Goal: Information Seeking & Learning: Learn about a topic

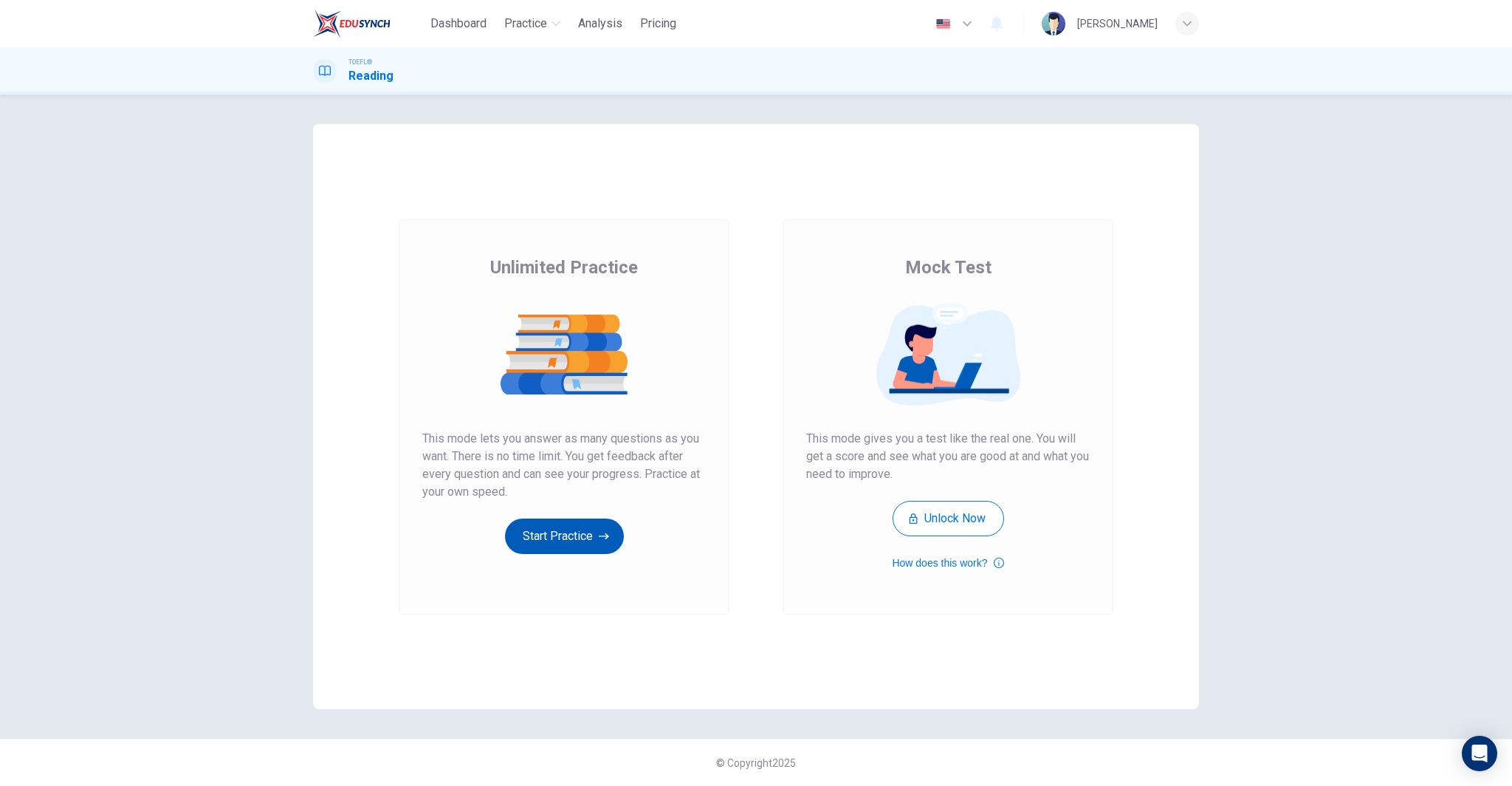
click at [558, 536] on button "Start Practice" at bounding box center [564, 536] width 119 height 36
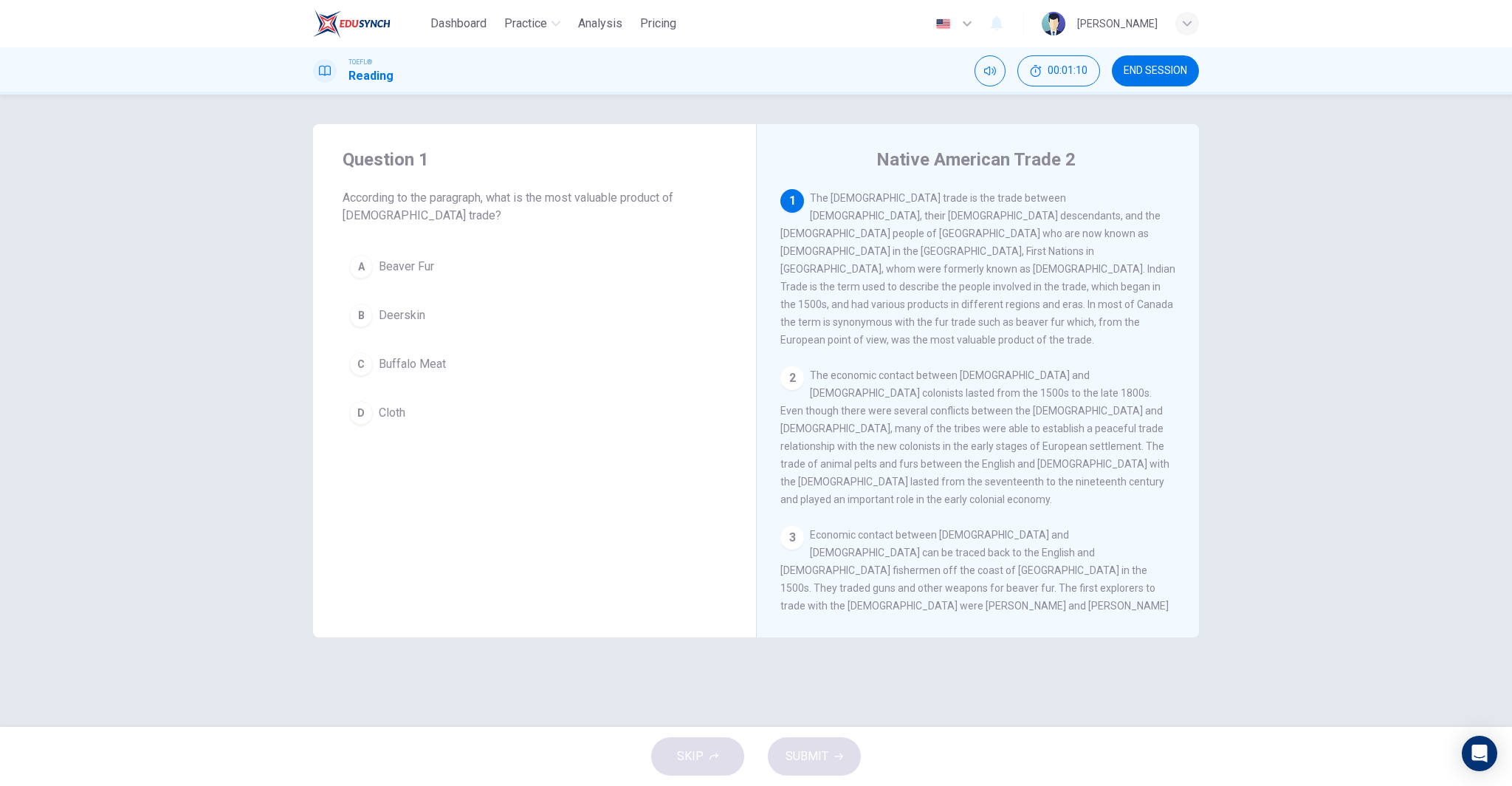
click at [493, 267] on button "A Beaver Fur" at bounding box center [534, 266] width 384 height 37
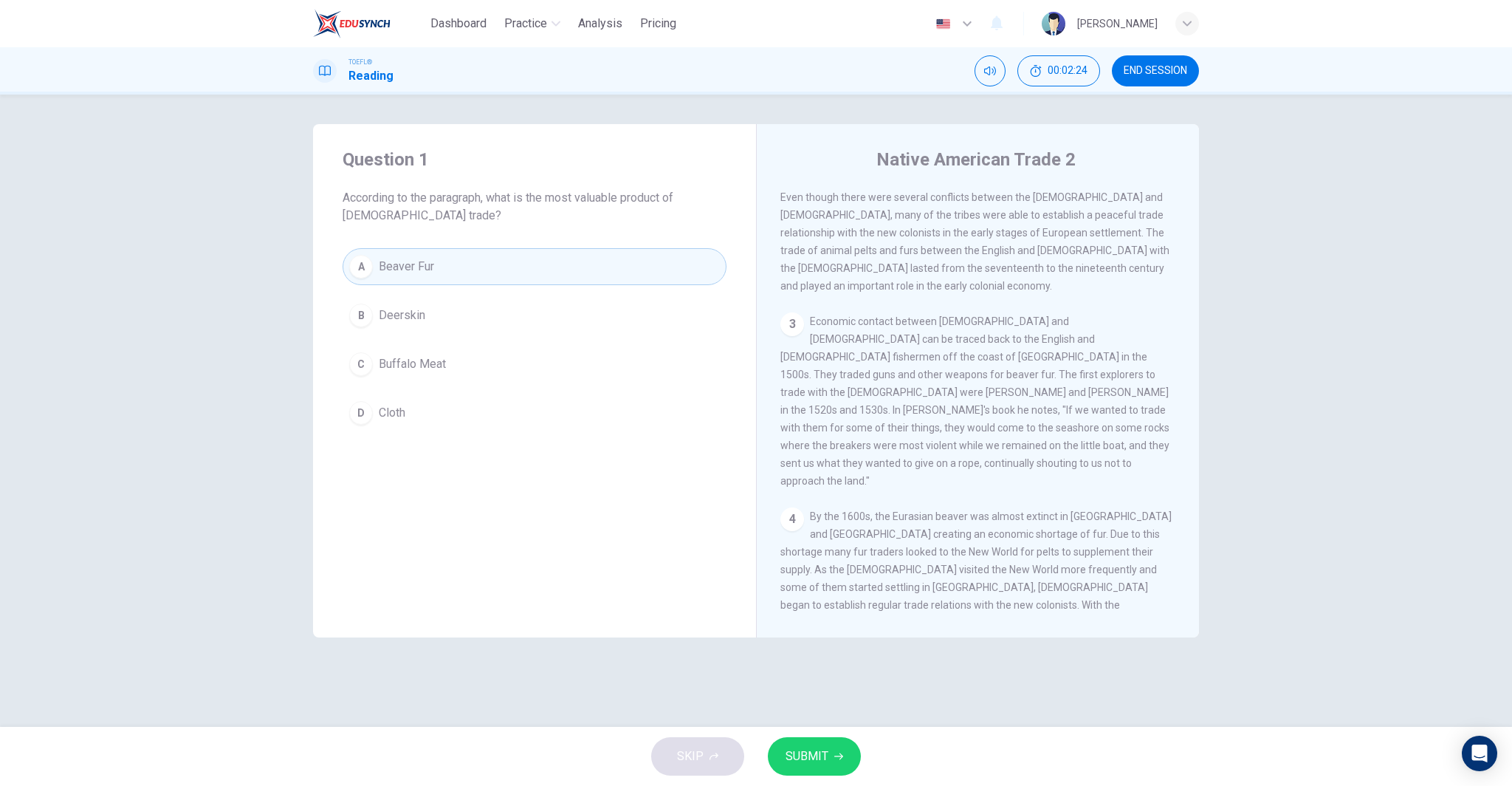
scroll to position [222, 0]
click at [830, 760] on button "SUBMIT" at bounding box center [814, 756] width 93 height 38
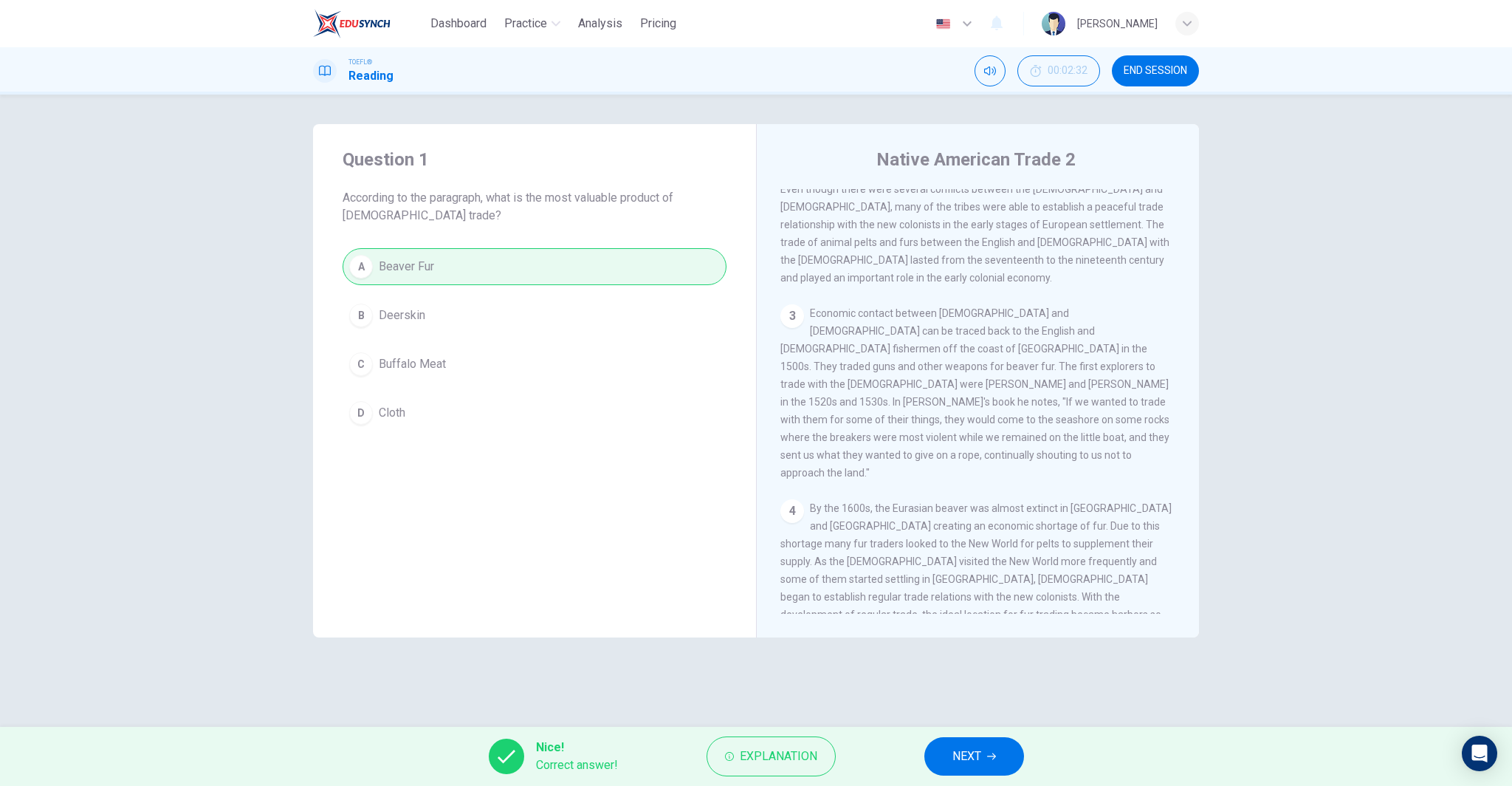
click at [965, 756] on span "NEXT" at bounding box center [966, 757] width 29 height 21
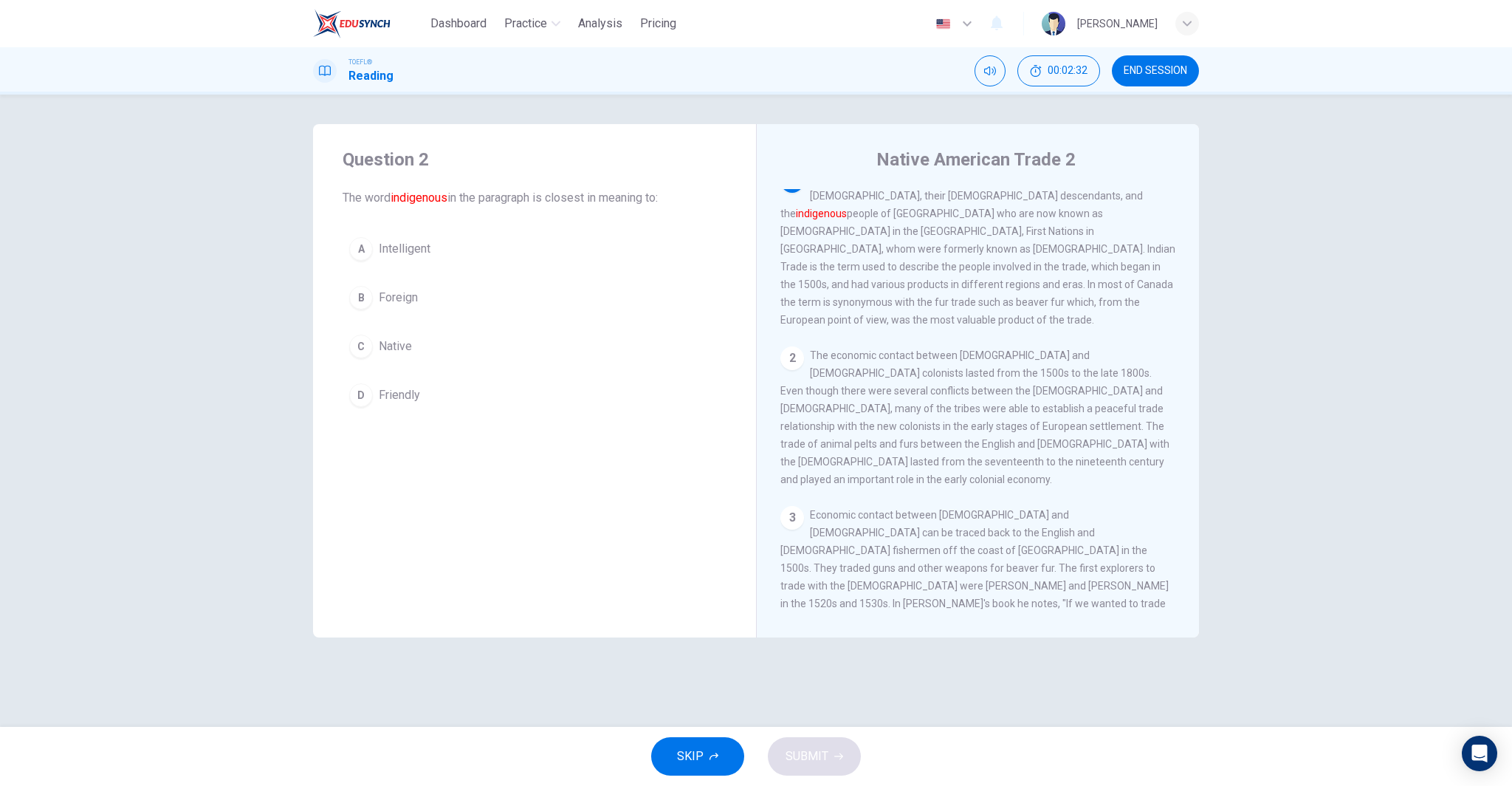
scroll to position [0, 0]
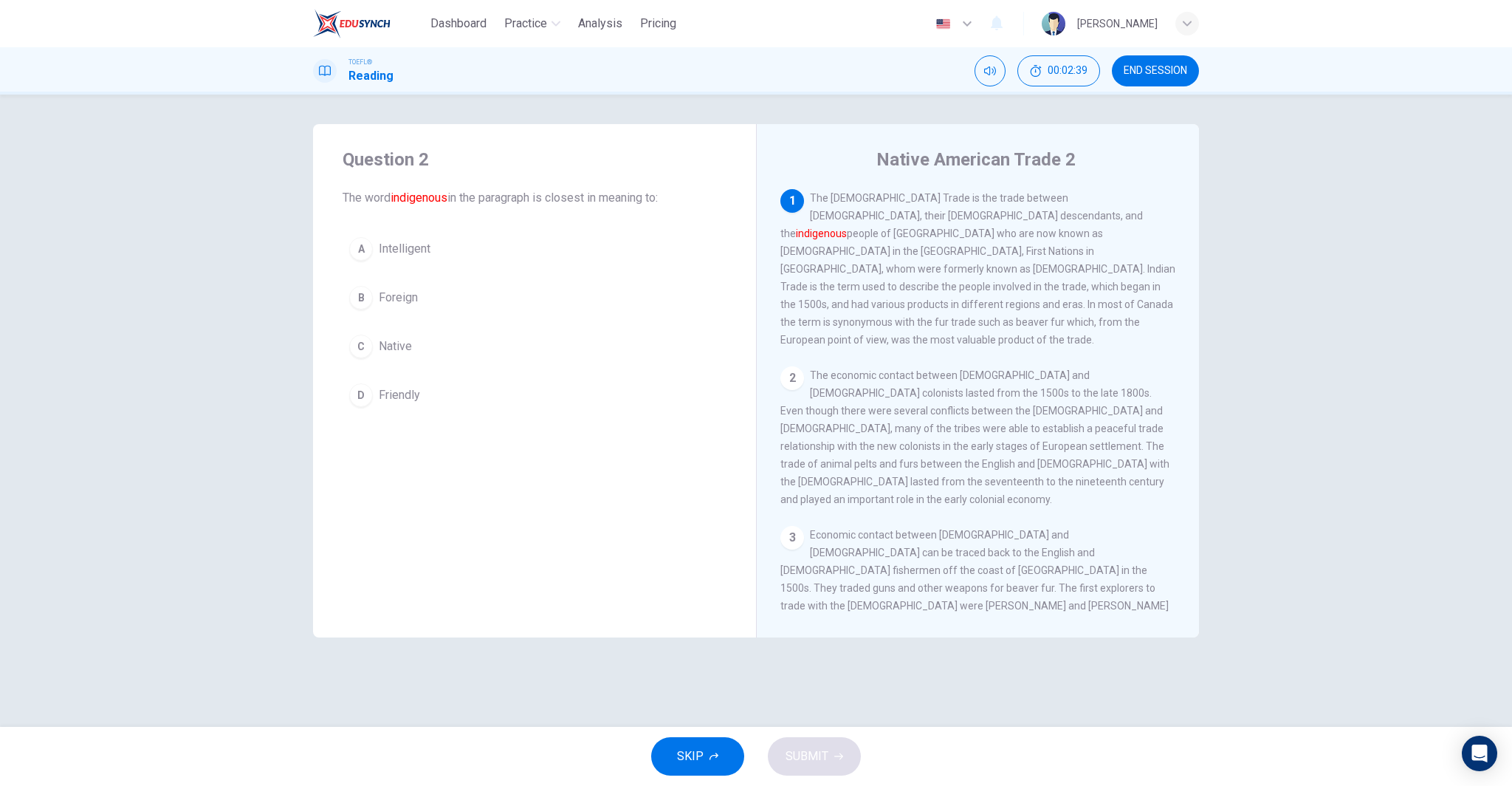
click at [440, 353] on button "C Native" at bounding box center [534, 346] width 384 height 37
click at [823, 756] on span "SUBMIT" at bounding box center [807, 757] width 42 height 21
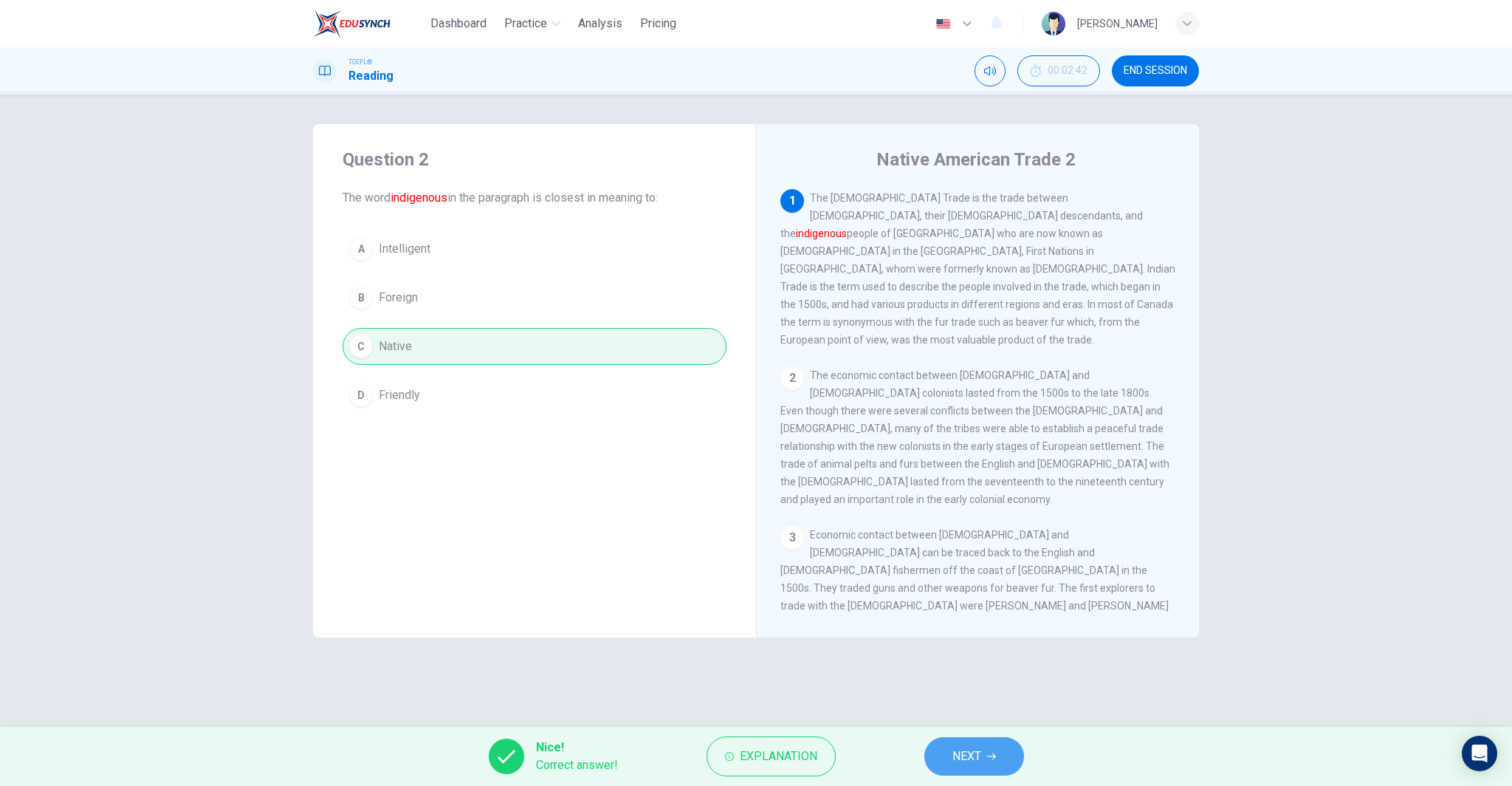
click at [1008, 751] on button "NEXT" at bounding box center [974, 756] width 100 height 38
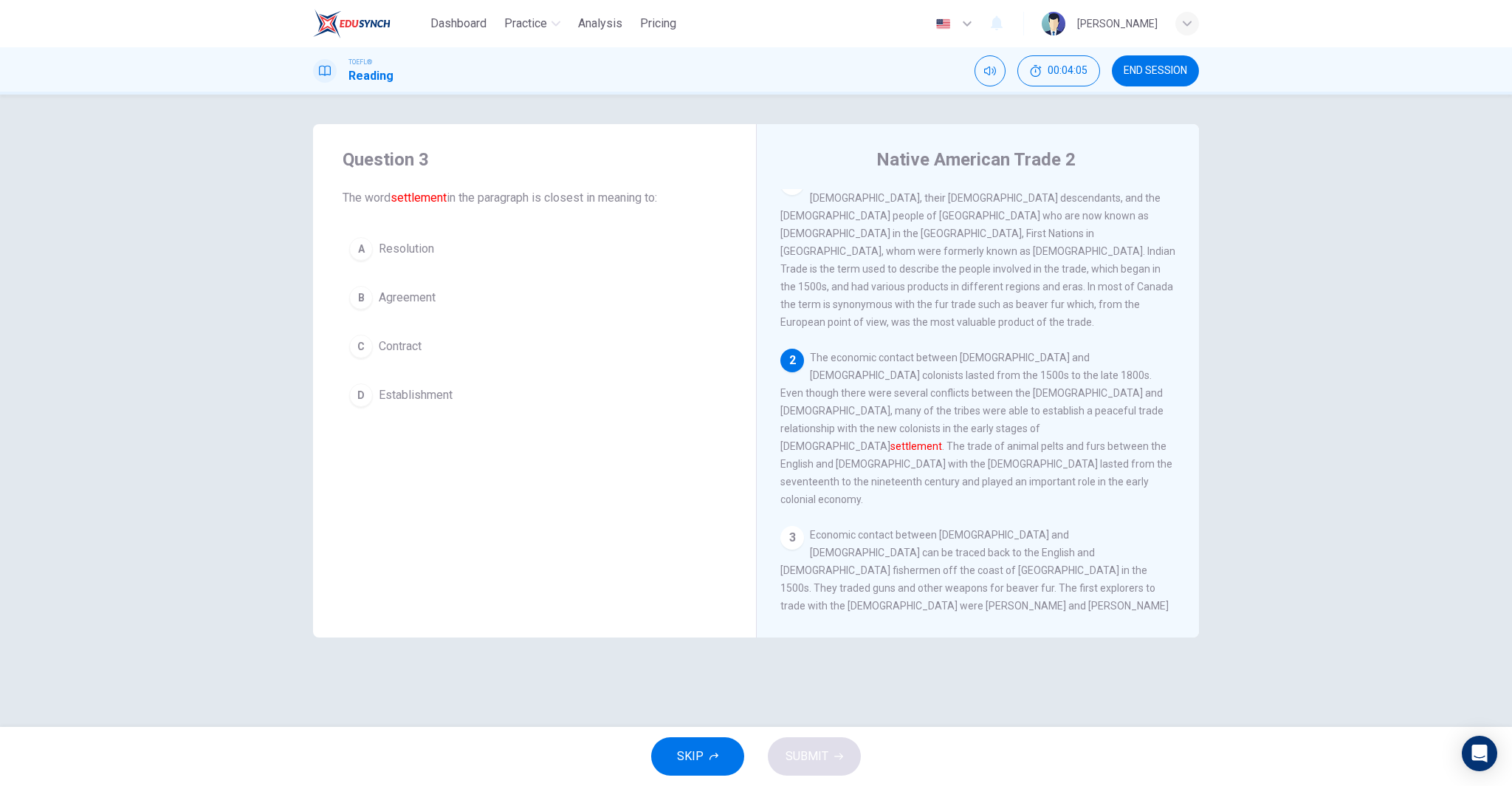
click at [465, 393] on button "D Establishment" at bounding box center [534, 395] width 384 height 37
click at [806, 757] on span "SUBMIT" at bounding box center [807, 757] width 42 height 21
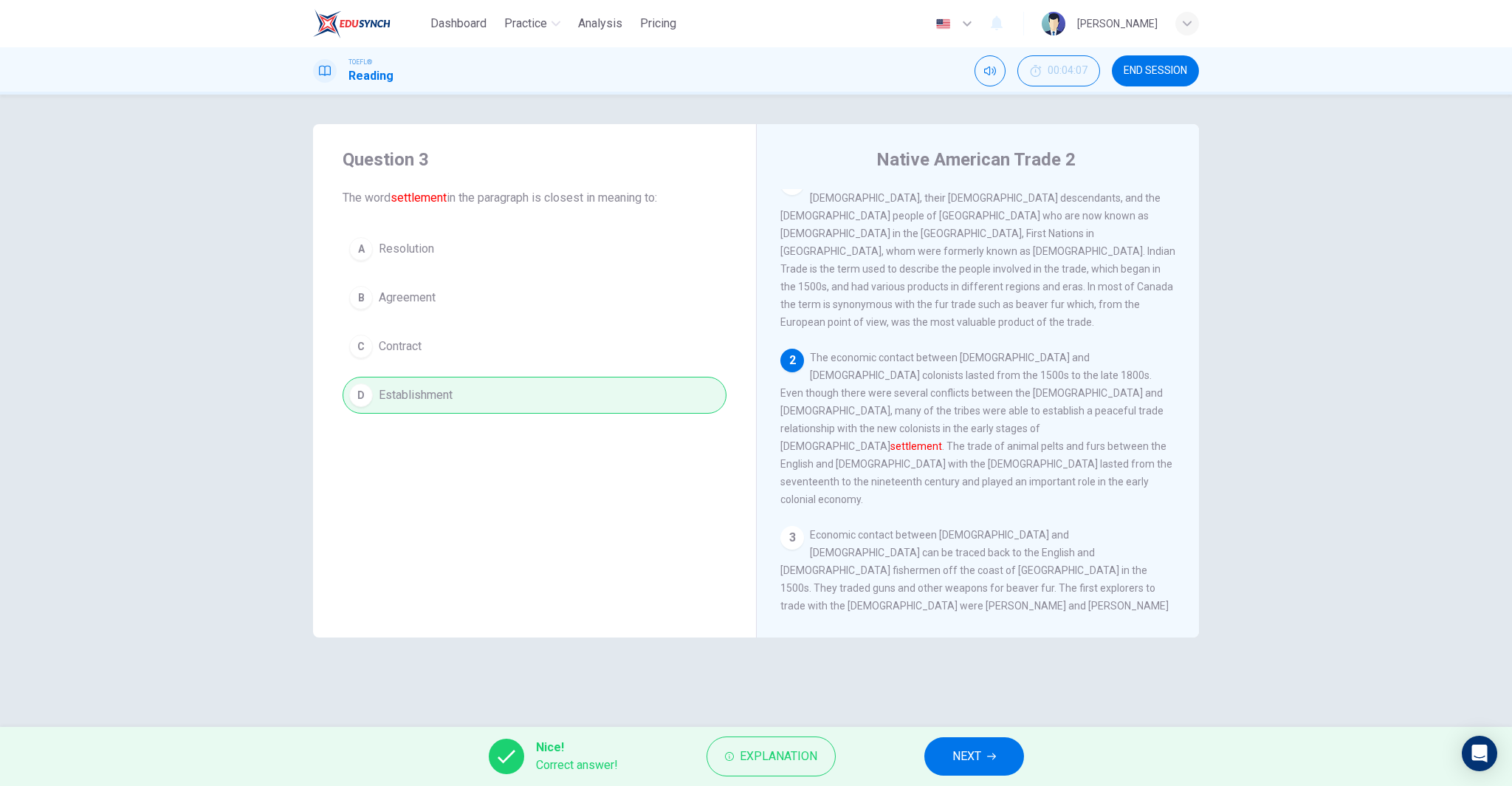
click at [964, 756] on span "NEXT" at bounding box center [966, 757] width 29 height 21
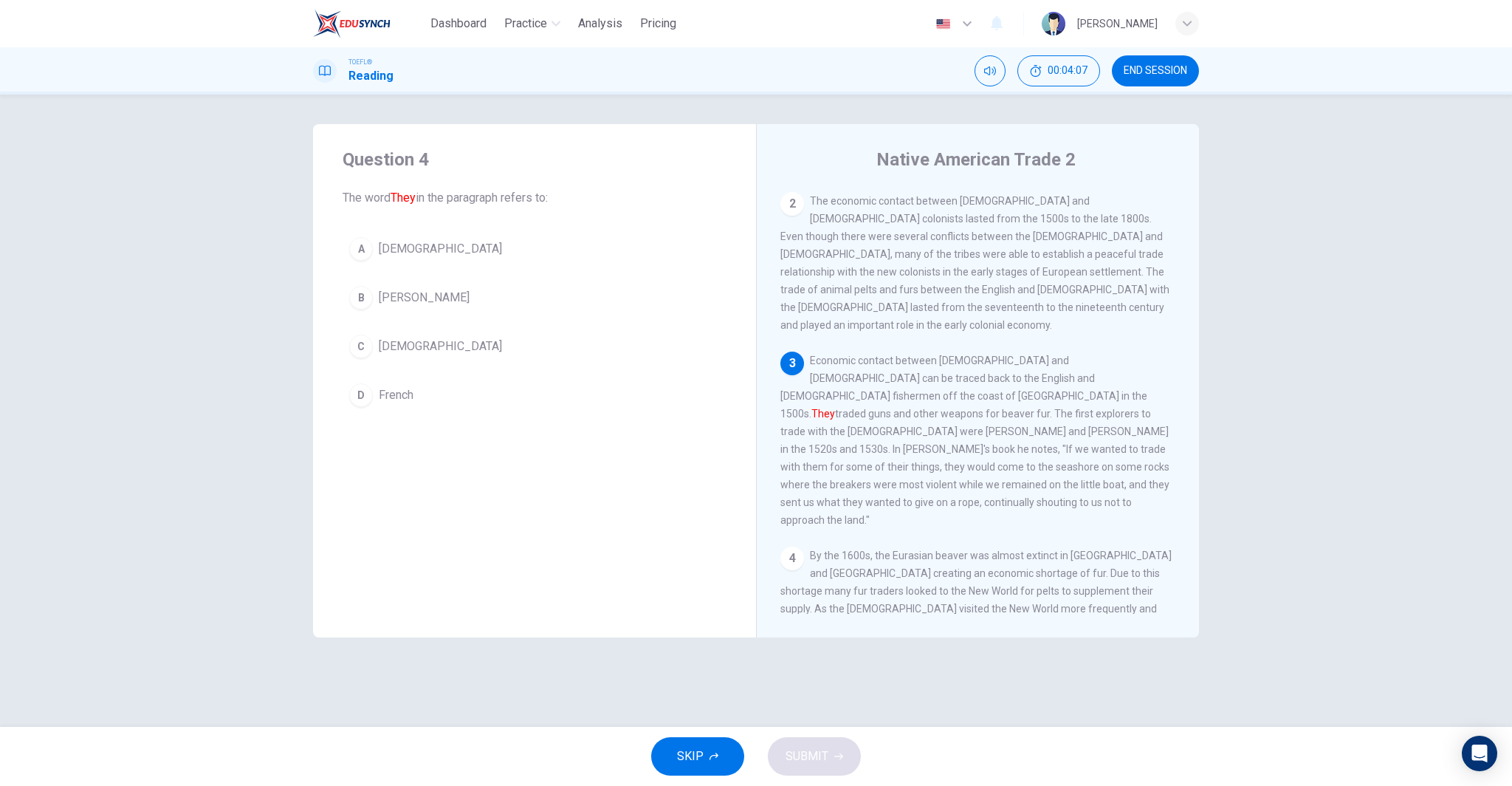
scroll to position [183, 0]
click at [466, 344] on button "C [DEMOGRAPHIC_DATA]" at bounding box center [534, 346] width 384 height 37
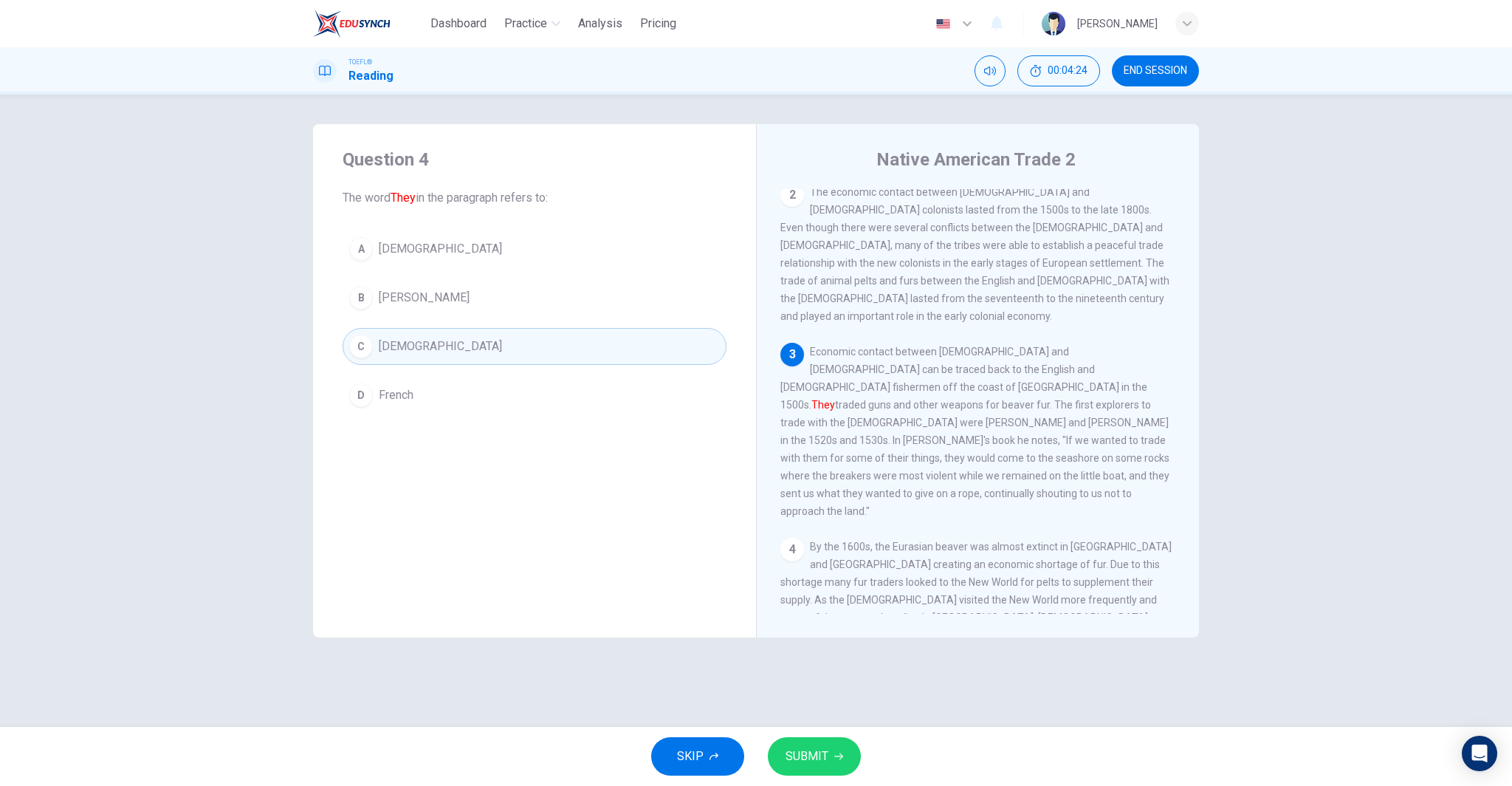
click at [453, 400] on button "D French" at bounding box center [534, 395] width 384 height 37
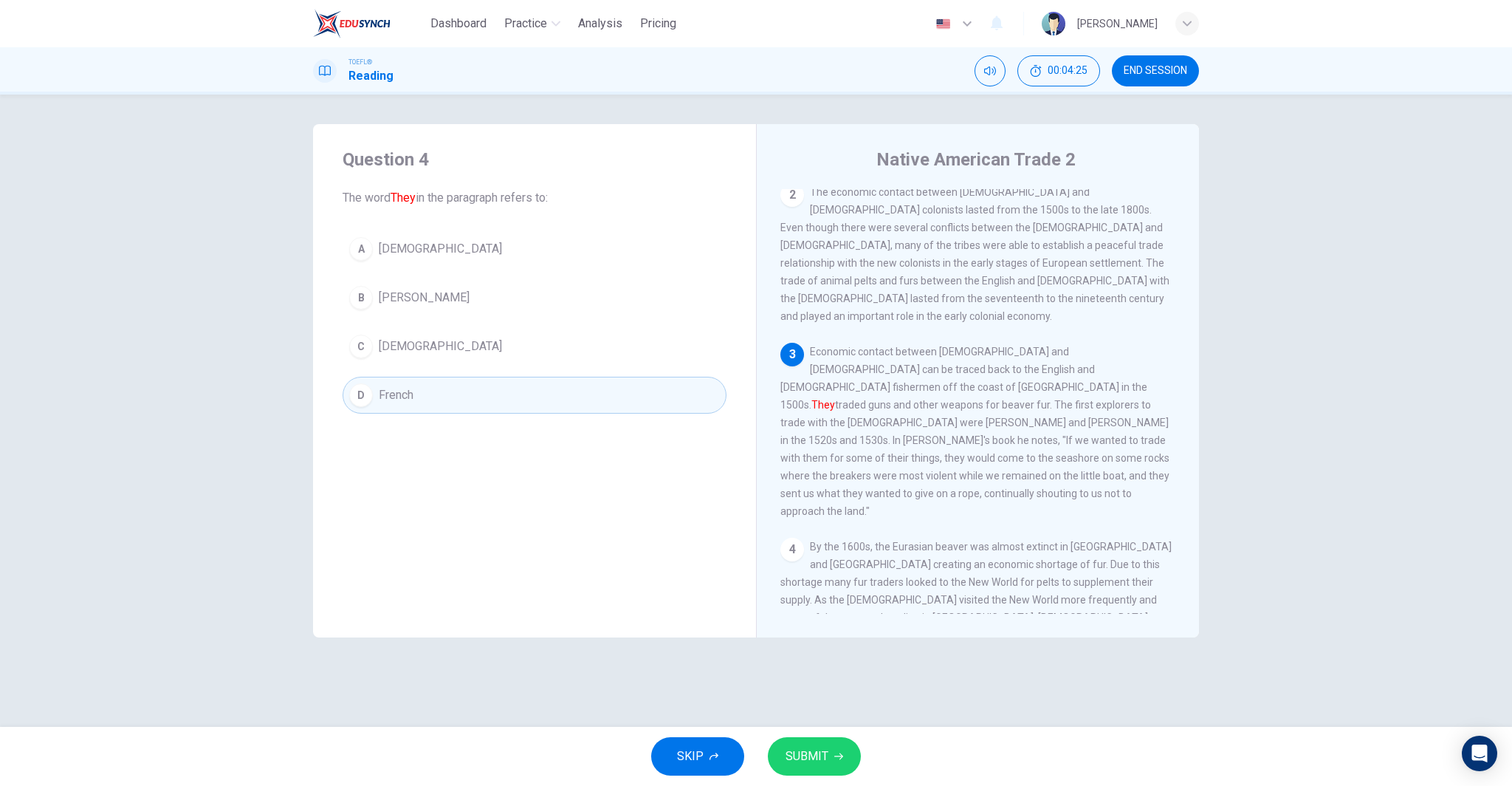
click at [488, 341] on button "C [DEMOGRAPHIC_DATA]" at bounding box center [534, 346] width 384 height 37
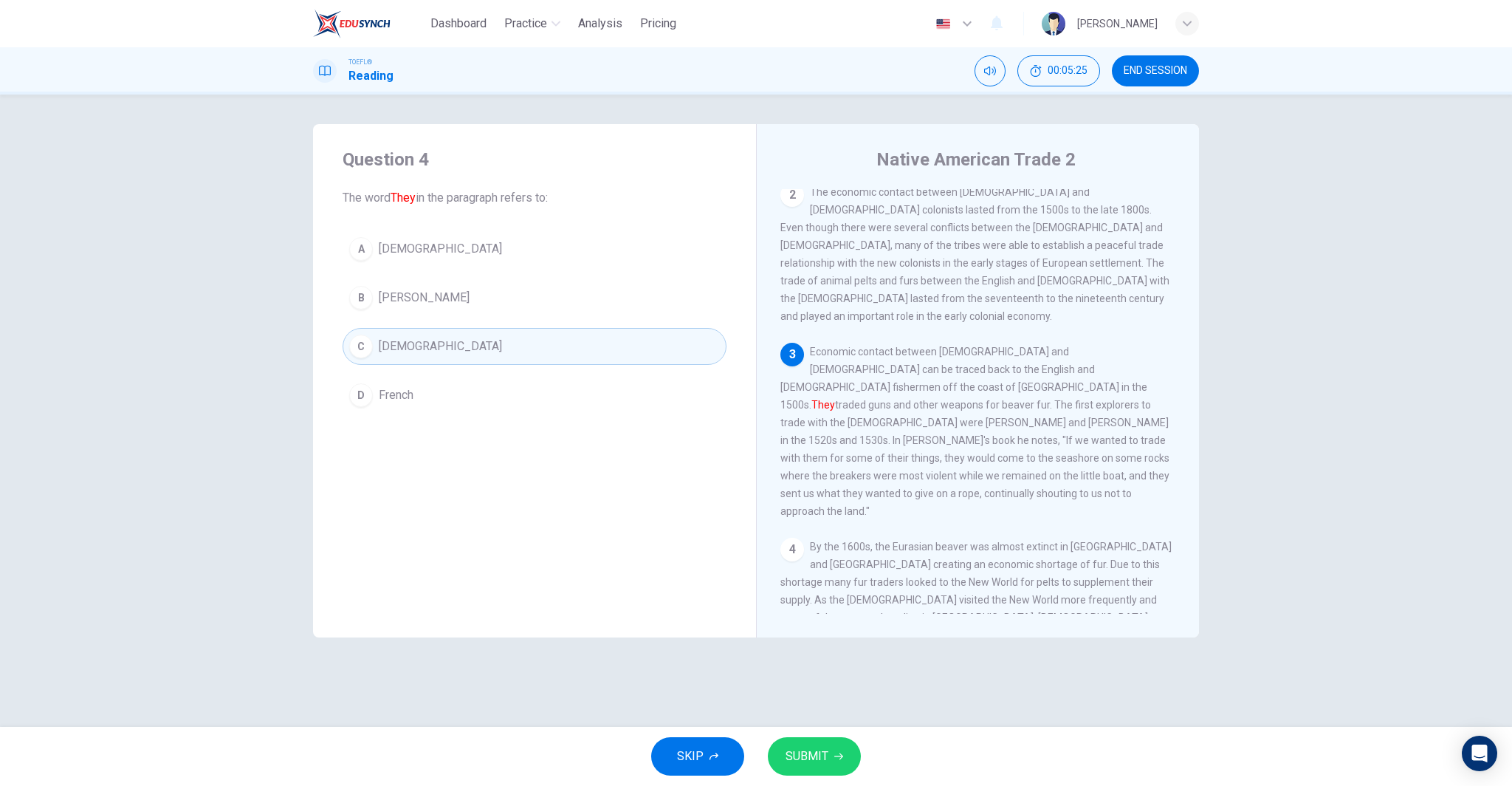
click at [821, 755] on span "SUBMIT" at bounding box center [807, 757] width 42 height 21
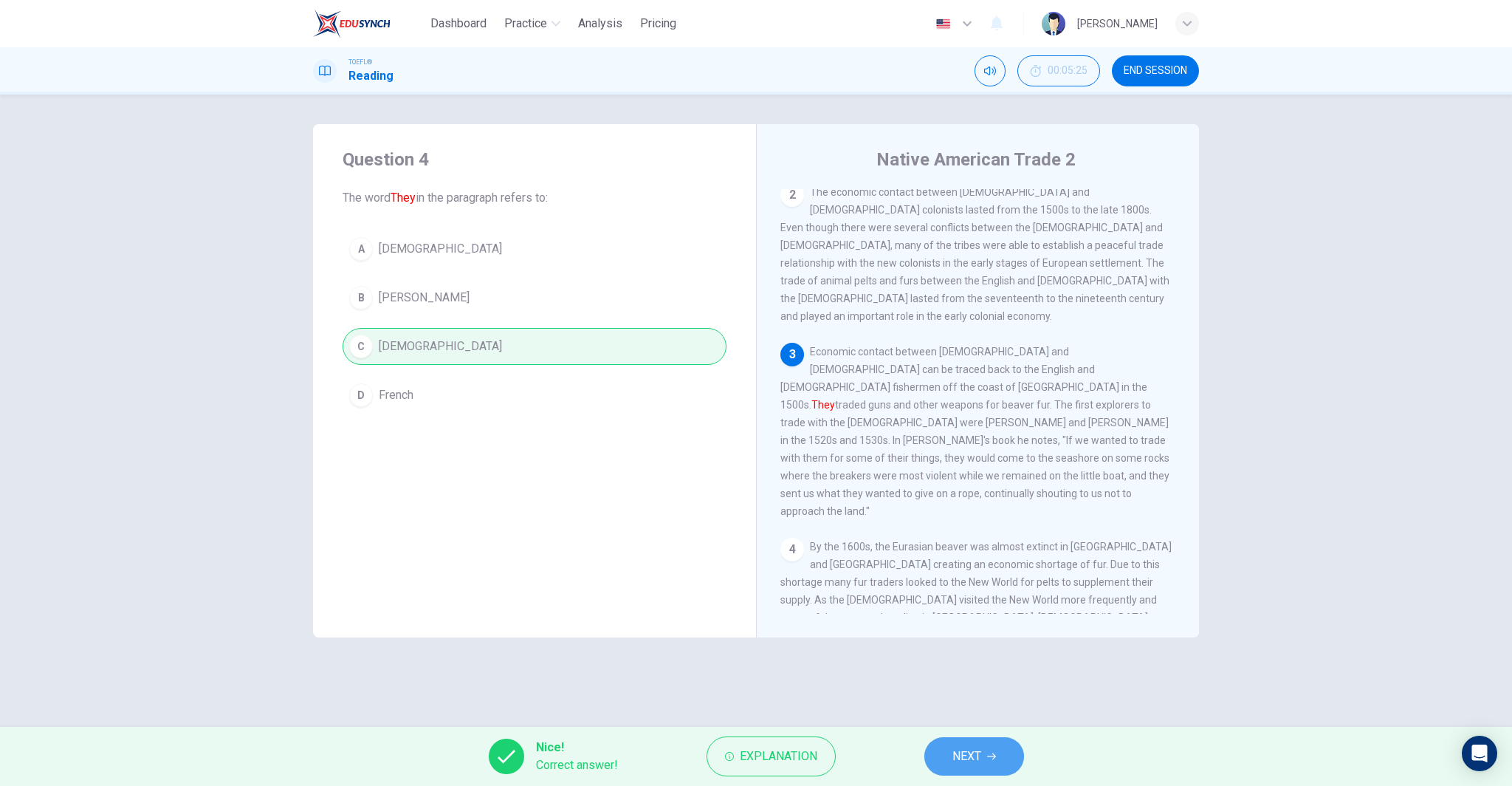
click at [991, 752] on icon "button" at bounding box center [991, 756] width 9 height 9
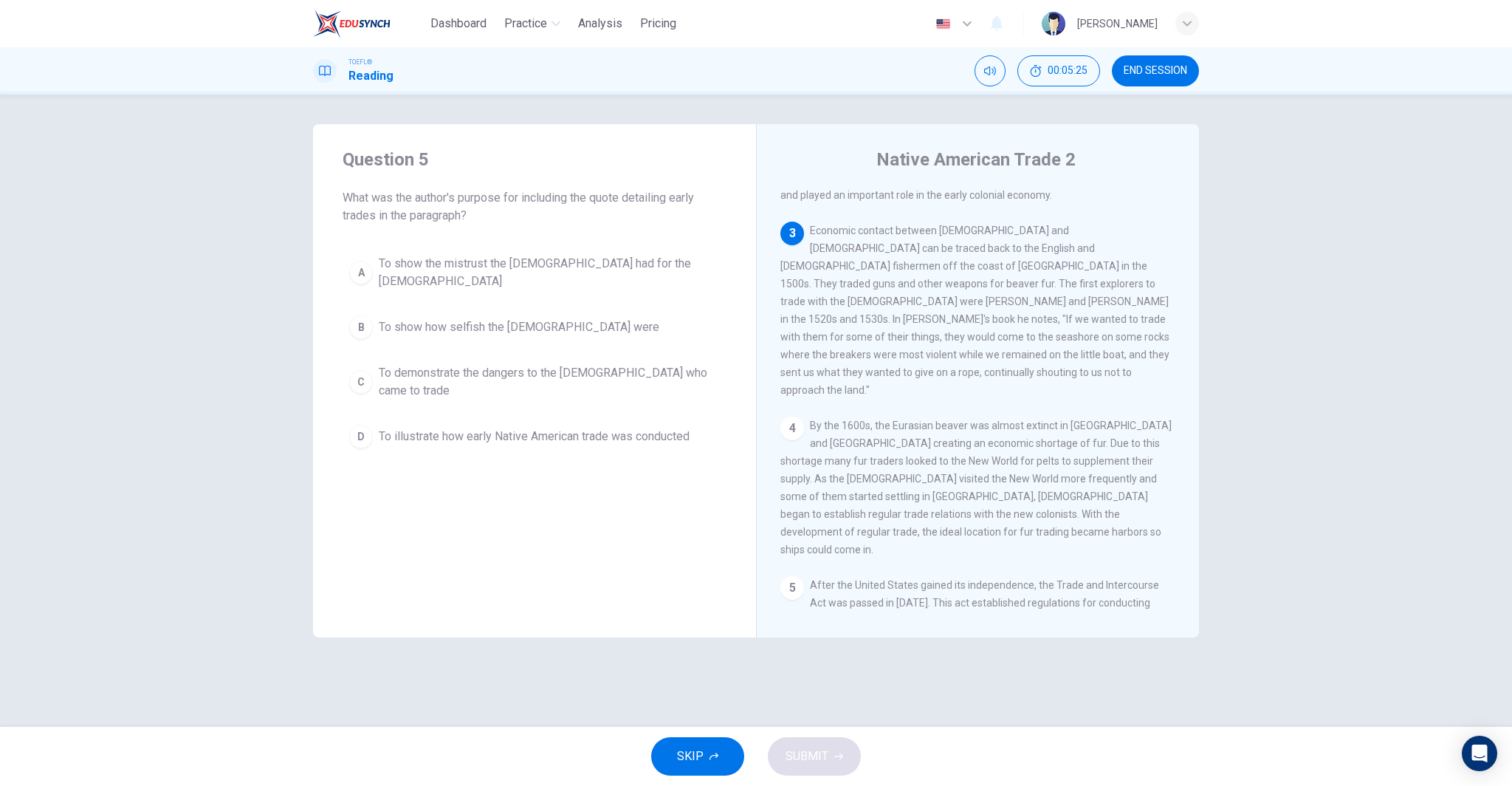
scroll to position [312, 0]
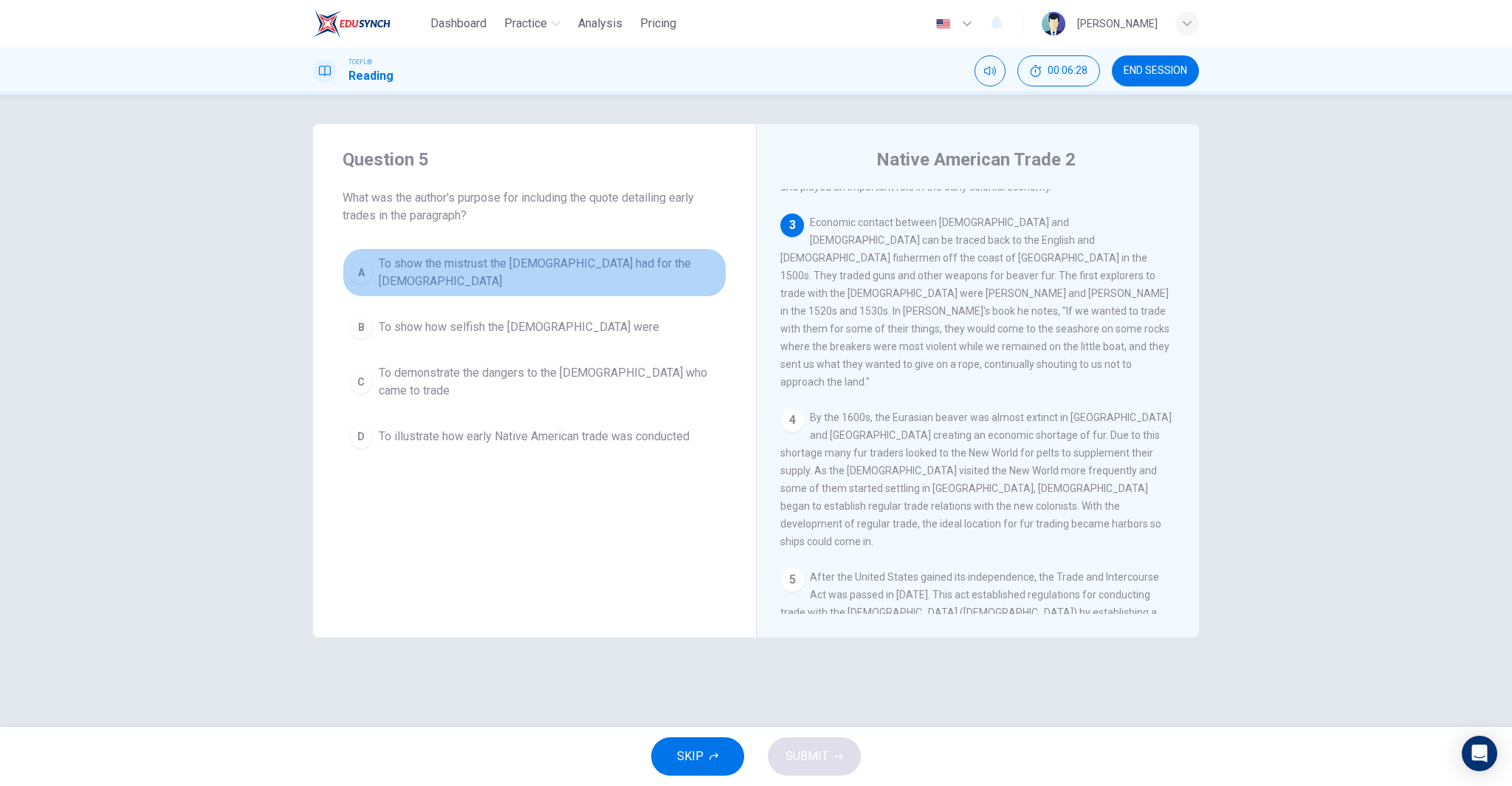
click at [440, 270] on span "To show the mistrust the [DEMOGRAPHIC_DATA] had for the [DEMOGRAPHIC_DATA]" at bounding box center [549, 272] width 341 height 36
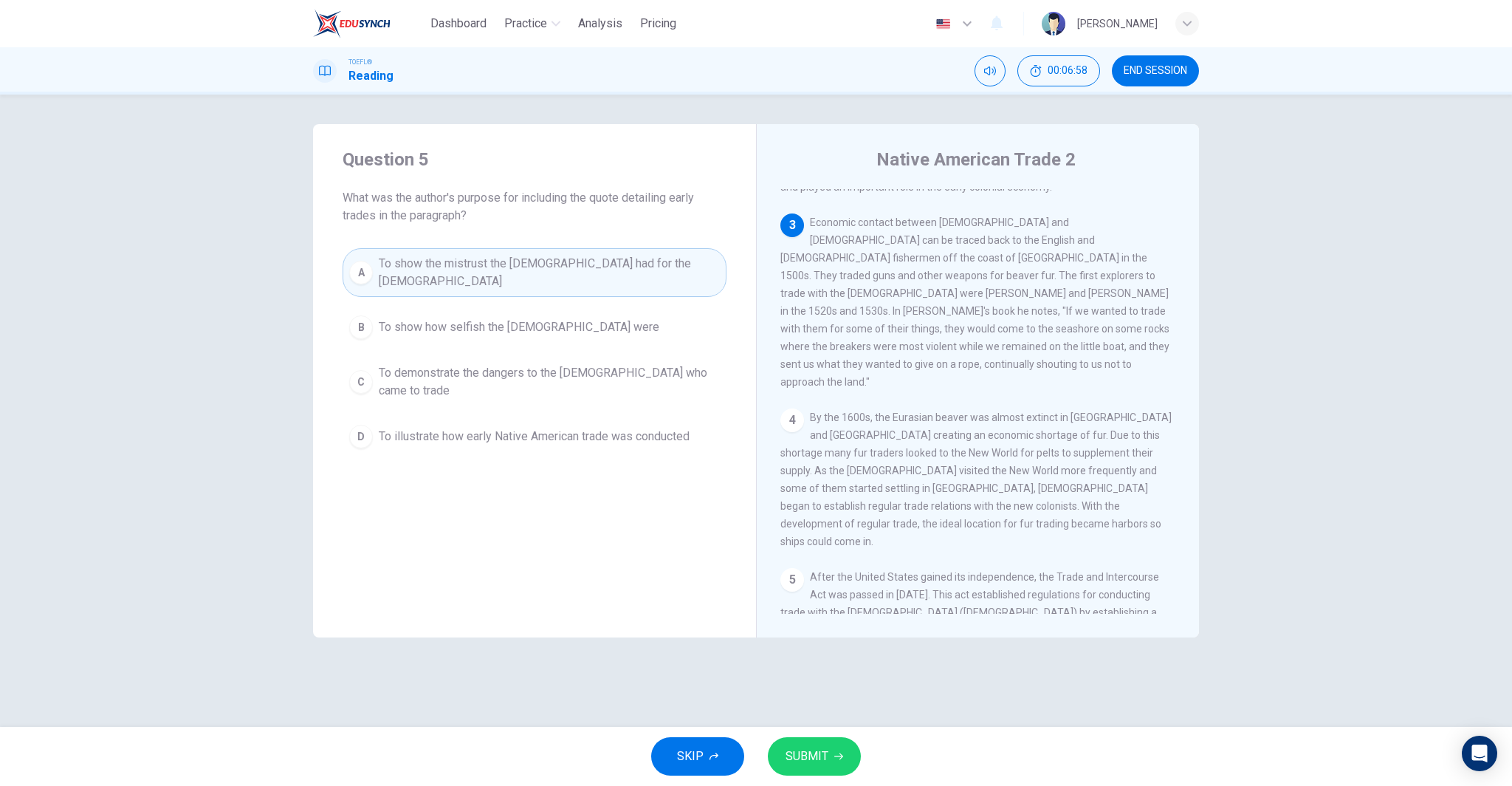
click at [712, 607] on div "Question 5 What was the author's purpose for including the quote detailing earl…" at bounding box center [534, 380] width 443 height 513
click at [611, 427] on span "To illustrate how early Native American trade was conducted" at bounding box center [534, 436] width 311 height 17
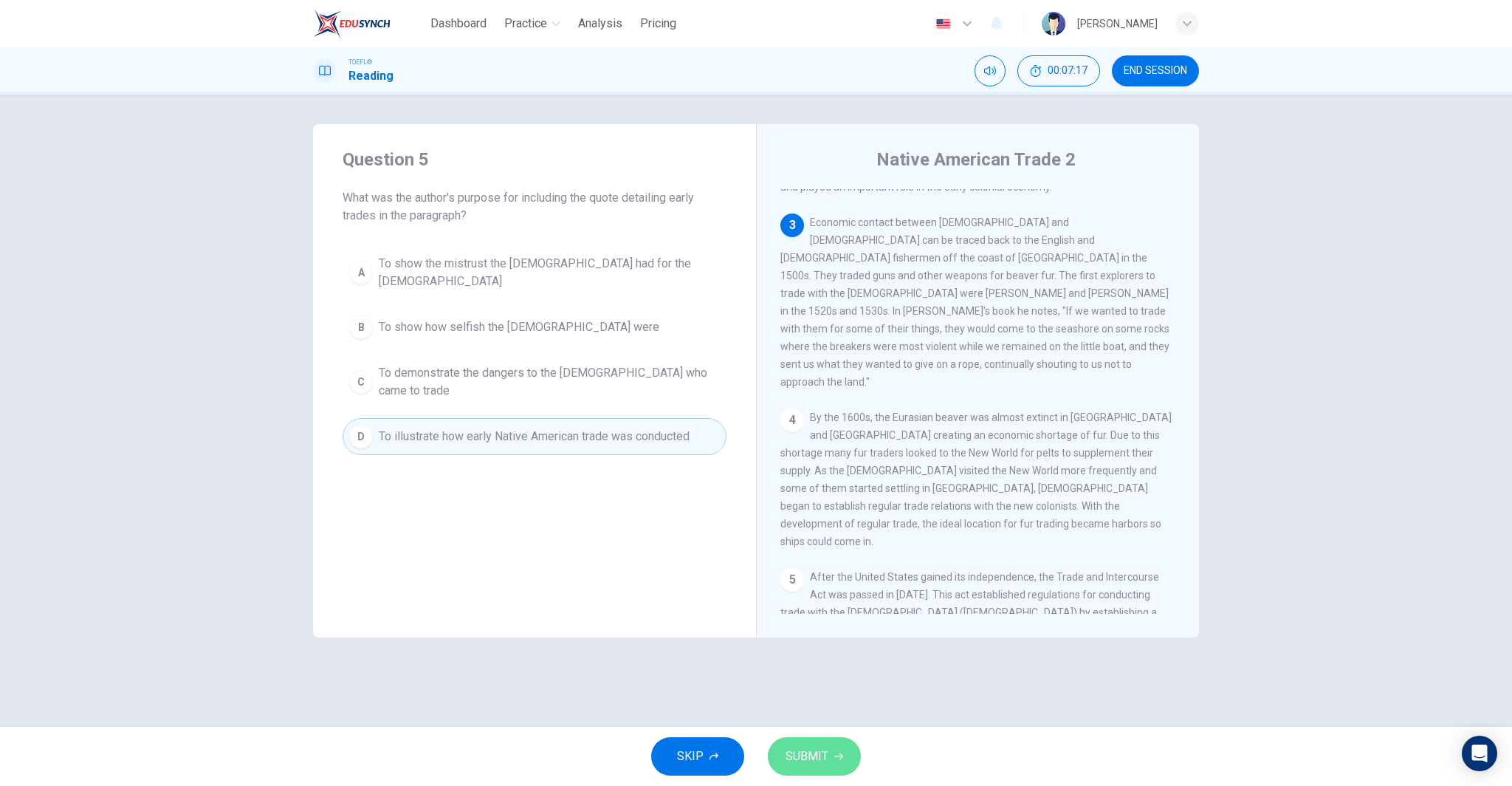
click at [818, 755] on span "SUBMIT" at bounding box center [807, 757] width 42 height 21
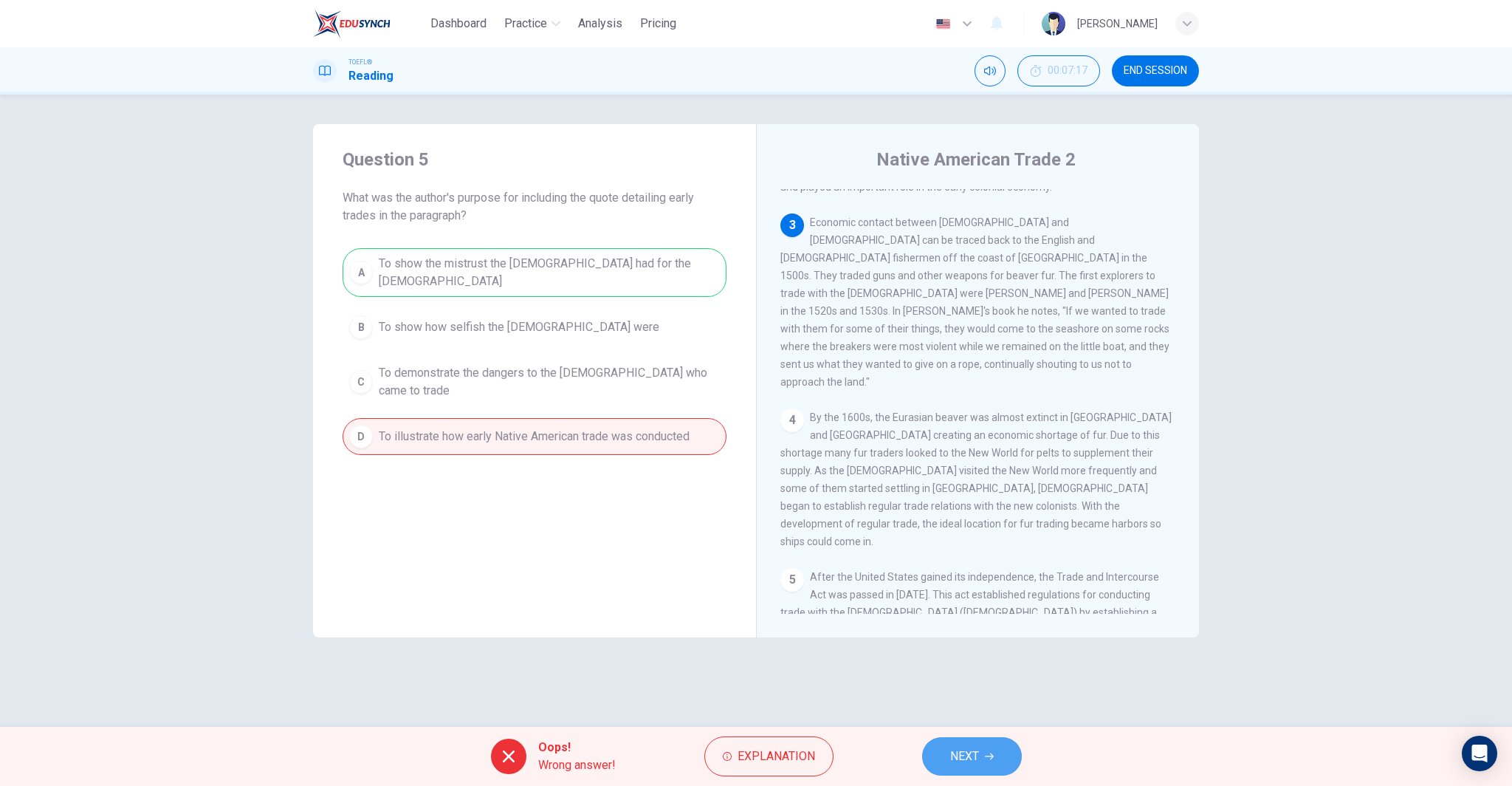
click at [945, 750] on button "NEXT" at bounding box center [971, 756] width 100 height 38
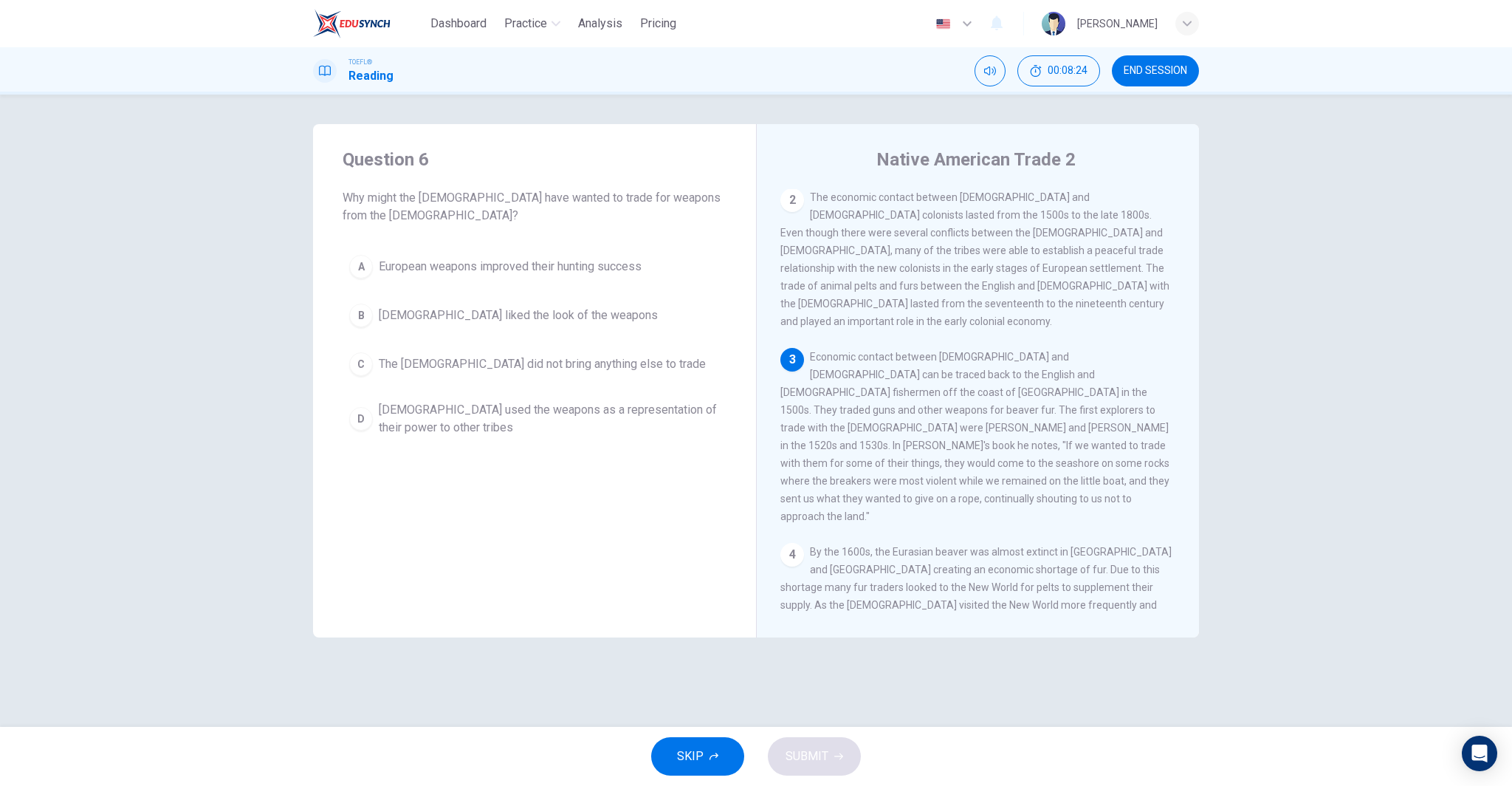
scroll to position [171, 0]
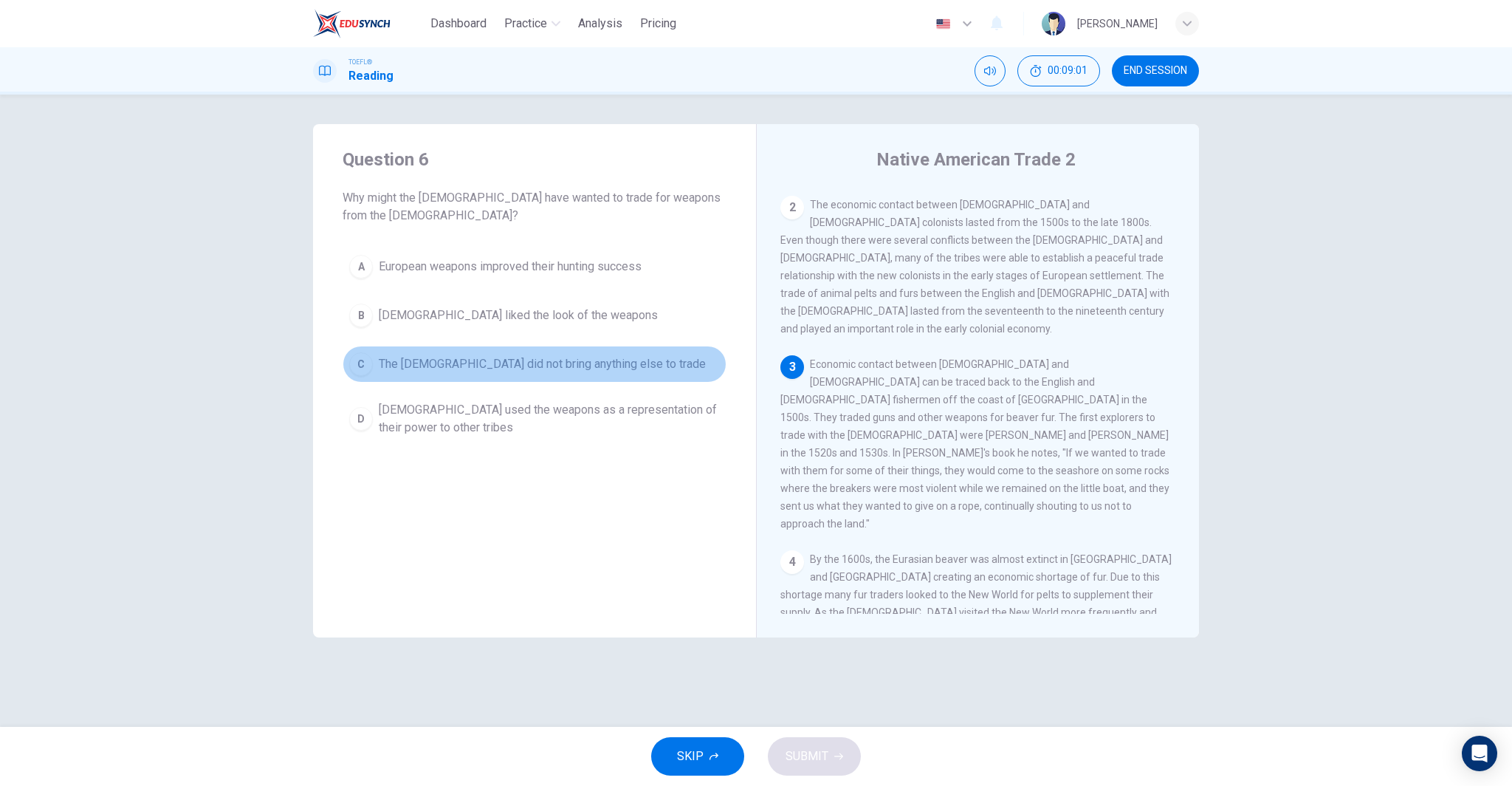
drag, startPoint x: 607, startPoint y: 365, endPoint x: 738, endPoint y: 490, distance: 181.1
click at [607, 365] on span "The [DEMOGRAPHIC_DATA] did not bring anything else to trade" at bounding box center [542, 364] width 327 height 17
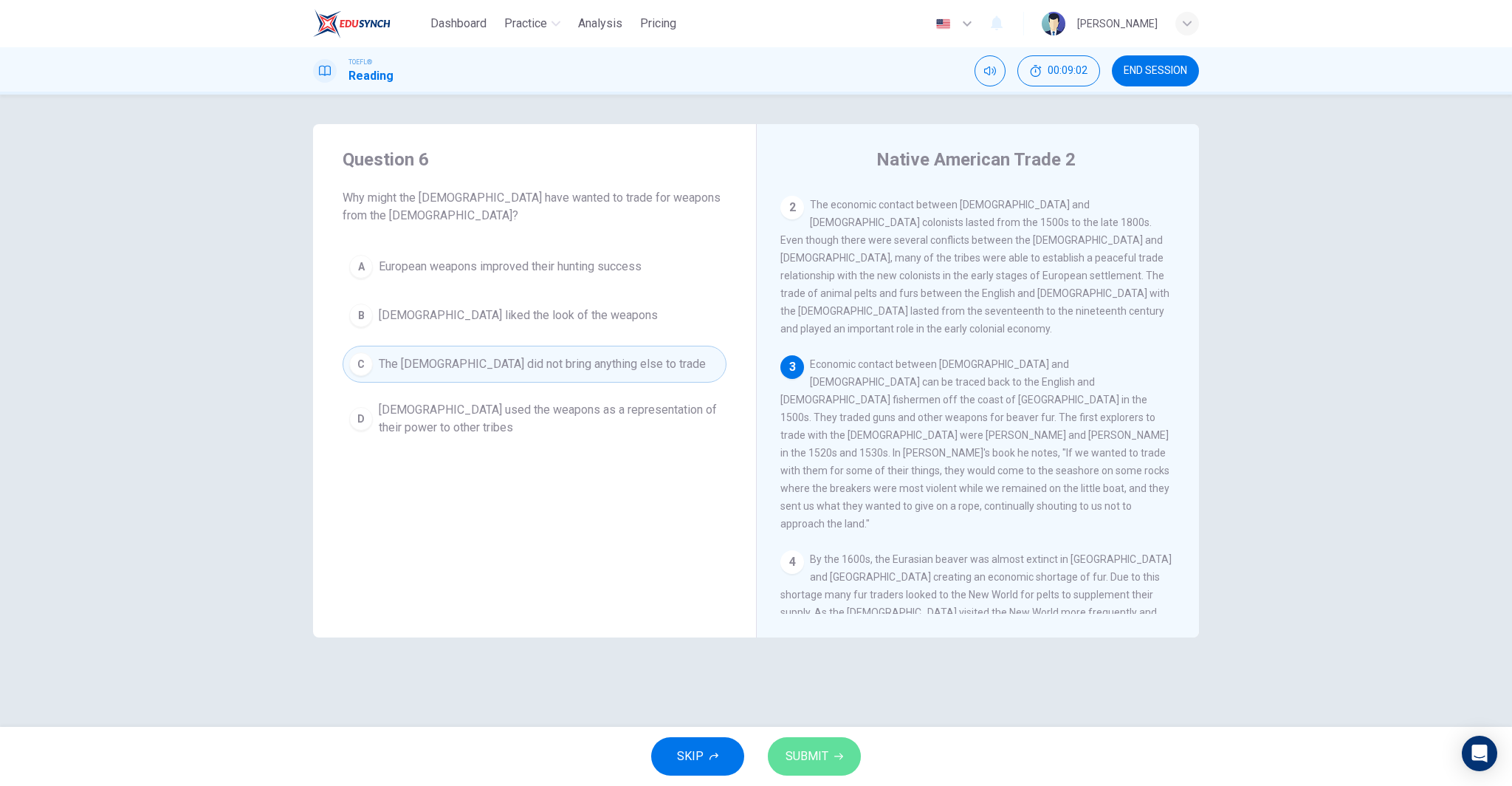
click at [830, 752] on button "SUBMIT" at bounding box center [814, 756] width 93 height 38
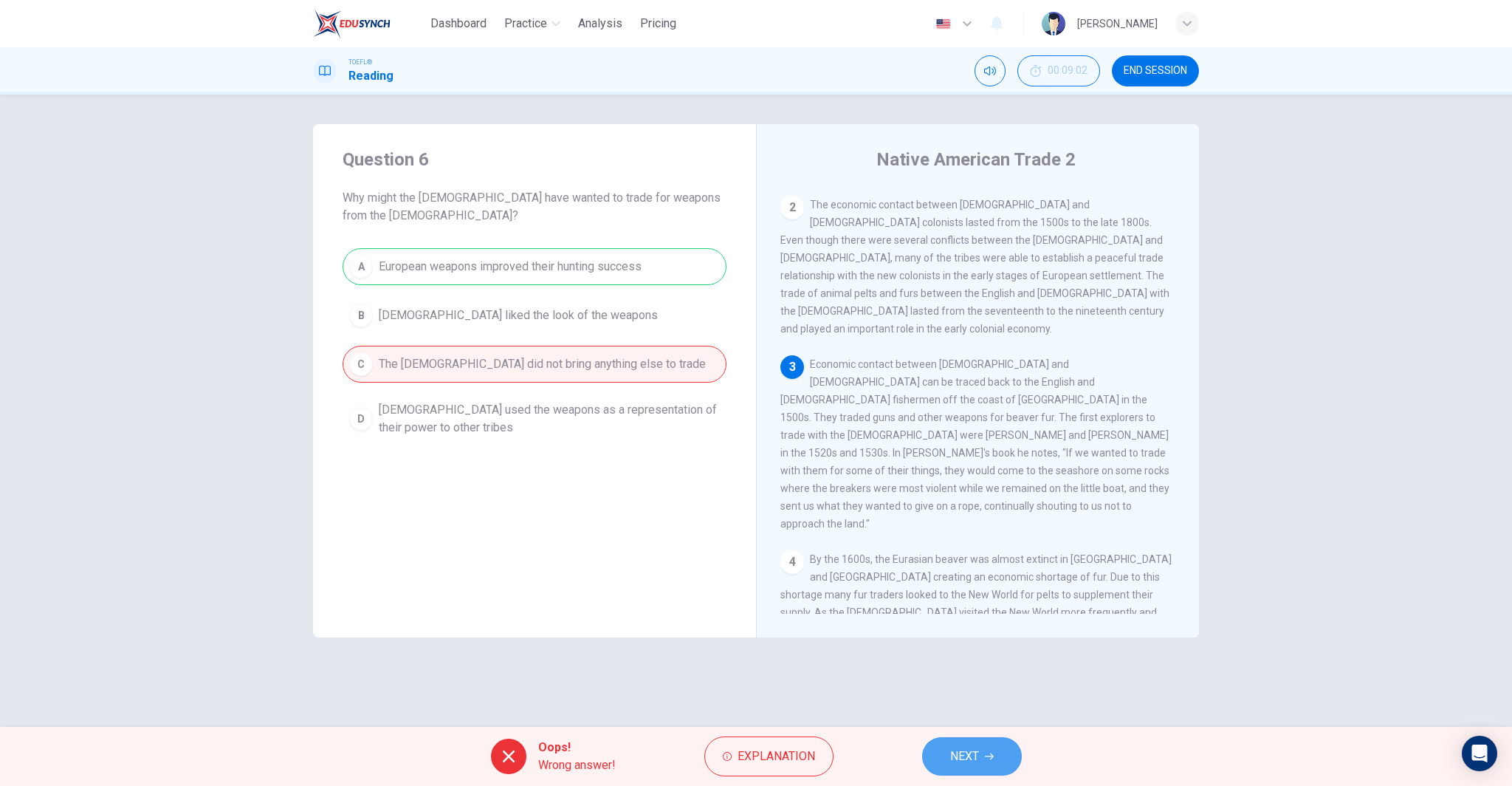
drag, startPoint x: 932, startPoint y: 750, endPoint x: 943, endPoint y: 751, distance: 11.0
click at [931, 750] on button "NEXT" at bounding box center [971, 756] width 100 height 38
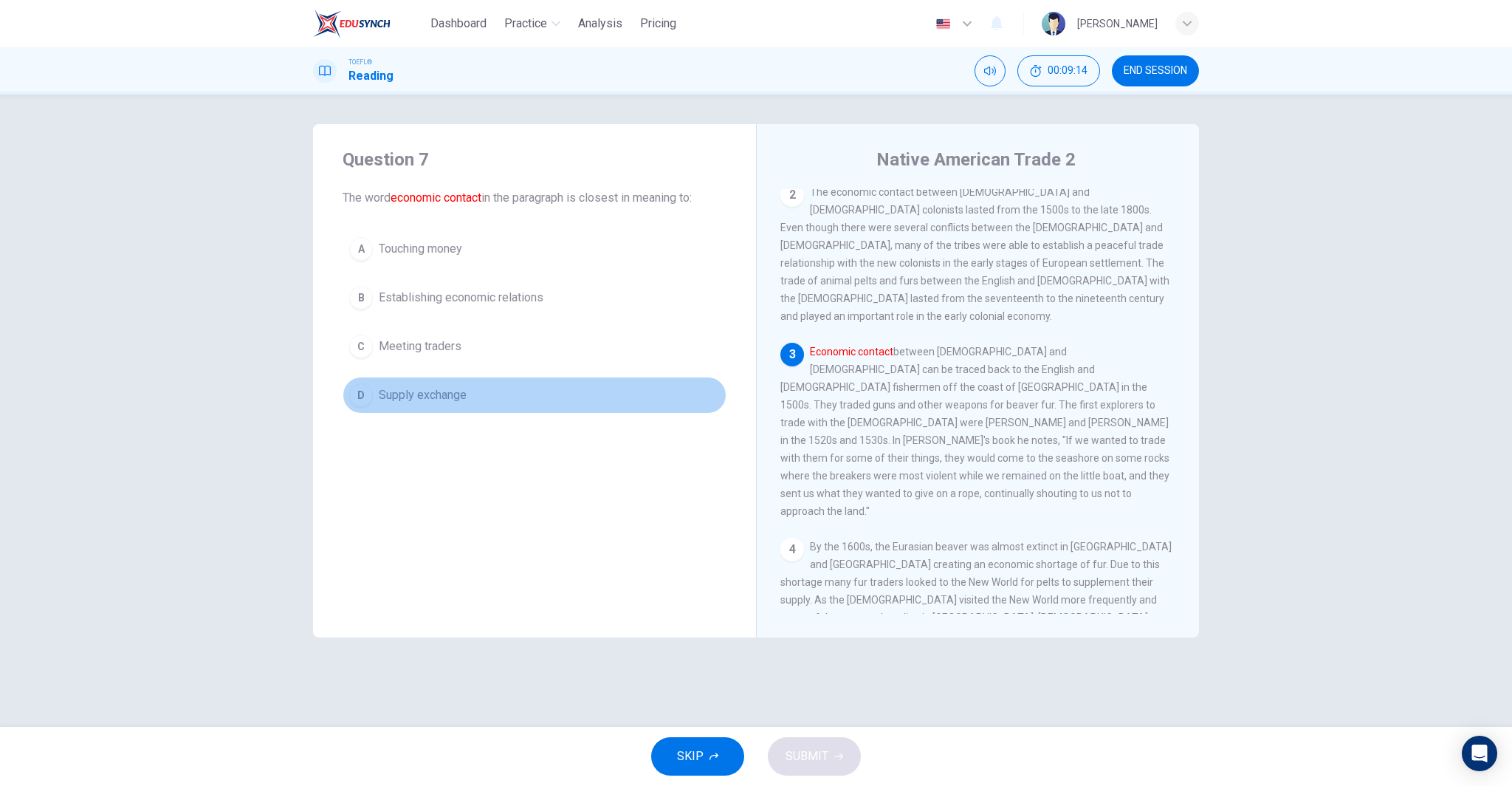
click at [464, 394] on span "Supply exchange" at bounding box center [422, 395] width 88 height 17
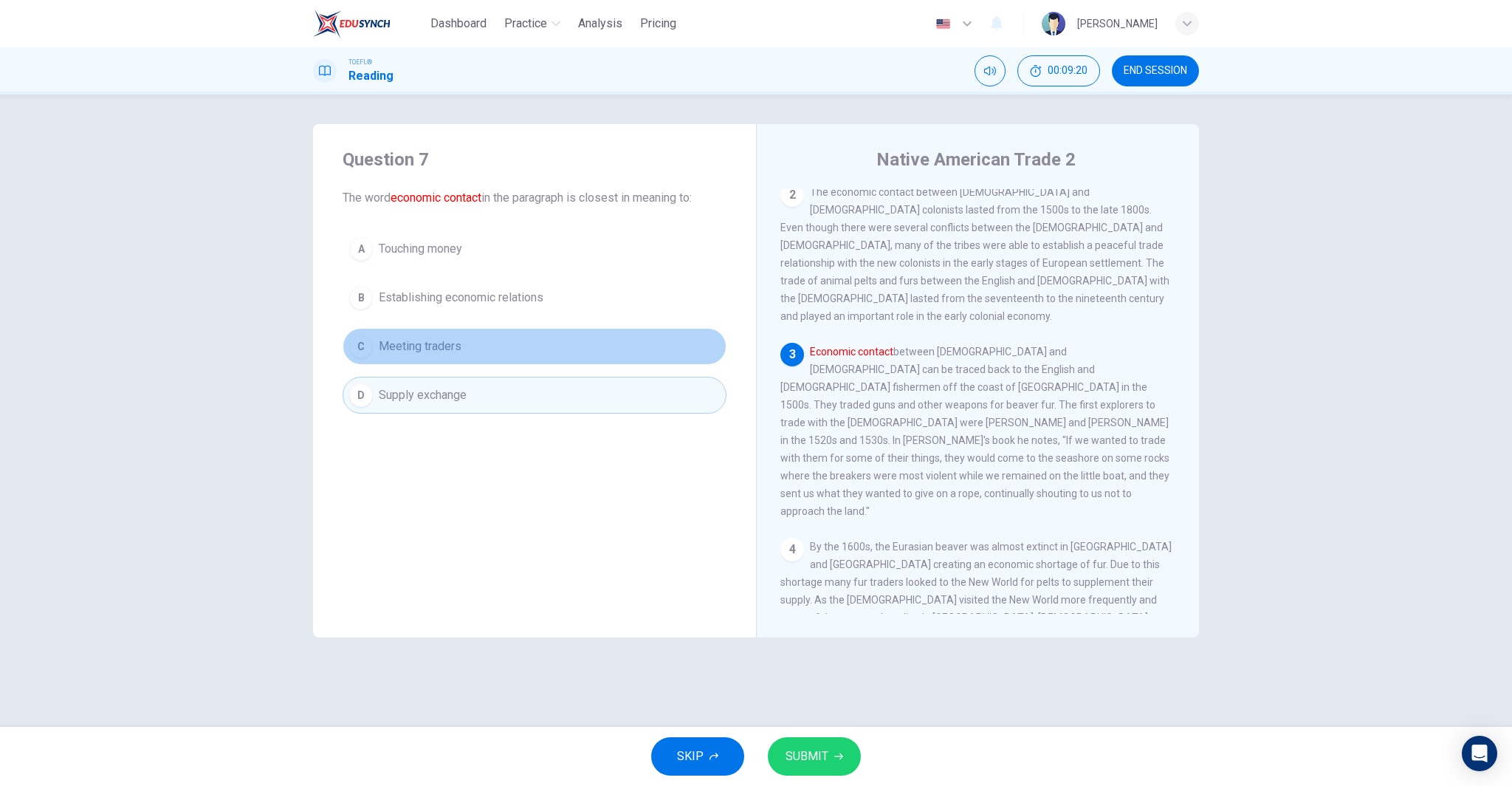
click at [471, 346] on button "C Meeting traders" at bounding box center [534, 346] width 384 height 37
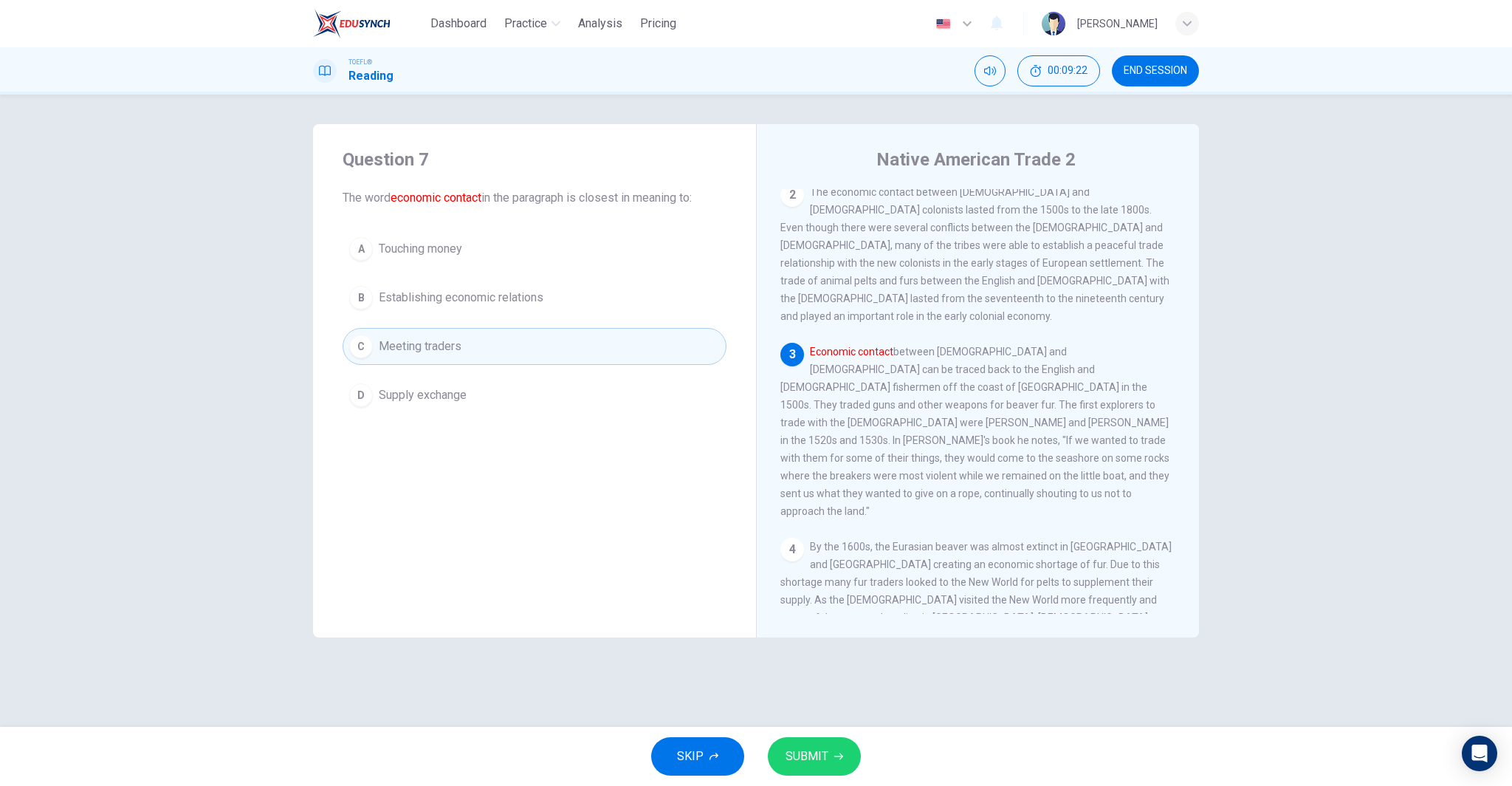
click at [833, 756] on button "SUBMIT" at bounding box center [814, 756] width 93 height 38
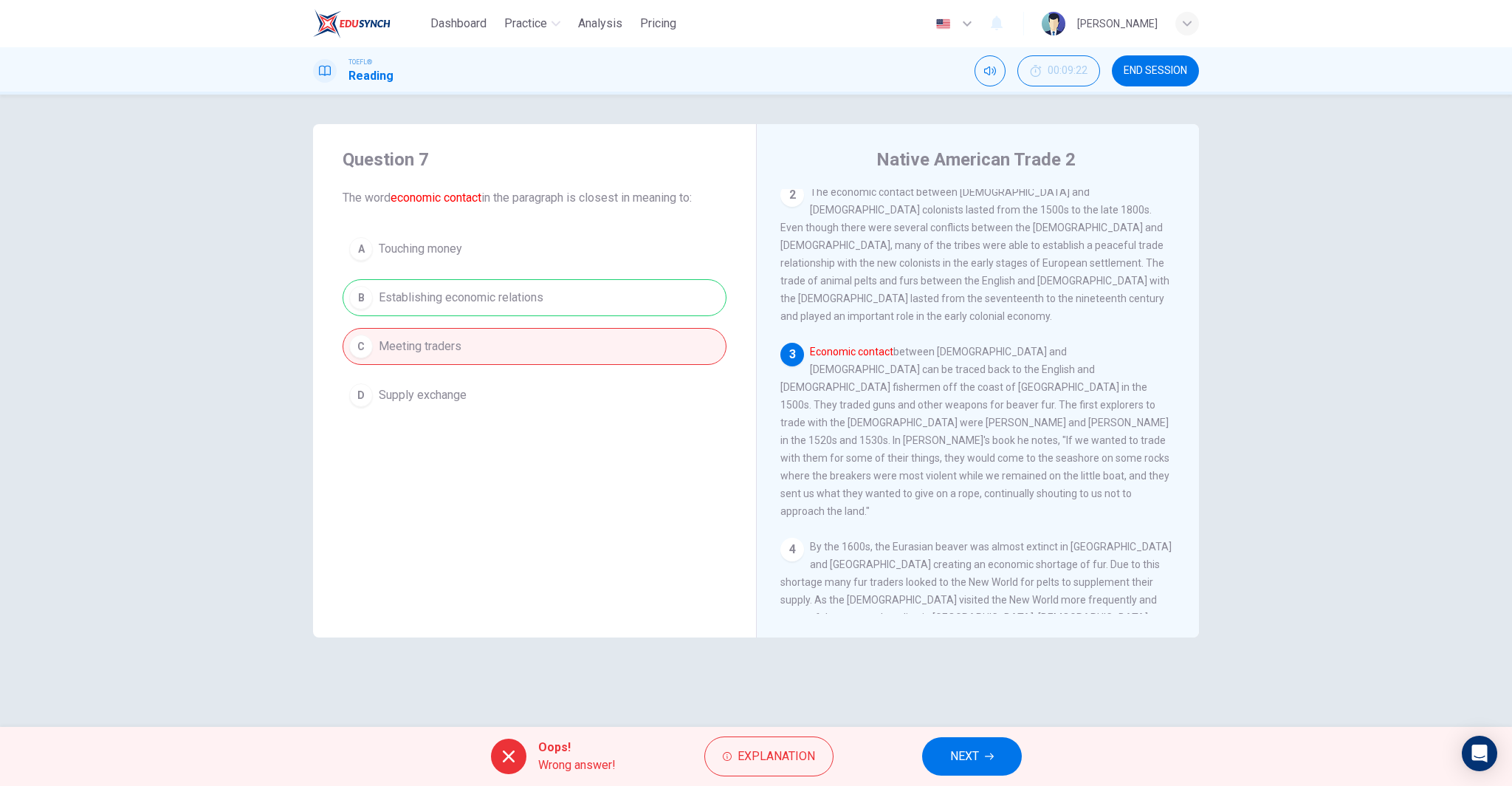
click at [955, 746] on span "NEXT" at bounding box center [964, 757] width 29 height 21
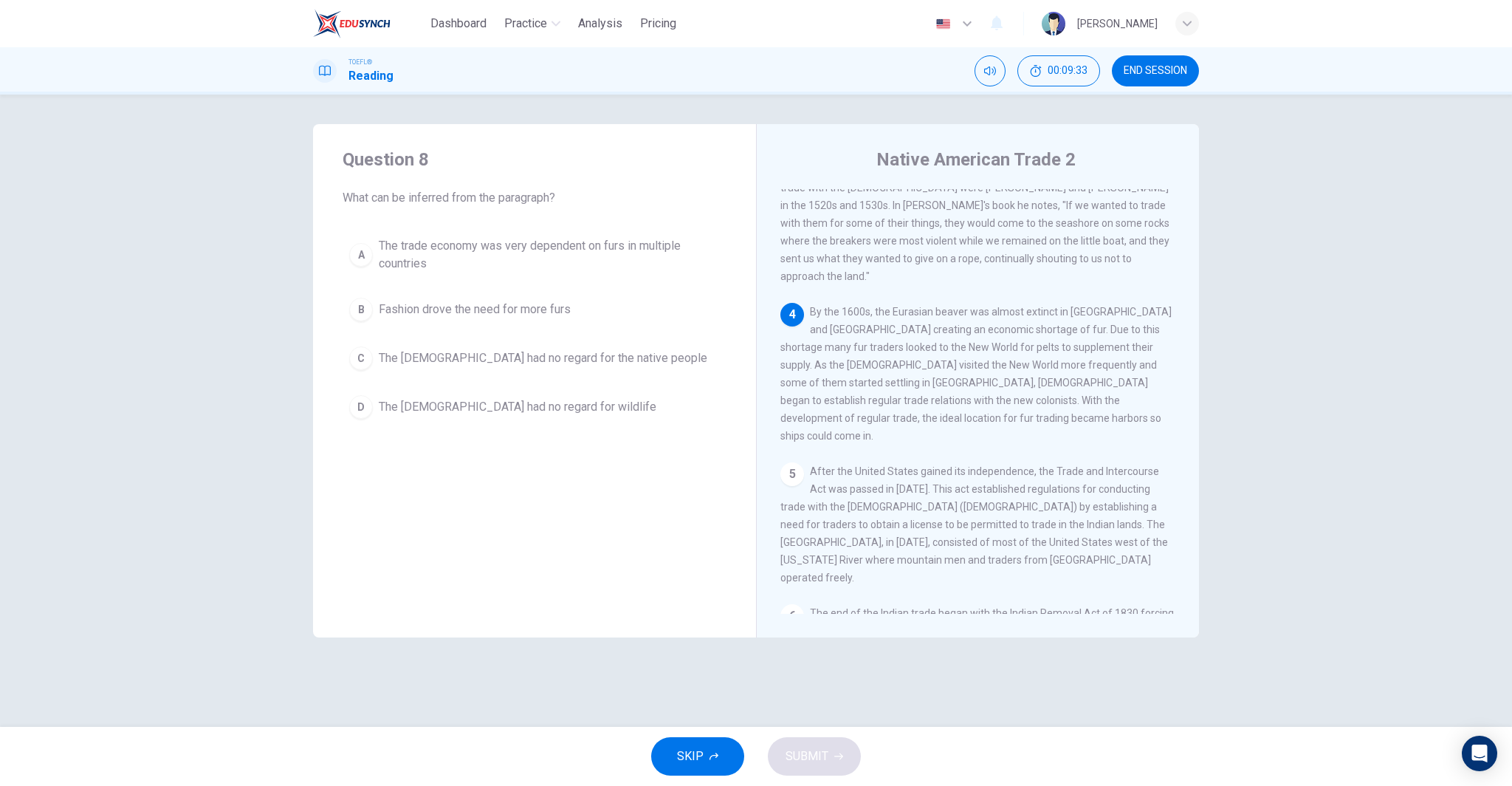
scroll to position [414, 0]
click at [517, 310] on span "Fashion drove the need for more furs" at bounding box center [475, 309] width 192 height 17
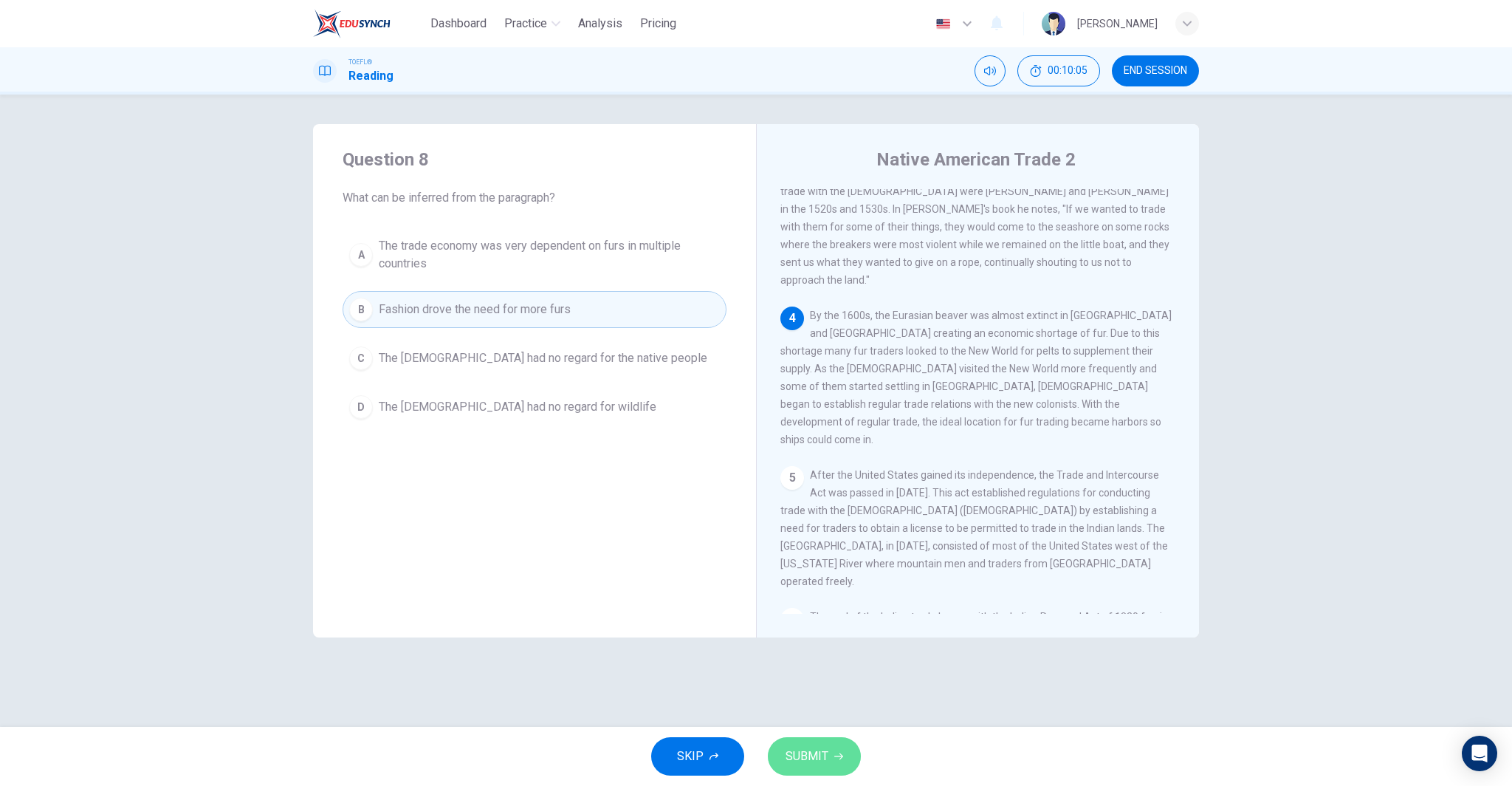
click at [850, 756] on button "SUBMIT" at bounding box center [814, 756] width 93 height 38
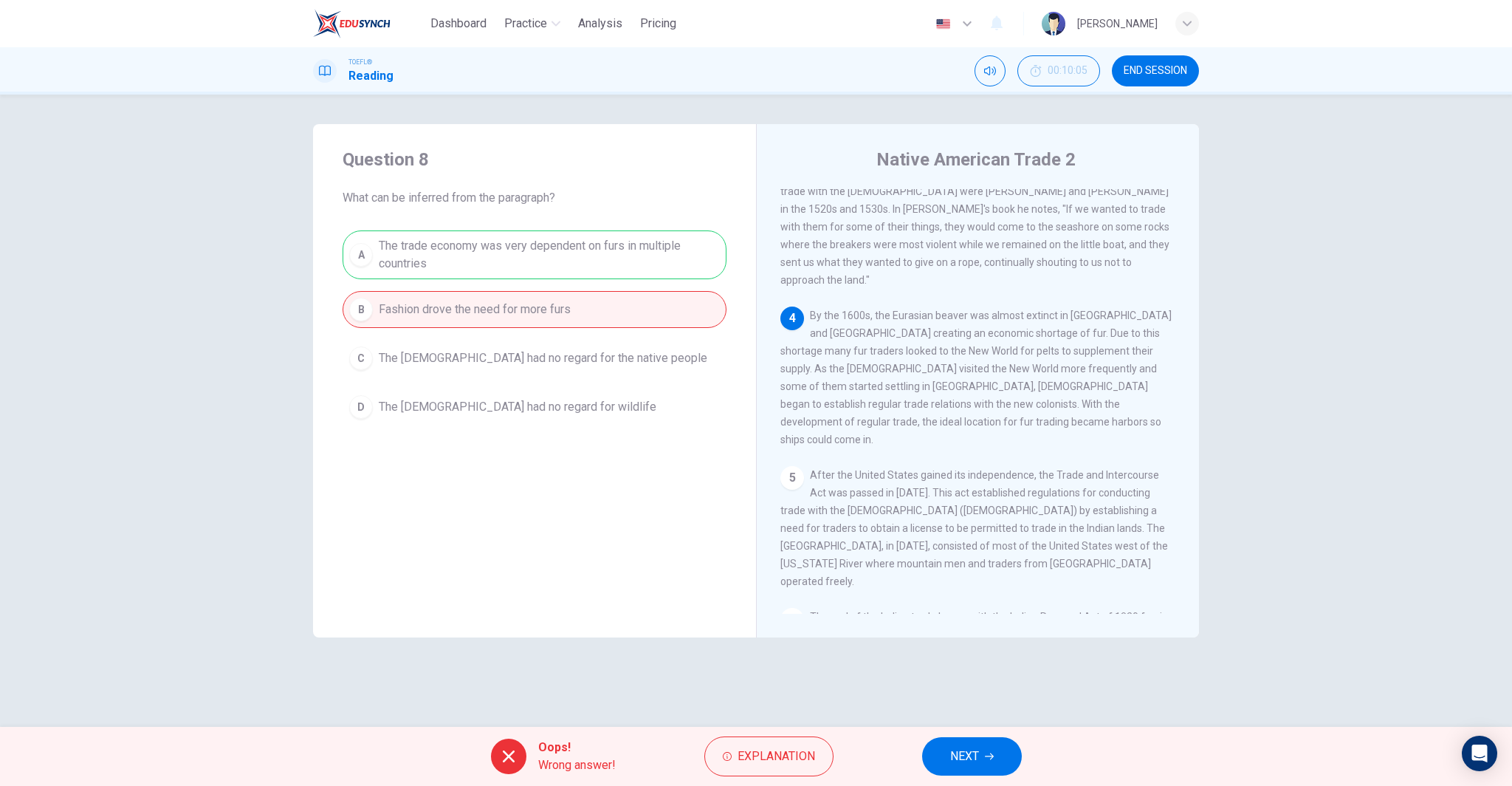
click at [951, 756] on span "NEXT" at bounding box center [964, 757] width 29 height 21
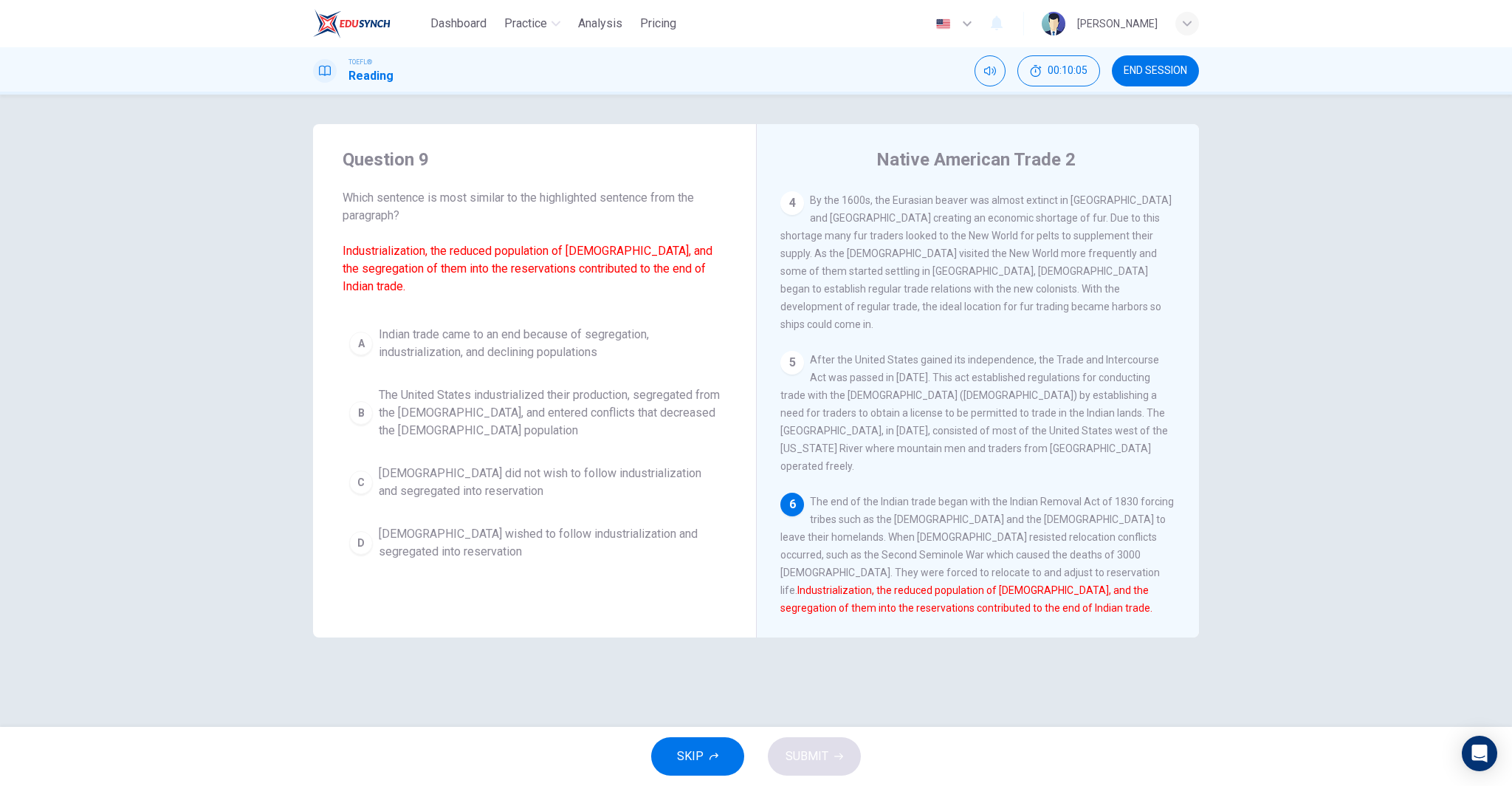
scroll to position [531, 0]
click at [579, 362] on button "A Indian trade came to an end because of segregation, industrialization, and de…" at bounding box center [534, 343] width 384 height 49
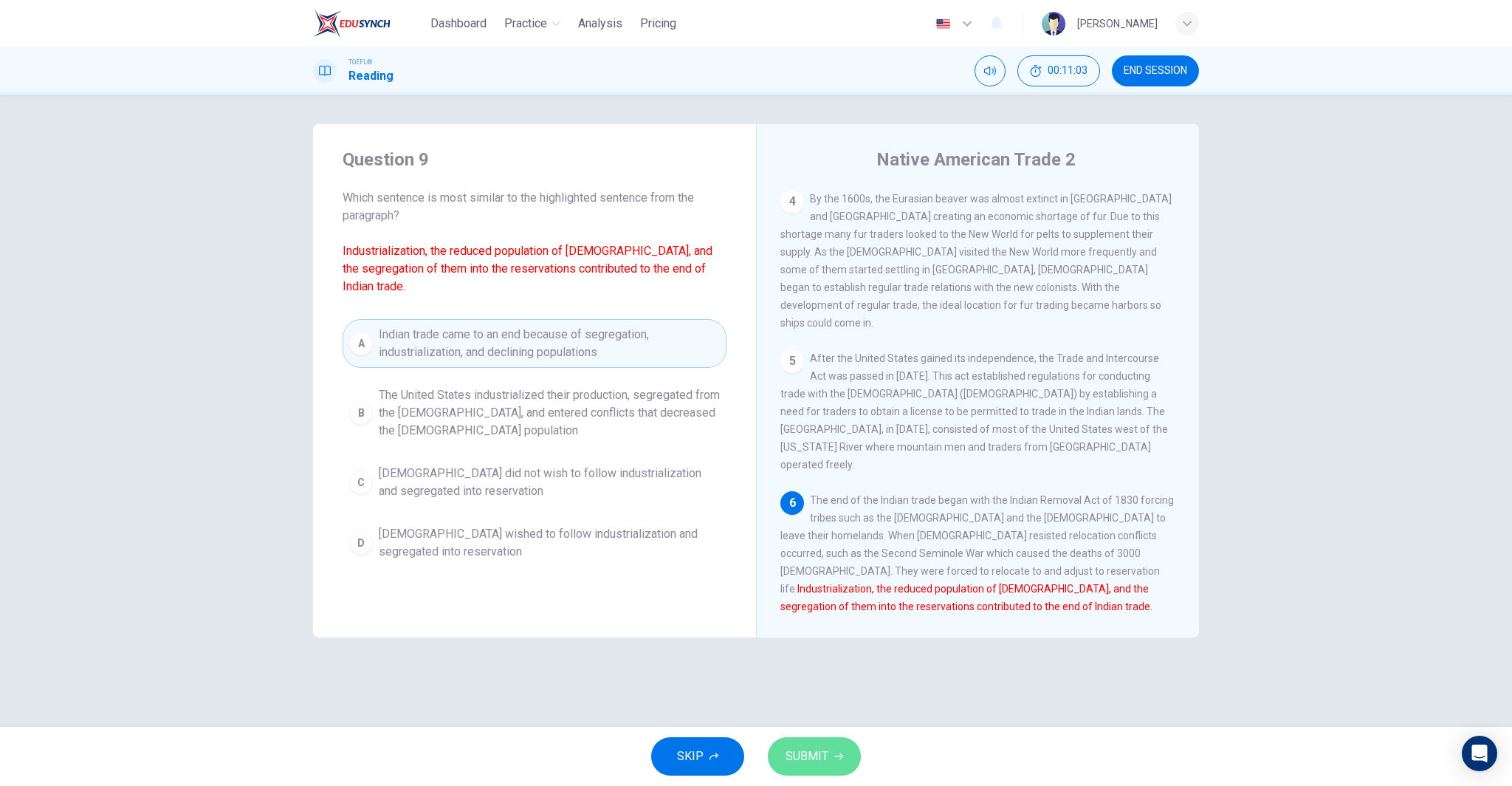
click at [813, 756] on span "SUBMIT" at bounding box center [807, 757] width 42 height 21
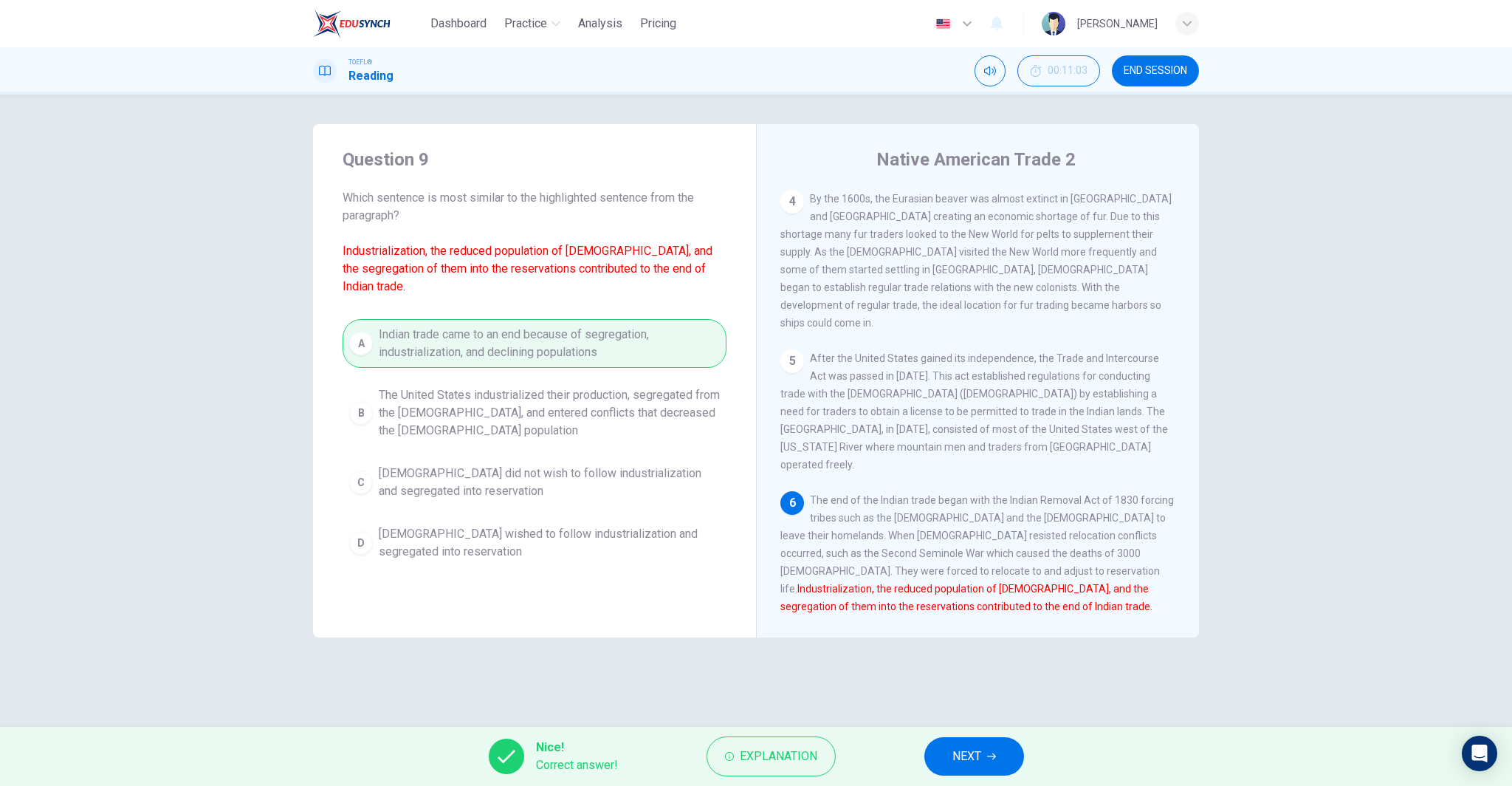
click at [965, 761] on span "NEXT" at bounding box center [966, 757] width 29 height 21
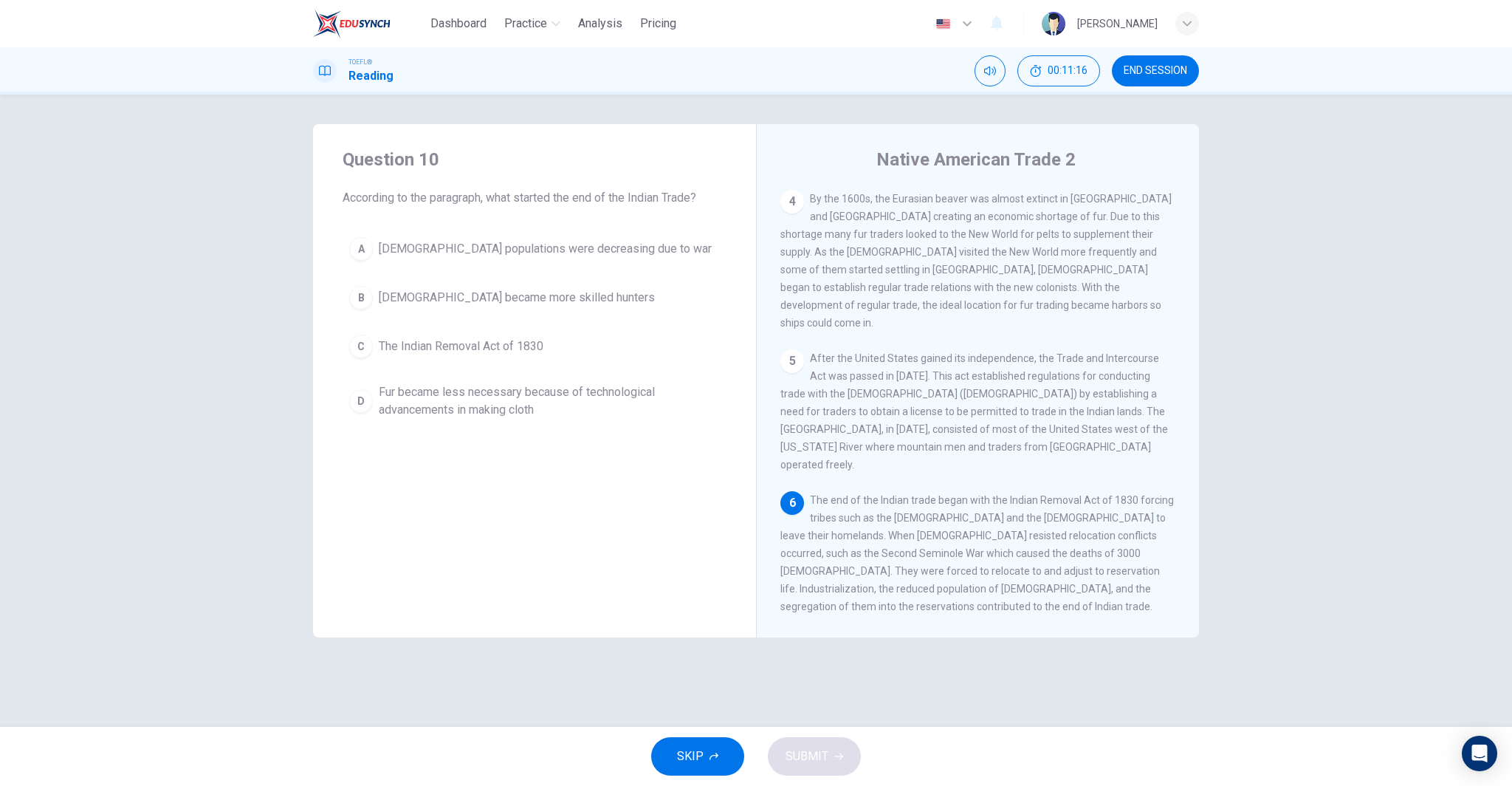
click at [502, 344] on span "The Indian Removal Act of 1830" at bounding box center [461, 346] width 165 height 17
click at [814, 746] on span "SUBMIT" at bounding box center [807, 757] width 42 height 21
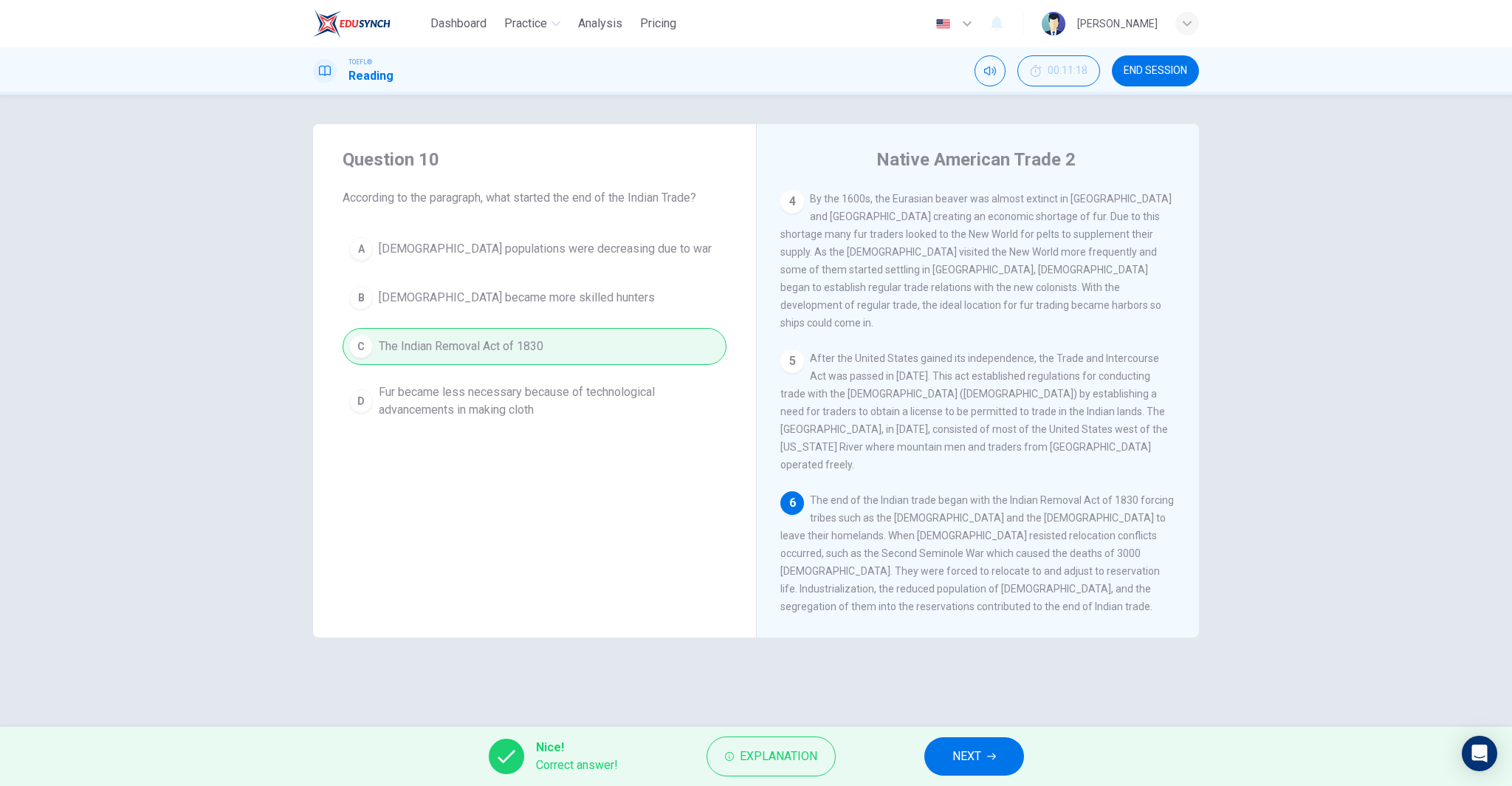
click at [1009, 748] on button "NEXT" at bounding box center [974, 756] width 100 height 38
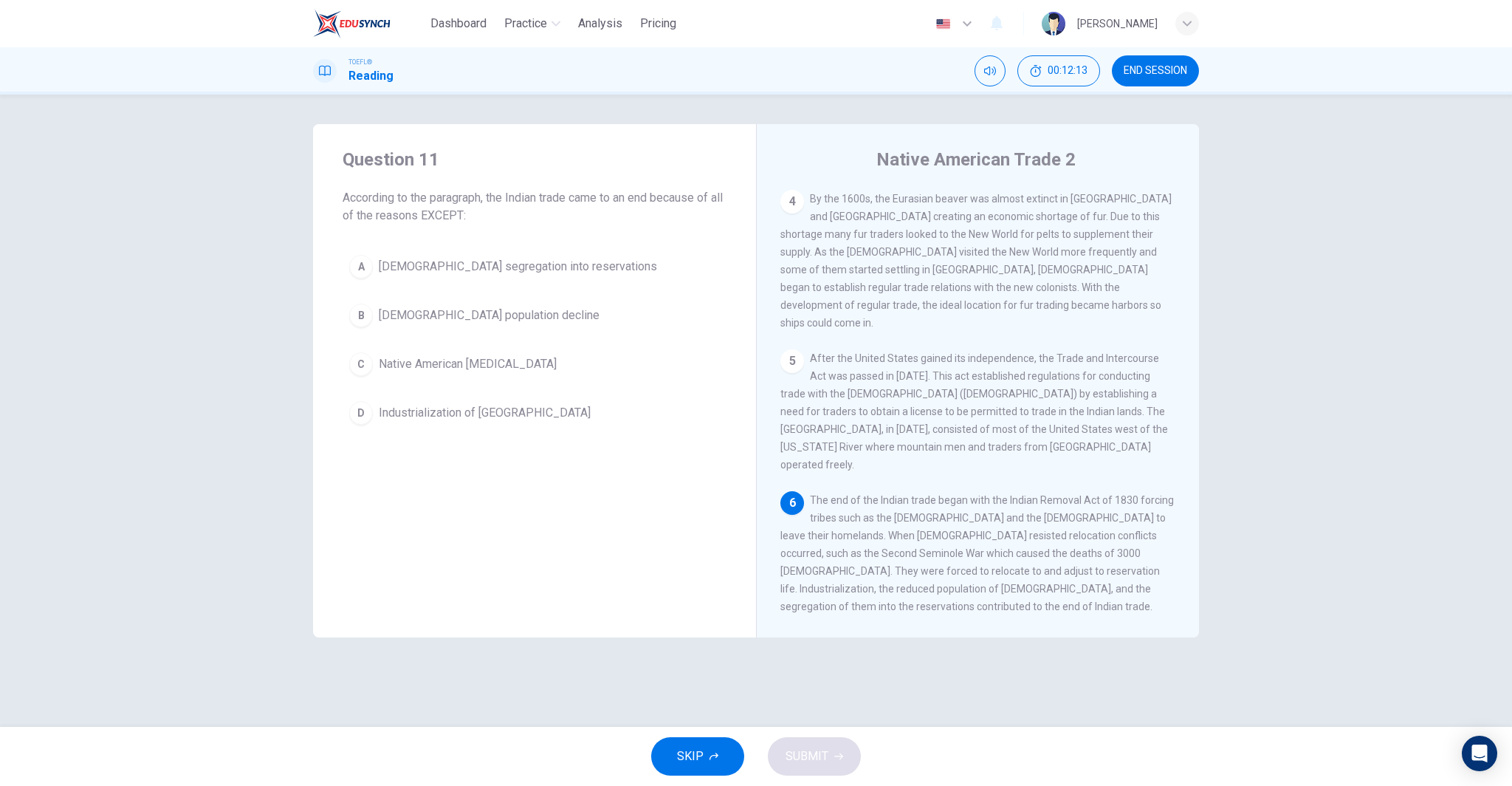
click at [572, 372] on button "C [DEMOGRAPHIC_DATA] [MEDICAL_DATA]" at bounding box center [534, 364] width 384 height 37
click at [829, 762] on button "SUBMIT" at bounding box center [814, 756] width 93 height 38
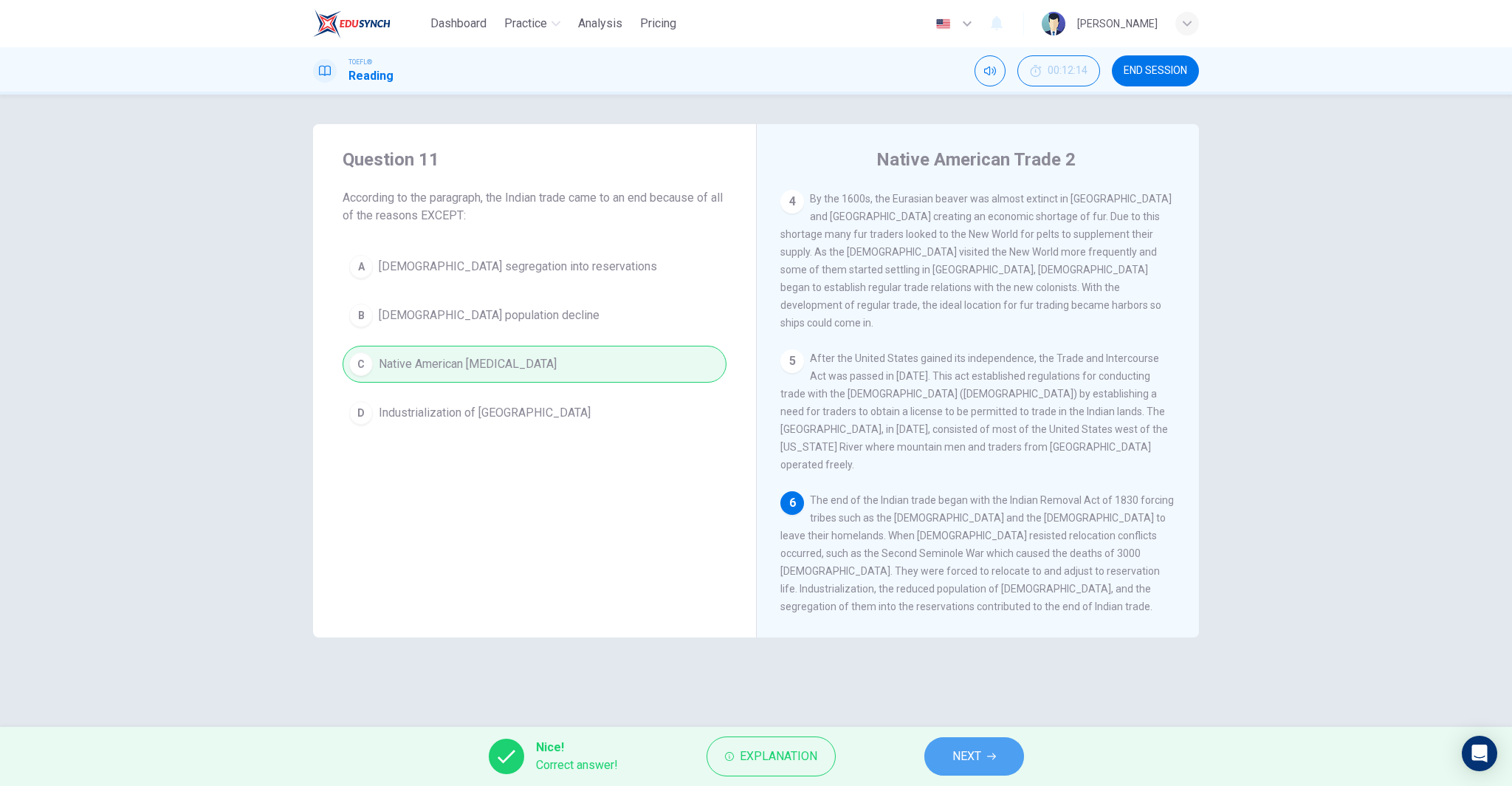
click at [1003, 763] on button "NEXT" at bounding box center [974, 756] width 100 height 38
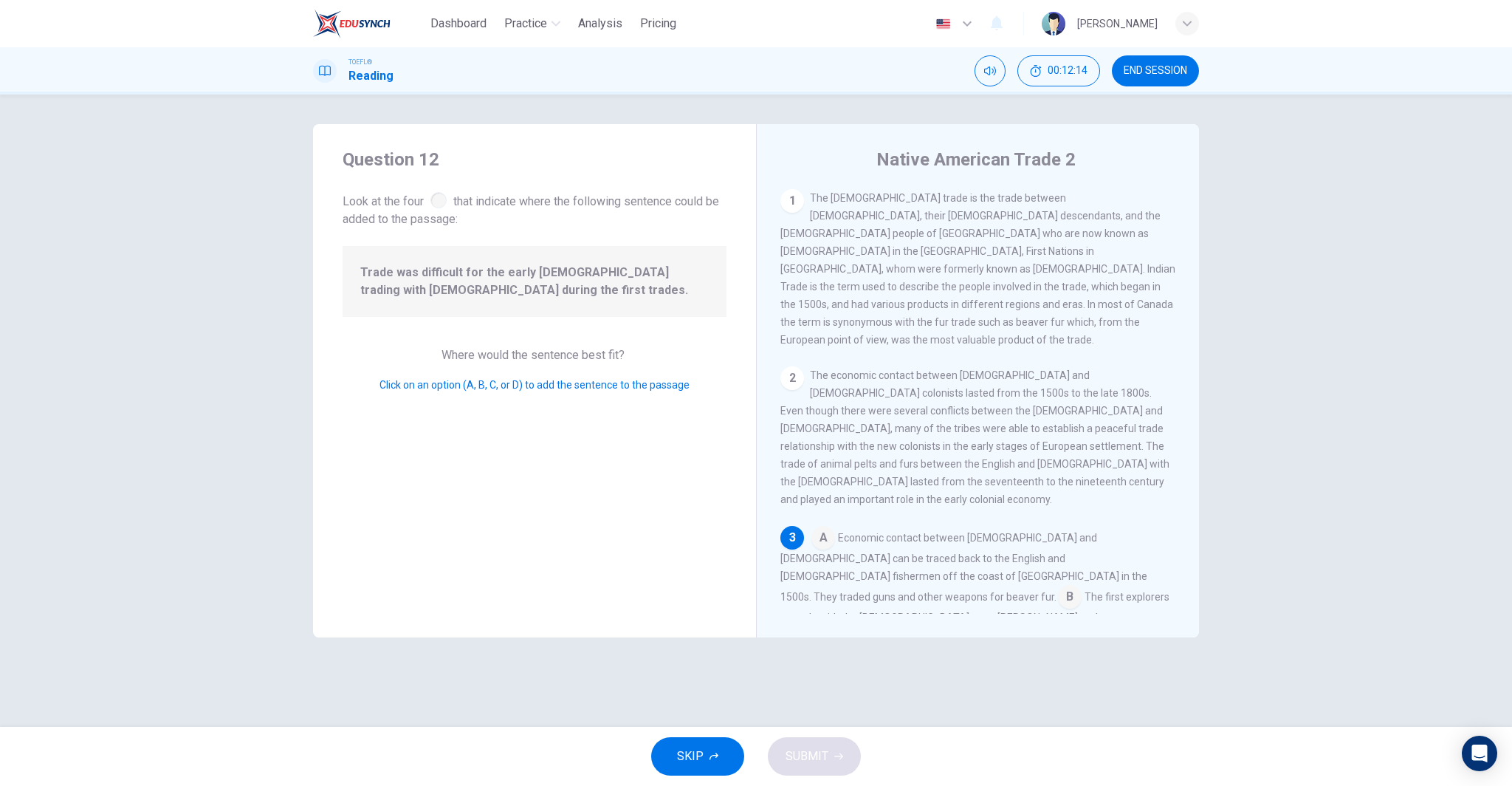
scroll to position [218, 0]
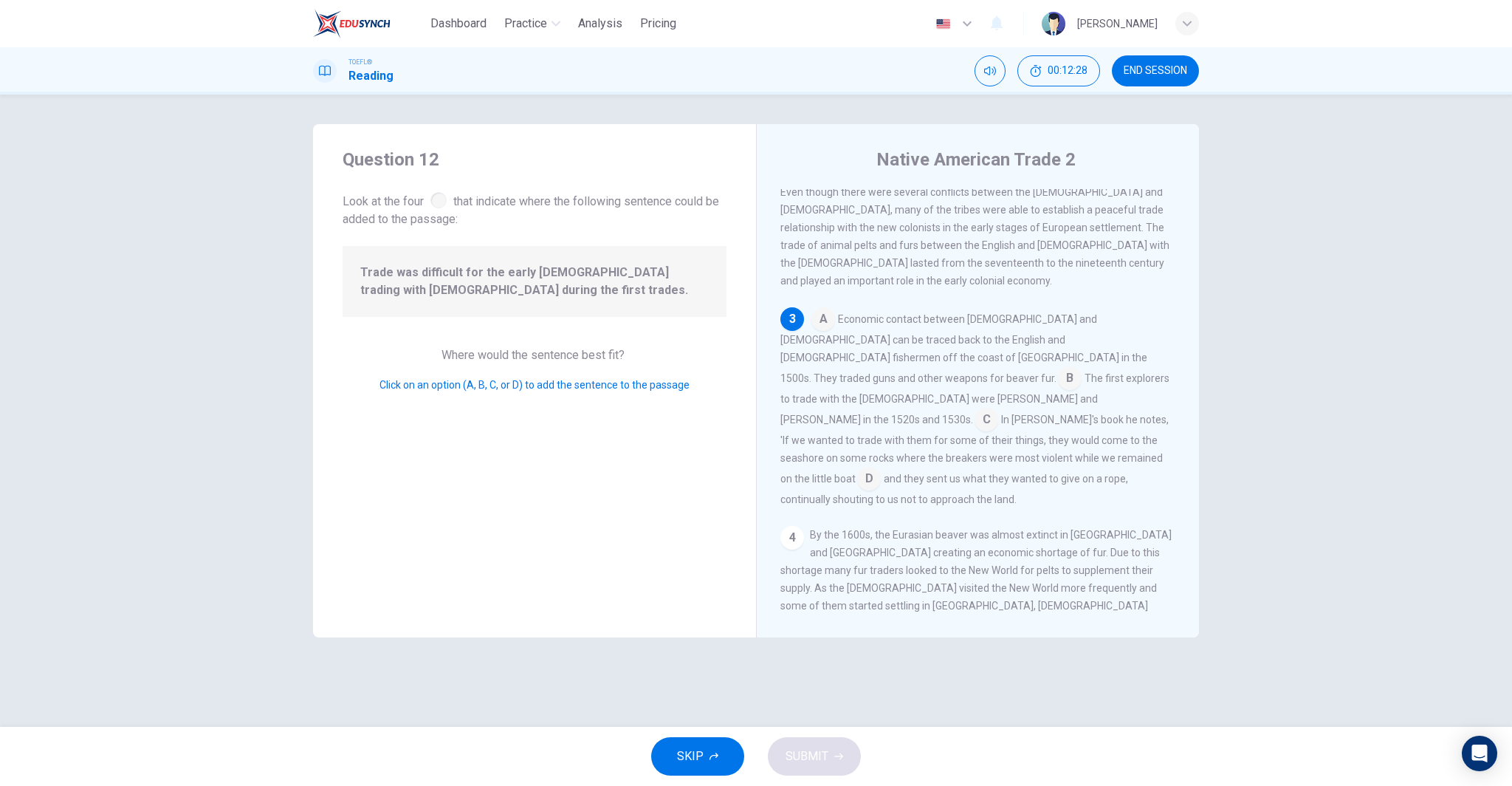
click at [1058, 367] on input at bounding box center [1069, 379] width 23 height 23
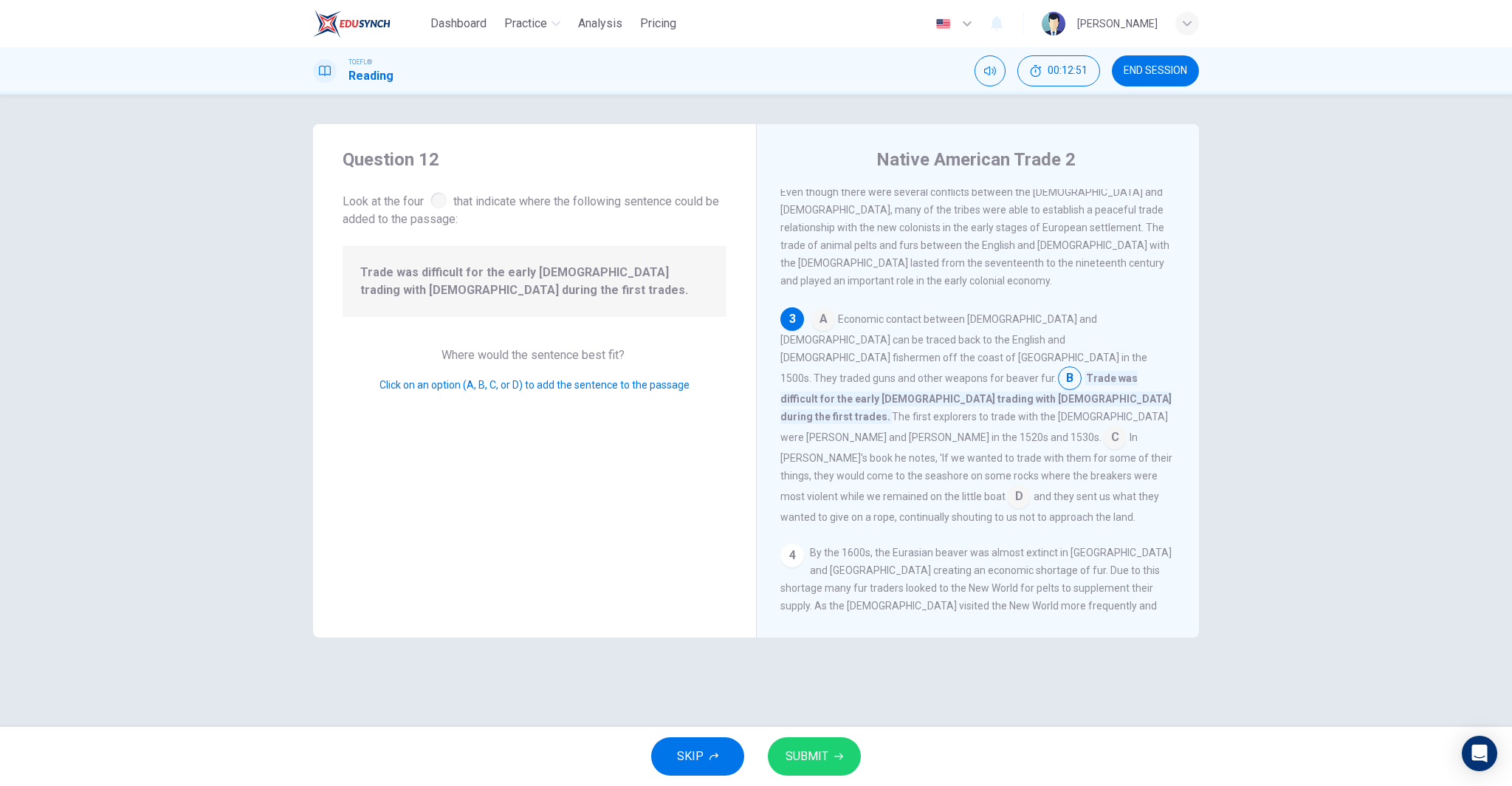
click at [1103, 426] on input at bounding box center [1114, 438] width 23 height 23
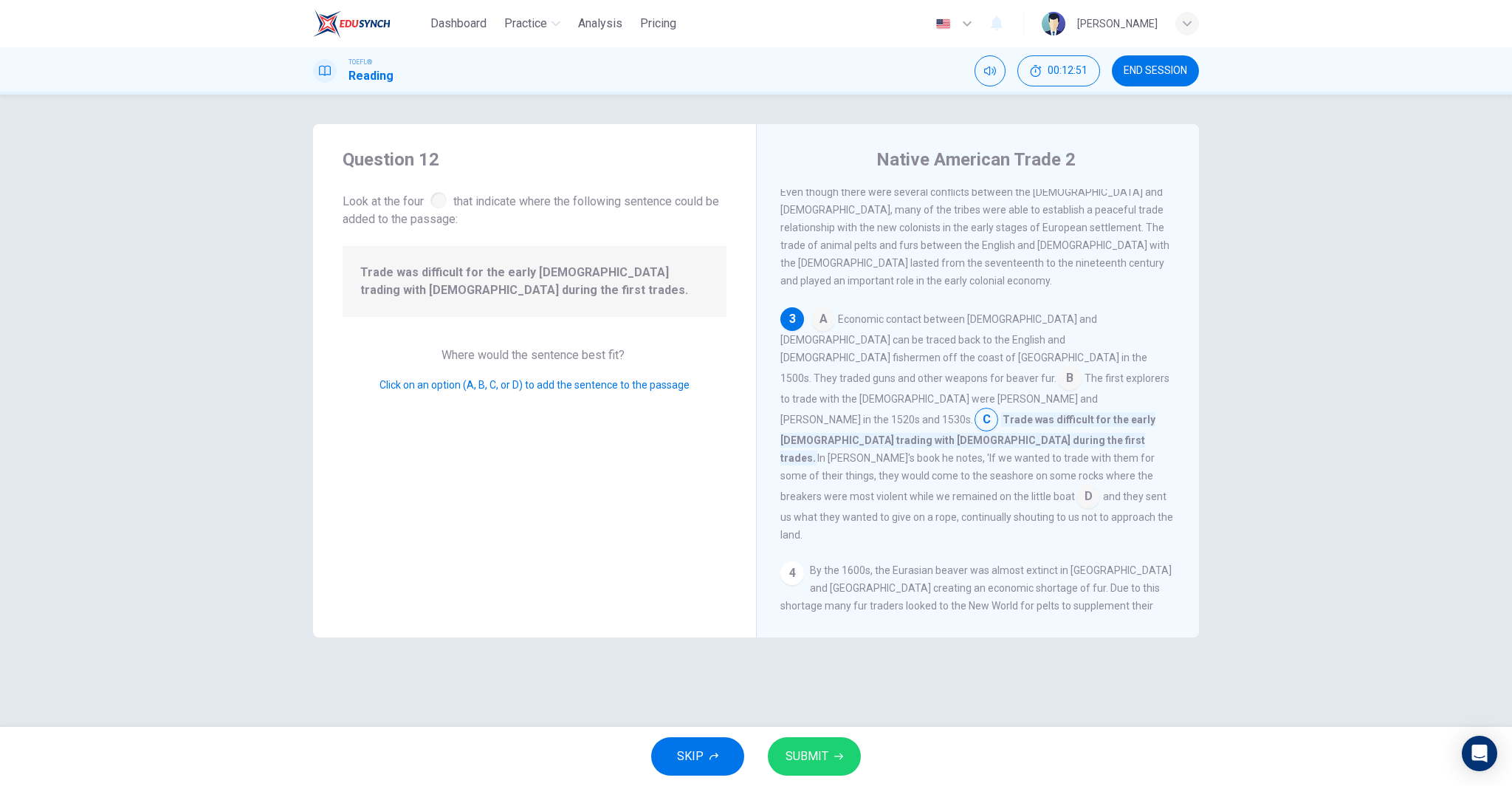
scroll to position [240, 0]
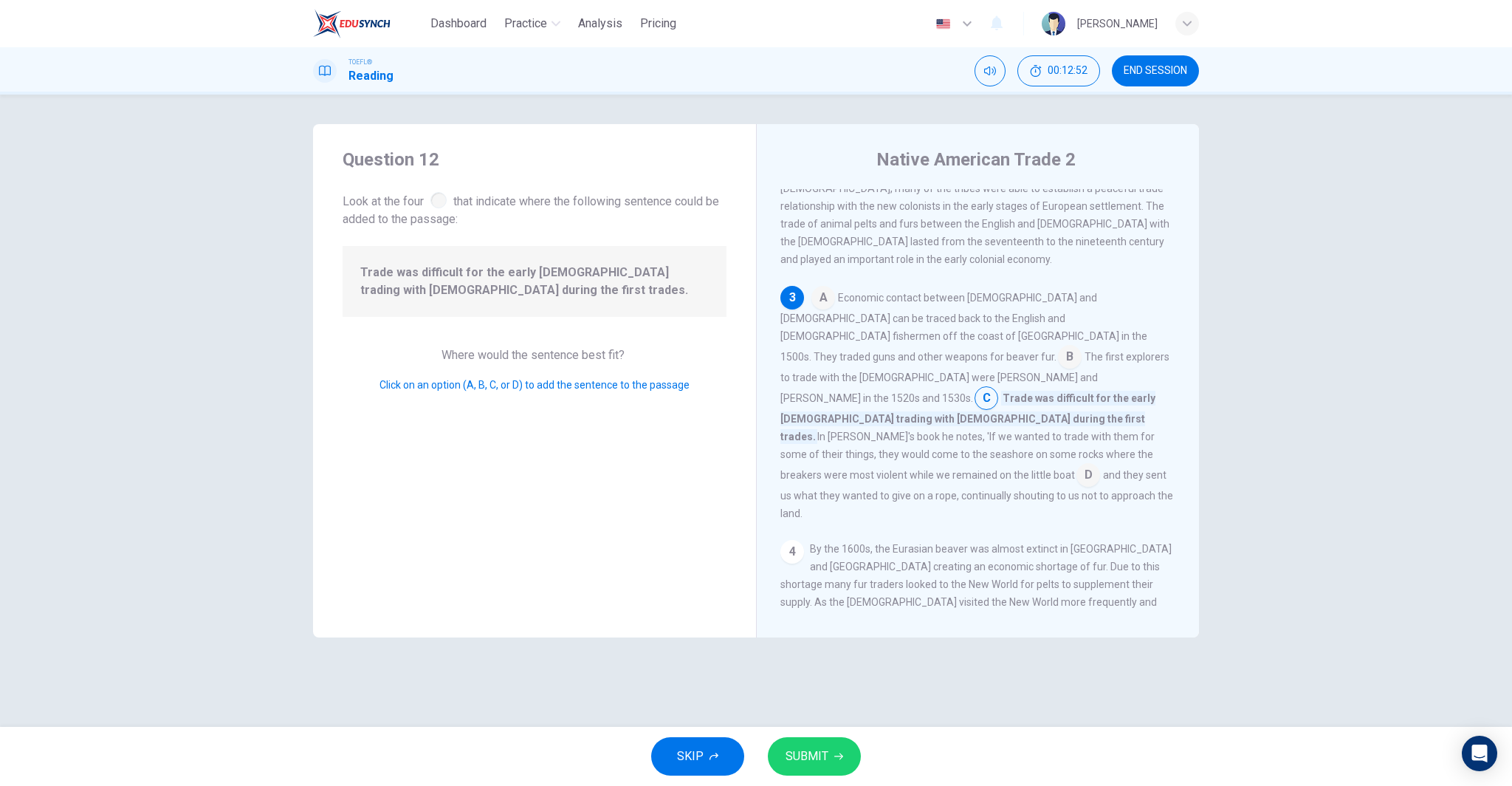
click at [1100, 464] on input at bounding box center [1087, 476] width 23 height 23
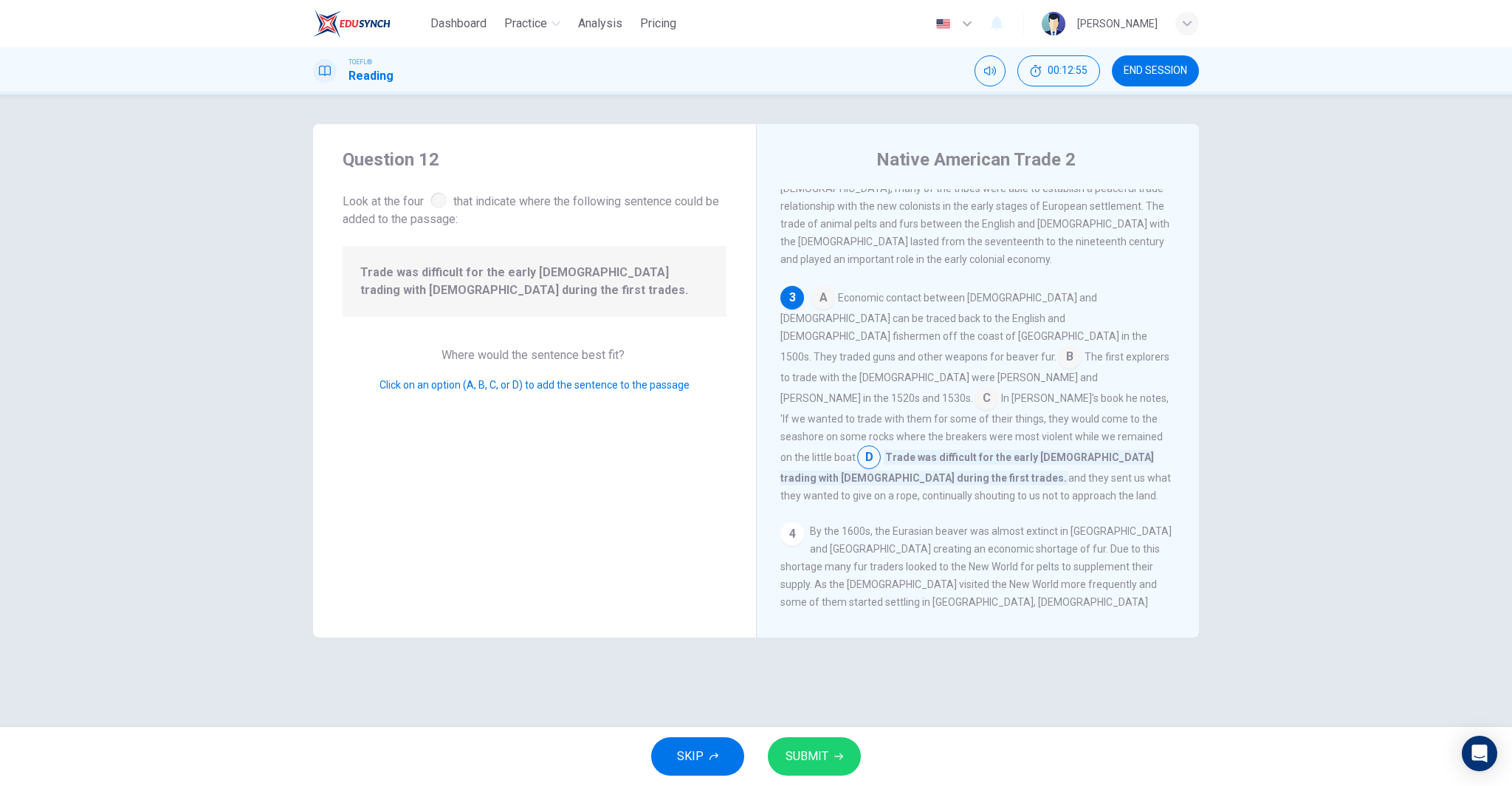
click at [975, 387] on input at bounding box center [986, 399] width 23 height 23
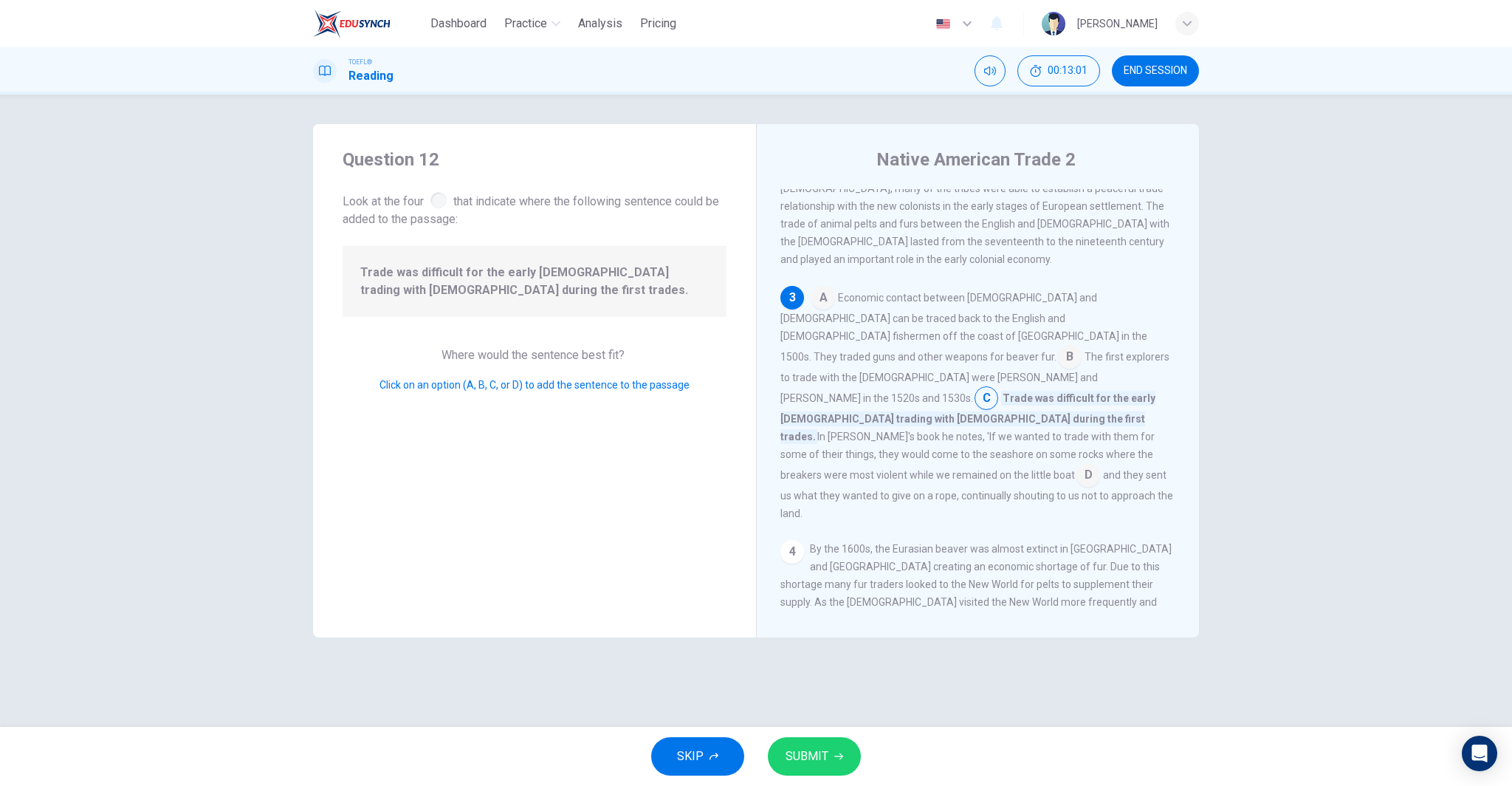
drag, startPoint x: 1035, startPoint y: 322, endPoint x: 983, endPoint y: 502, distance: 187.4
click at [1058, 347] on input at bounding box center [1069, 358] width 23 height 23
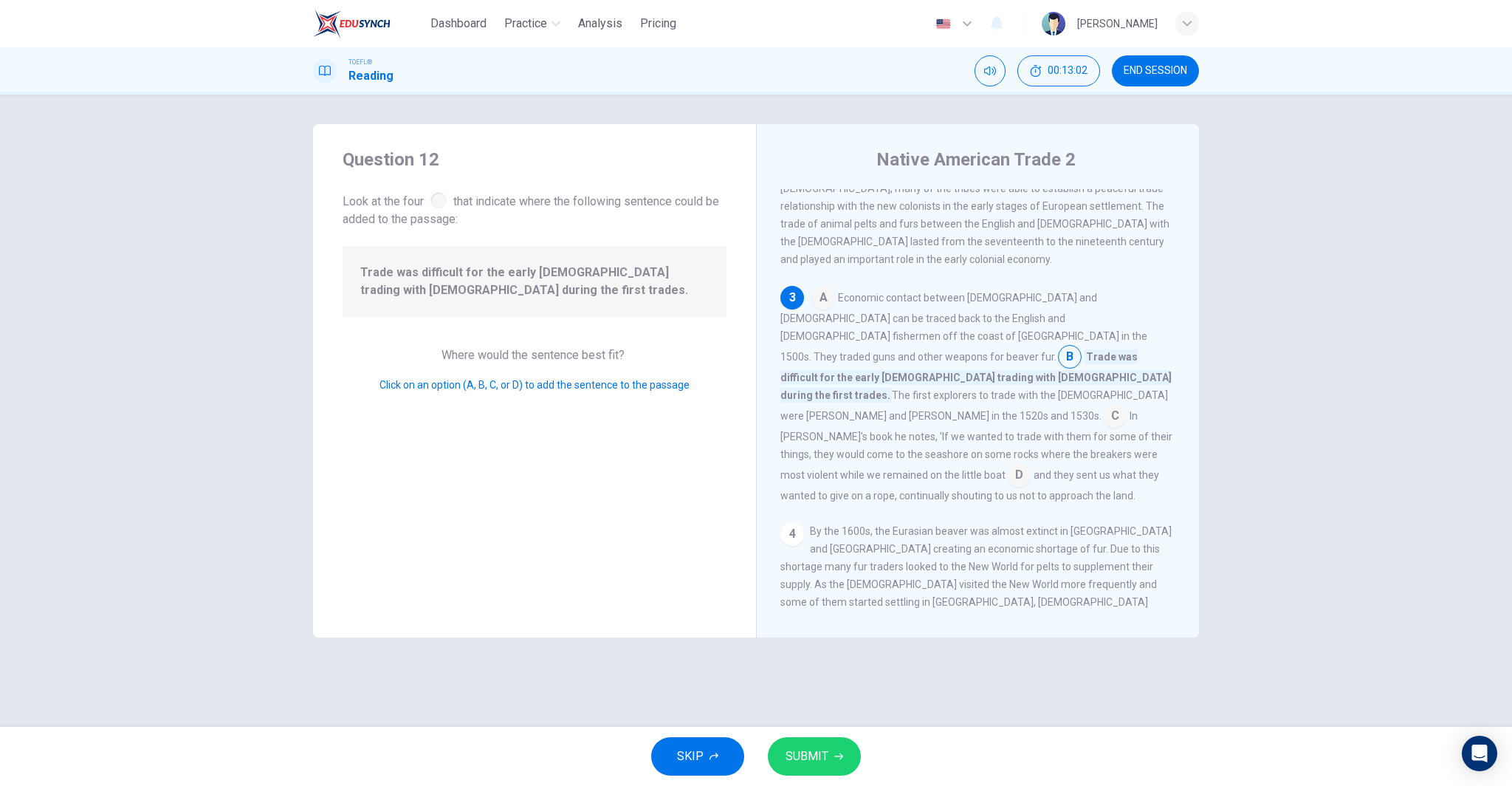
click at [820, 761] on span "SUBMIT" at bounding box center [807, 757] width 42 height 21
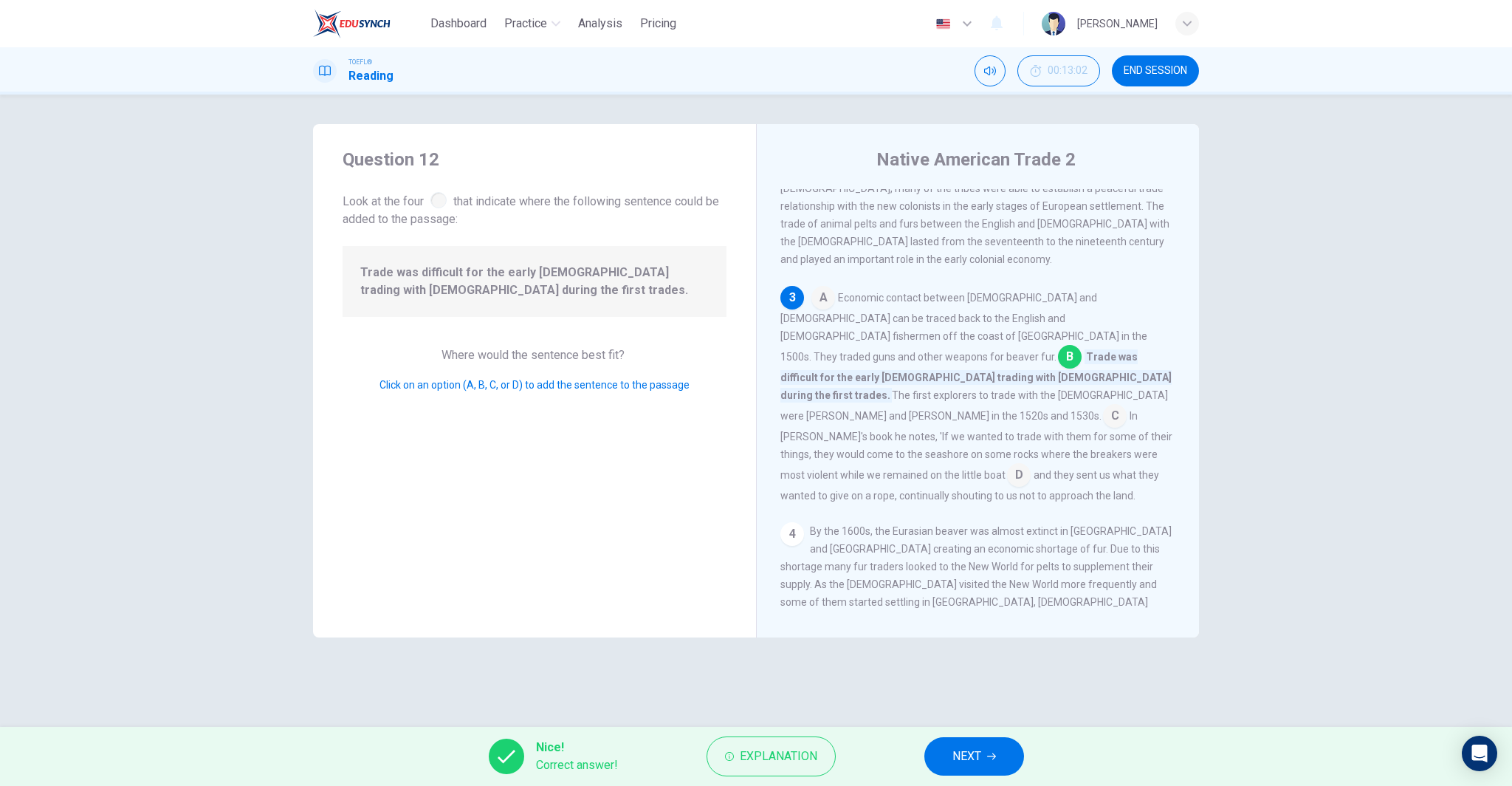
click at [996, 759] on icon "button" at bounding box center [991, 756] width 9 height 9
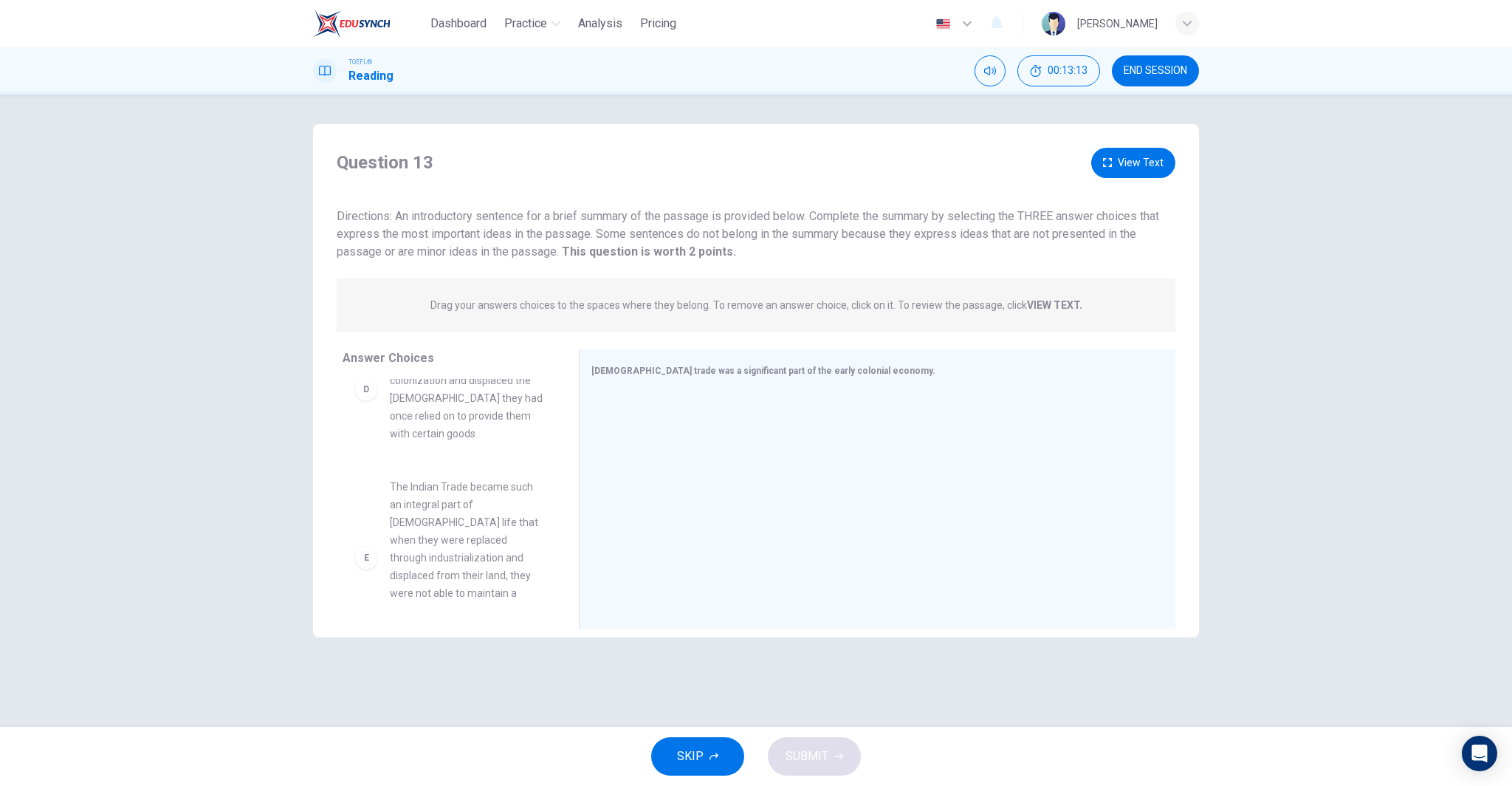
scroll to position [424, 0]
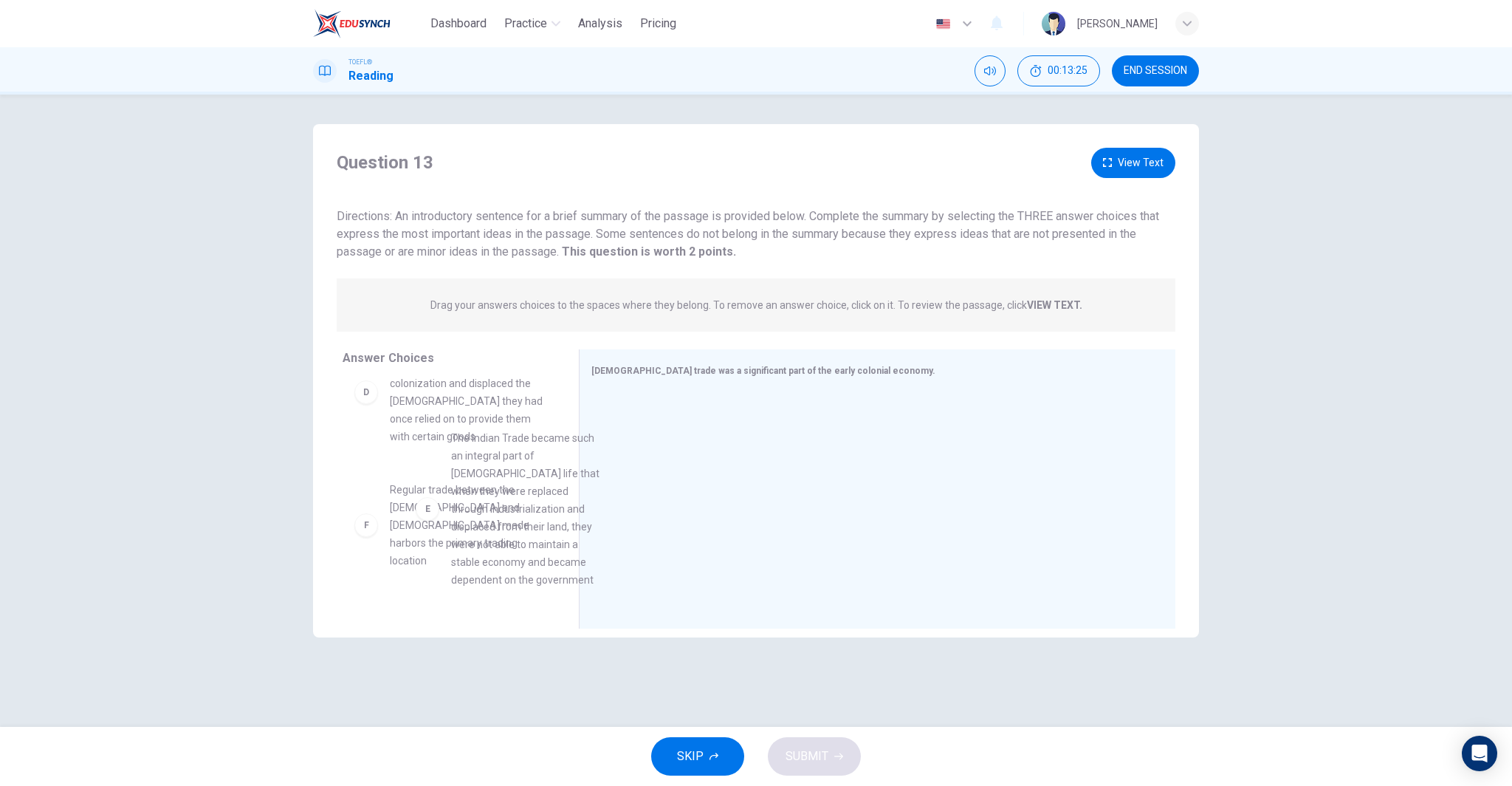
drag, startPoint x: 432, startPoint y: 496, endPoint x: 481, endPoint y: 497, distance: 49.0
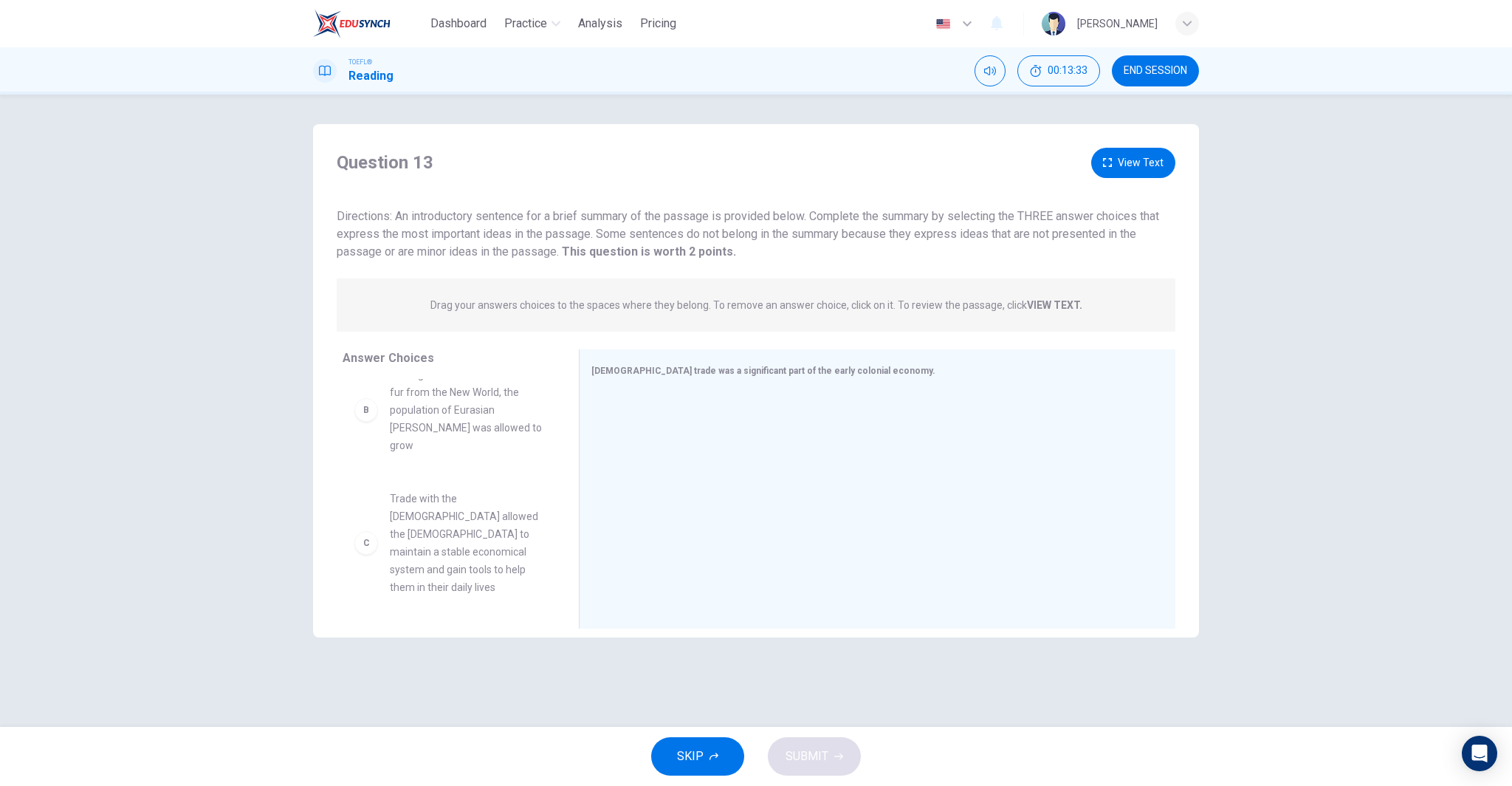
scroll to position [127, 0]
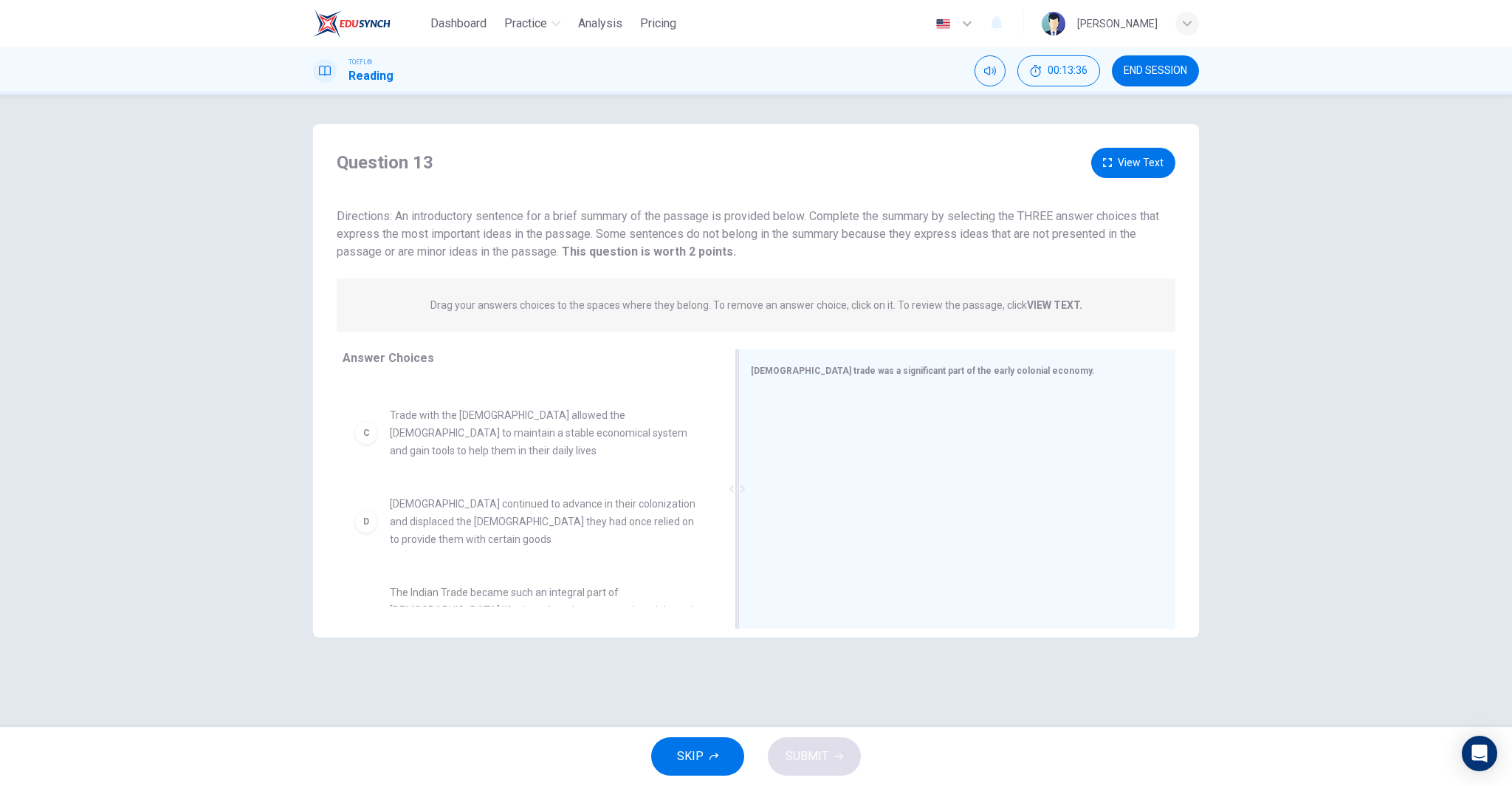
drag, startPoint x: 579, startPoint y: 487, endPoint x: 845, endPoint y: 485, distance: 266.0
click at [845, 485] on div "[DEMOGRAPHIC_DATA] trade was a significant part of the early colonial economy." at bounding box center [957, 489] width 437 height 279
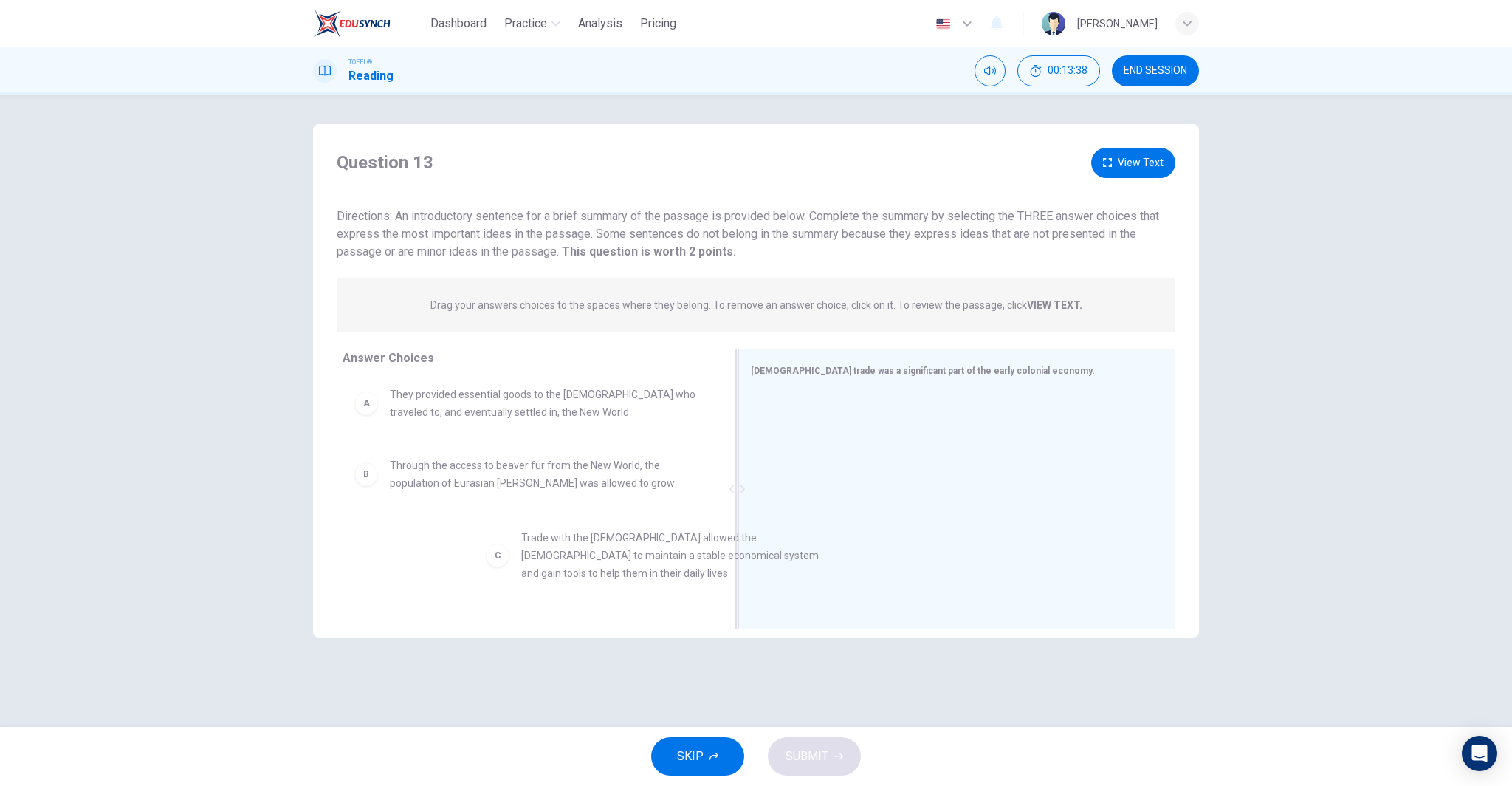
scroll to position [7, 0]
drag, startPoint x: 483, startPoint y: 554, endPoint x: 925, endPoint y: 523, distance: 443.1
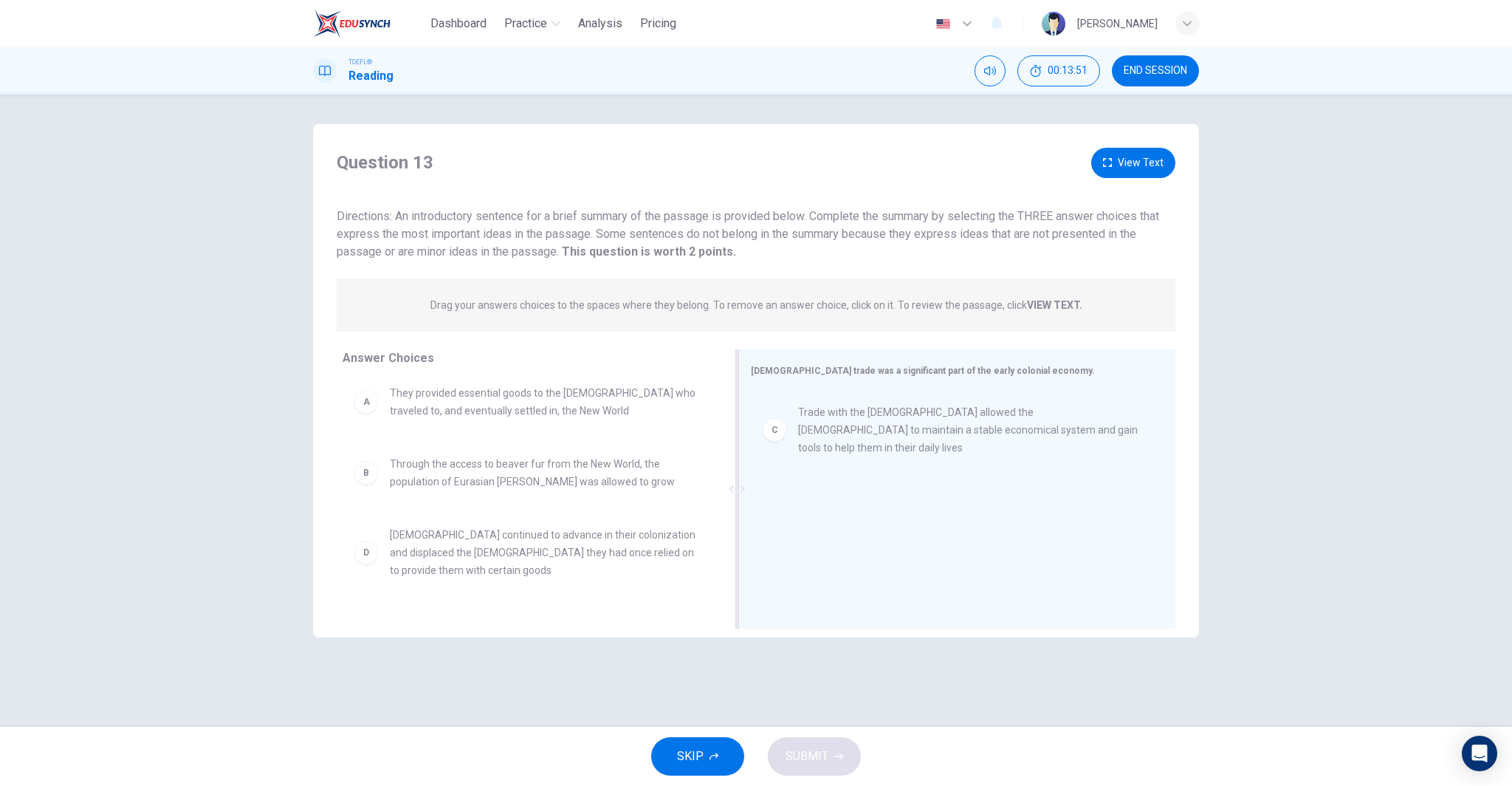
drag, startPoint x: 457, startPoint y: 481, endPoint x: 741, endPoint y: 490, distance: 284.1
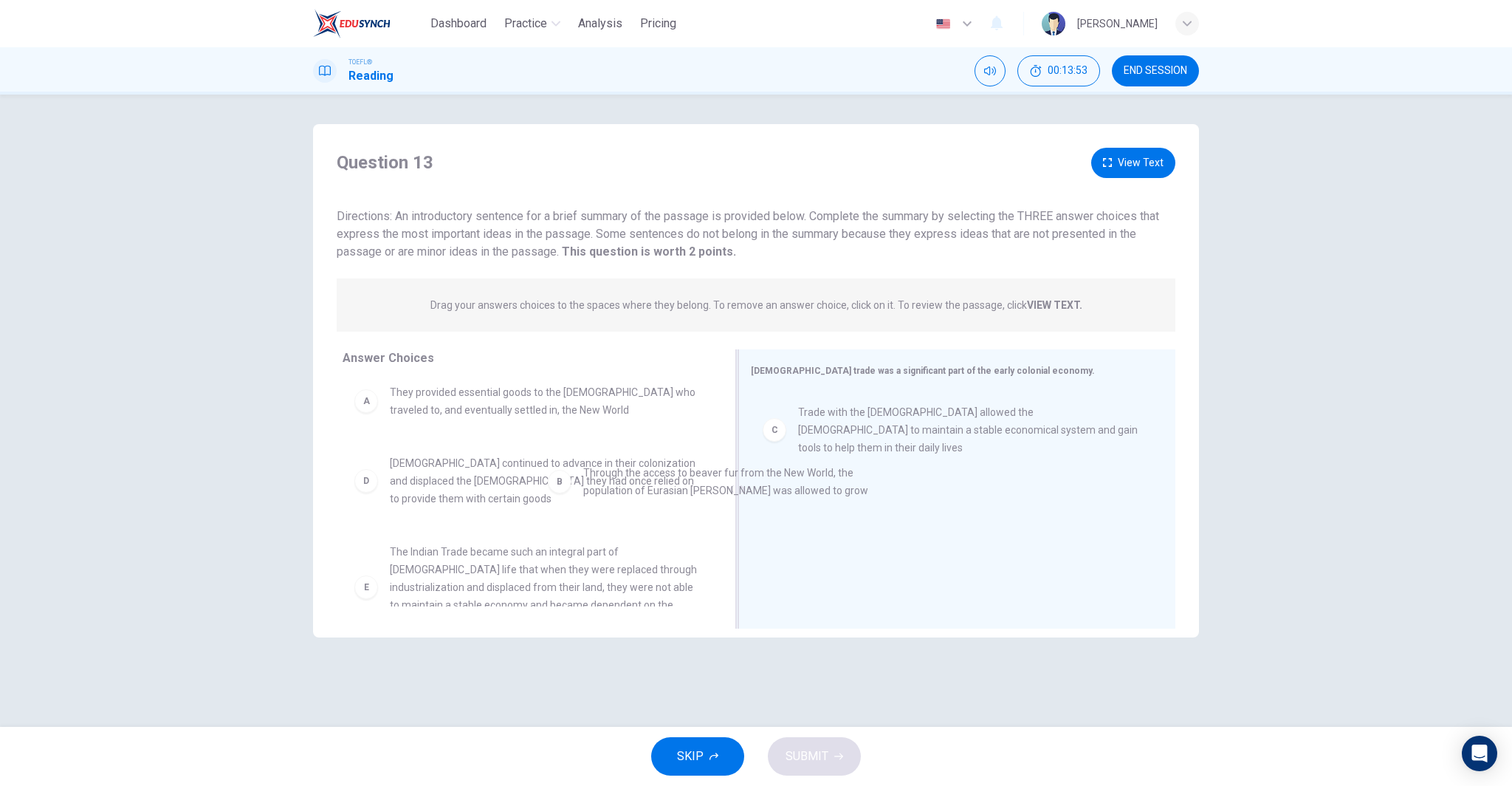
scroll to position [6, 0]
drag, startPoint x: 525, startPoint y: 462, endPoint x: 925, endPoint y: 460, distance: 400.0
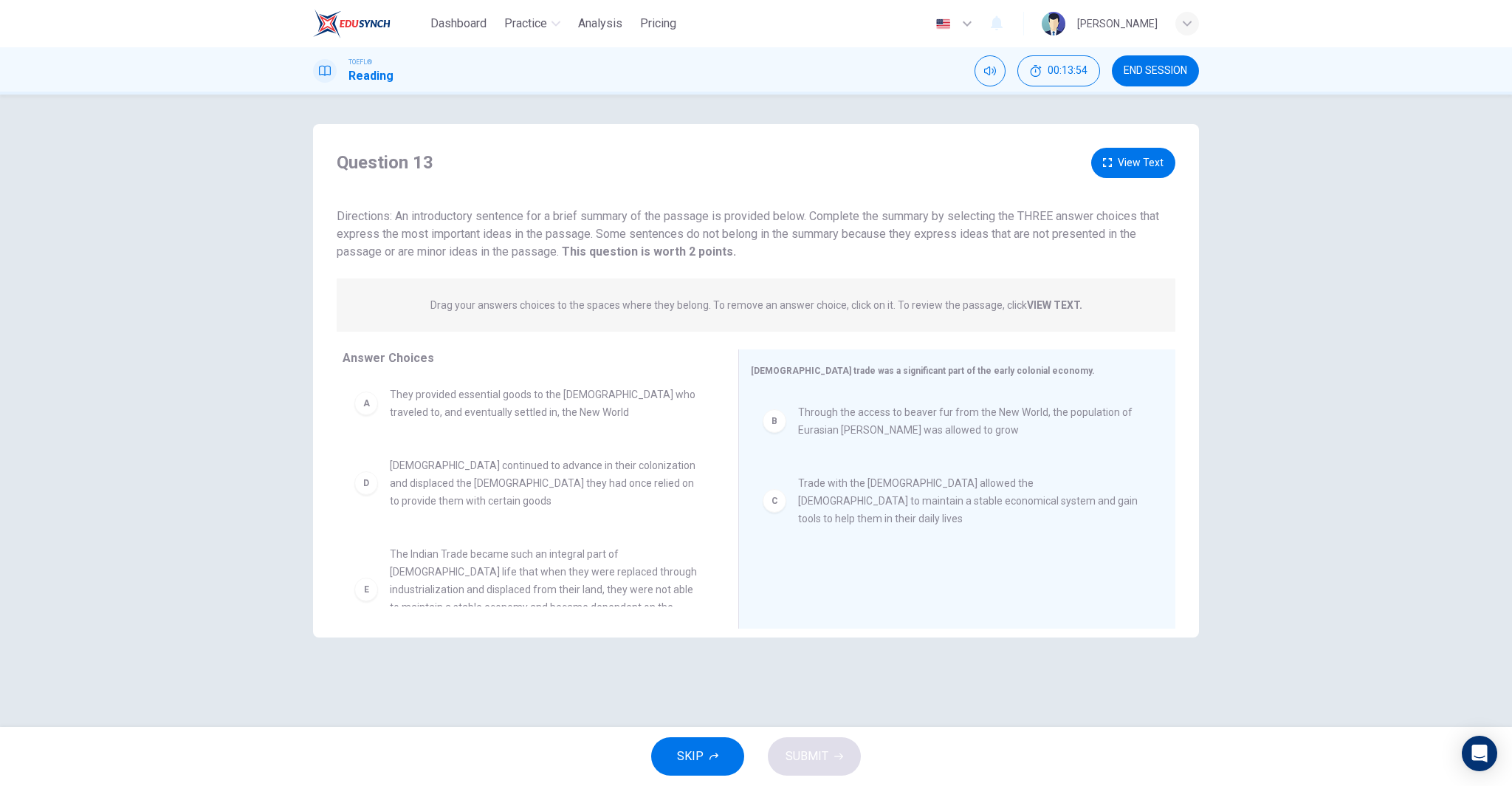
scroll to position [2, 0]
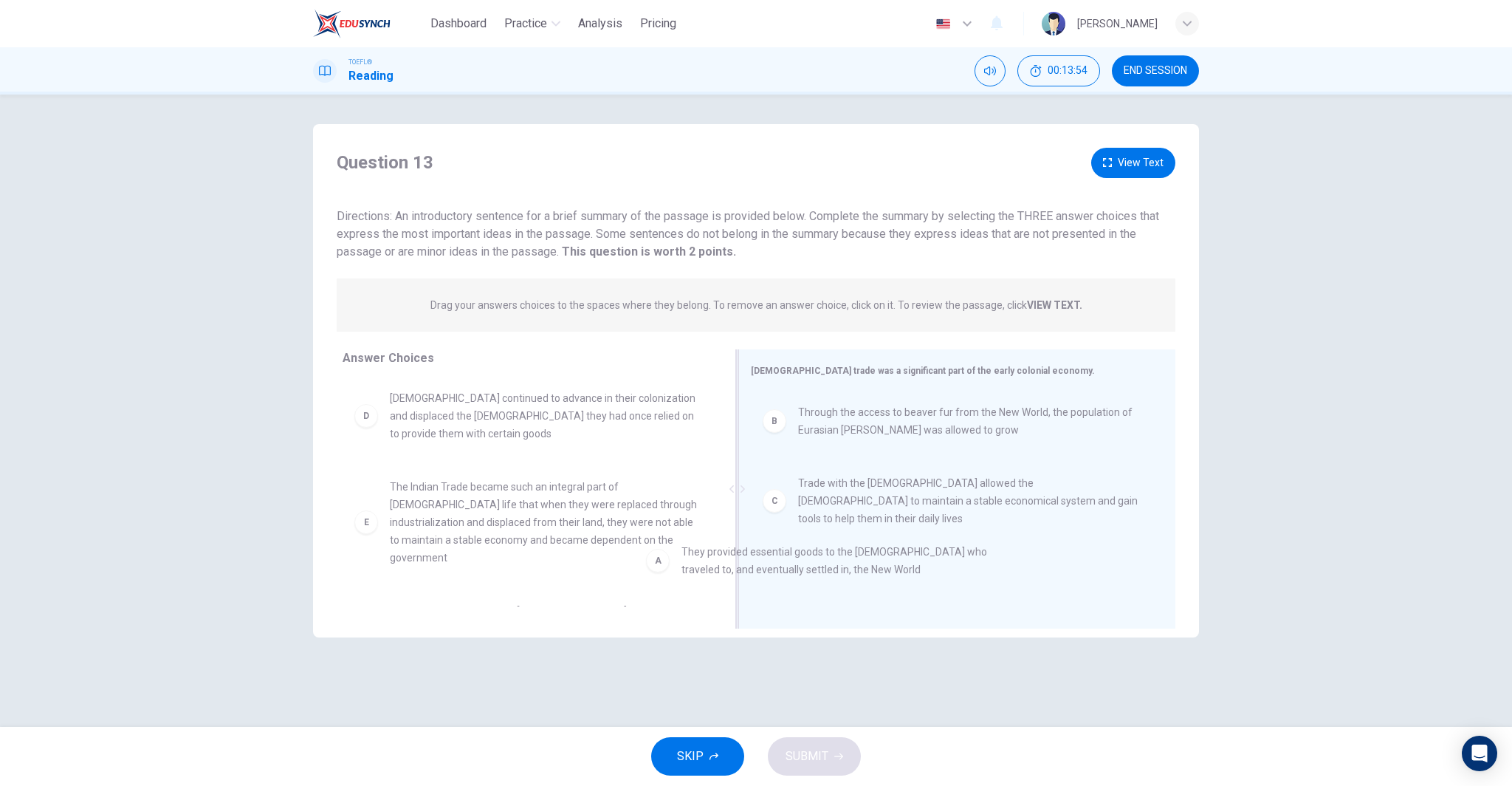
drag, startPoint x: 517, startPoint y: 389, endPoint x: 999, endPoint y: 593, distance: 523.4
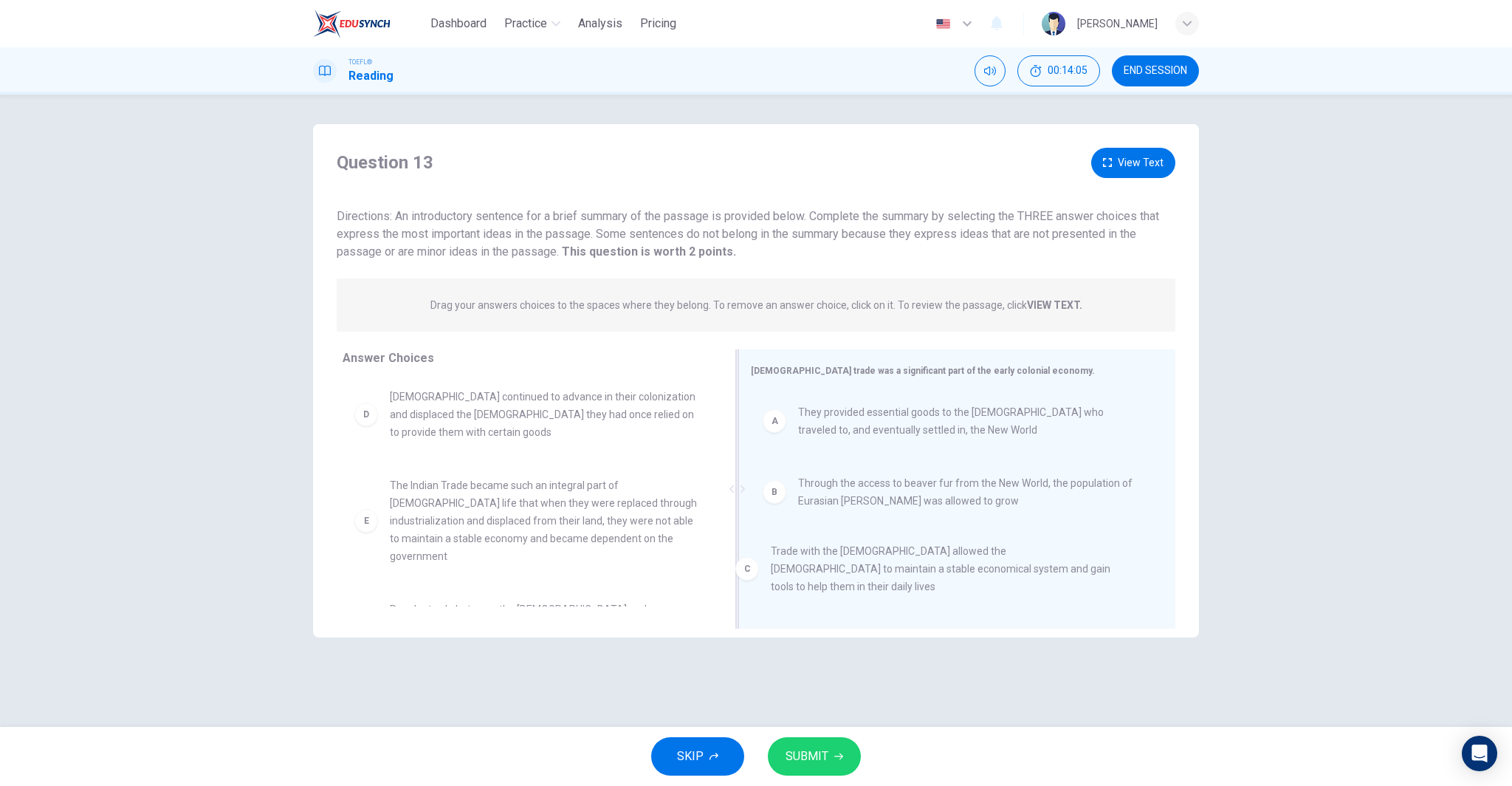
scroll to position [1, 0]
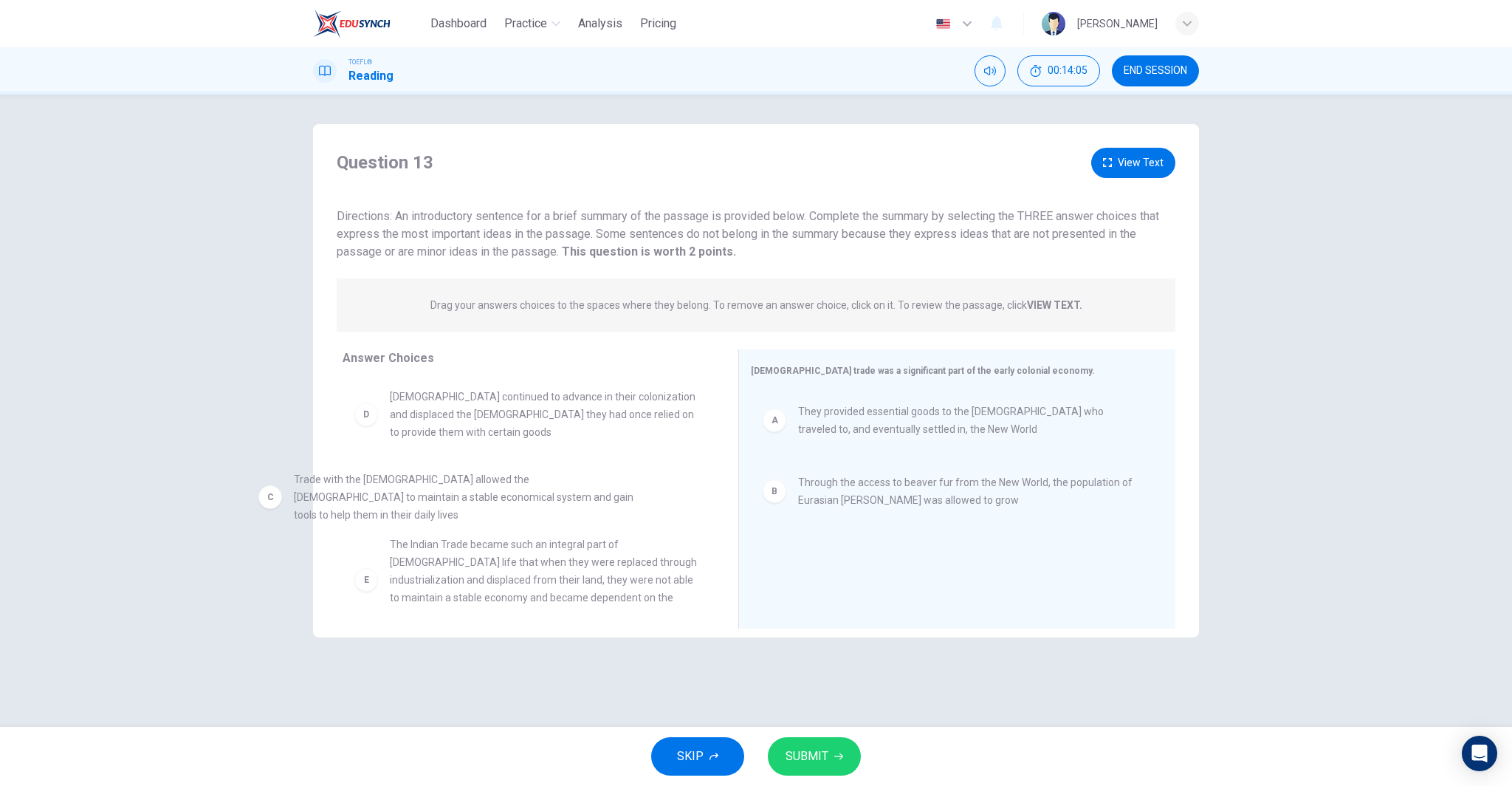
drag, startPoint x: 1020, startPoint y: 572, endPoint x: 396, endPoint y: 471, distance: 632.1
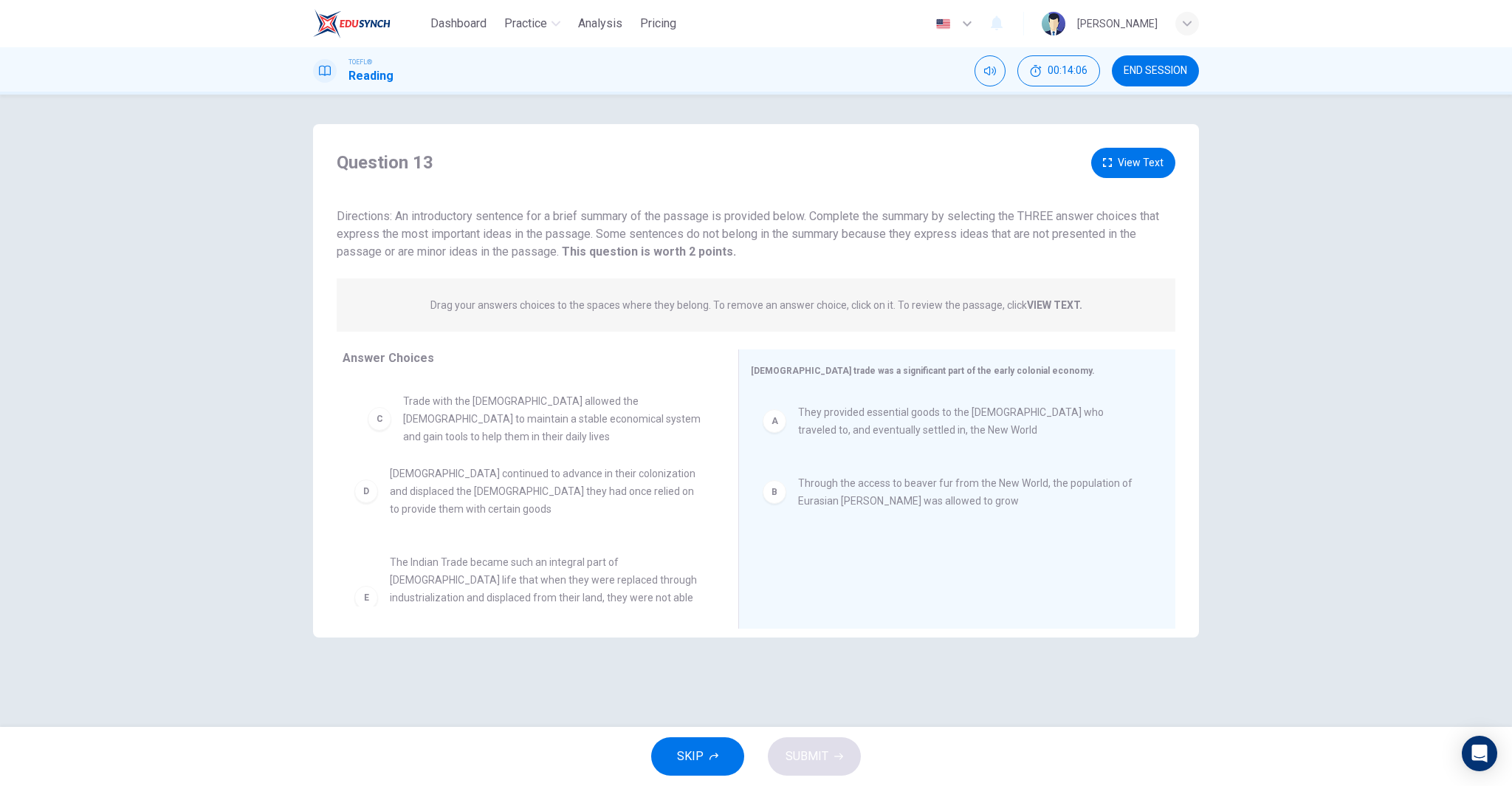
scroll to position [0, 0]
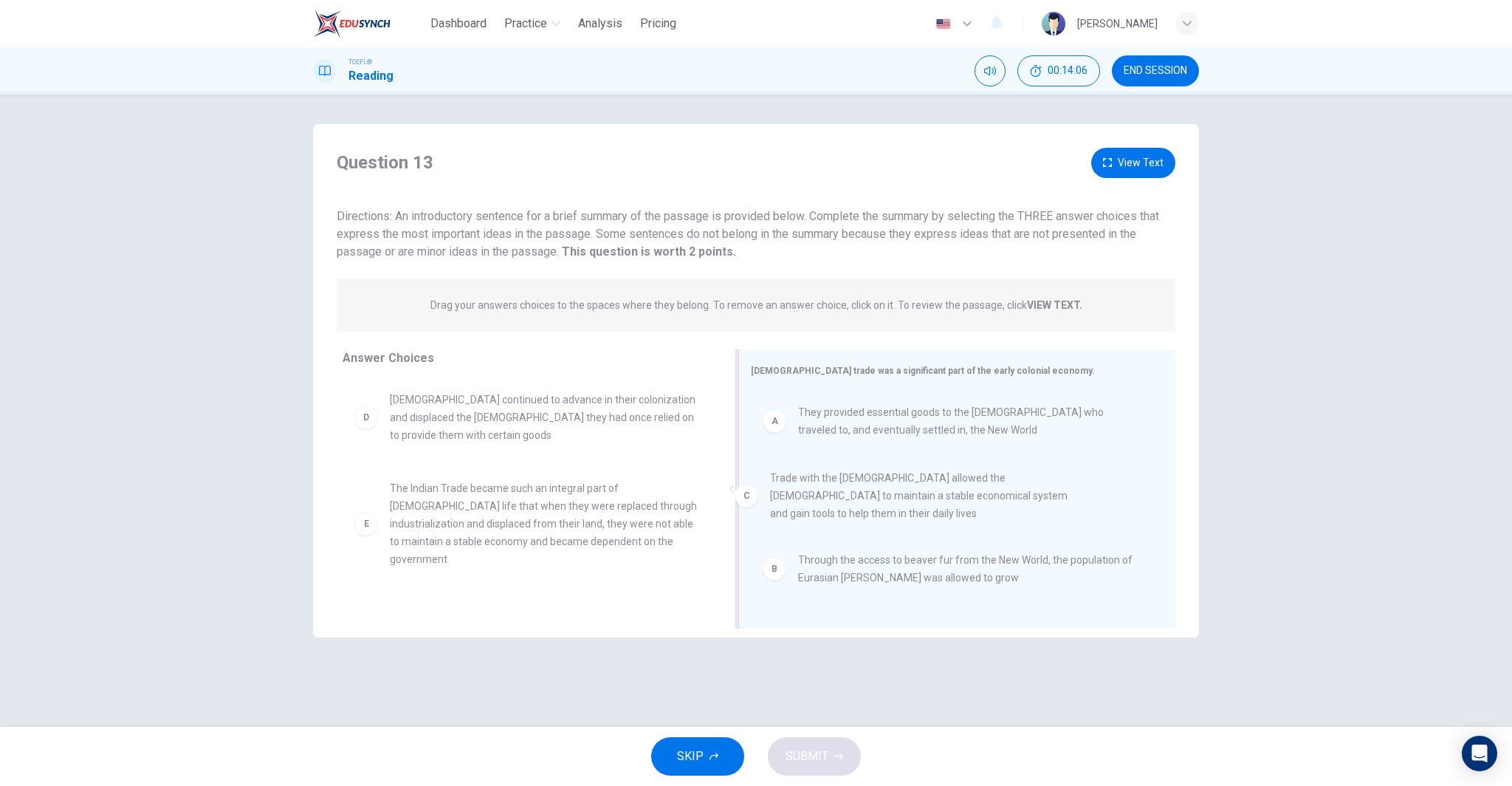
drag, startPoint x: 496, startPoint y: 412, endPoint x: 990, endPoint y: 520, distance: 505.7
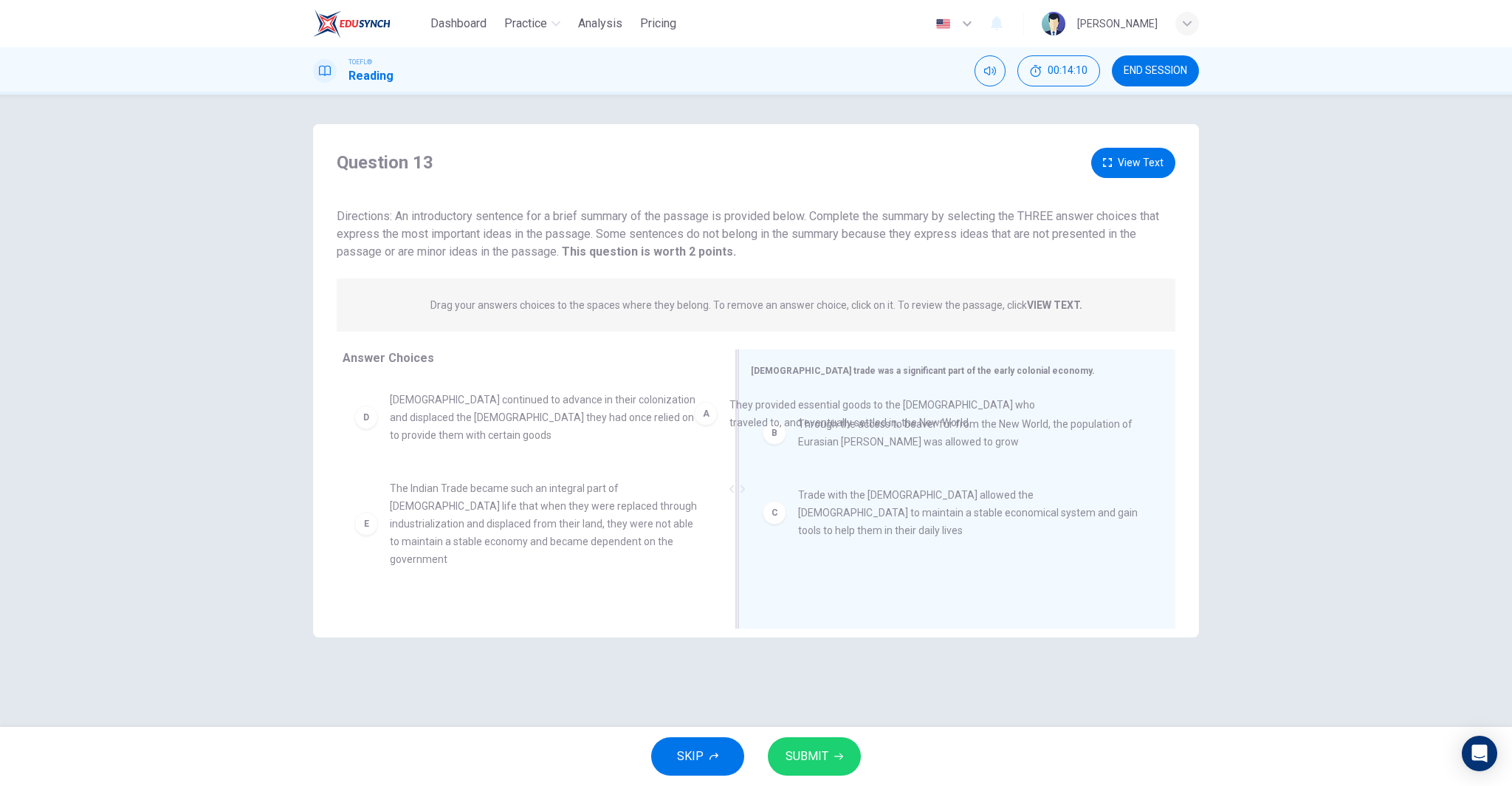
drag, startPoint x: 938, startPoint y: 429, endPoint x: 496, endPoint y: 412, distance: 442.3
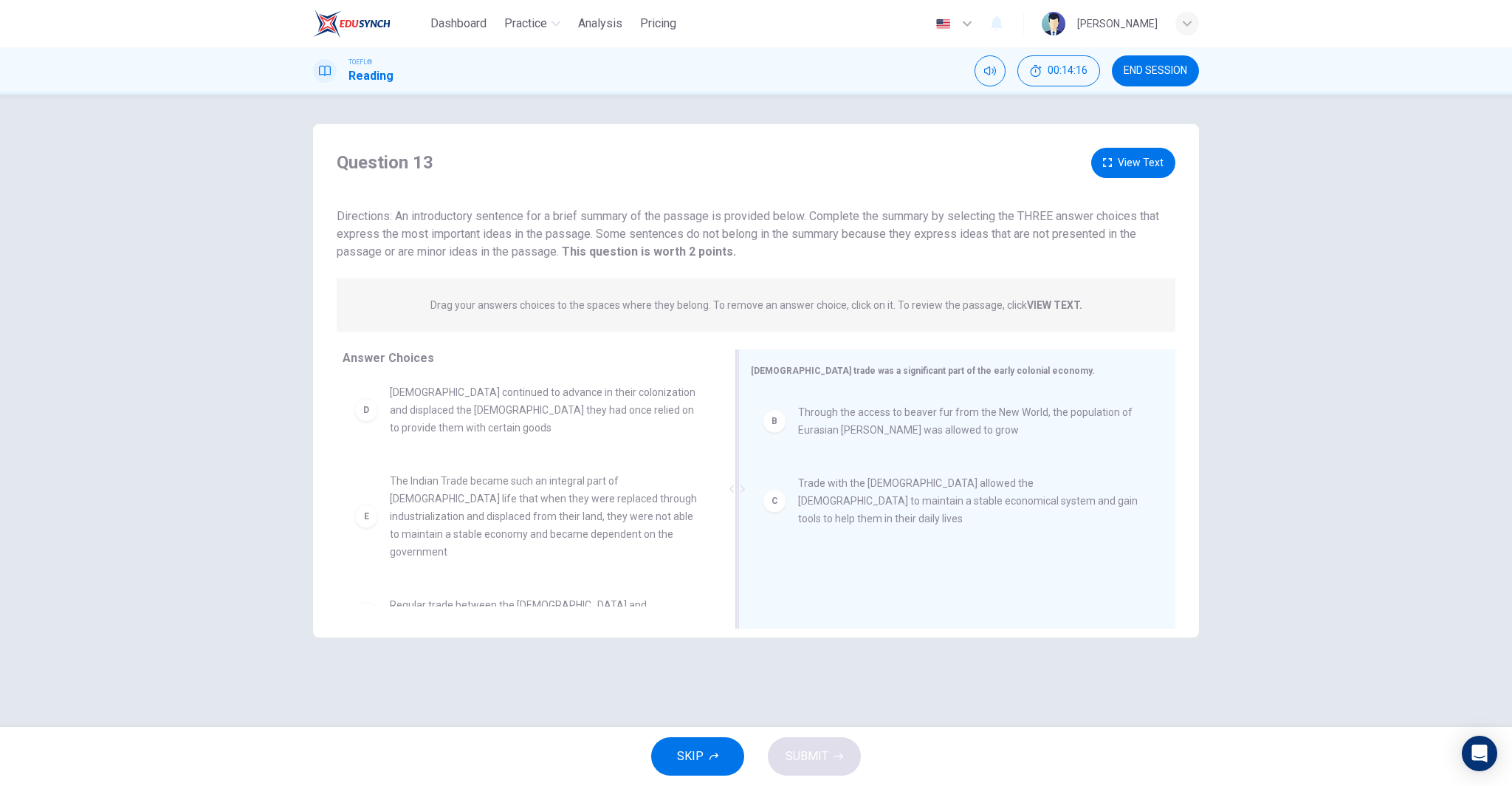
scroll to position [97, 0]
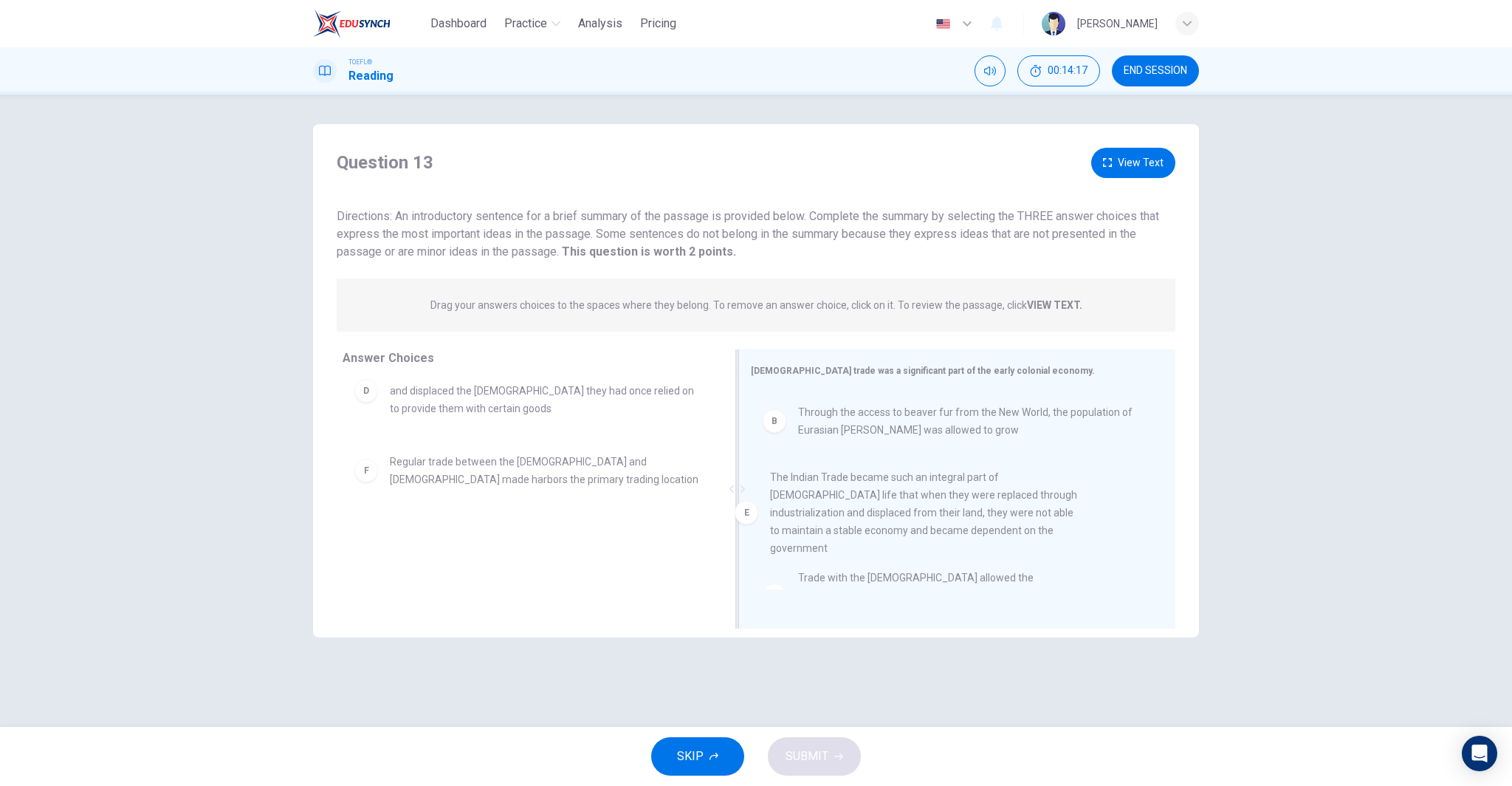
drag, startPoint x: 544, startPoint y: 485, endPoint x: 1109, endPoint y: 493, distance: 565.1
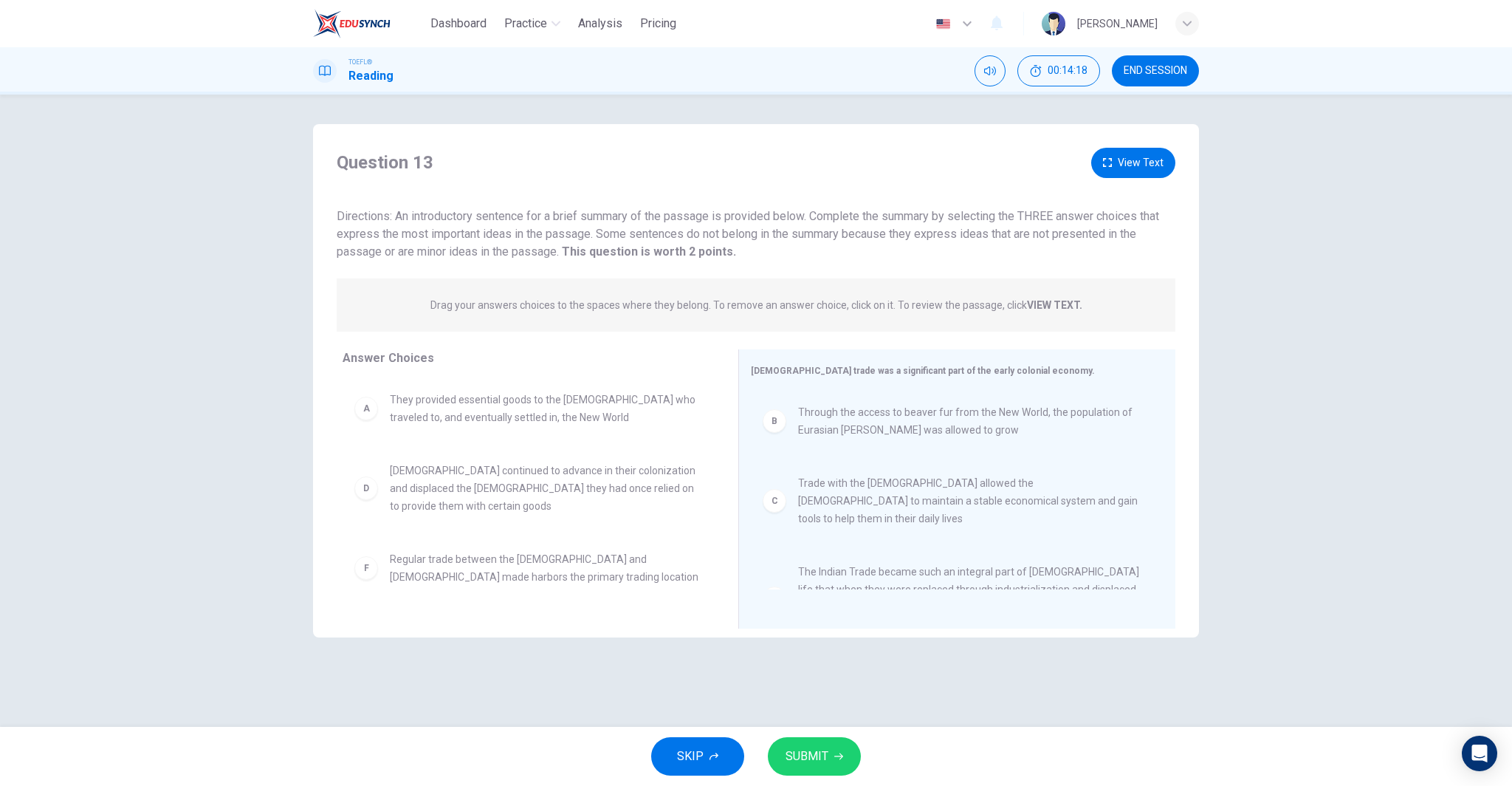
scroll to position [0, 0]
click at [806, 745] on button "SUBMIT" at bounding box center [814, 756] width 93 height 38
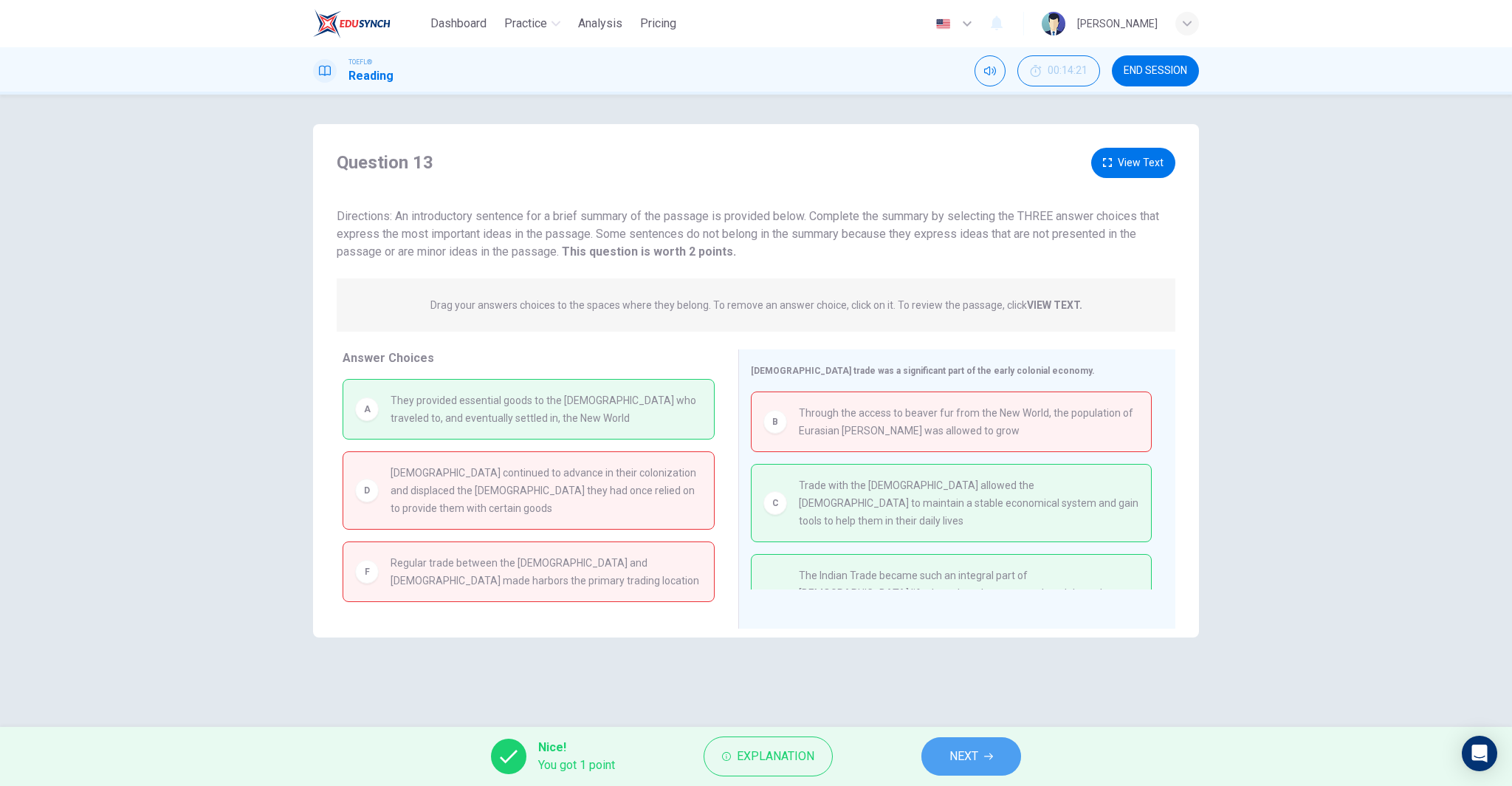
click at [988, 759] on icon "button" at bounding box center [989, 756] width 9 height 9
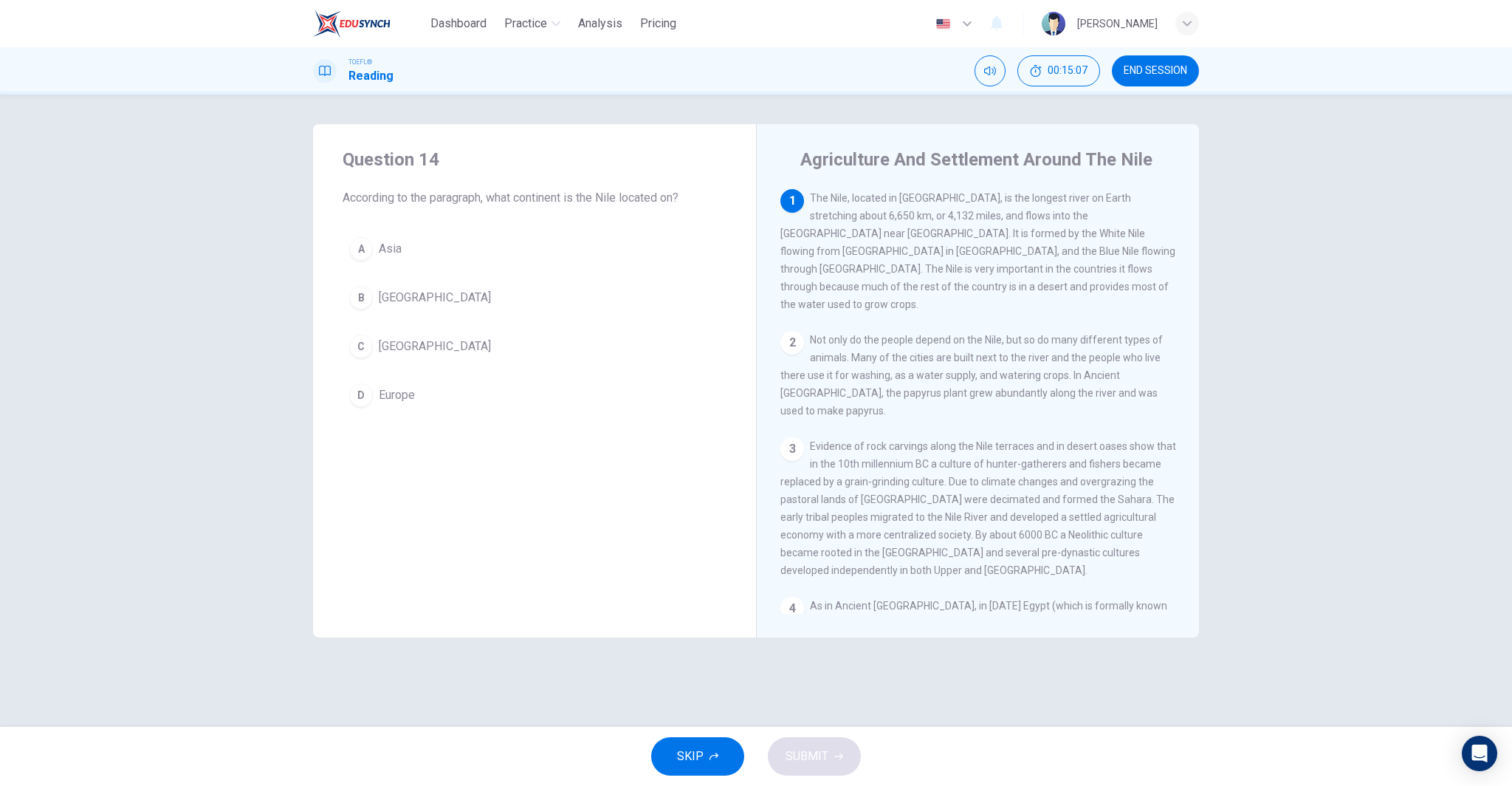
click at [451, 342] on button "C Africa" at bounding box center [534, 346] width 384 height 37
click at [806, 744] on button "SUBMIT" at bounding box center [814, 756] width 93 height 38
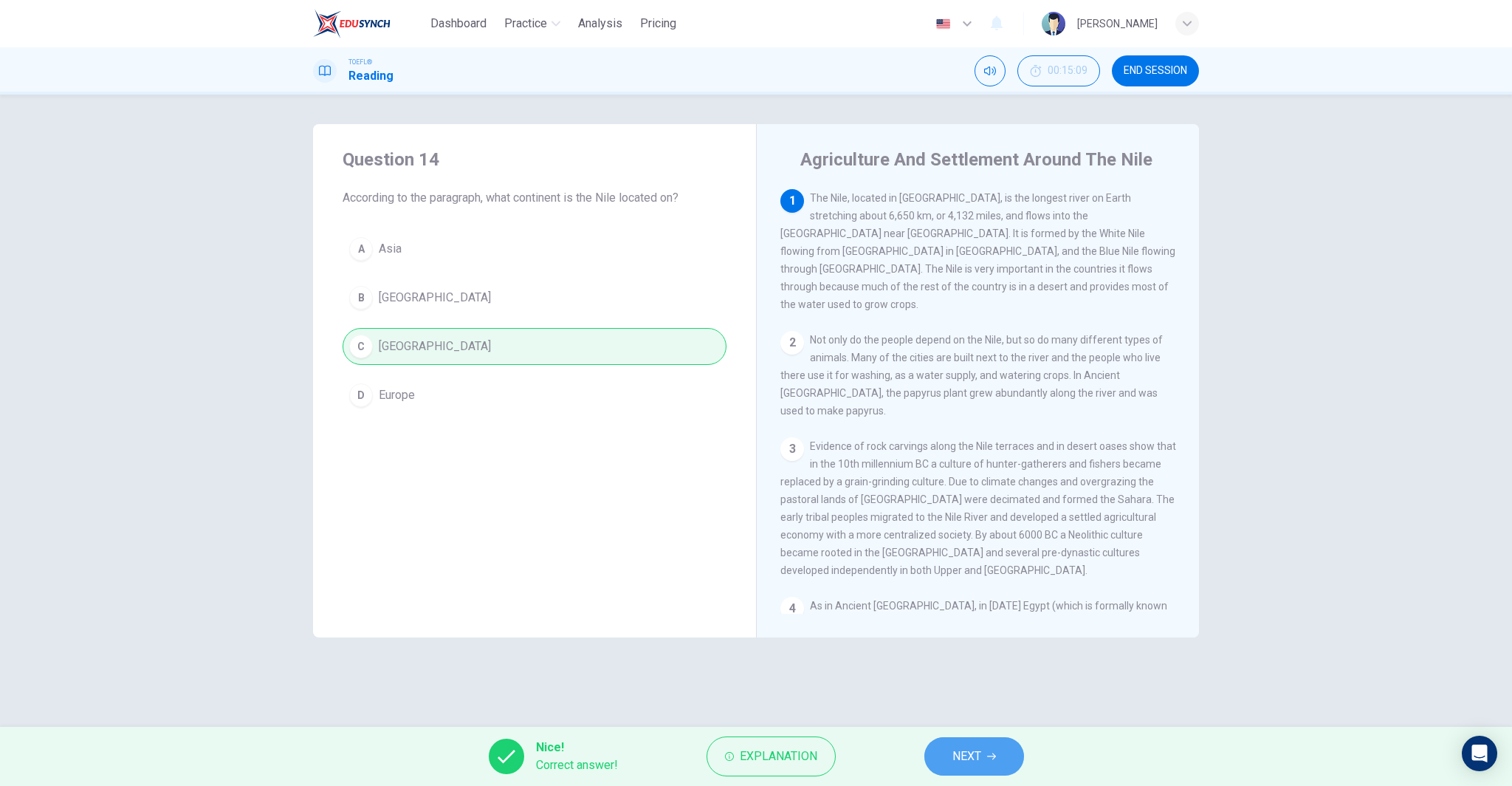
click at [980, 757] on span "NEXT" at bounding box center [966, 757] width 29 height 21
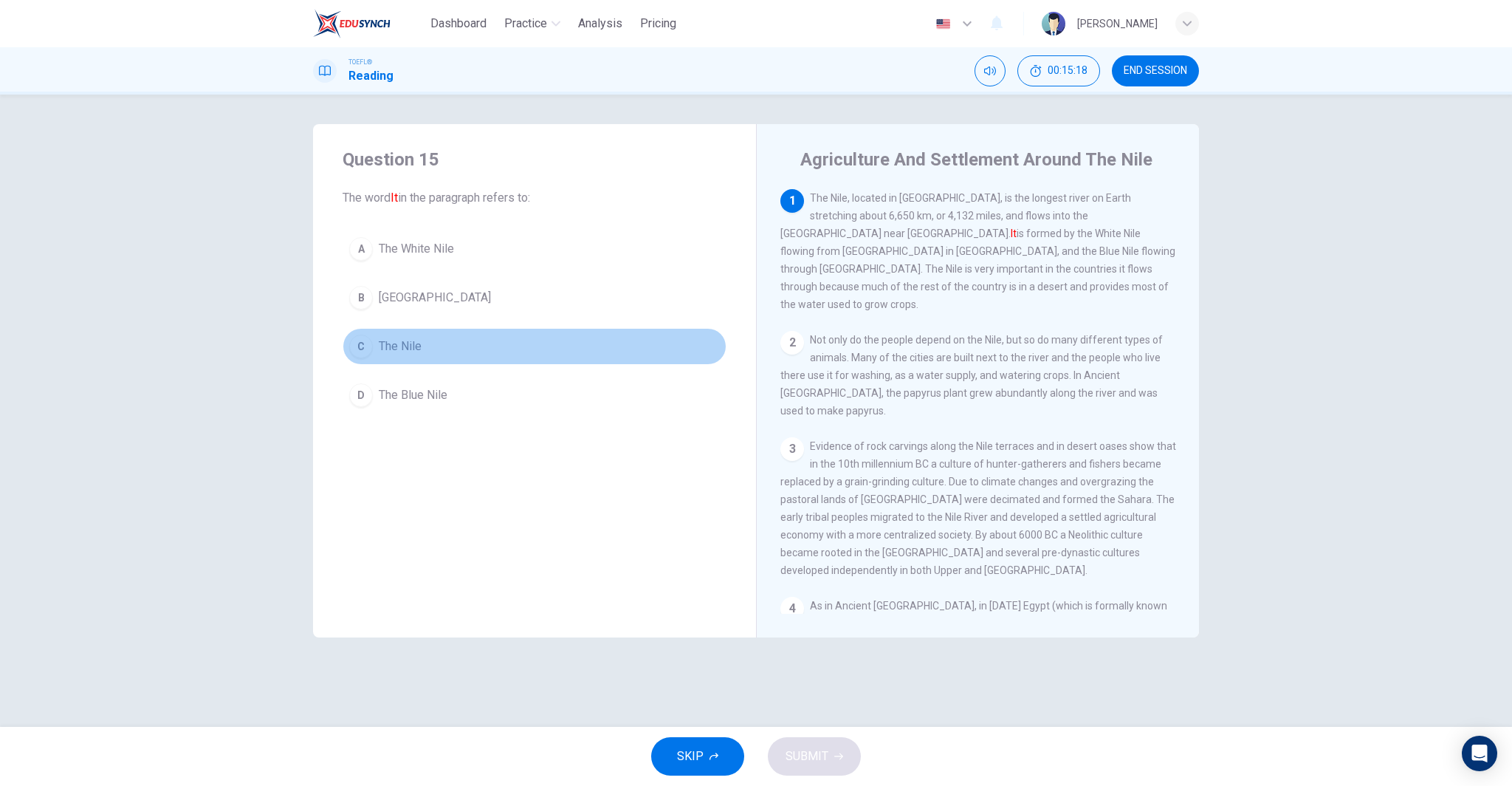
click at [516, 344] on button "C The Nile" at bounding box center [534, 346] width 384 height 37
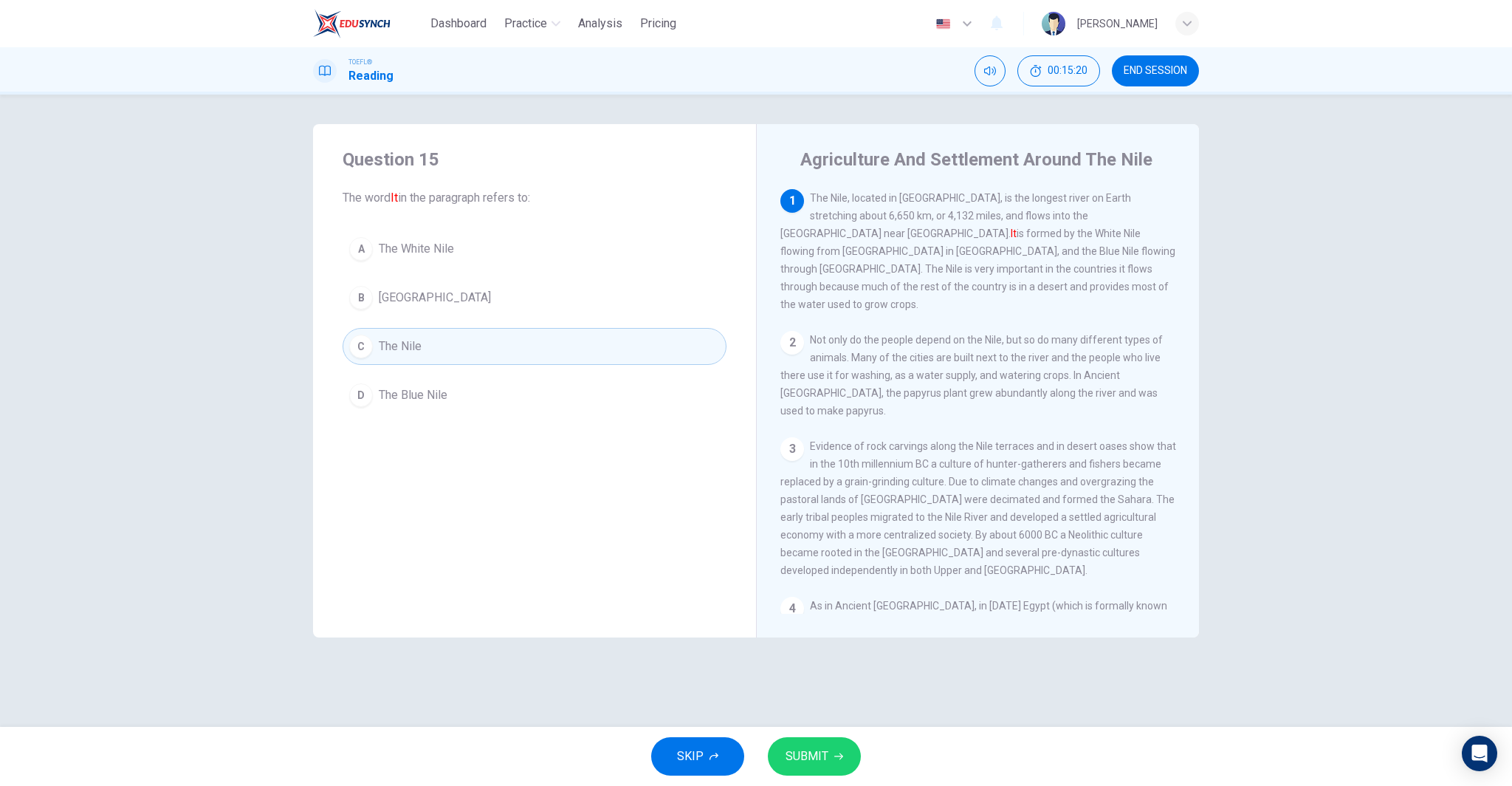
click at [806, 741] on button "SUBMIT" at bounding box center [814, 756] width 93 height 38
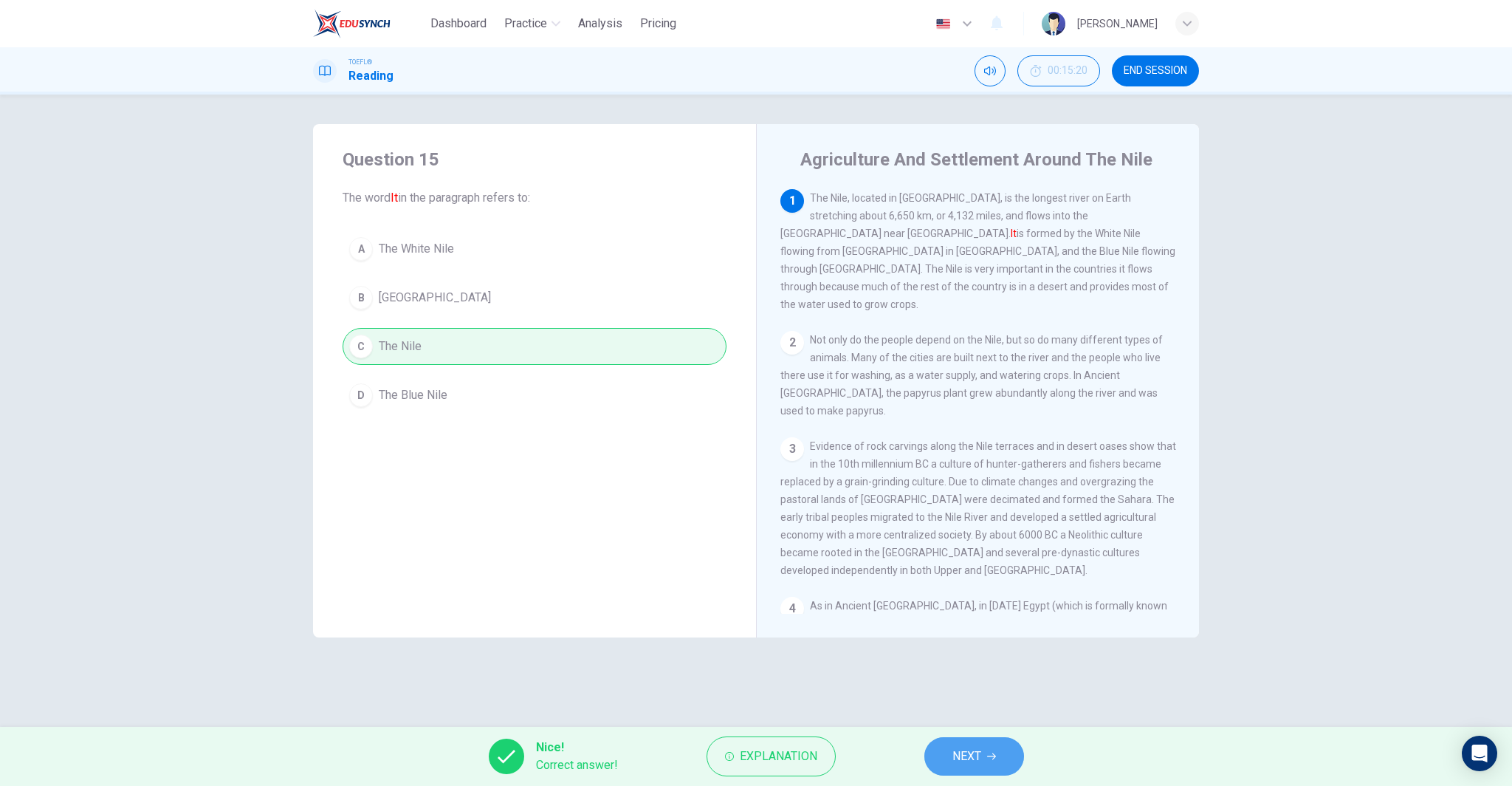
click at [971, 757] on span "NEXT" at bounding box center [966, 757] width 29 height 21
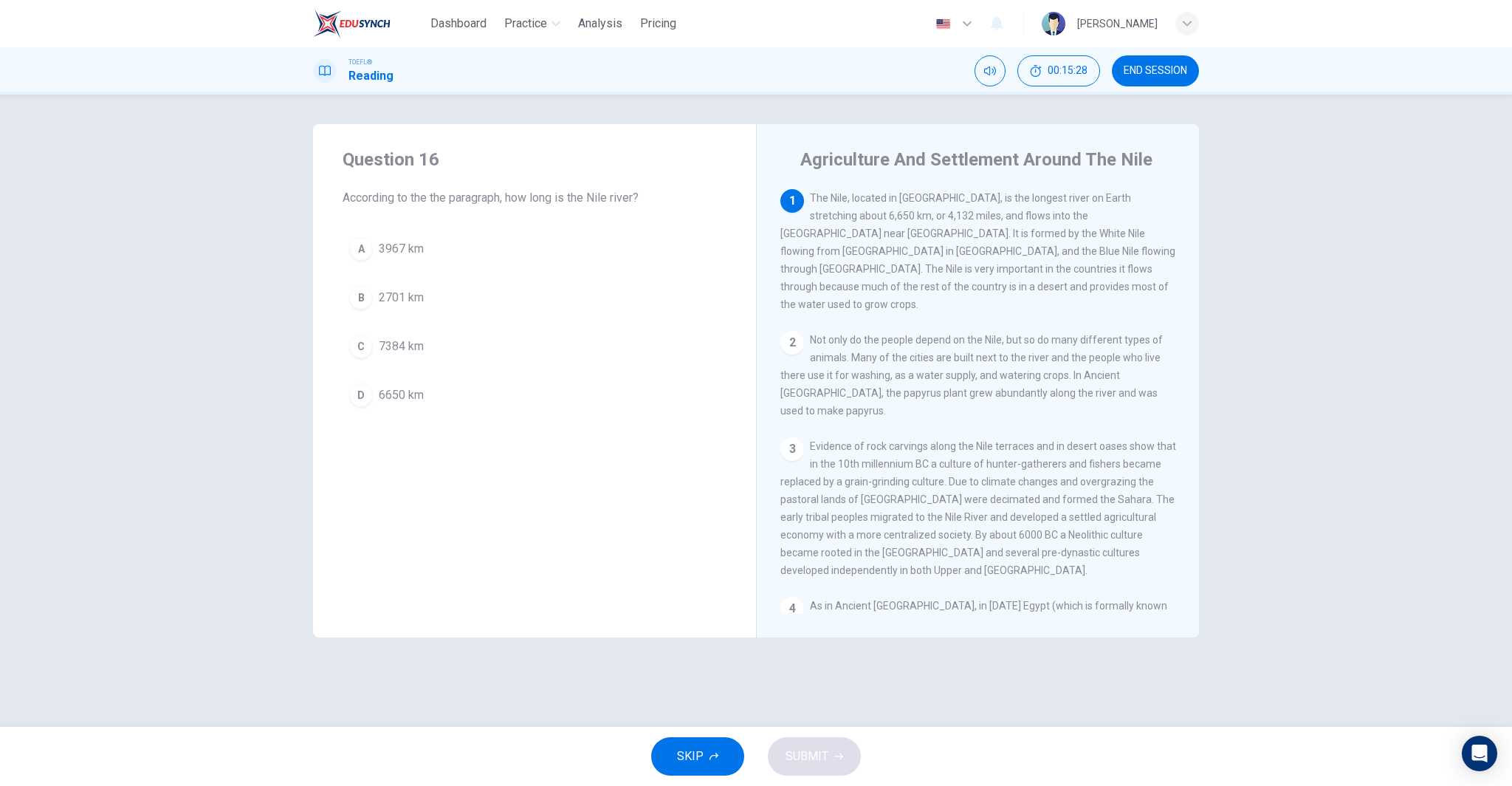
click at [556, 384] on button "D 6650 km" at bounding box center [534, 395] width 384 height 37
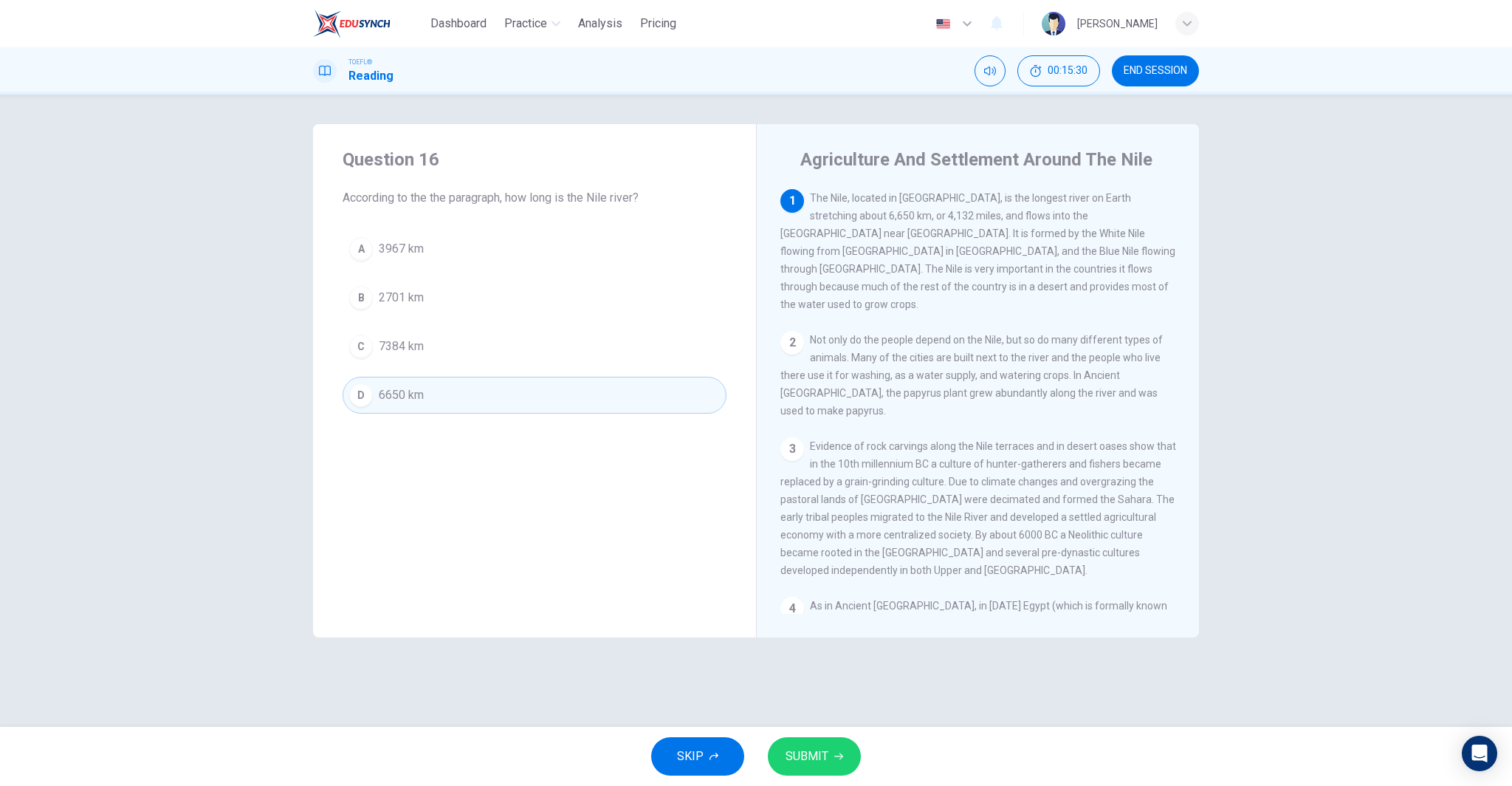
click at [855, 756] on button "SUBMIT" at bounding box center [814, 756] width 93 height 38
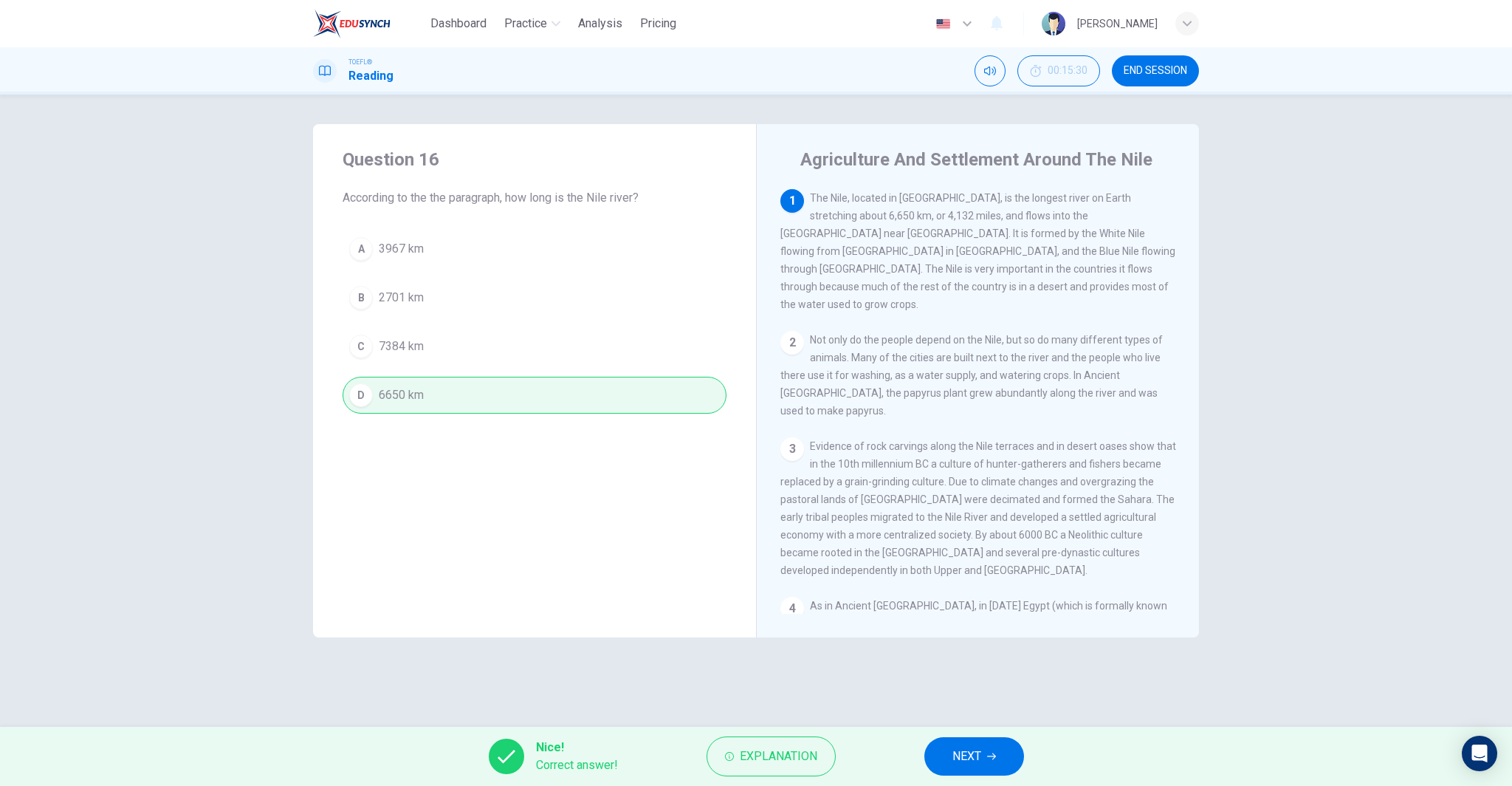
click at [984, 750] on button "NEXT" at bounding box center [974, 756] width 100 height 38
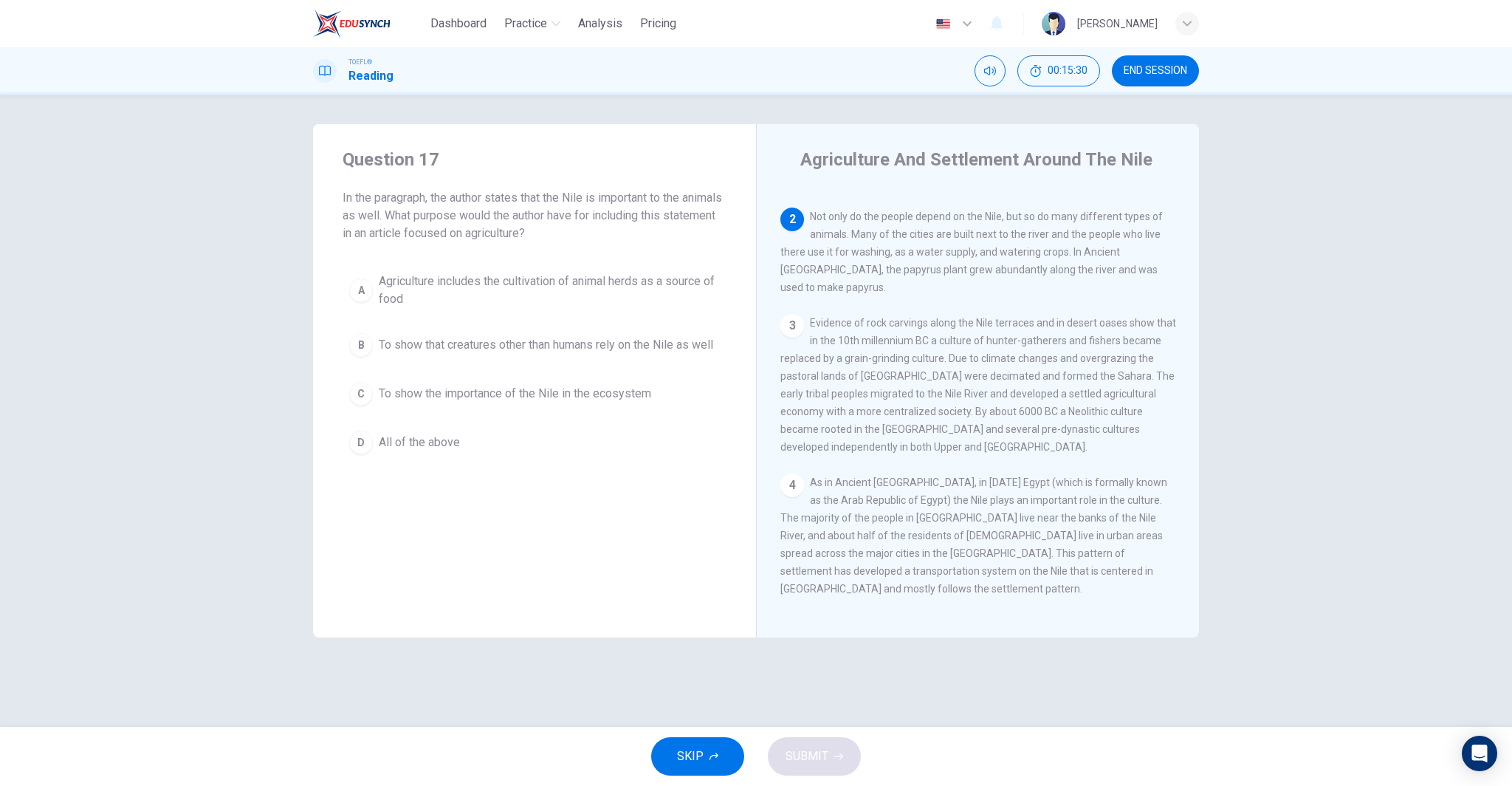
scroll to position [128, 0]
drag, startPoint x: 457, startPoint y: 458, endPoint x: 426, endPoint y: 461, distance: 31.1
click at [457, 451] on span "All of the above" at bounding box center [419, 442] width 81 height 17
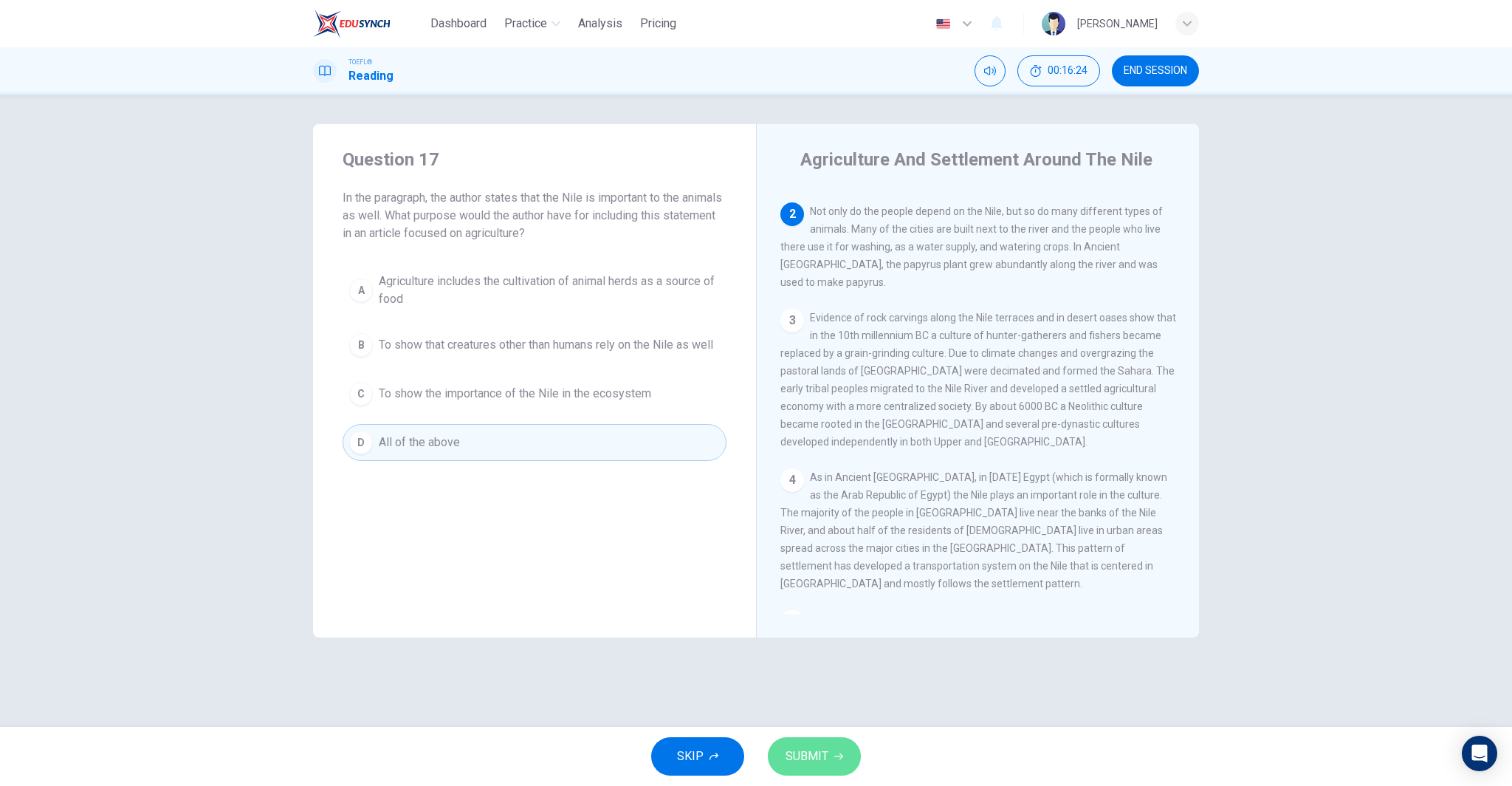
click at [824, 761] on span "SUBMIT" at bounding box center [807, 757] width 42 height 21
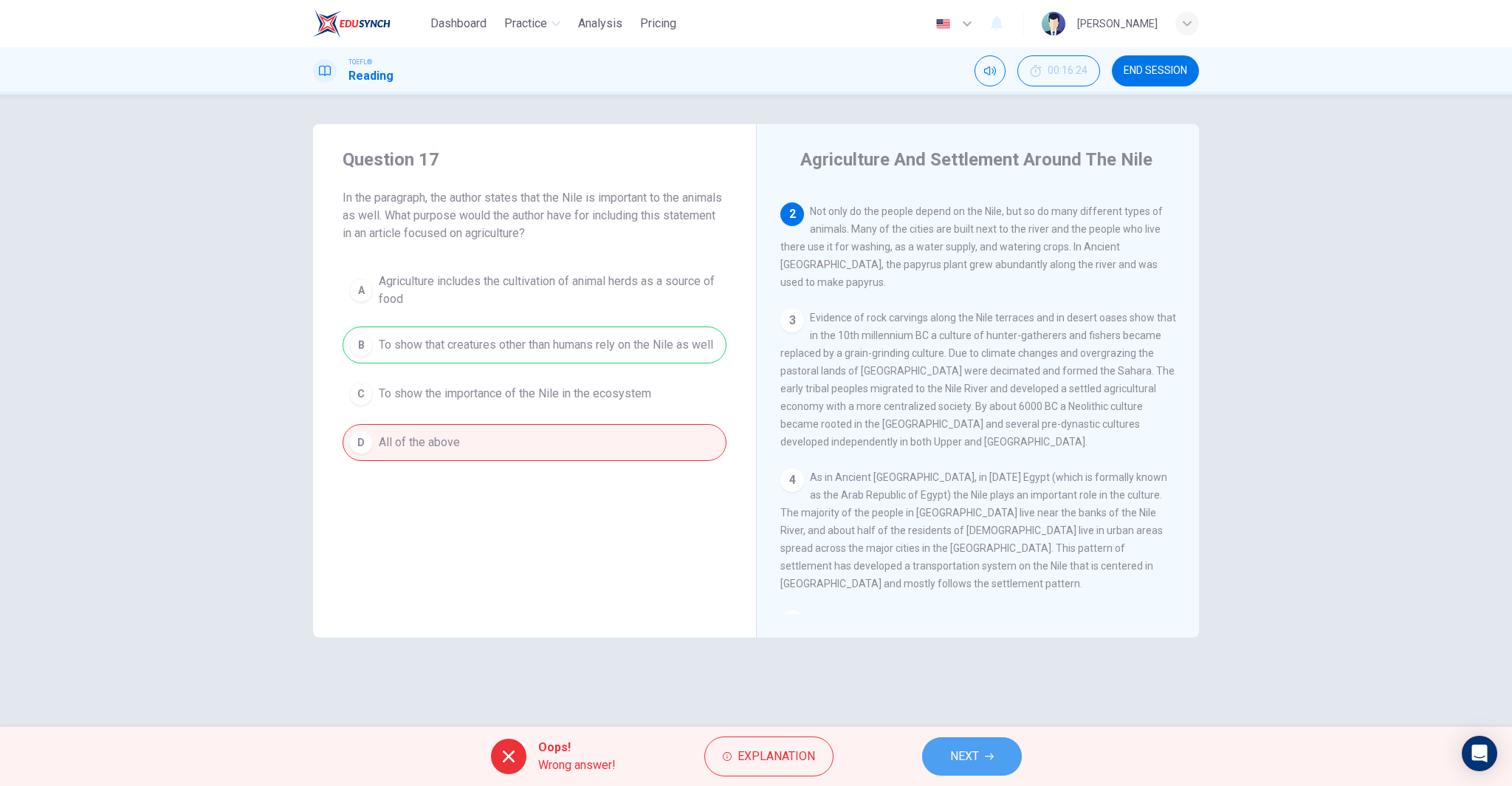
click at [965, 755] on span "NEXT" at bounding box center [964, 757] width 29 height 21
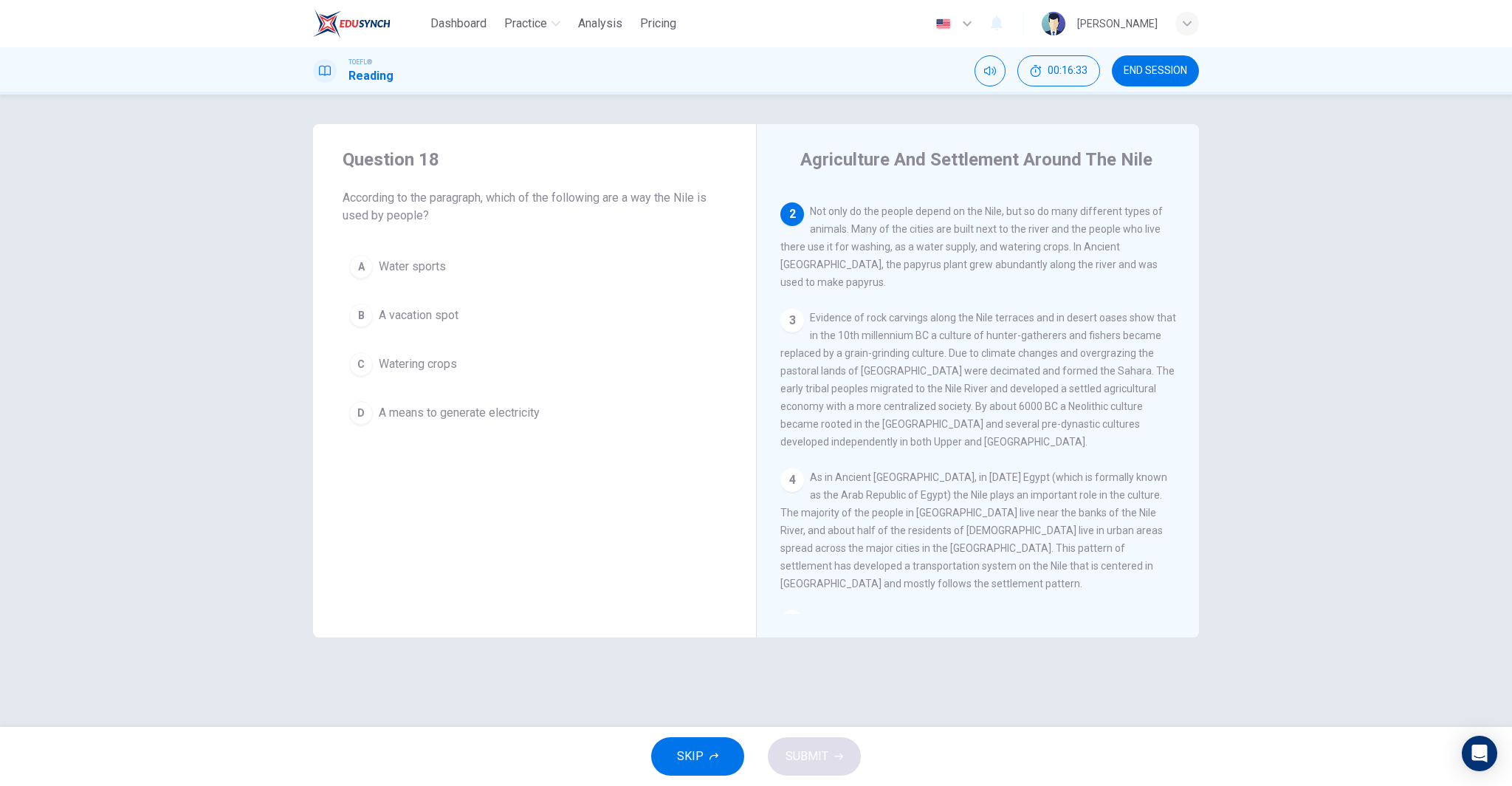
drag, startPoint x: 412, startPoint y: 341, endPoint x: 414, endPoint y: 358, distance: 17.1
click at [412, 341] on div "A Water sports B A vacation spot C Watering crops D A means to generate electri…" at bounding box center [534, 339] width 384 height 183
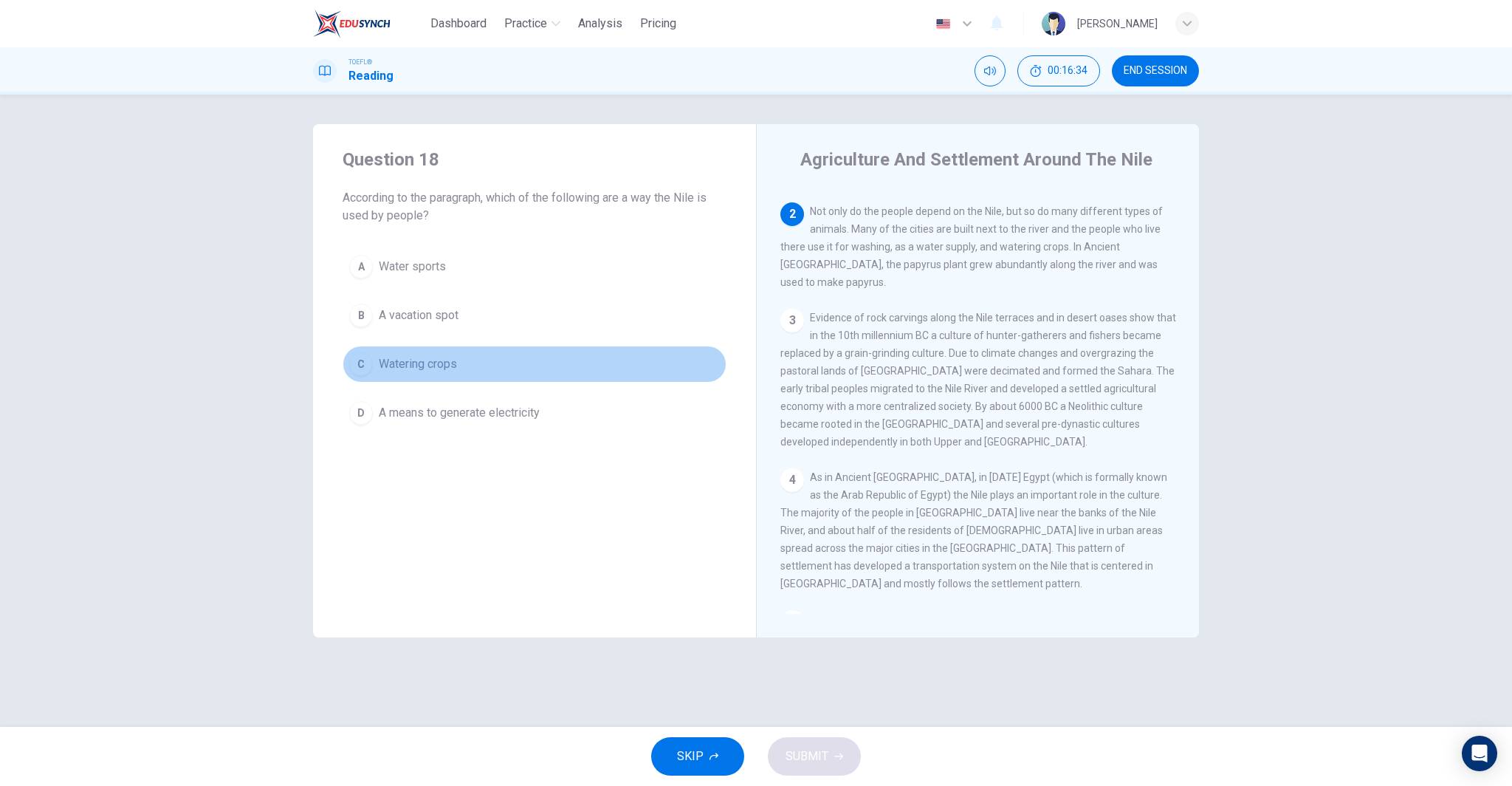
click at [414, 359] on span "Watering crops" at bounding box center [418, 364] width 78 height 17
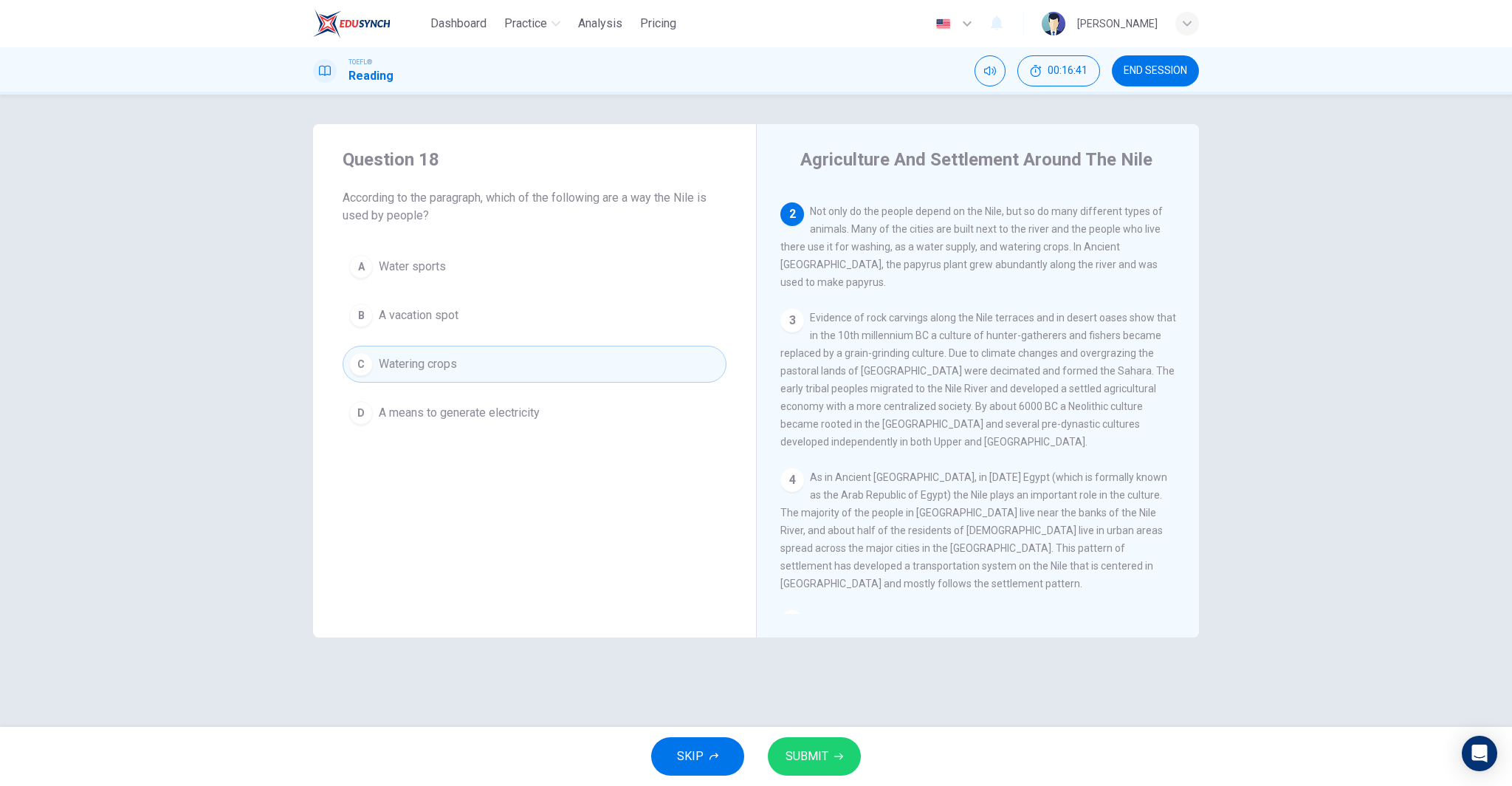
click at [504, 264] on button "A Water sports" at bounding box center [534, 266] width 384 height 37
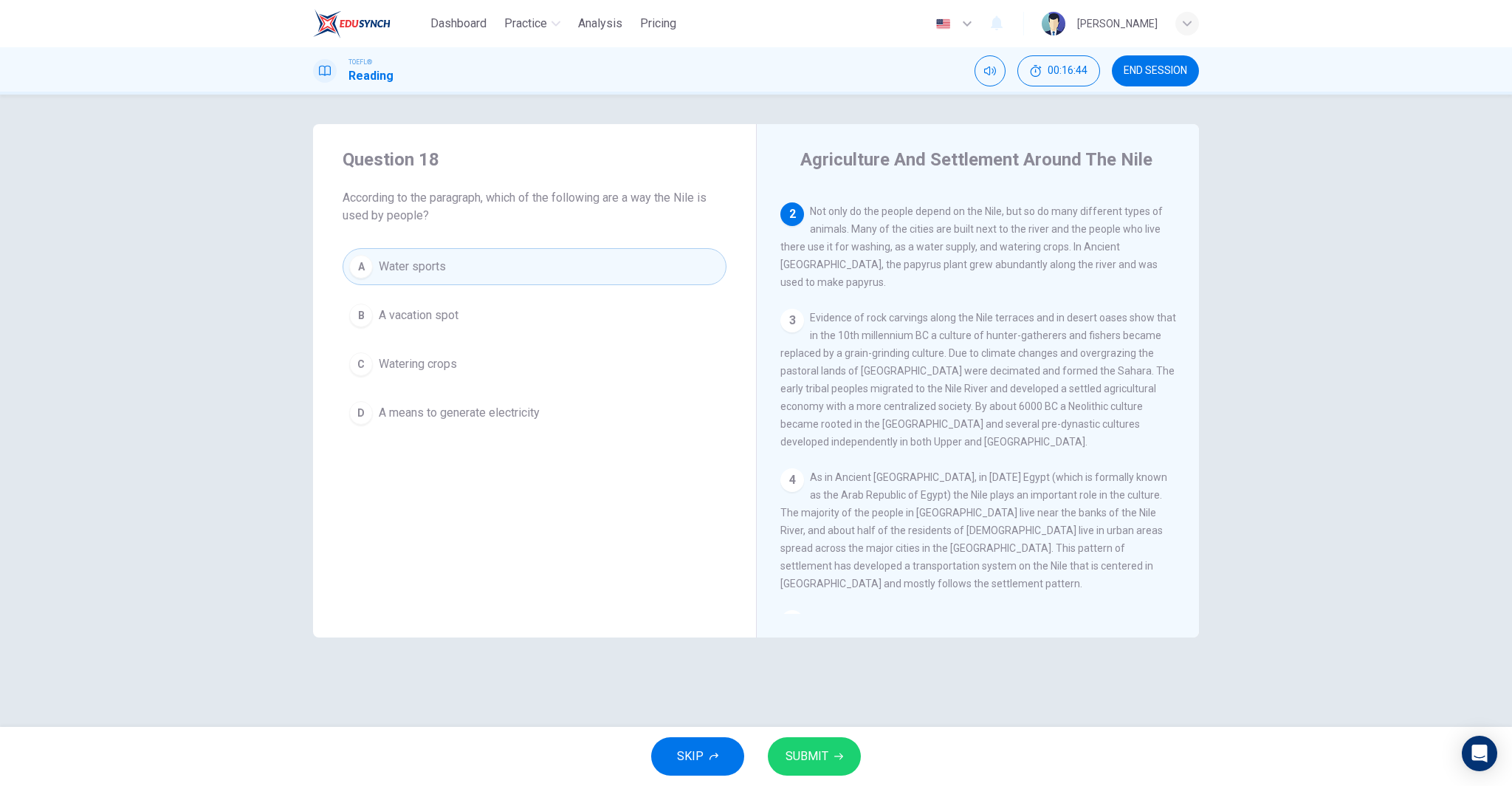
click at [466, 364] on button "C Watering crops" at bounding box center [534, 364] width 384 height 37
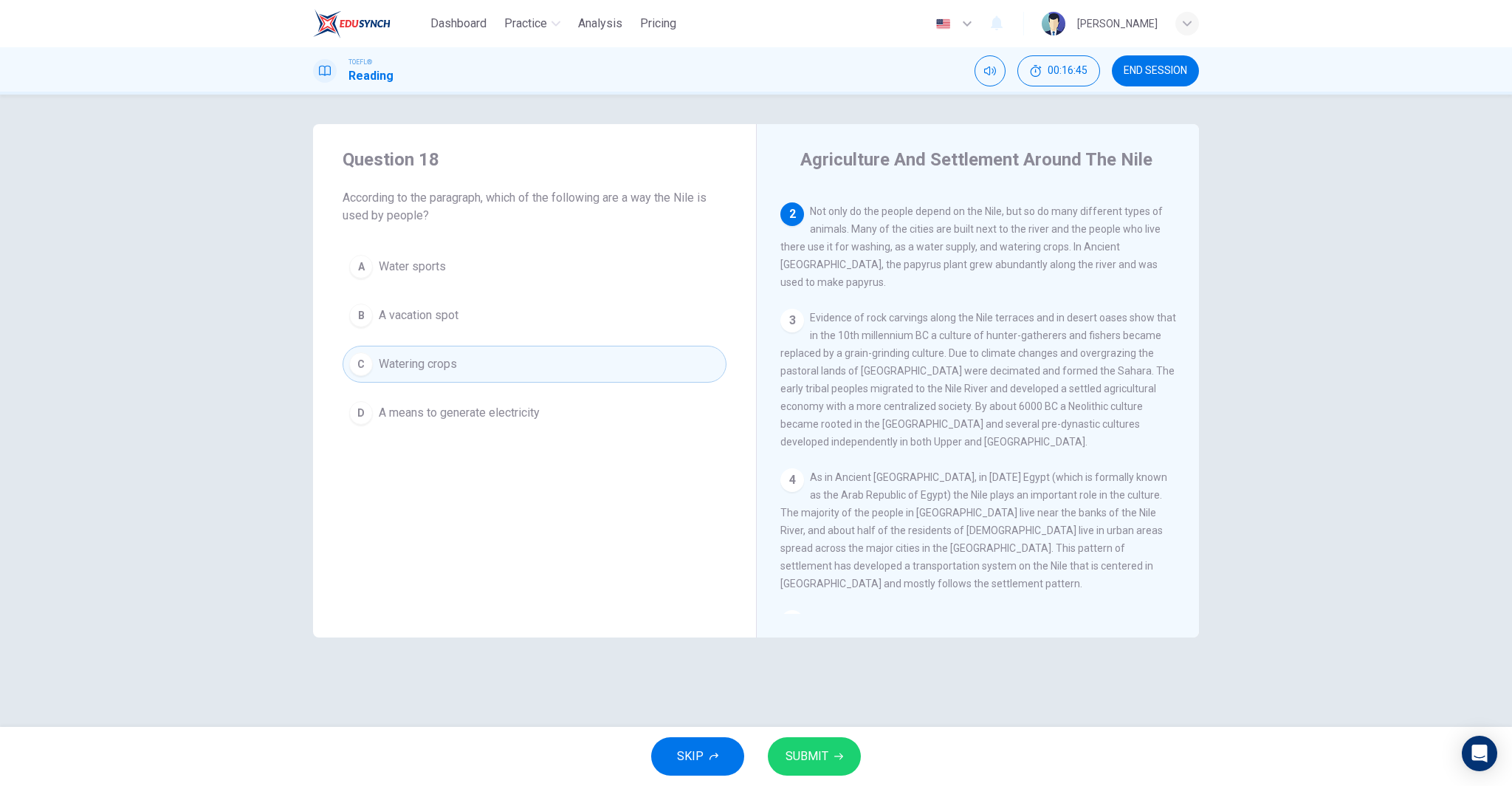
click at [840, 748] on button "SUBMIT" at bounding box center [814, 756] width 93 height 38
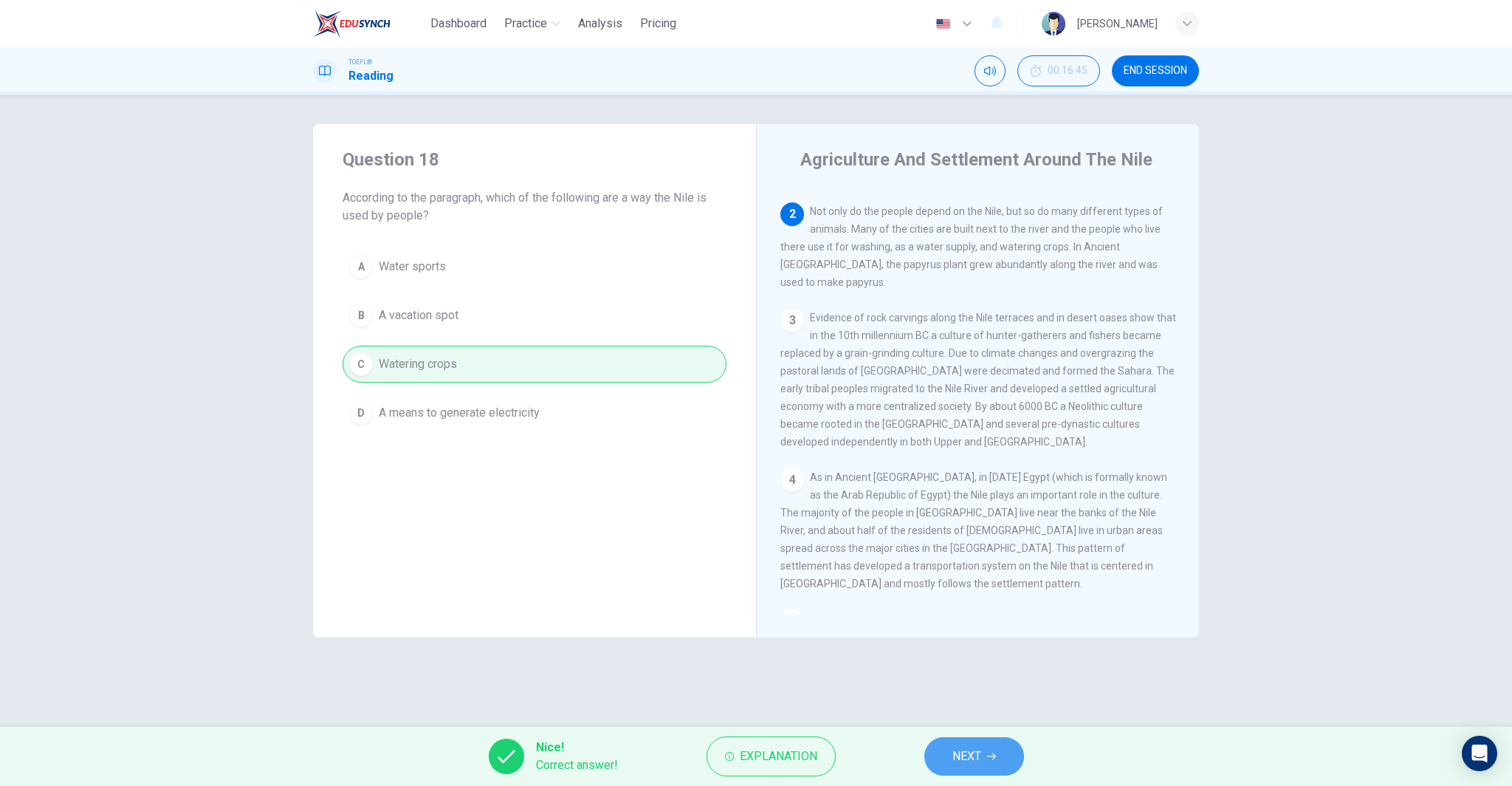
click at [984, 744] on button "NEXT" at bounding box center [974, 756] width 100 height 38
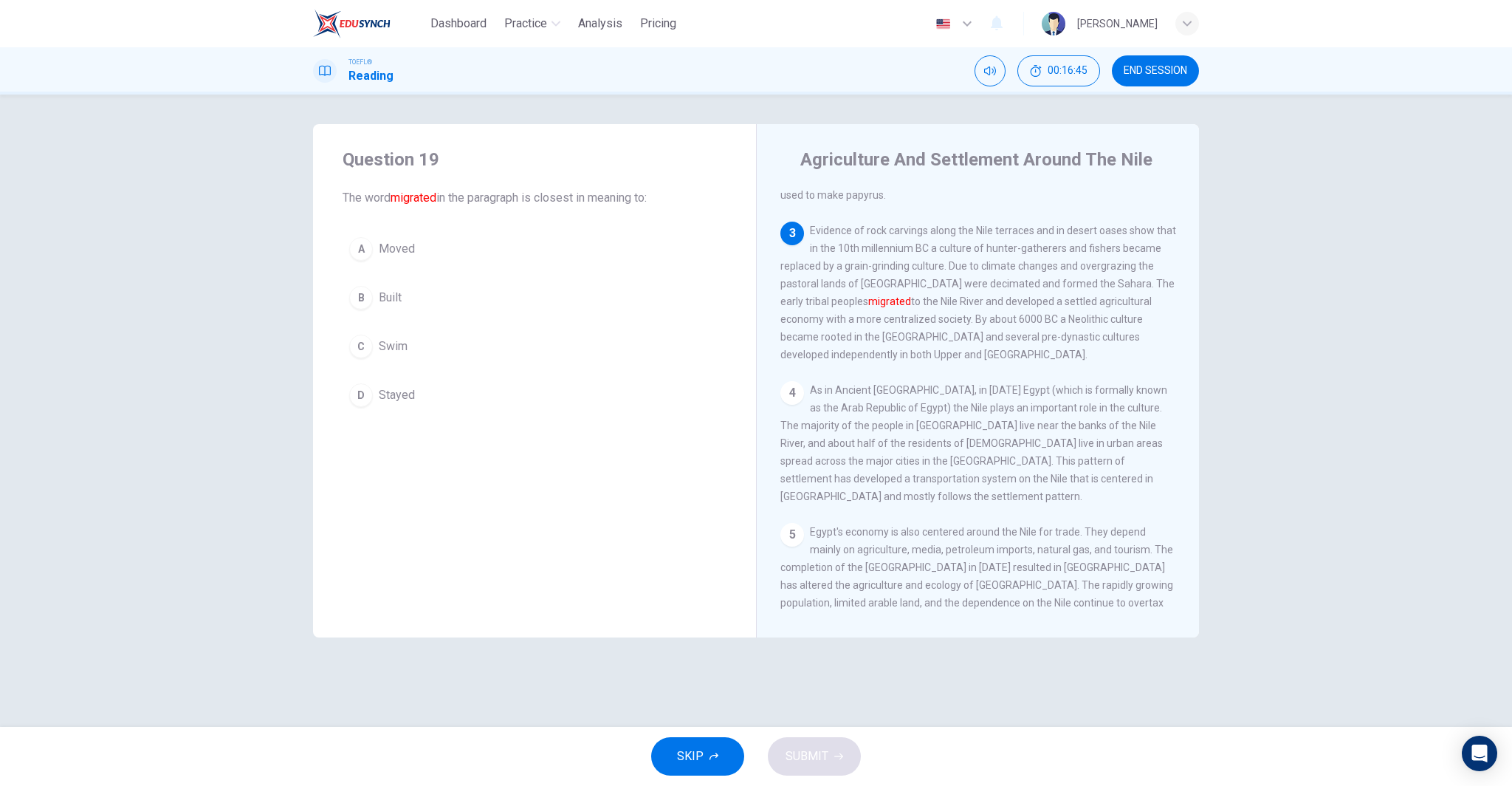
scroll to position [218, 0]
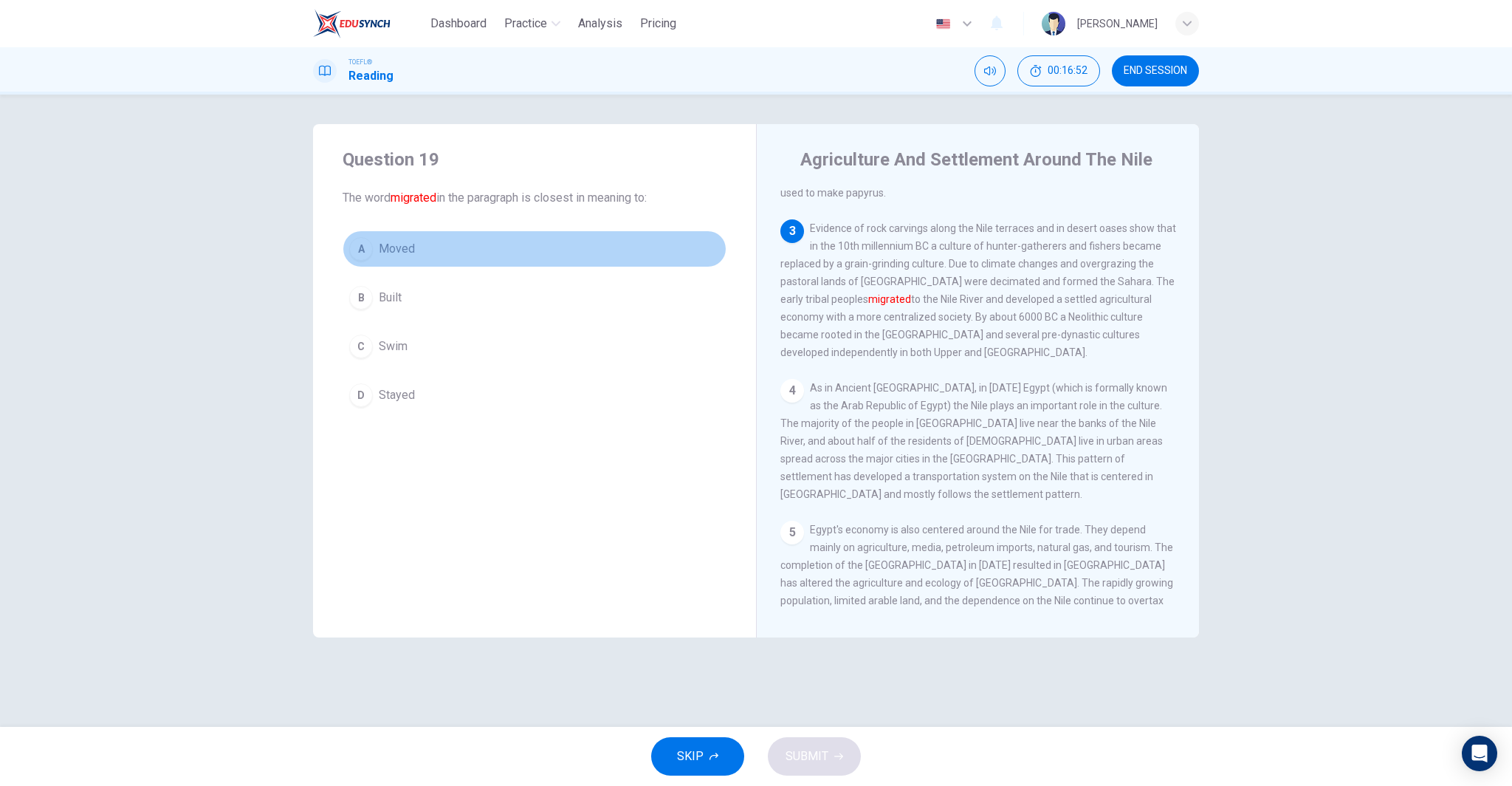
drag, startPoint x: 437, startPoint y: 238, endPoint x: 441, endPoint y: 254, distance: 16.5
click at [437, 238] on button "A Moved" at bounding box center [534, 249] width 384 height 37
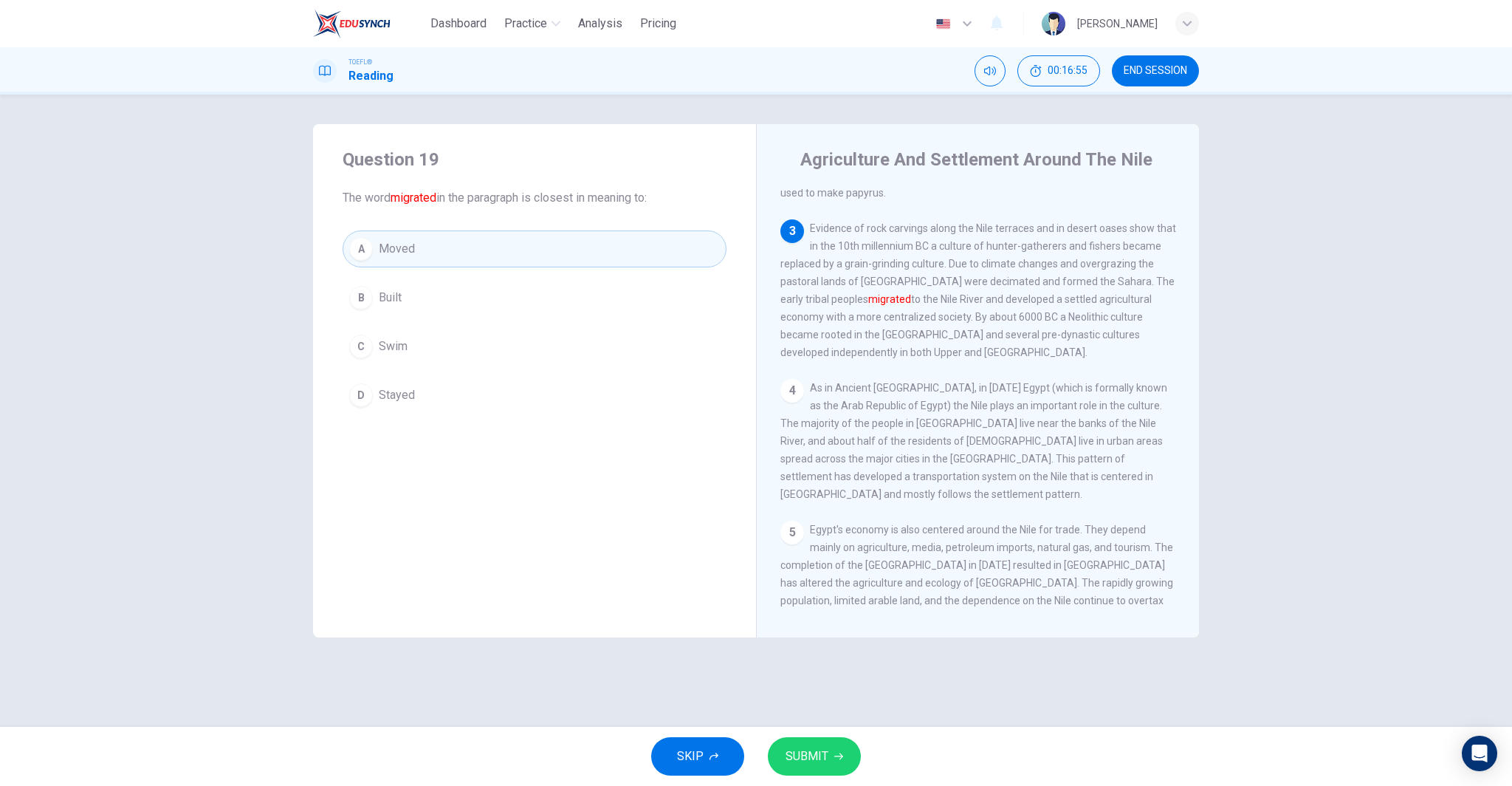
click at [801, 756] on span "SUBMIT" at bounding box center [807, 757] width 42 height 21
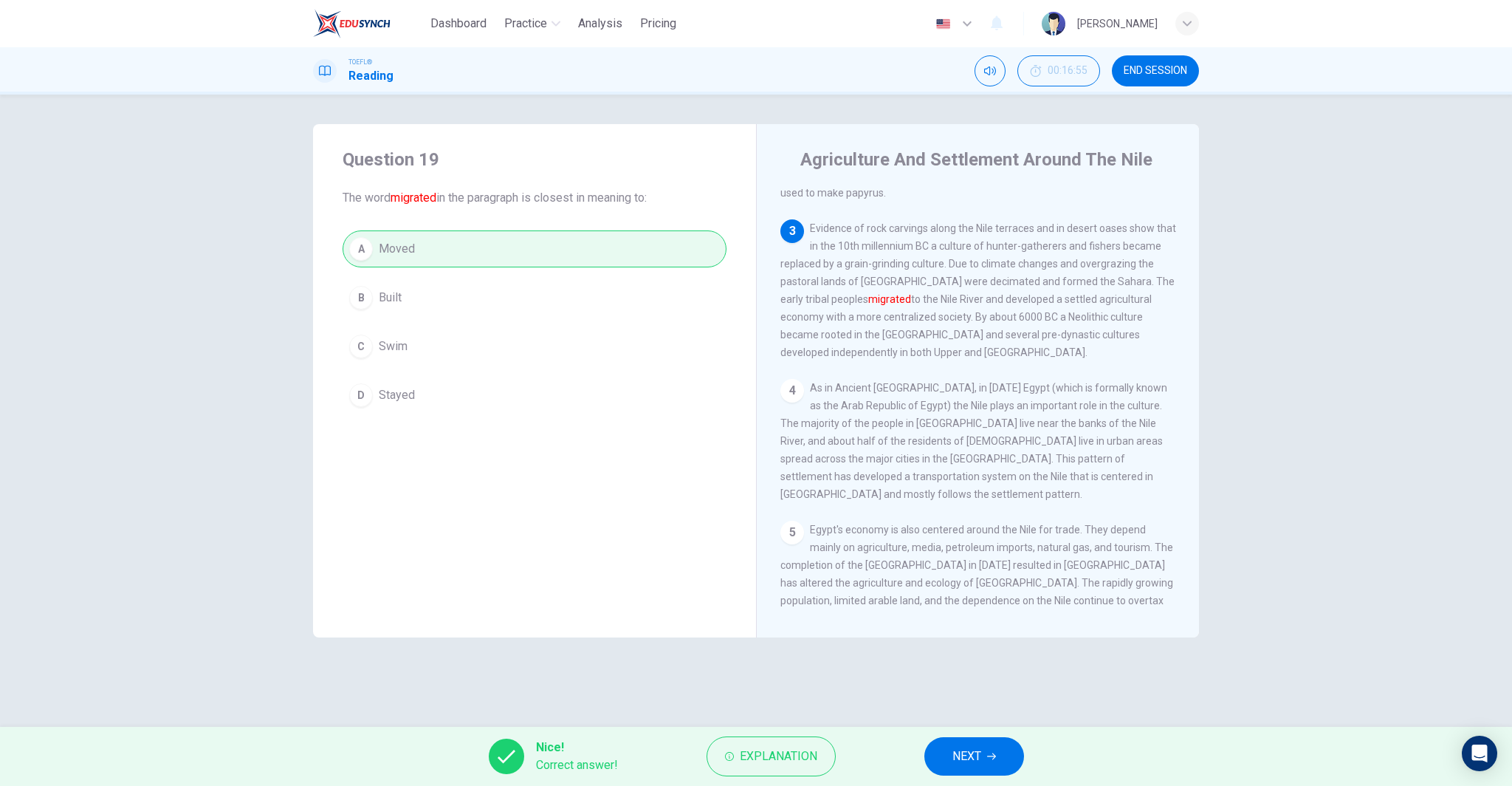
click at [974, 757] on span "NEXT" at bounding box center [966, 757] width 29 height 21
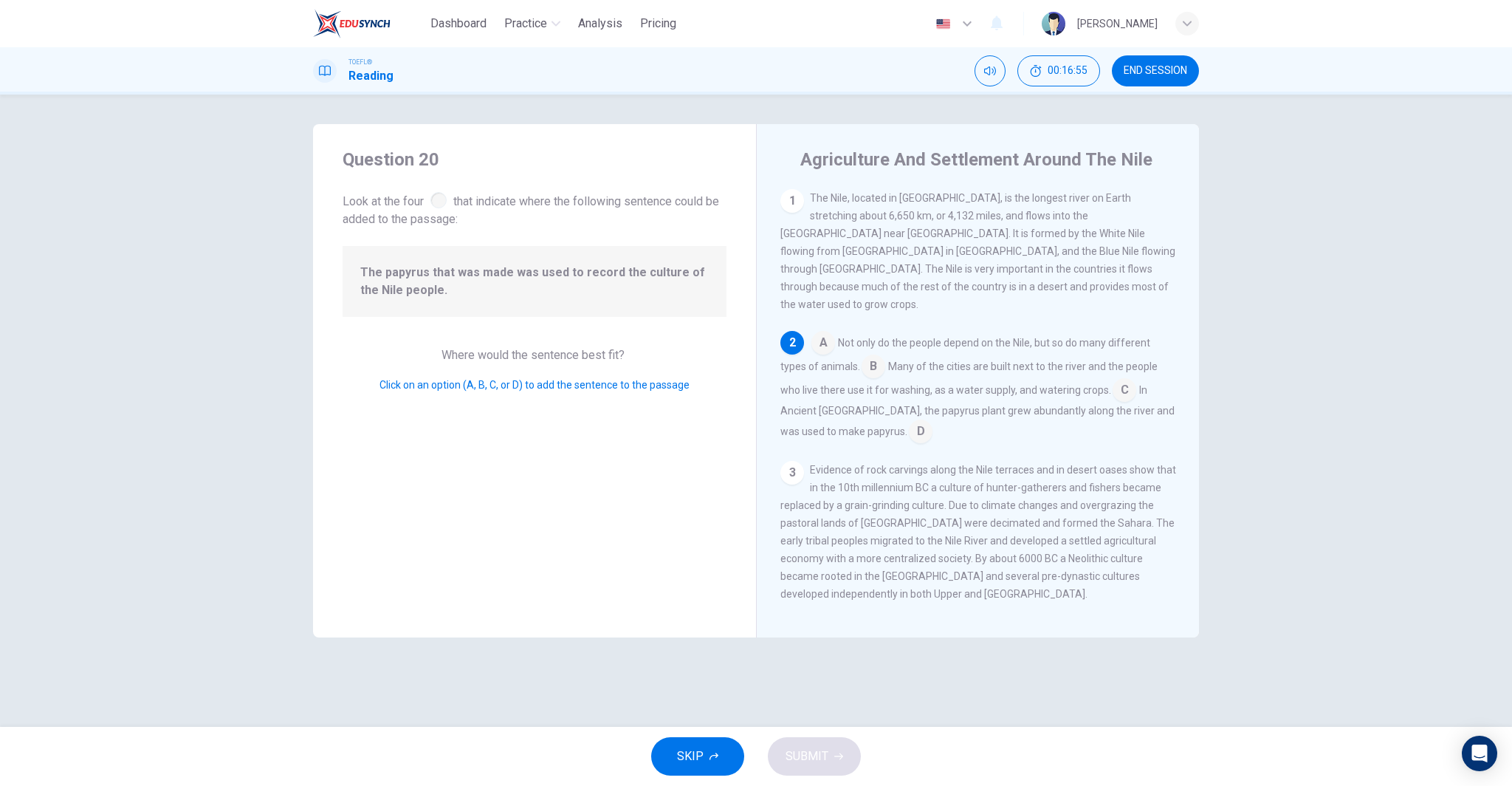
scroll to position [128, 0]
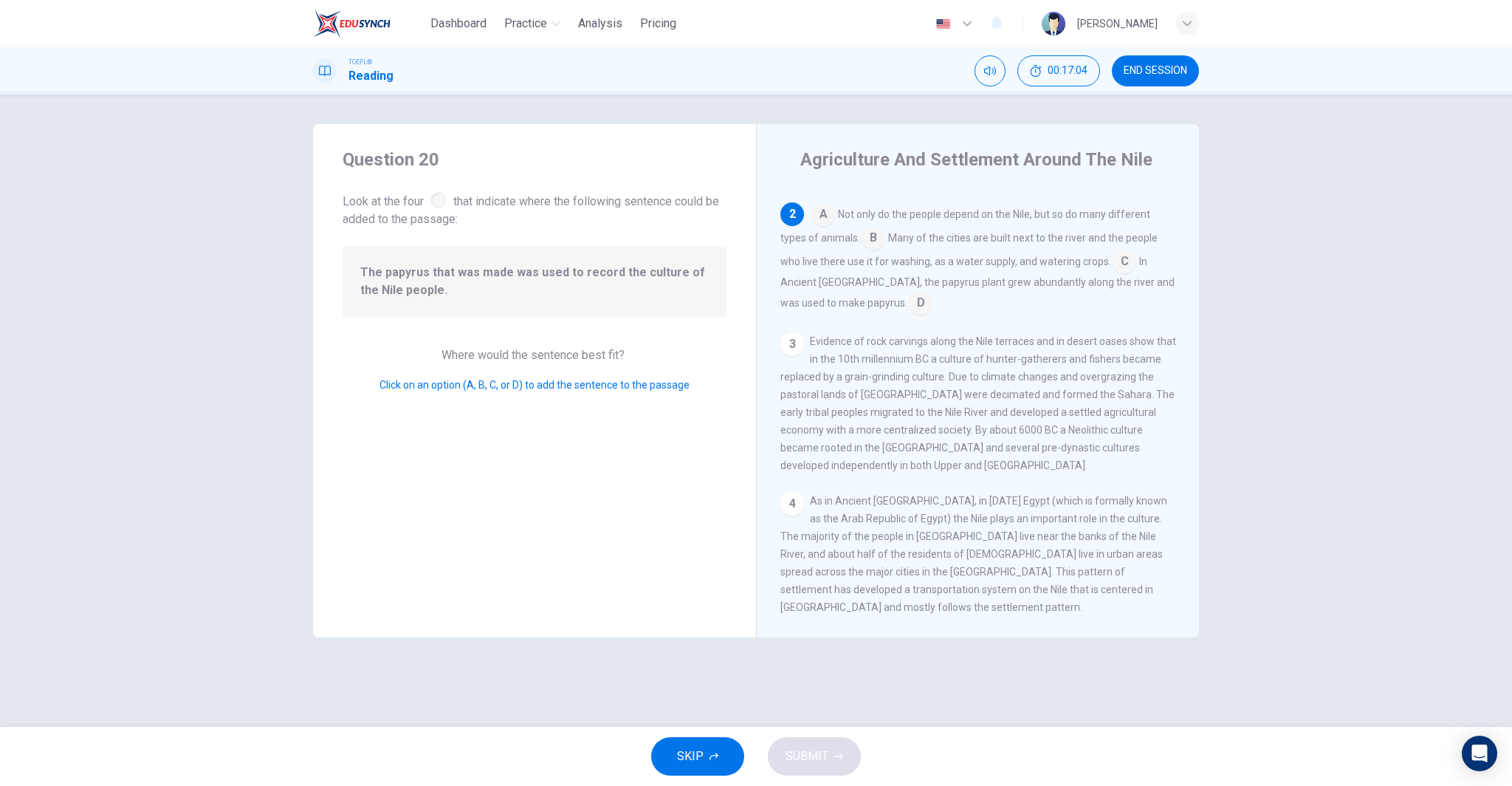
click at [909, 292] on input at bounding box center [920, 303] width 23 height 23
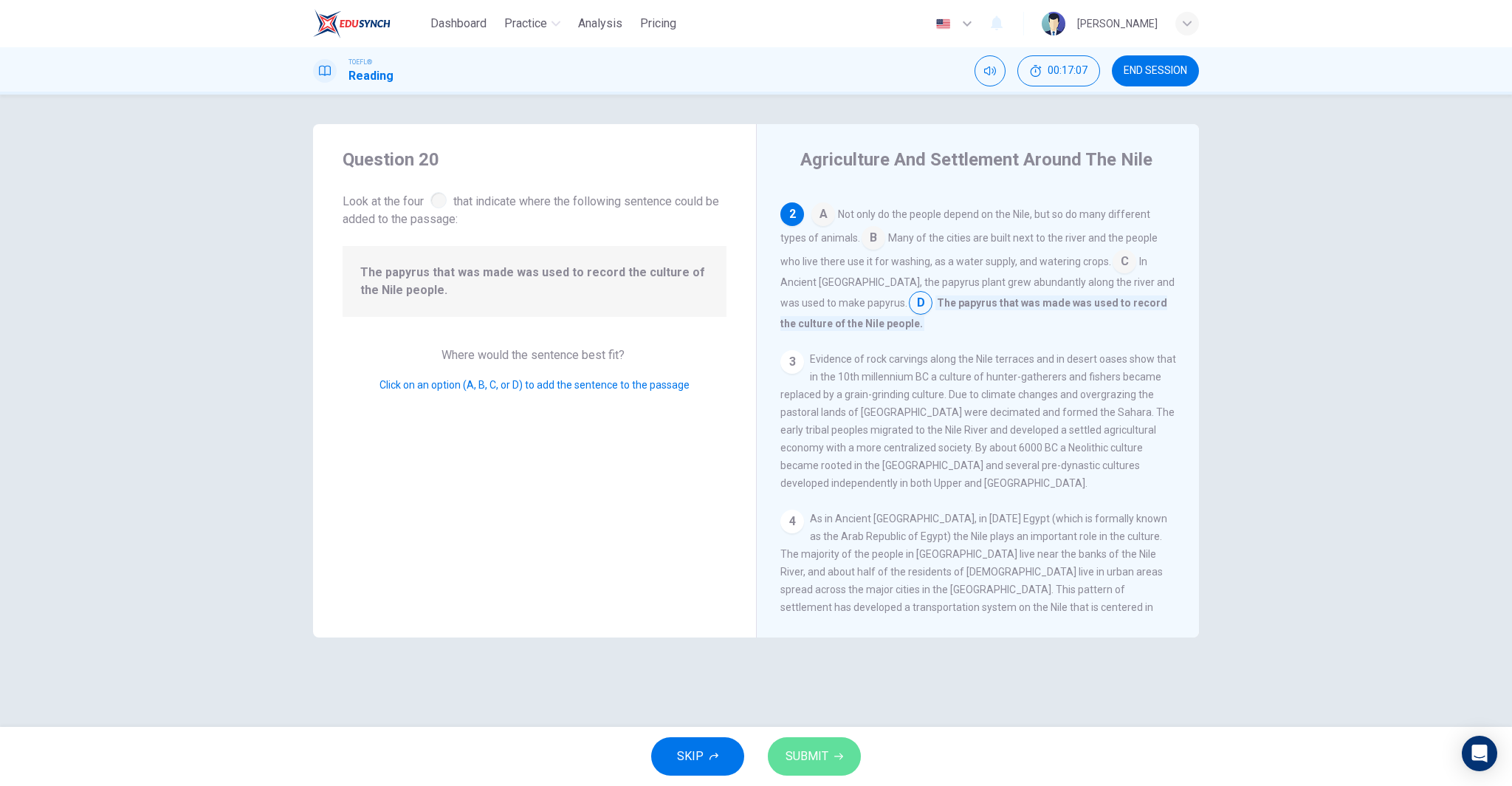
click at [811, 763] on span "SUBMIT" at bounding box center [807, 757] width 42 height 21
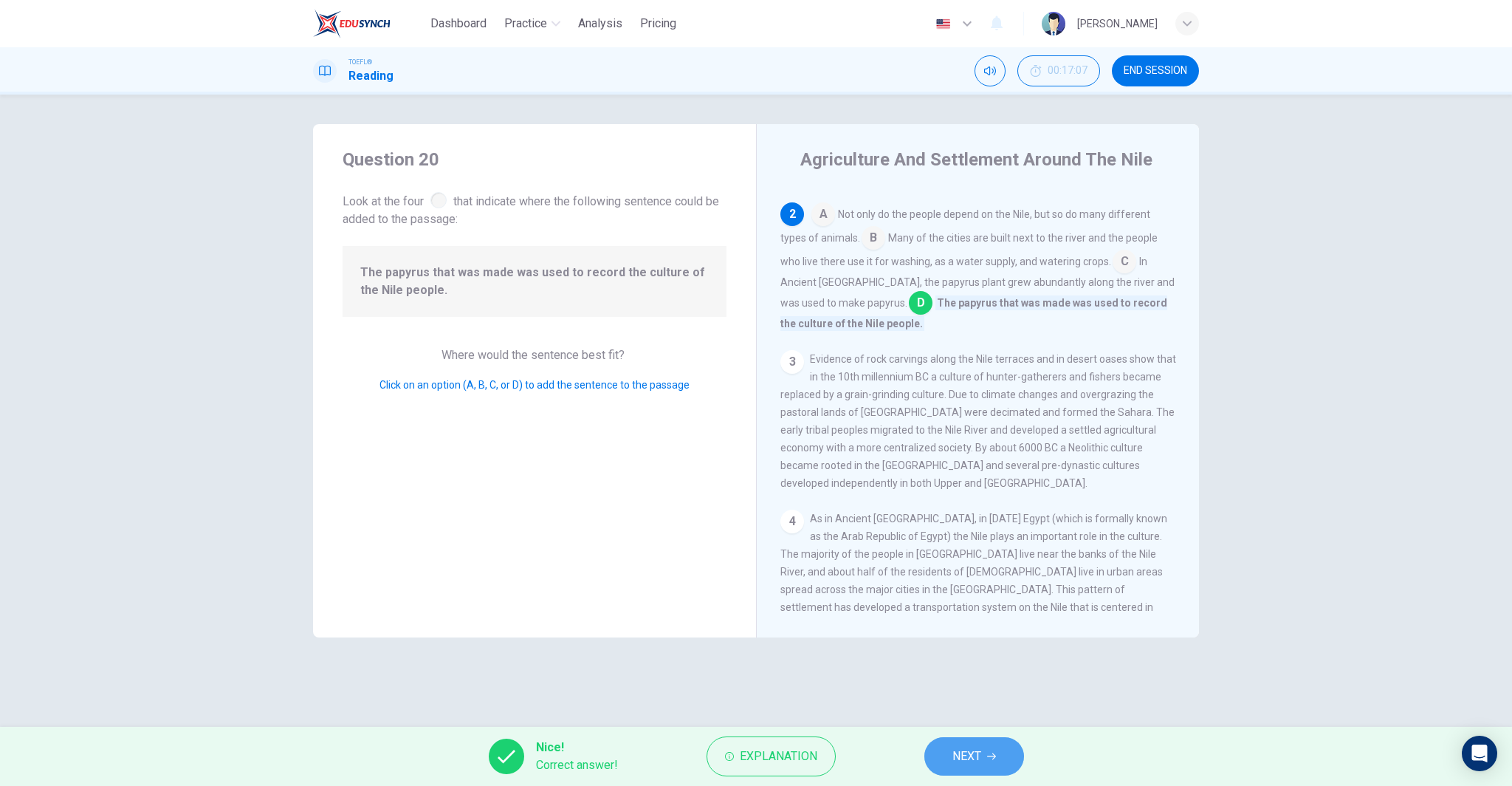
click at [988, 752] on icon "button" at bounding box center [991, 756] width 9 height 9
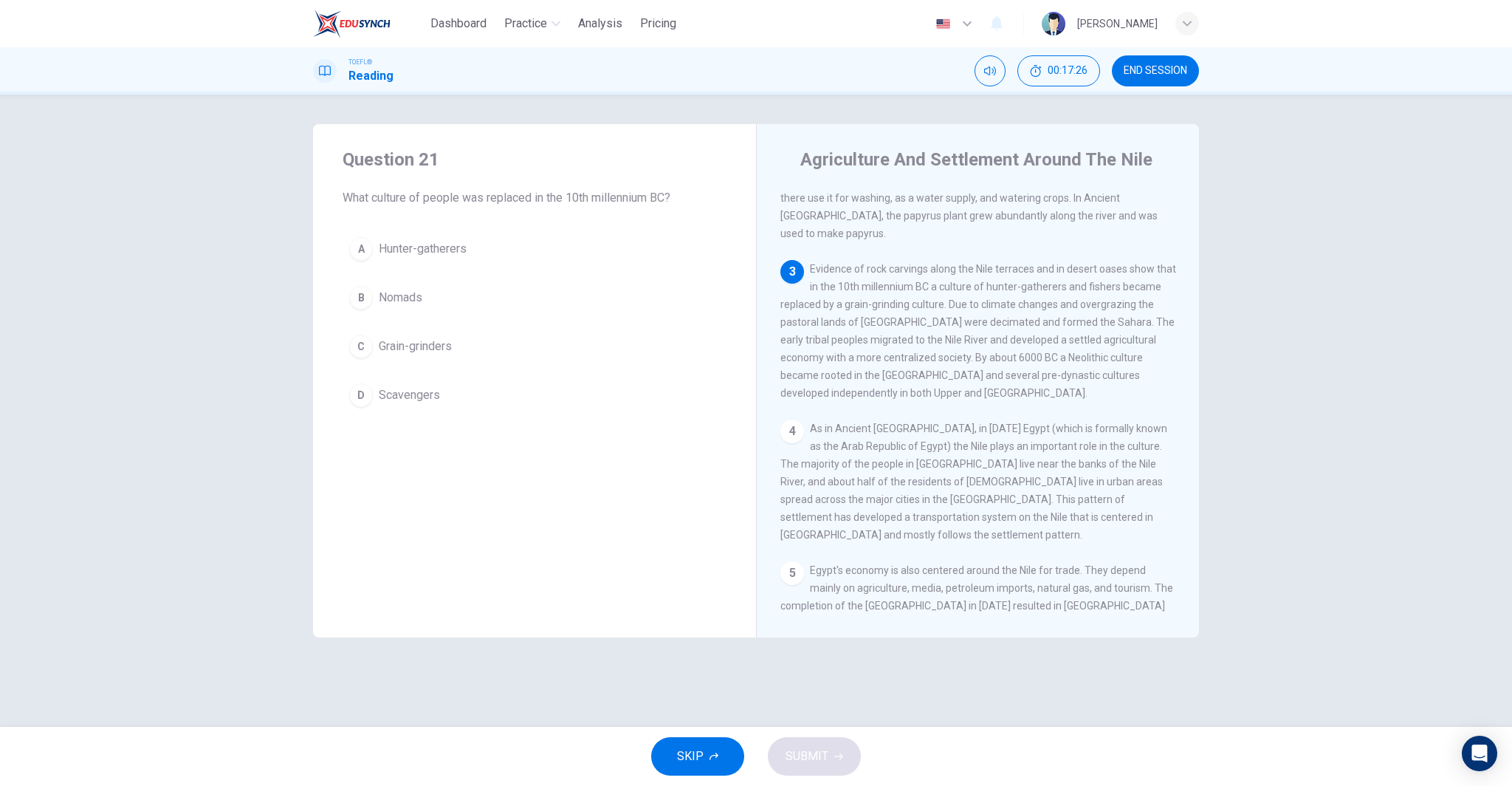
scroll to position [181, 0]
click at [436, 338] on span "Grain-grinders" at bounding box center [415, 346] width 73 height 17
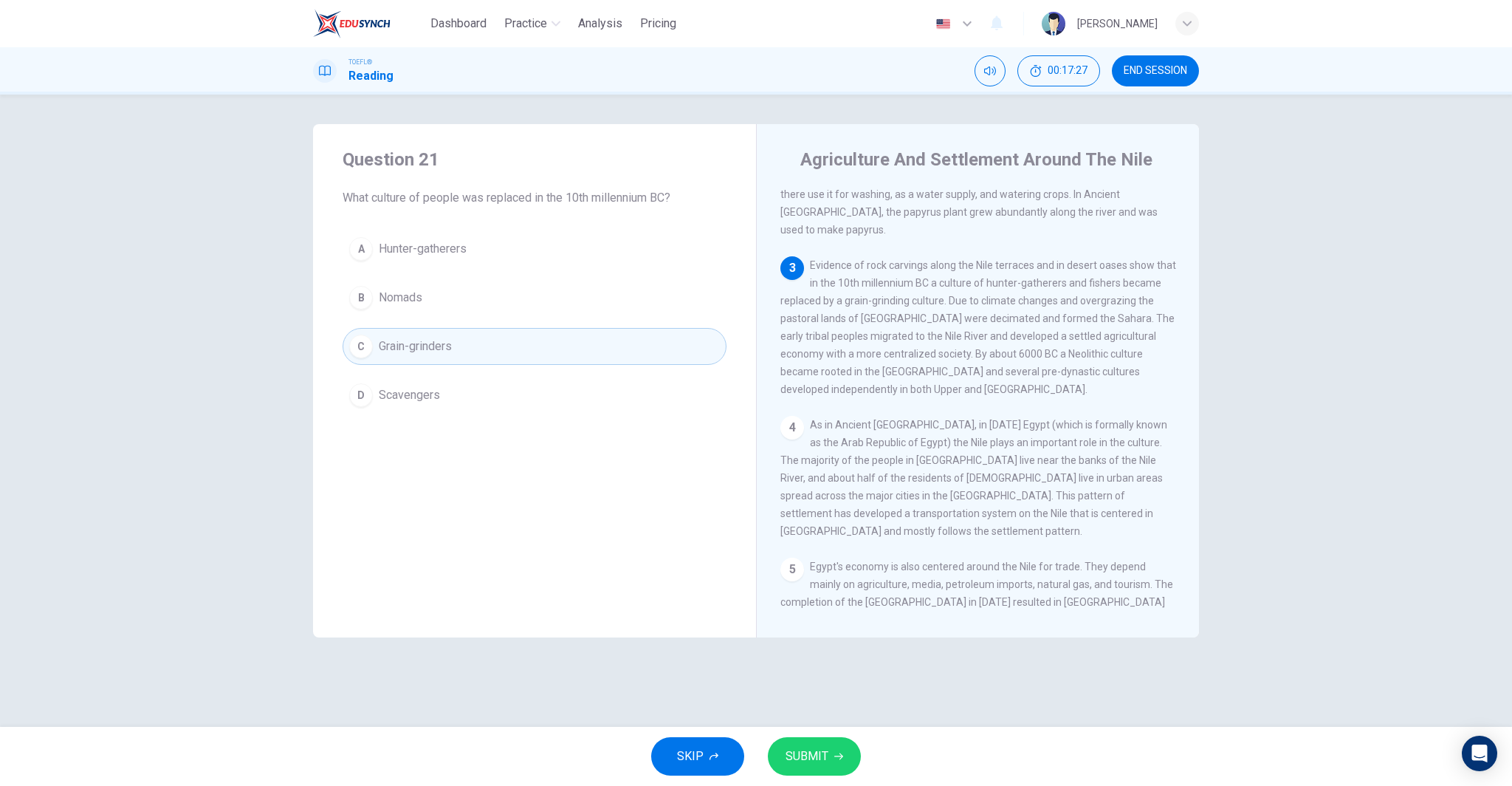
drag, startPoint x: 509, startPoint y: 245, endPoint x: 521, endPoint y: 256, distance: 16.3
click at [509, 245] on button "A Hunter-gatherers" at bounding box center [534, 249] width 384 height 37
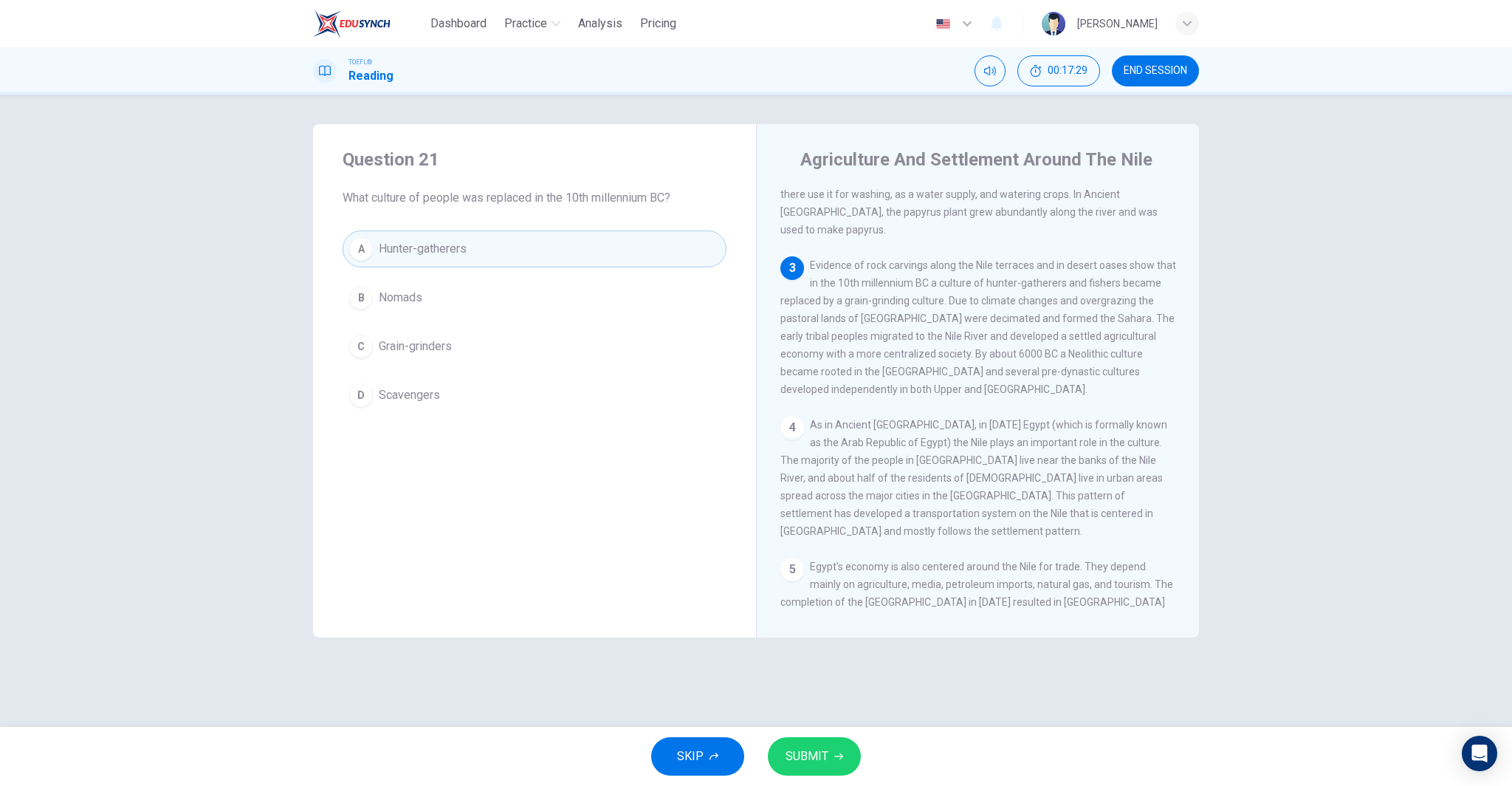
click at [827, 752] on button "SUBMIT" at bounding box center [814, 756] width 93 height 38
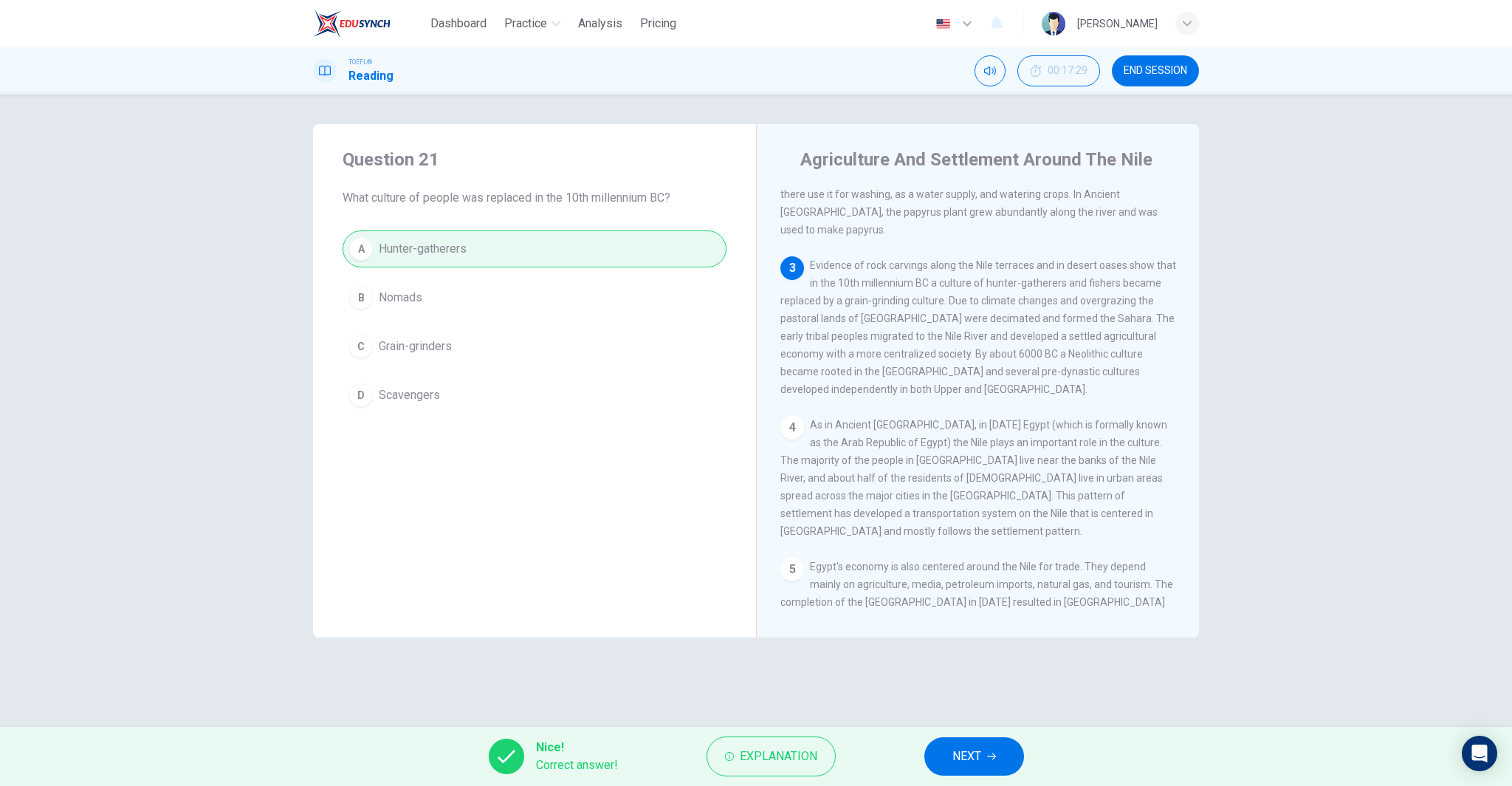
click at [992, 750] on button "NEXT" at bounding box center [974, 756] width 100 height 38
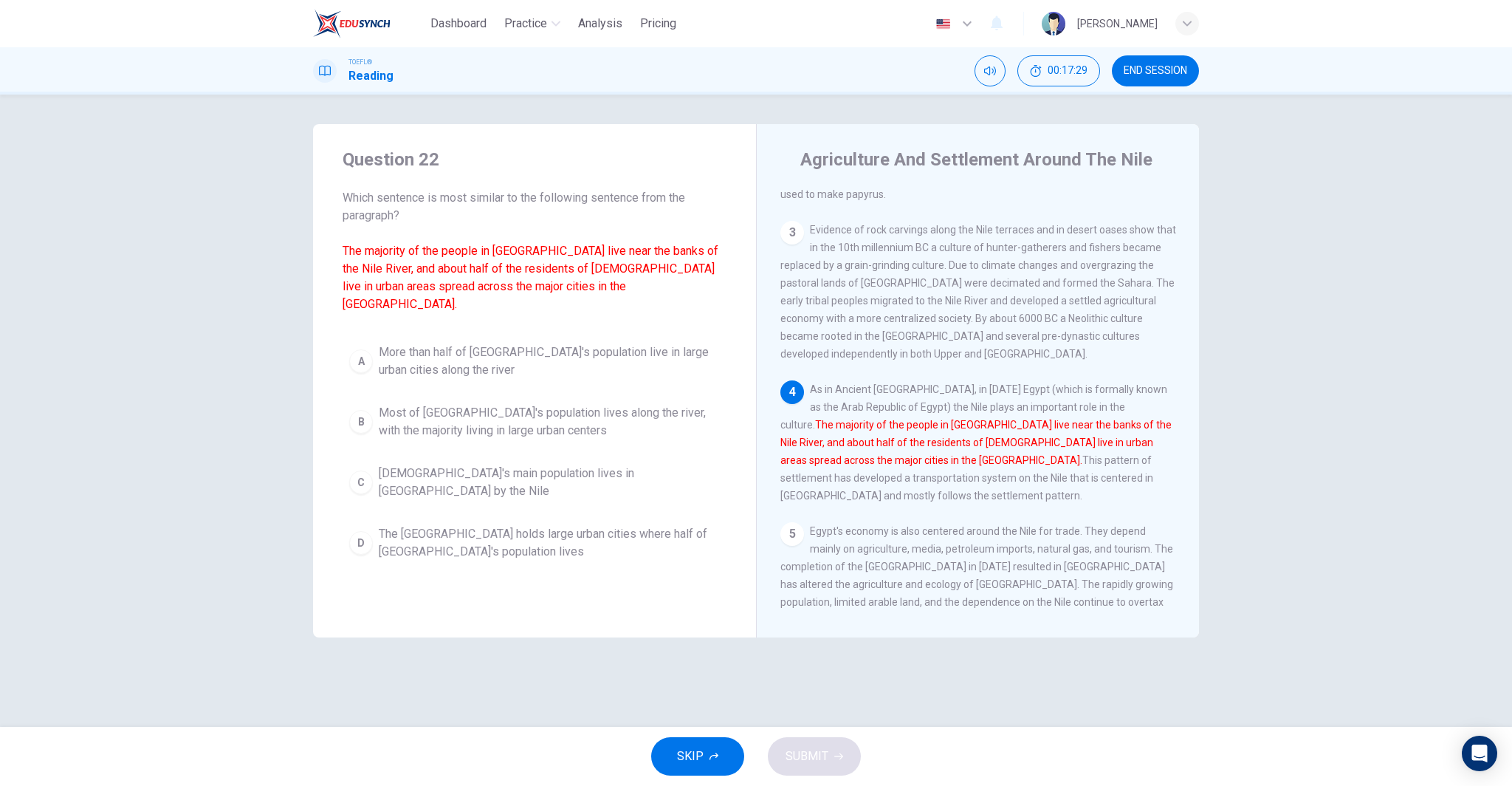
scroll to position [218, 0]
click at [493, 375] on div "A More than half of [GEOGRAPHIC_DATA]'s population live in large urban cities a…" at bounding box center [534, 452] width 384 height 231
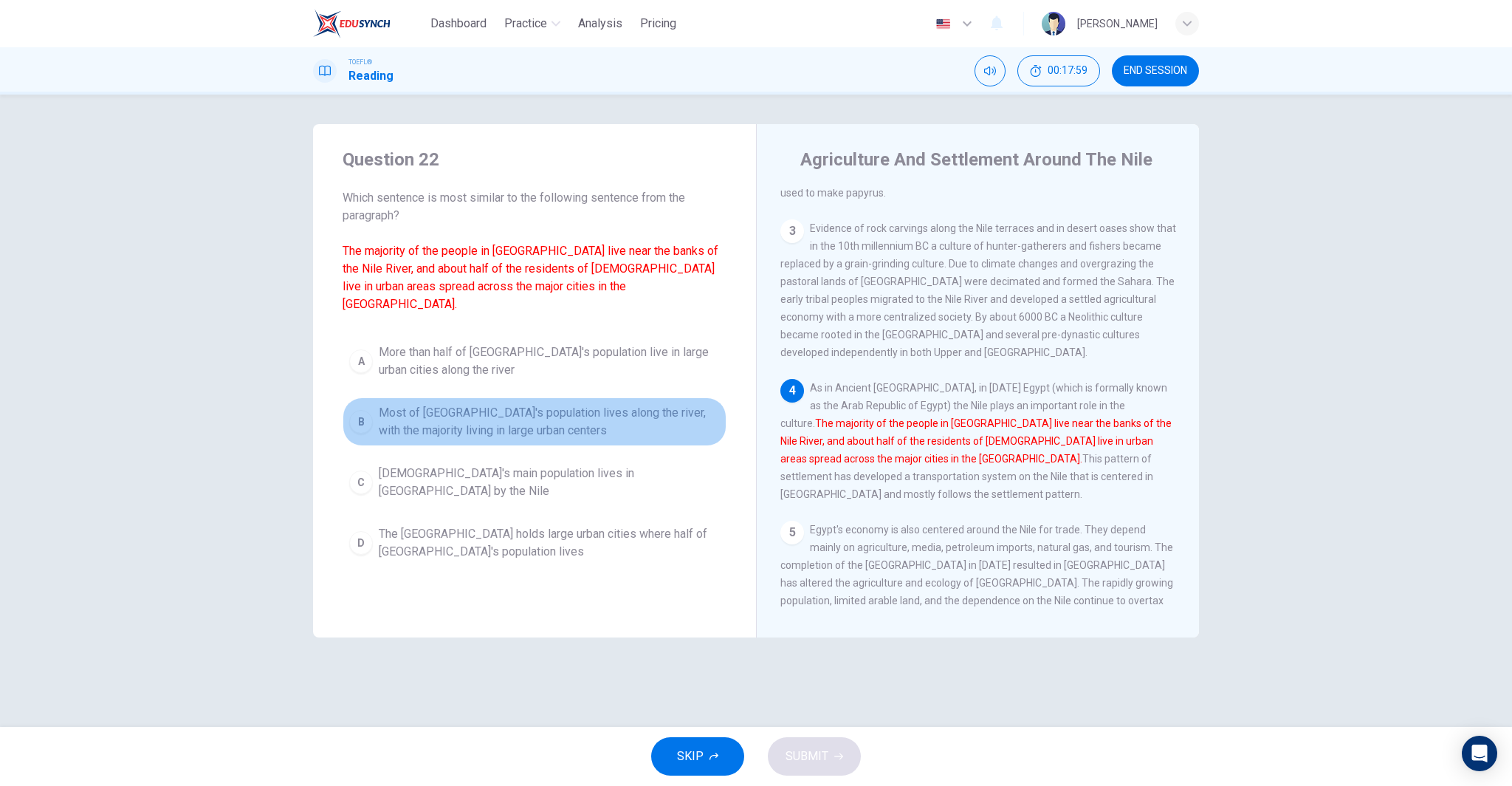
drag, startPoint x: 491, startPoint y: 397, endPoint x: 499, endPoint y: 403, distance: 10.0
click at [491, 404] on span "Most of [GEOGRAPHIC_DATA]'s population lives along the river, with the majority…" at bounding box center [549, 421] width 341 height 36
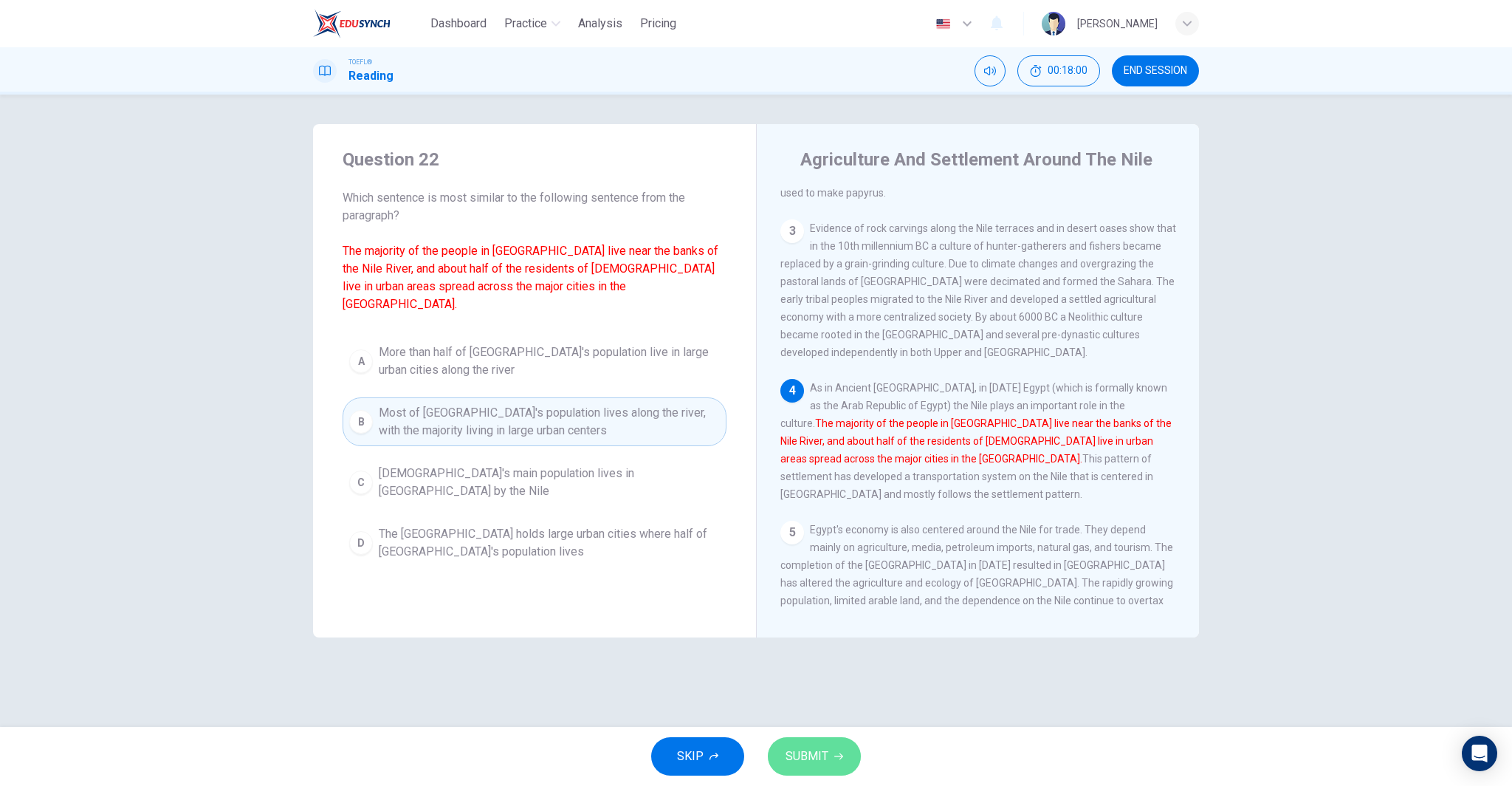
click at [817, 755] on span "SUBMIT" at bounding box center [807, 757] width 42 height 21
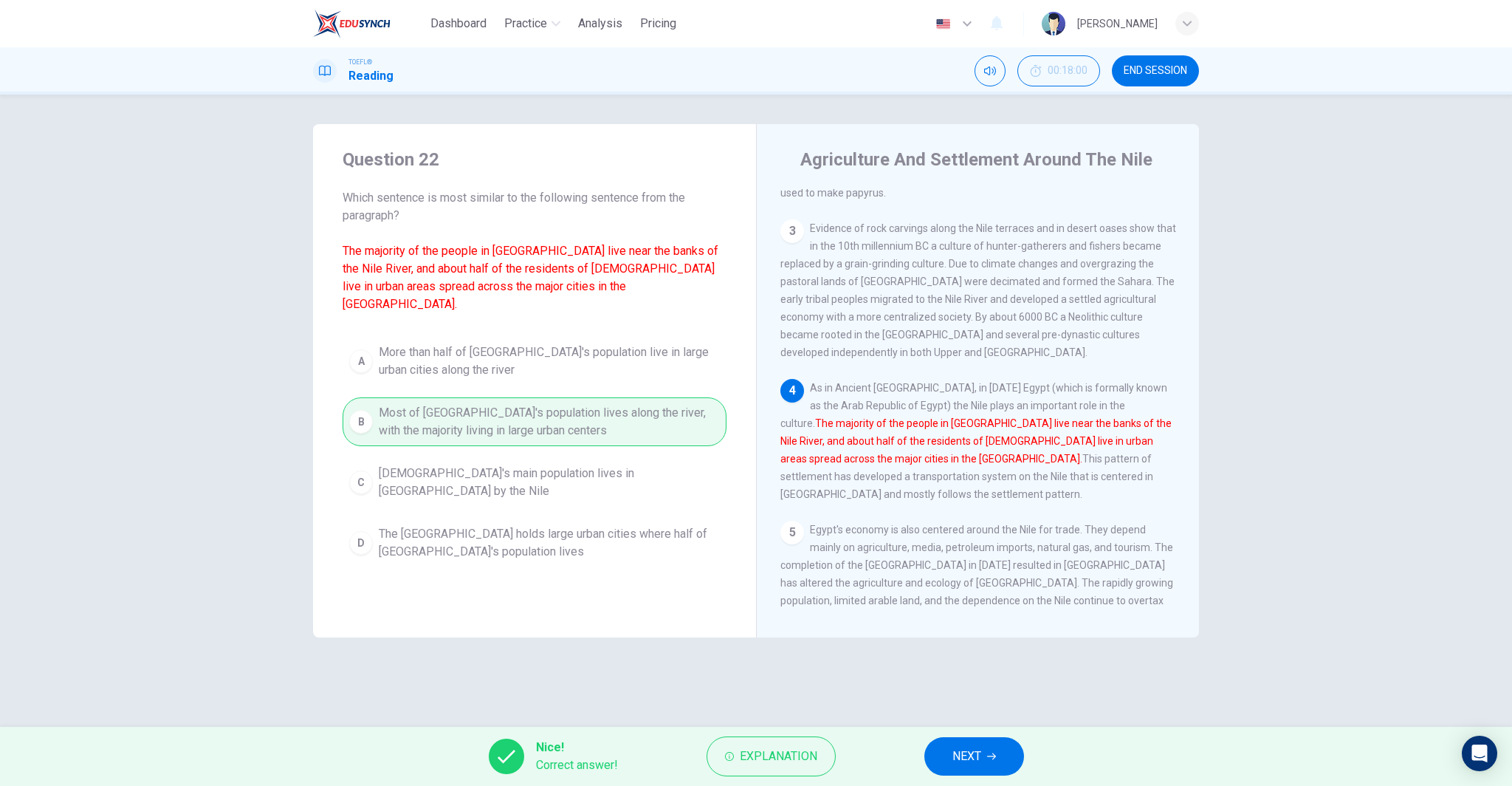
click at [983, 748] on button "NEXT" at bounding box center [974, 756] width 100 height 38
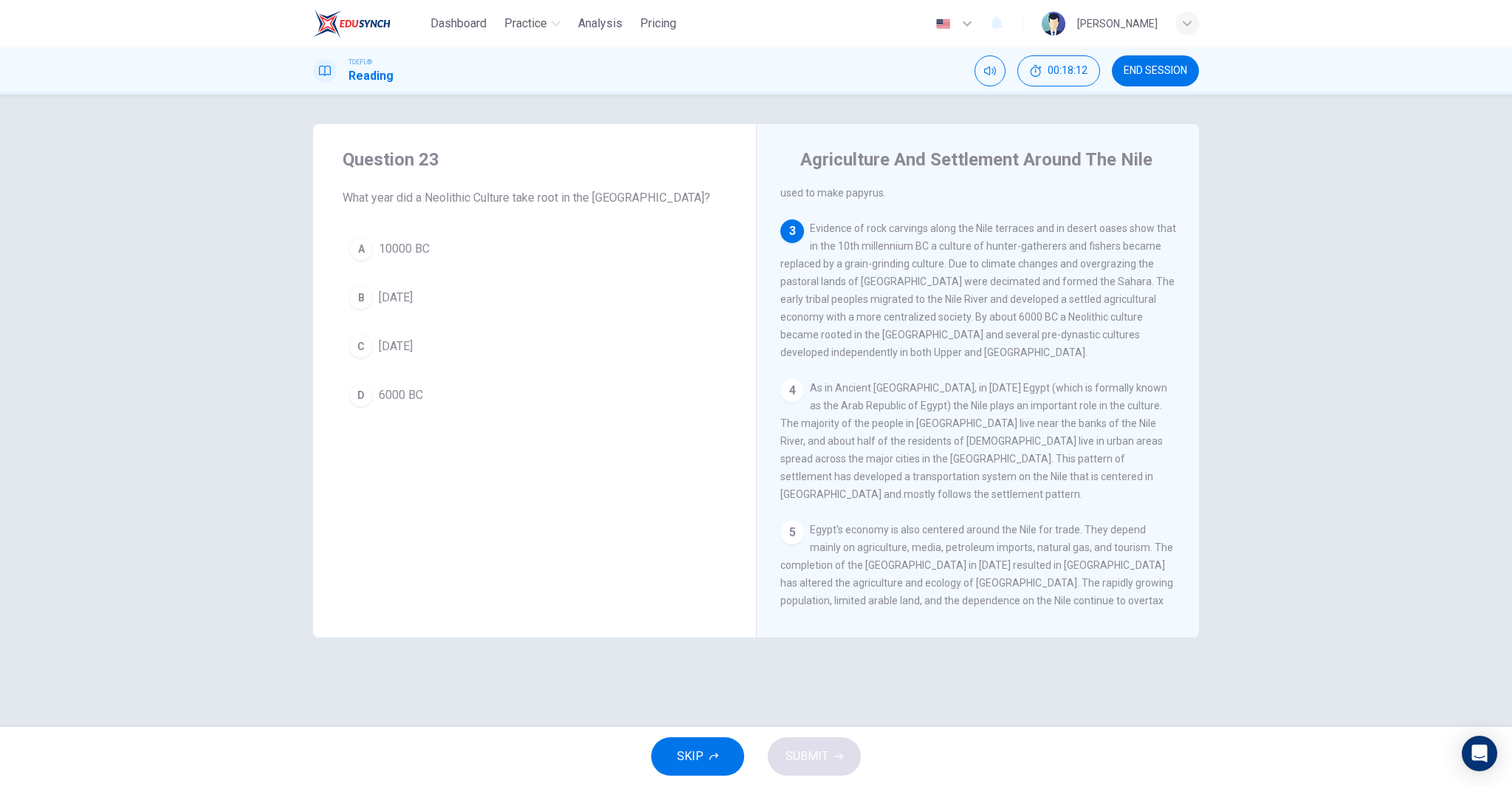
drag, startPoint x: 422, startPoint y: 401, endPoint x: 445, endPoint y: 406, distance: 23.5
click at [422, 401] on span "6000 BC" at bounding box center [400, 395] width 44 height 17
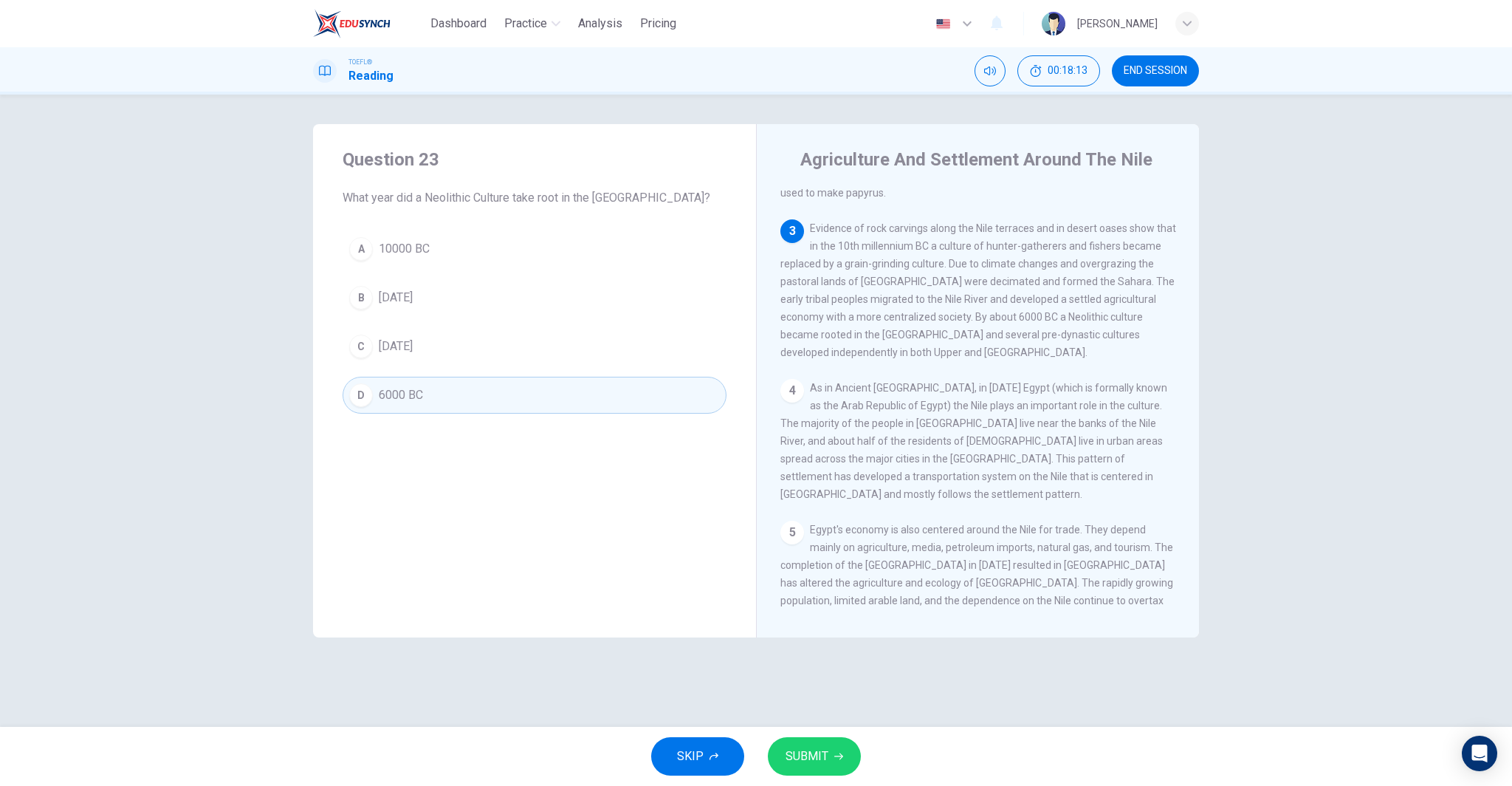
click at [831, 753] on button "SUBMIT" at bounding box center [814, 756] width 93 height 38
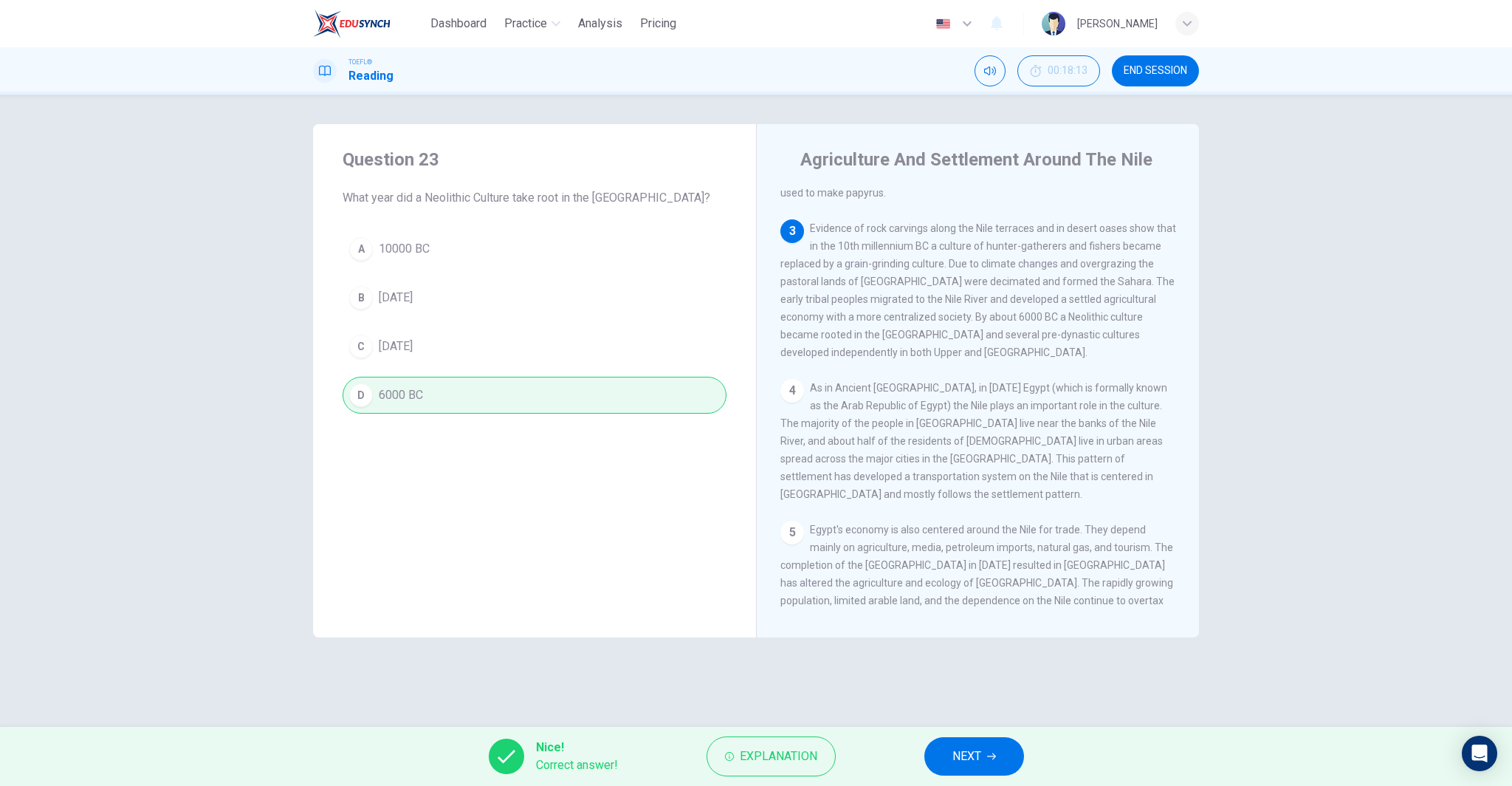
click at [976, 763] on span "NEXT" at bounding box center [966, 757] width 29 height 21
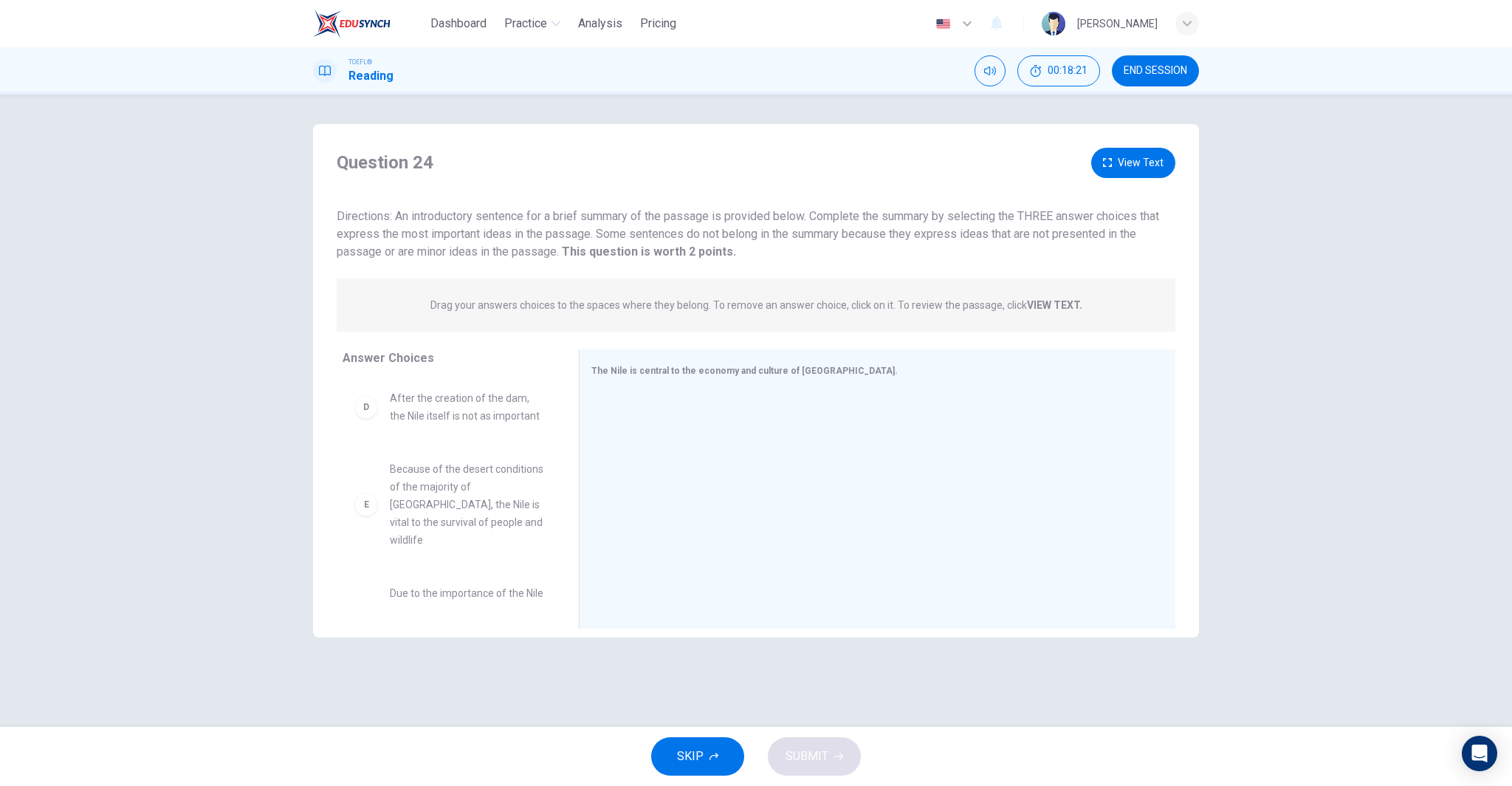
scroll to position [328, 0]
drag, startPoint x: 476, startPoint y: 555, endPoint x: 801, endPoint y: 484, distance: 332.7
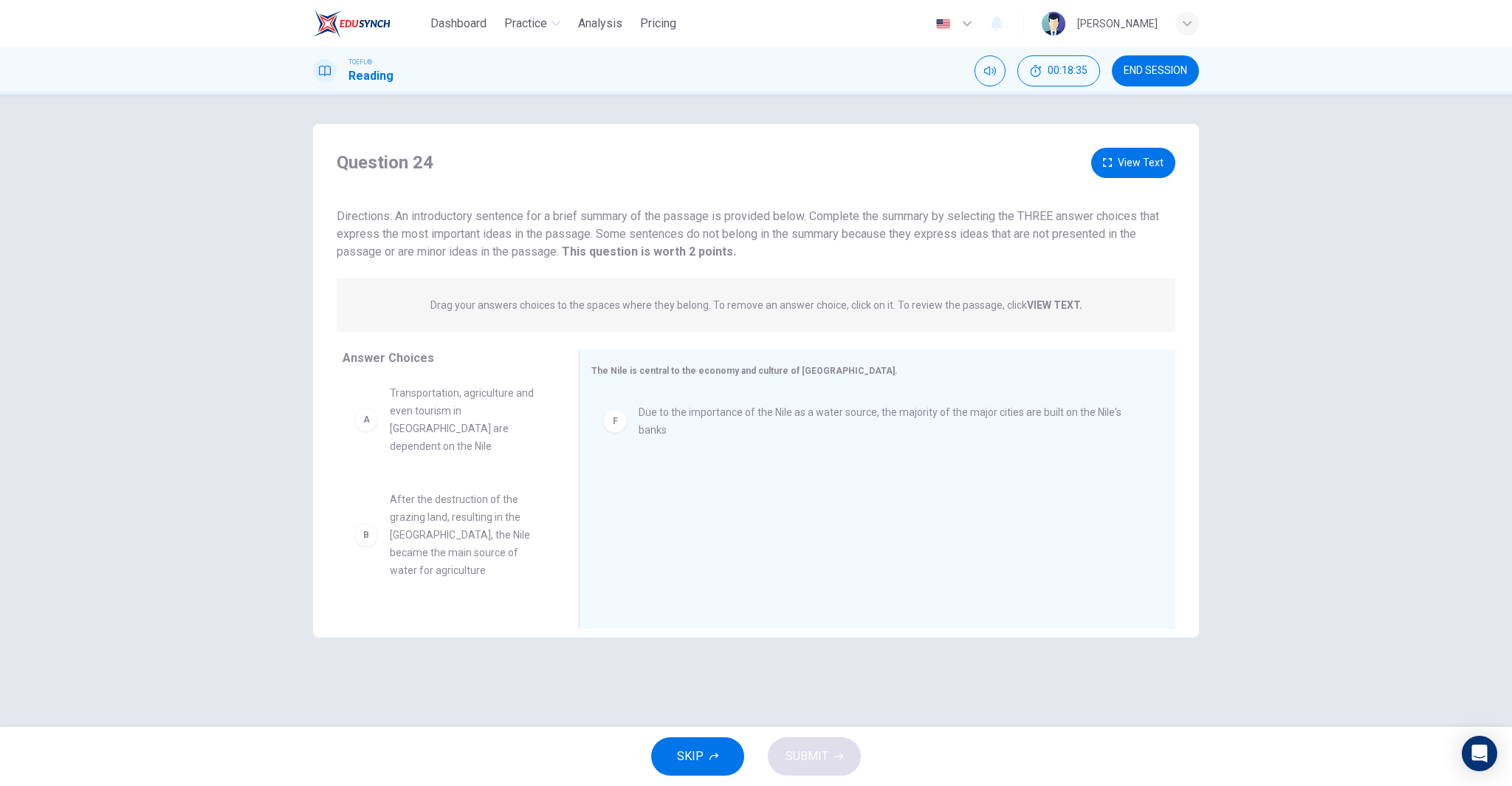
scroll to position [0, 0]
drag, startPoint x: 495, startPoint y: 524, endPoint x: 768, endPoint y: 523, distance: 273.0
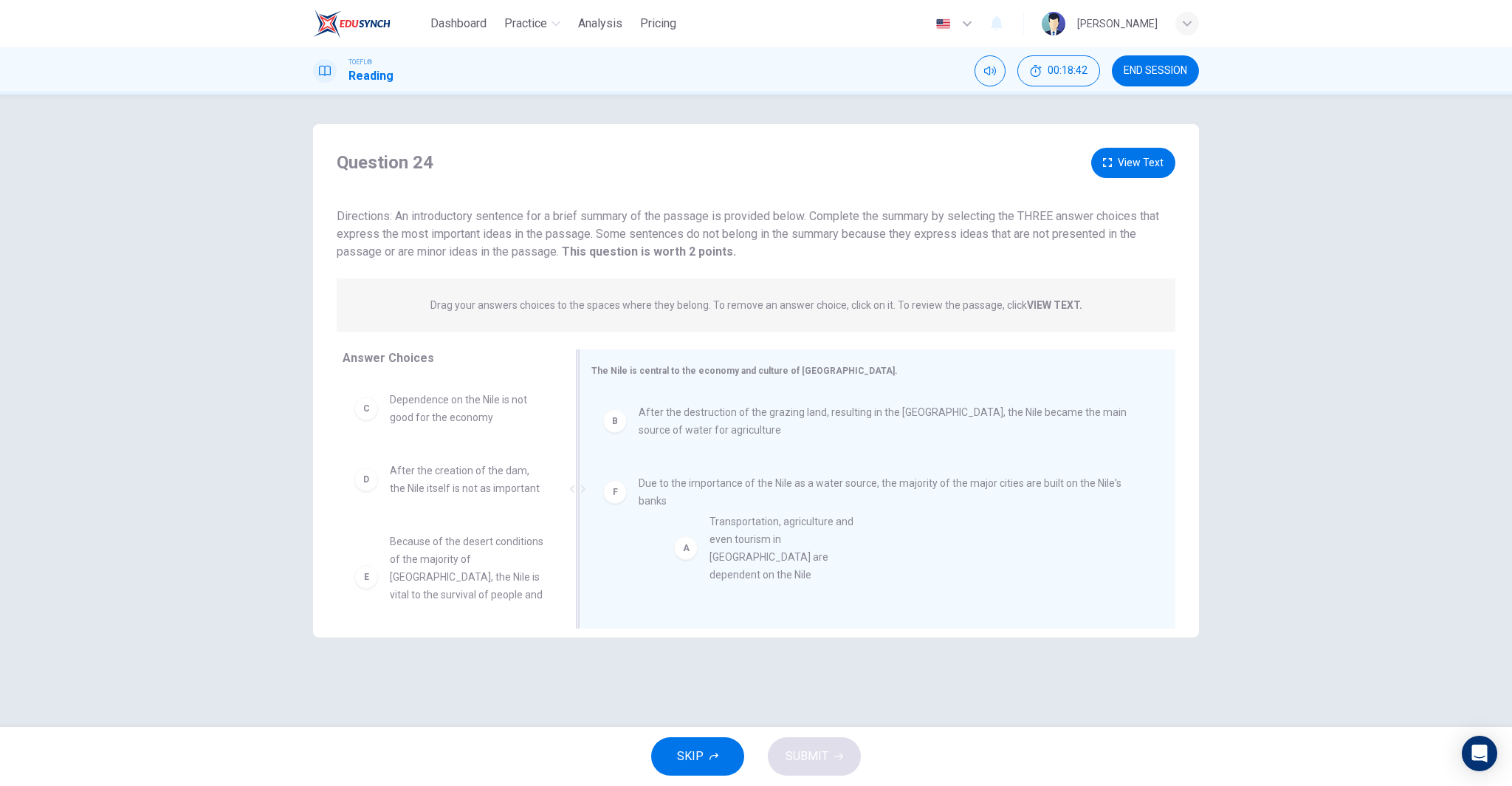
drag, startPoint x: 460, startPoint y: 434, endPoint x: 821, endPoint y: 581, distance: 389.8
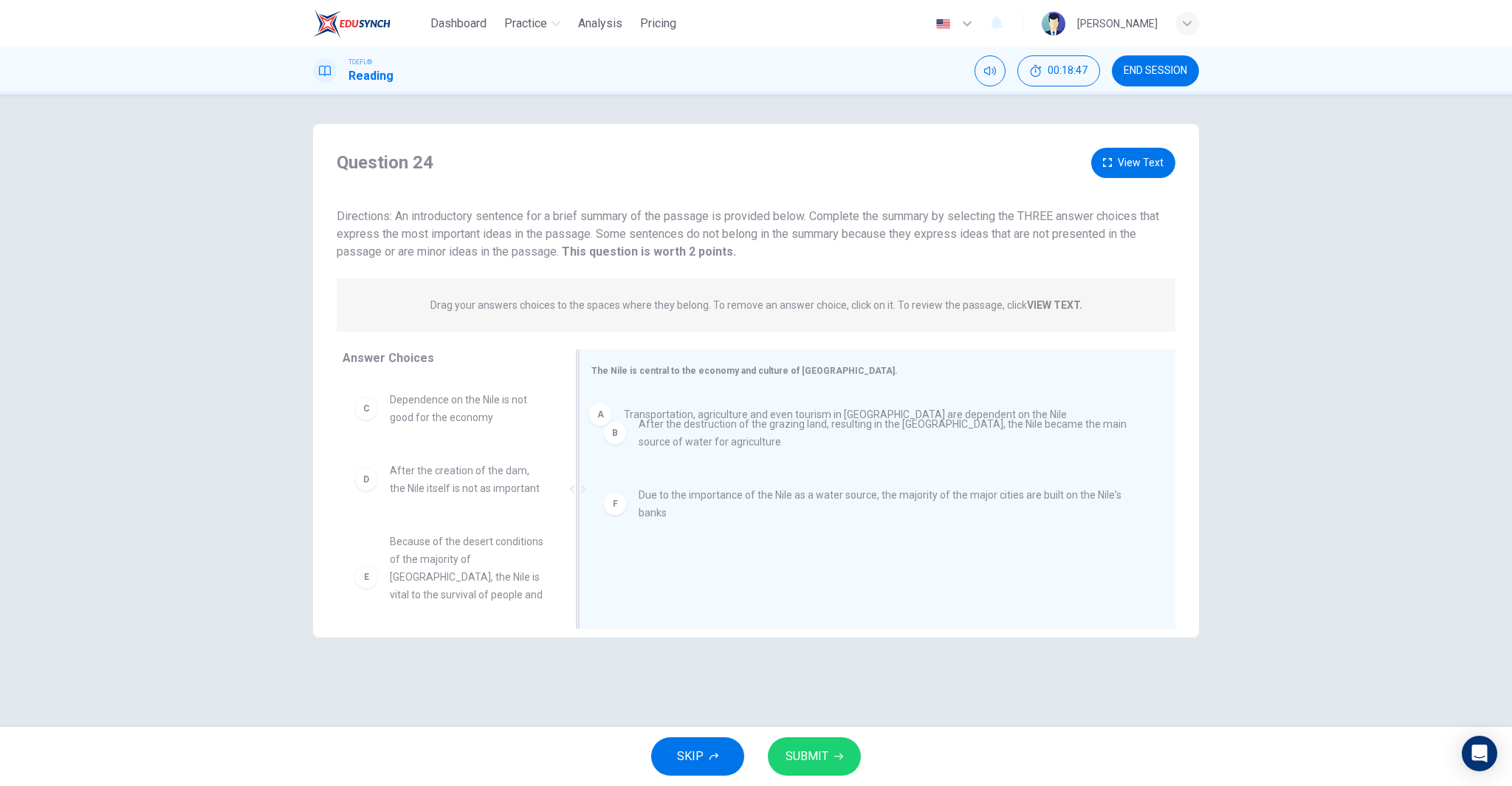
drag, startPoint x: 793, startPoint y: 421, endPoint x: 775, endPoint y: 421, distance: 18.0
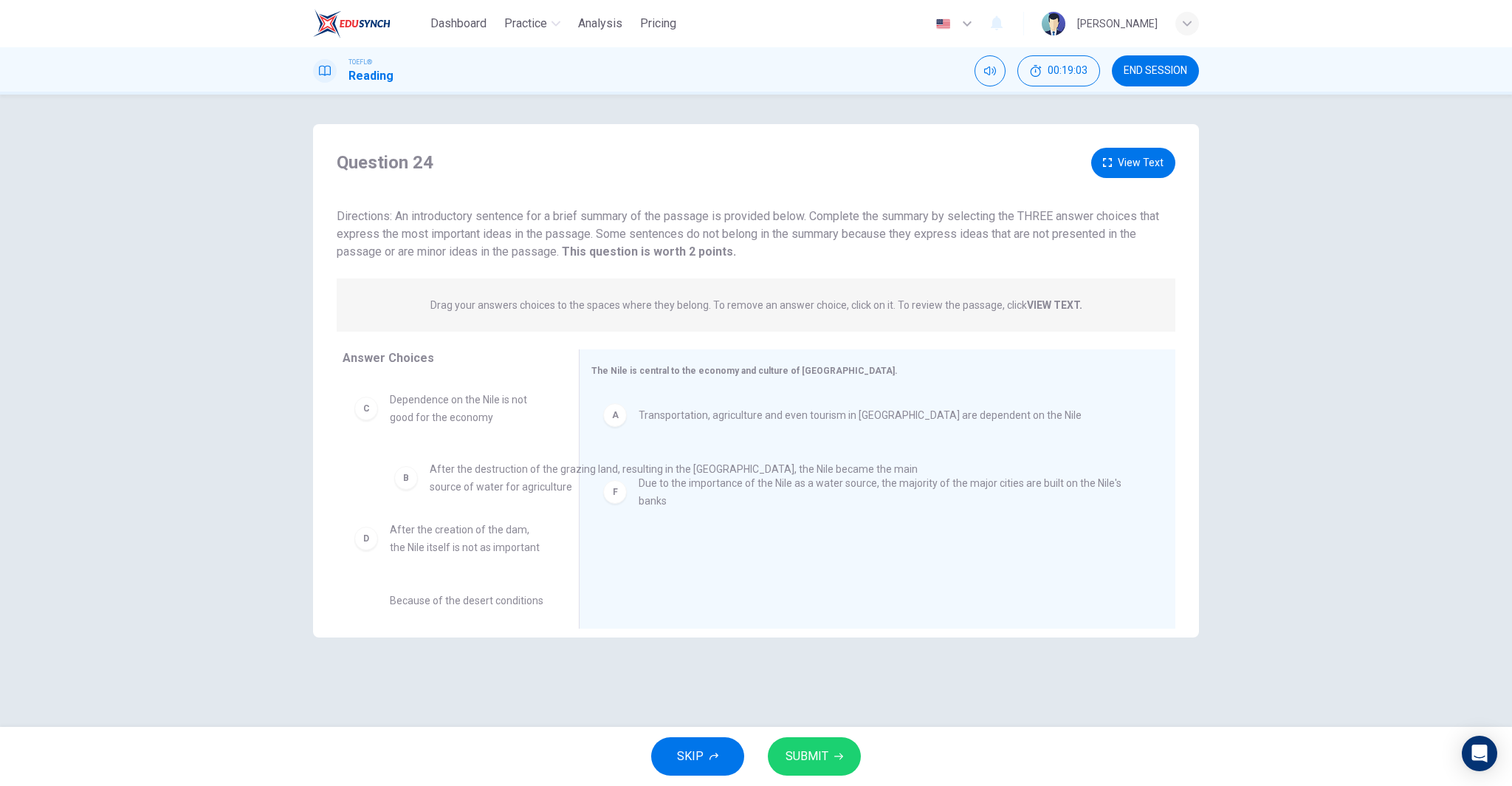
drag, startPoint x: 802, startPoint y: 477, endPoint x: 426, endPoint y: 485, distance: 376.1
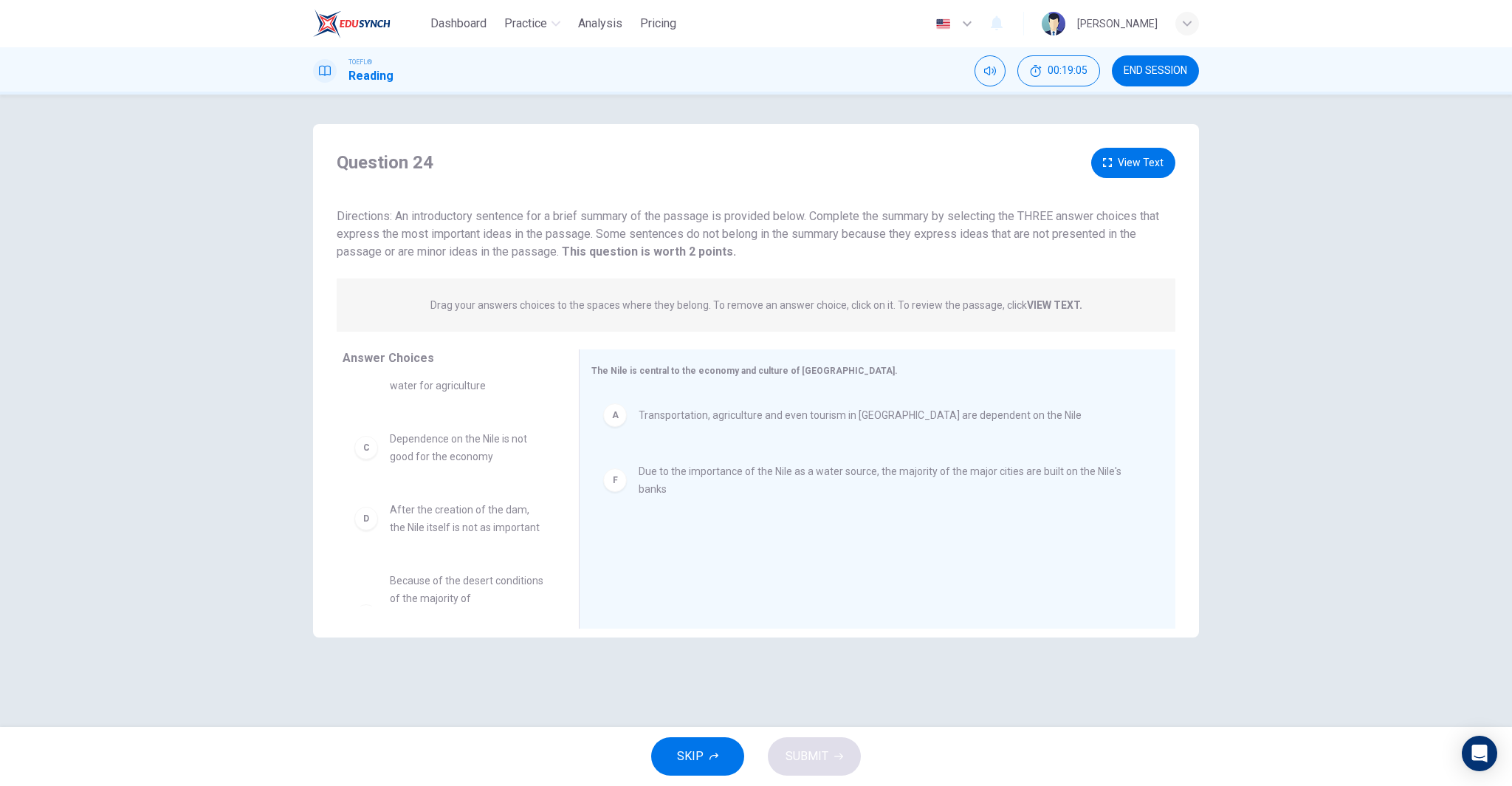
scroll to position [133, 0]
drag, startPoint x: 452, startPoint y: 566, endPoint x: 750, endPoint y: 536, distance: 299.5
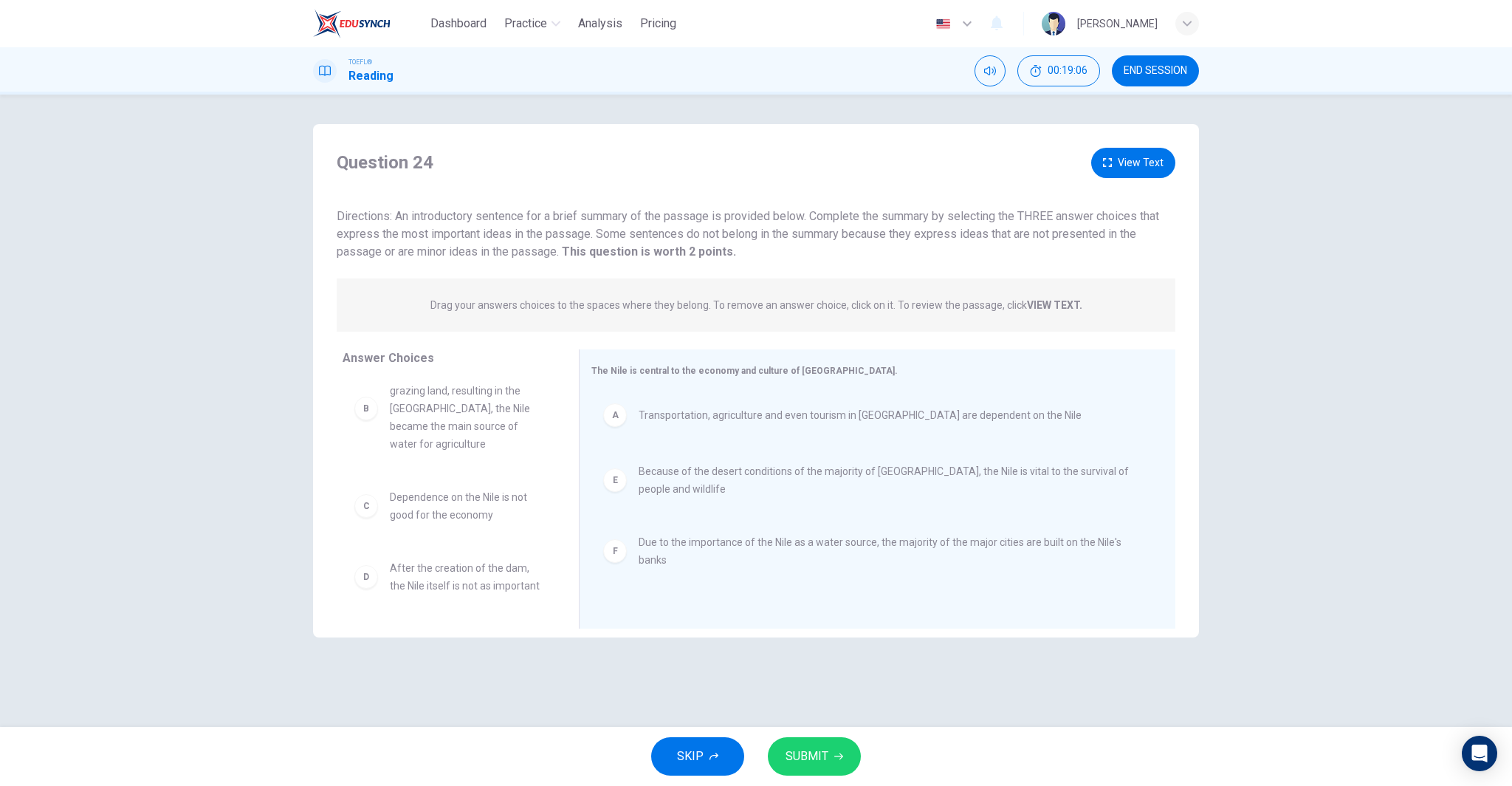
scroll to position [27, 0]
click at [835, 754] on icon "button" at bounding box center [839, 756] width 9 height 9
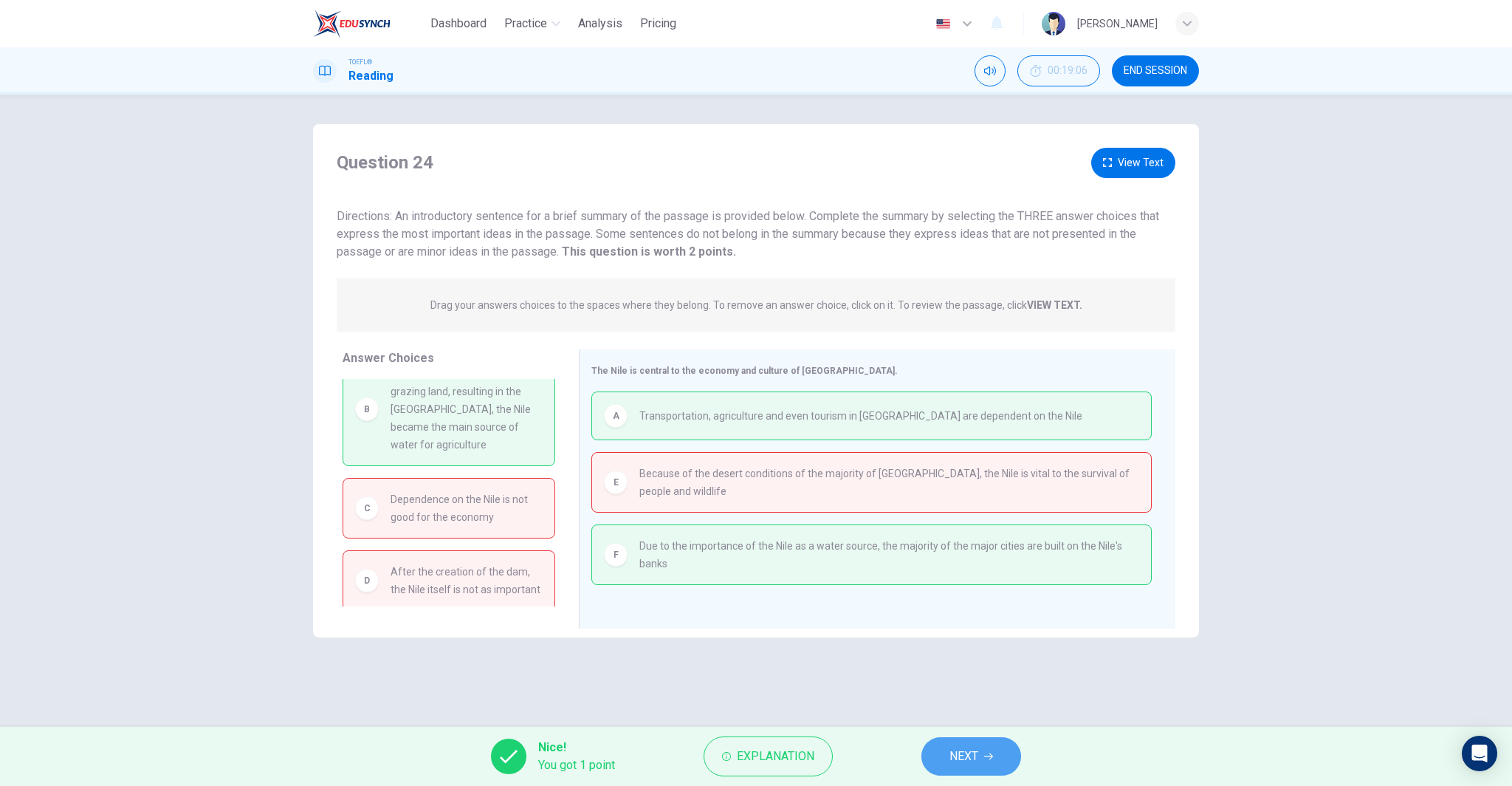
click at [961, 754] on span "NEXT" at bounding box center [964, 757] width 29 height 21
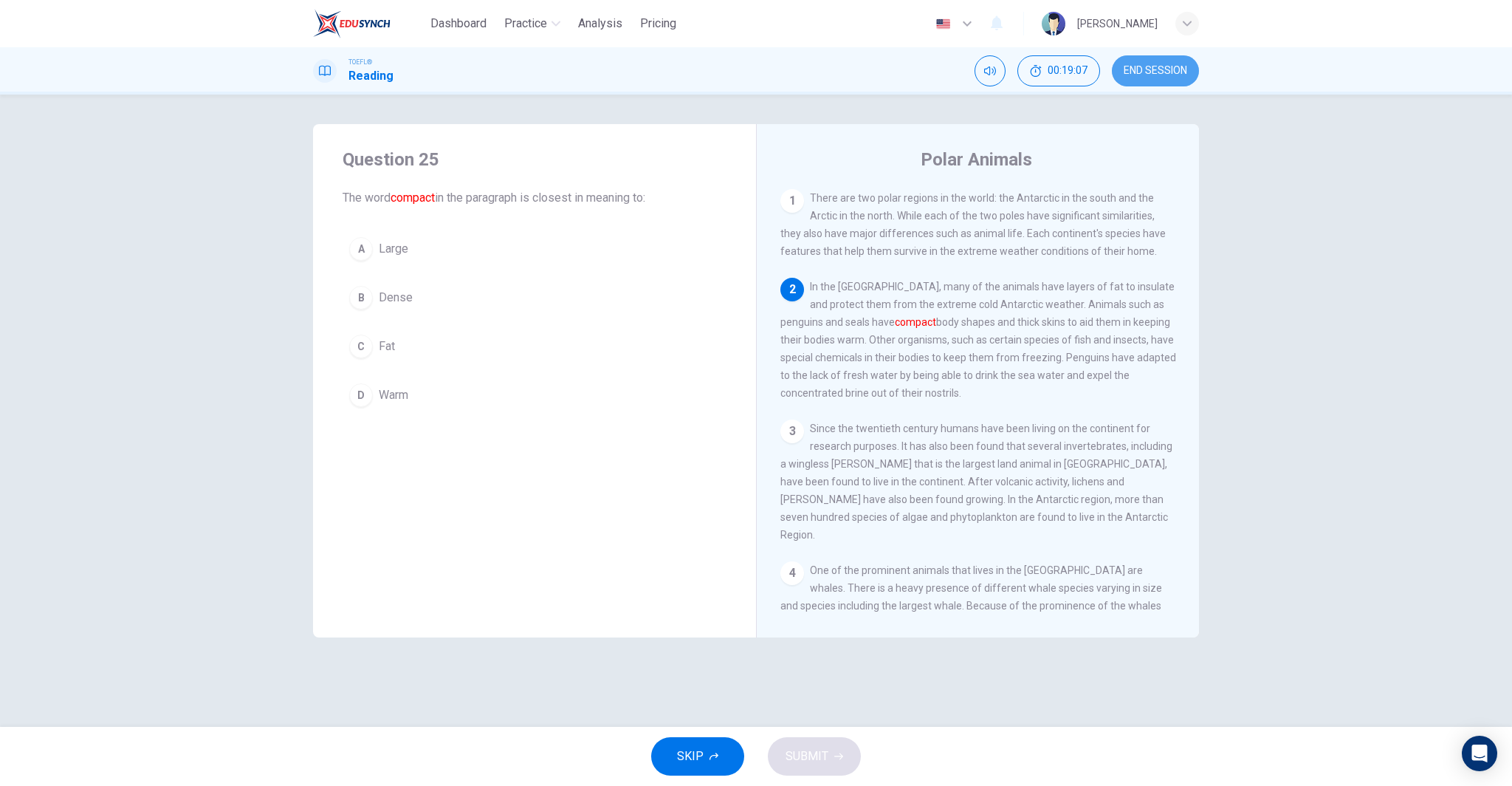
click at [1150, 82] on button "END SESSION" at bounding box center [1155, 71] width 88 height 31
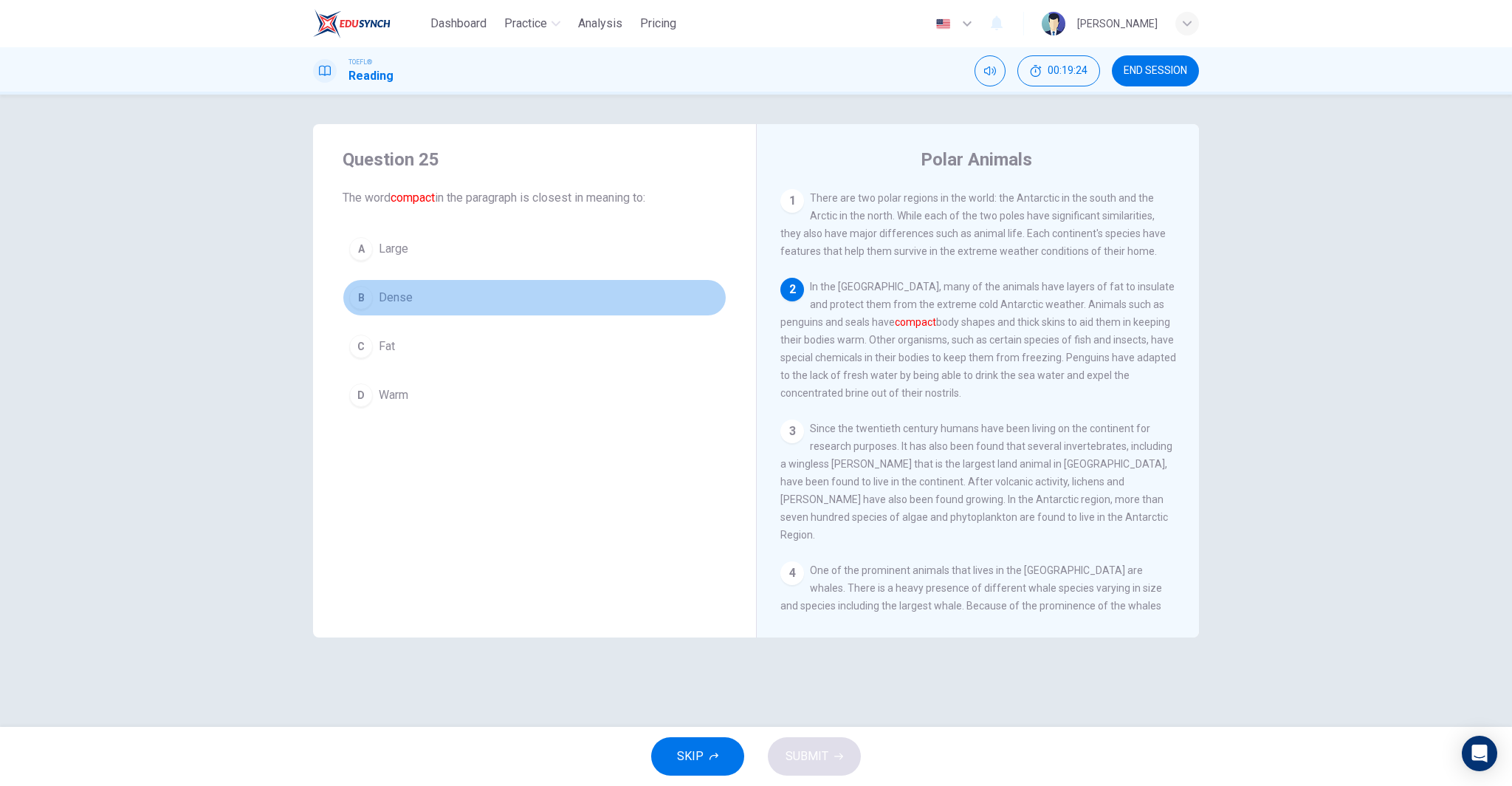
click at [443, 306] on button "B Dense" at bounding box center [534, 297] width 384 height 37
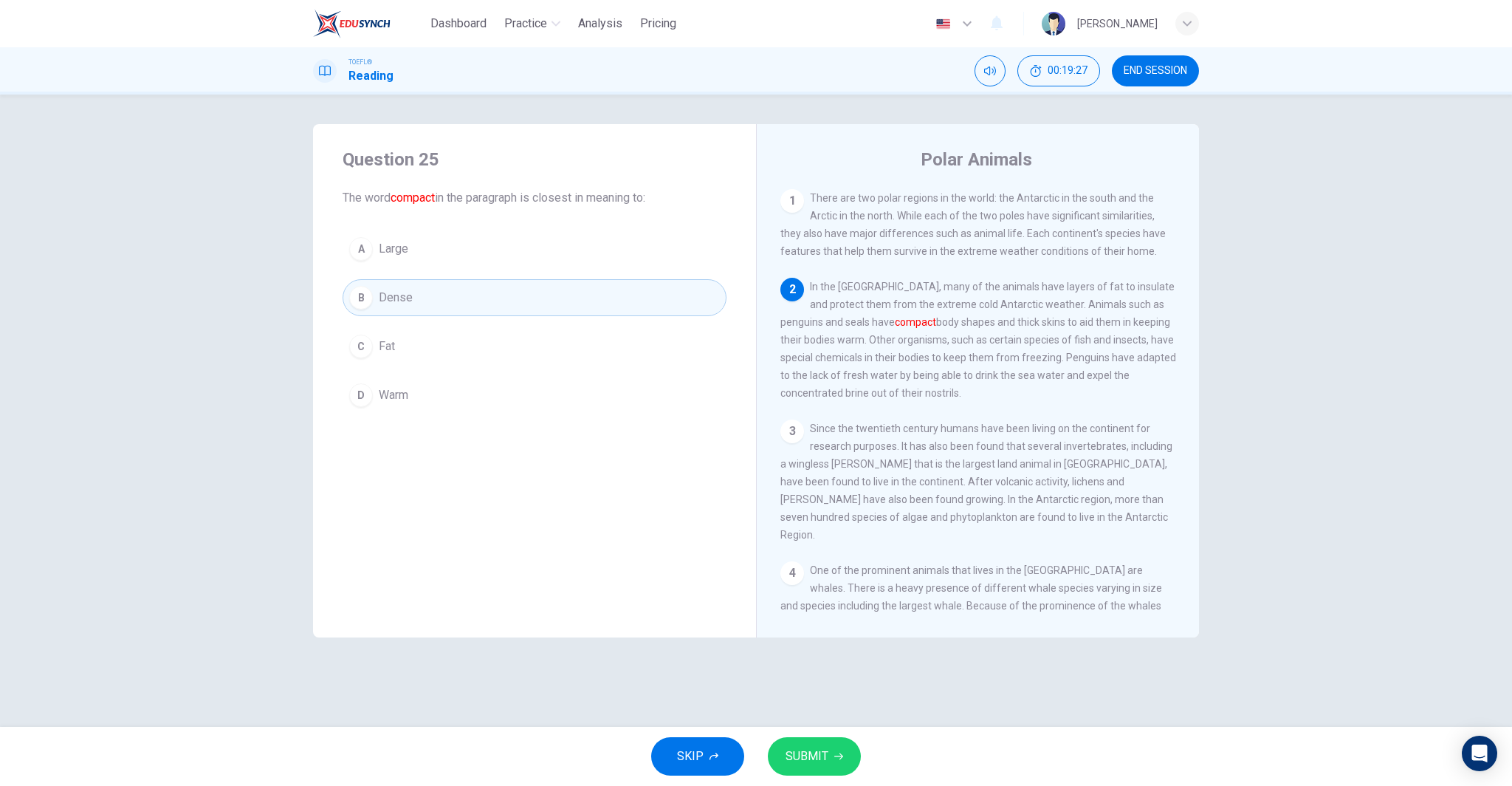
click at [825, 741] on button "SUBMIT" at bounding box center [814, 756] width 93 height 38
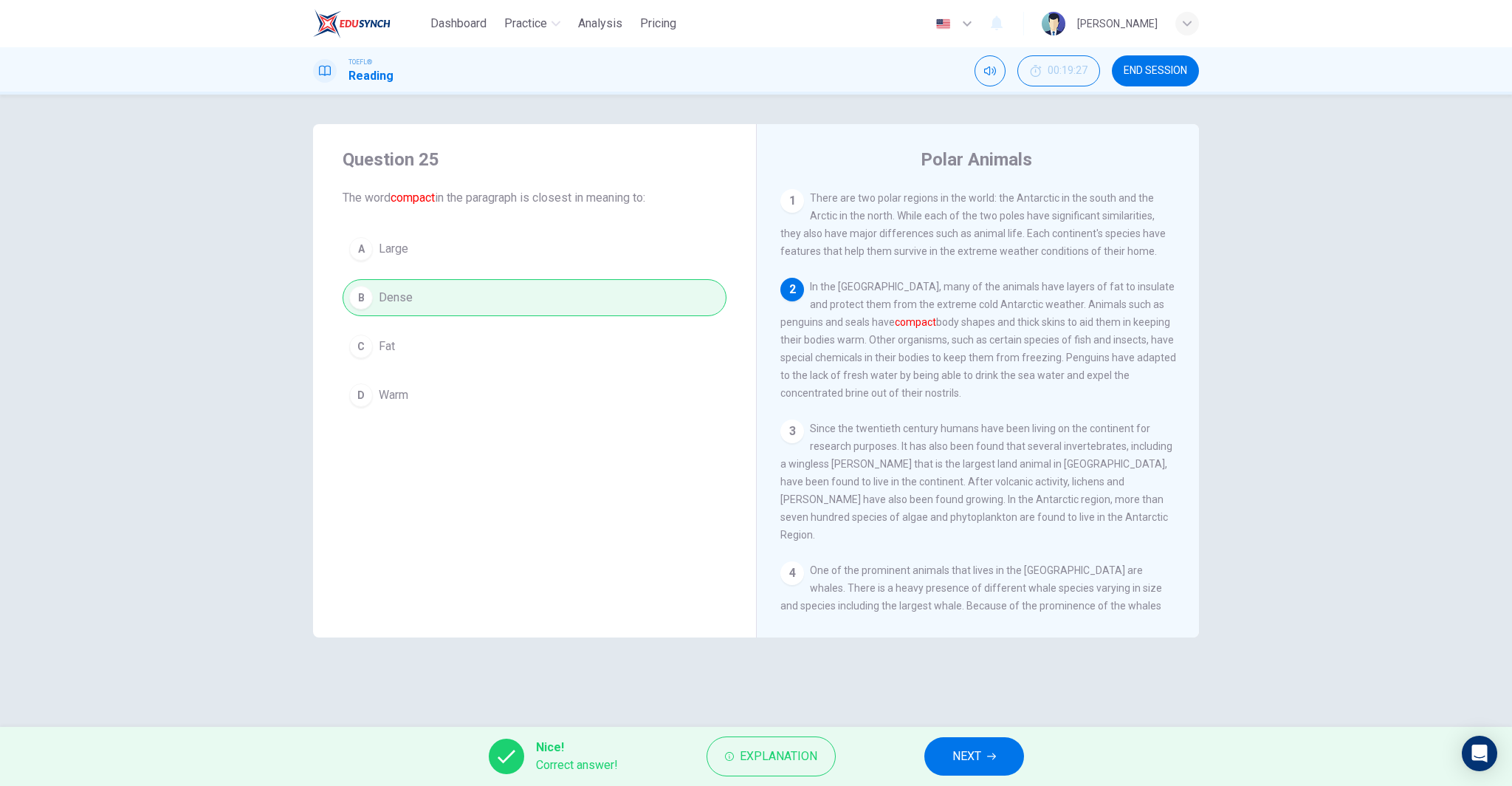
click at [957, 763] on span "NEXT" at bounding box center [966, 757] width 29 height 21
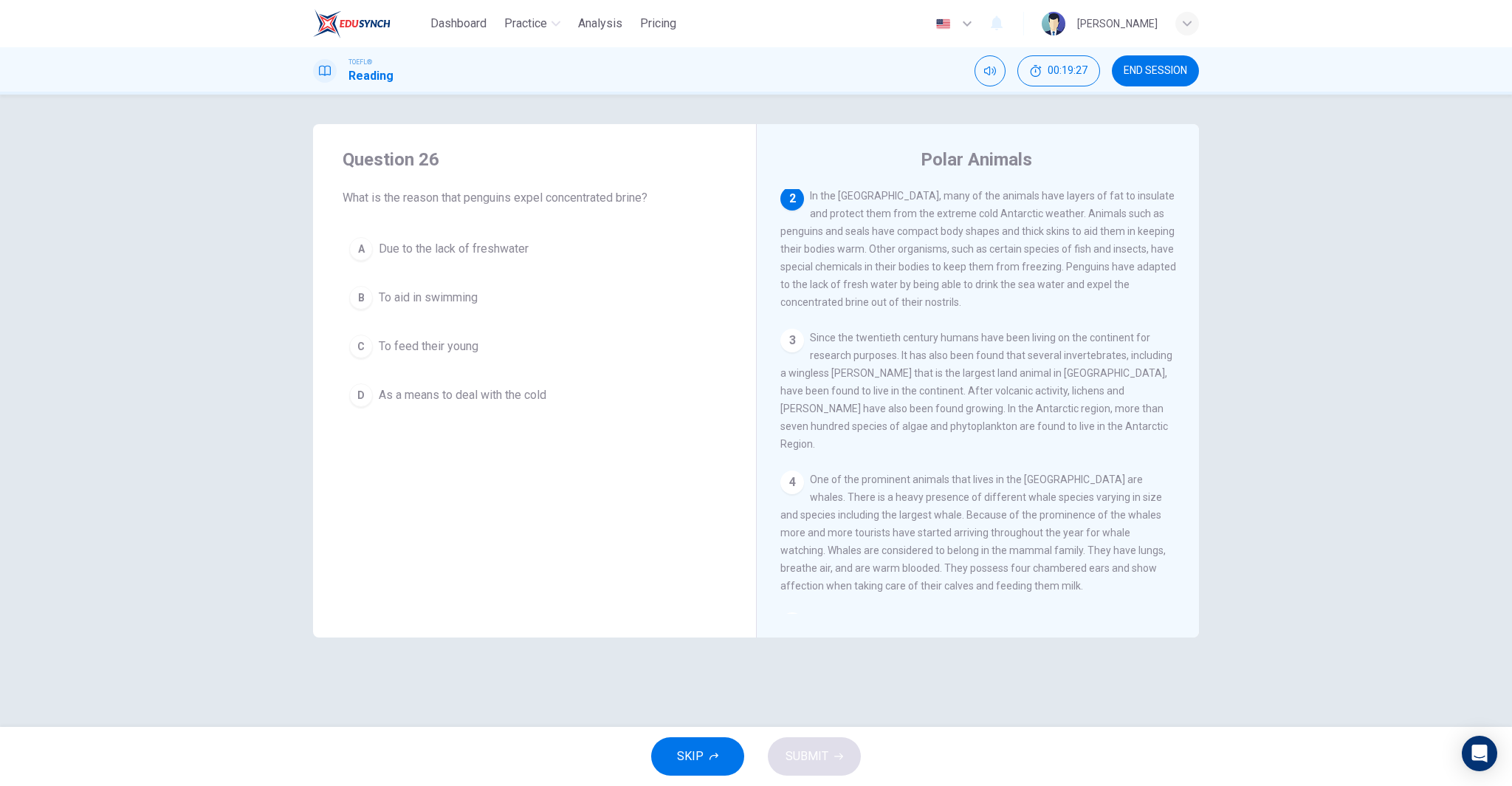
scroll to position [92, 0]
click at [537, 250] on button "A Due to the lack of freshwater" at bounding box center [534, 249] width 384 height 37
click at [821, 753] on span "SUBMIT" at bounding box center [807, 757] width 42 height 21
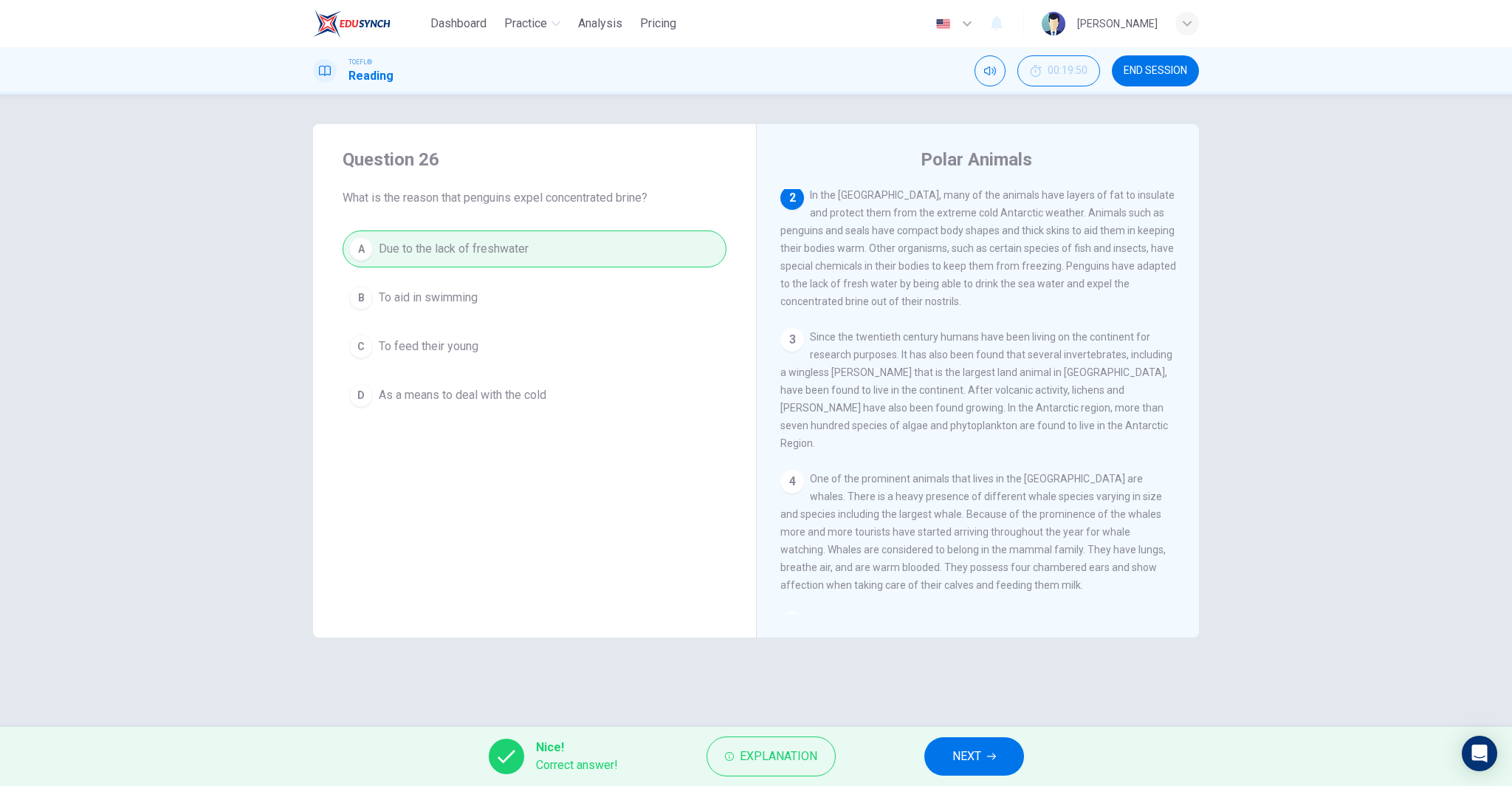
click at [974, 748] on span "NEXT" at bounding box center [966, 757] width 29 height 21
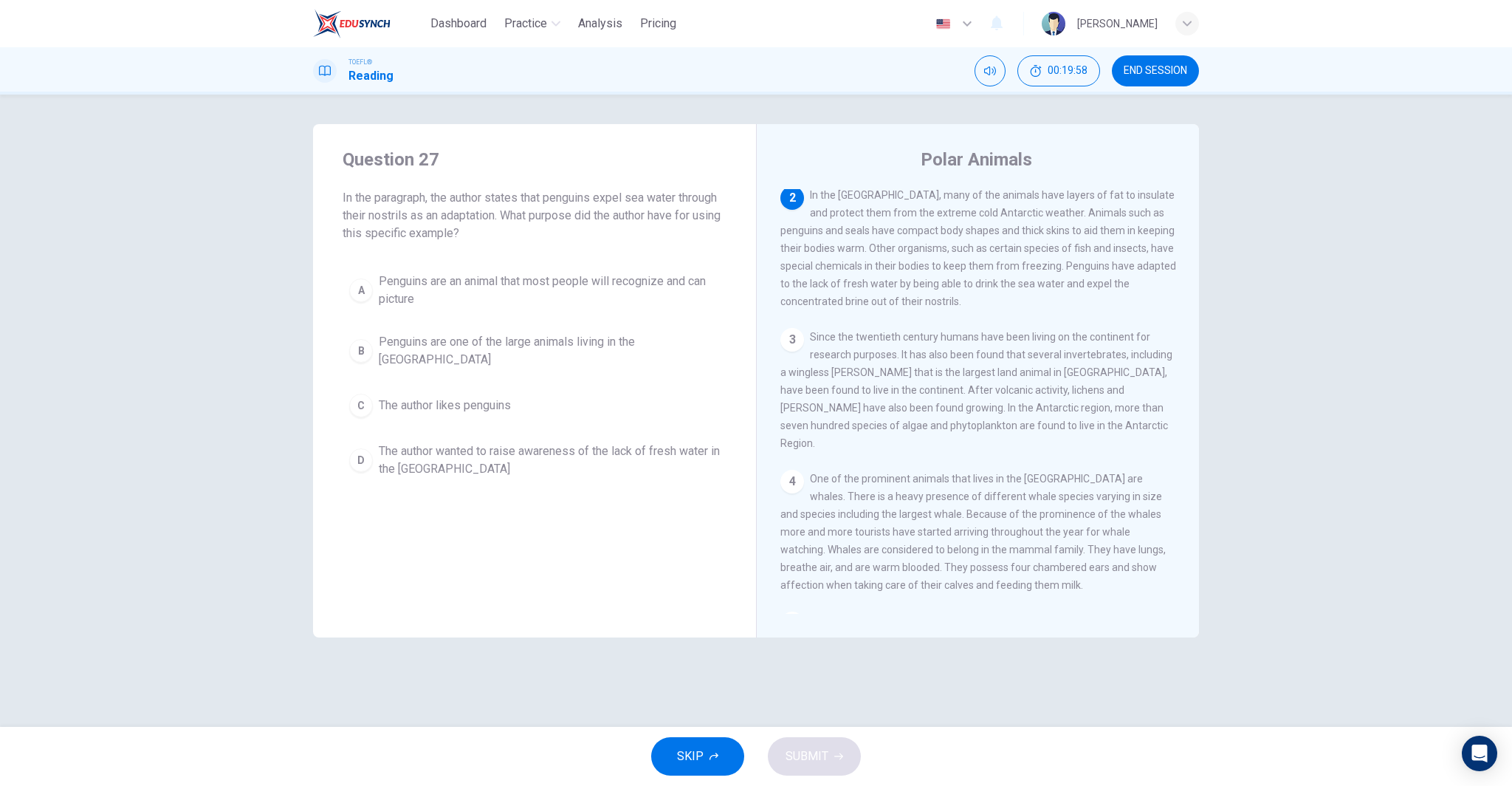
drag, startPoint x: 574, startPoint y: 284, endPoint x: 574, endPoint y: 292, distance: 8.0
click at [574, 284] on span "Penguins are an animal that most people will recognize and can picture" at bounding box center [549, 289] width 341 height 36
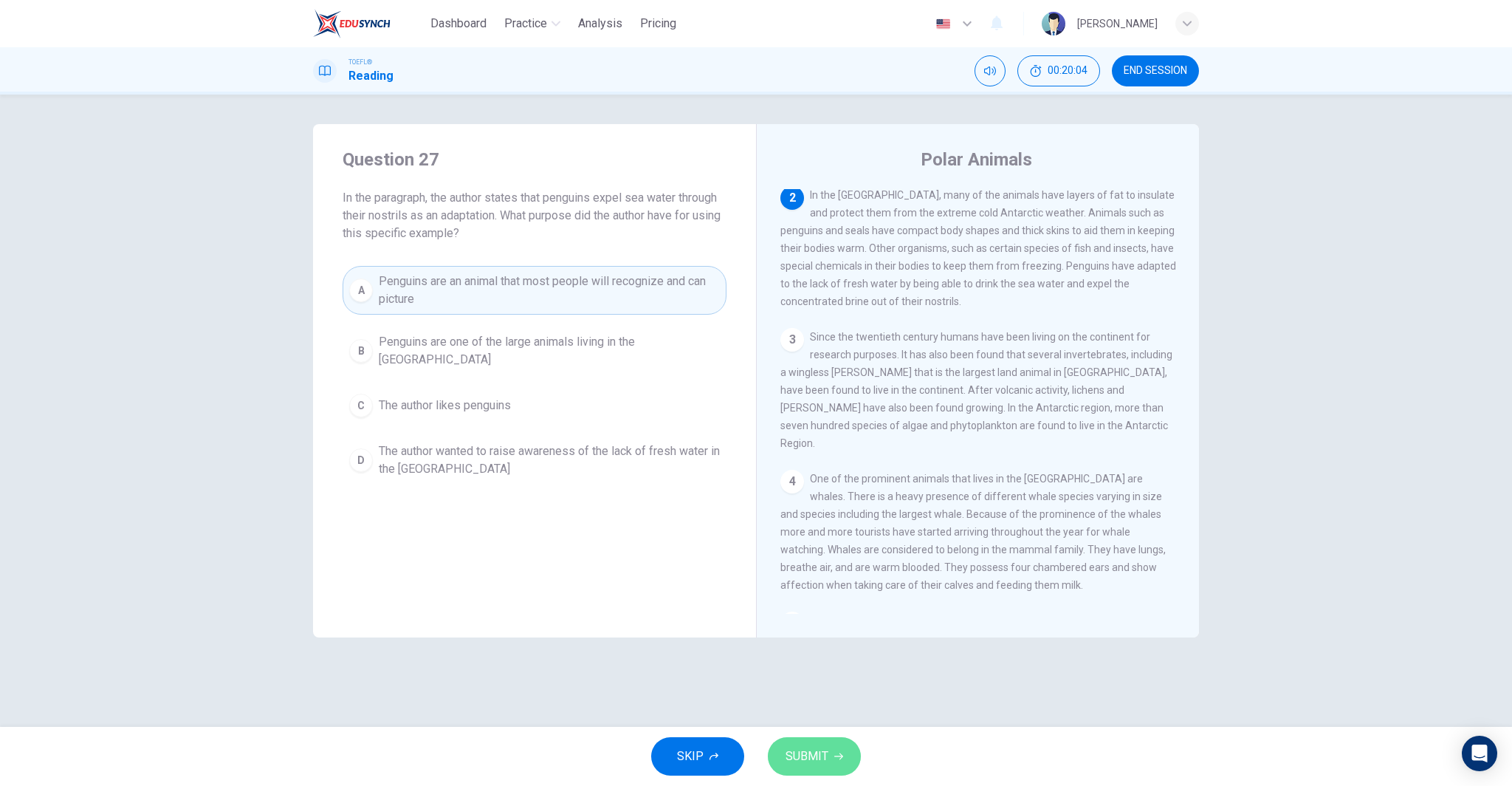
drag, startPoint x: 821, startPoint y: 739, endPoint x: 813, endPoint y: 737, distance: 8.2
click at [821, 739] on button "SUBMIT" at bounding box center [814, 756] width 93 height 38
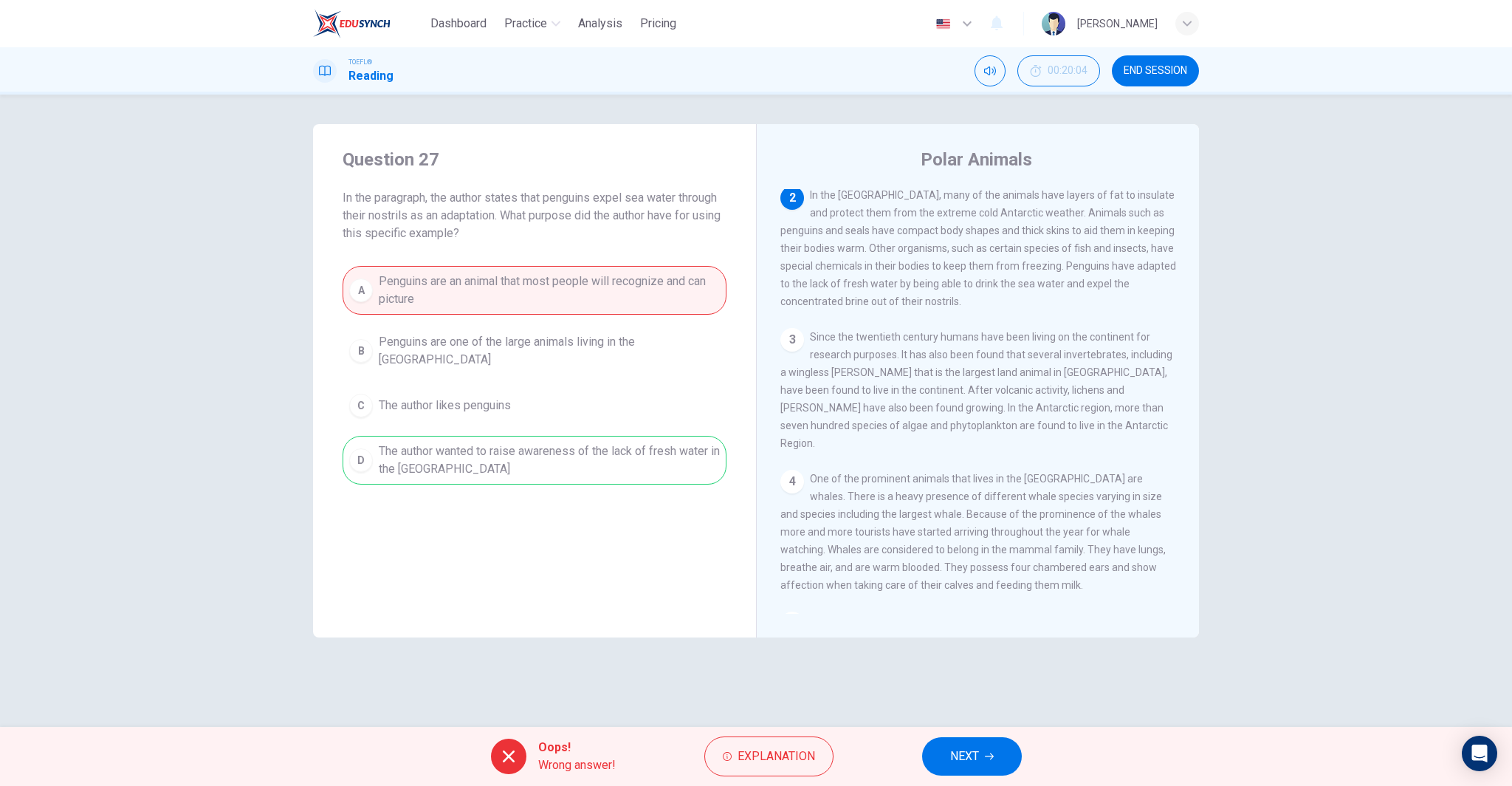
click at [964, 750] on span "NEXT" at bounding box center [964, 757] width 29 height 21
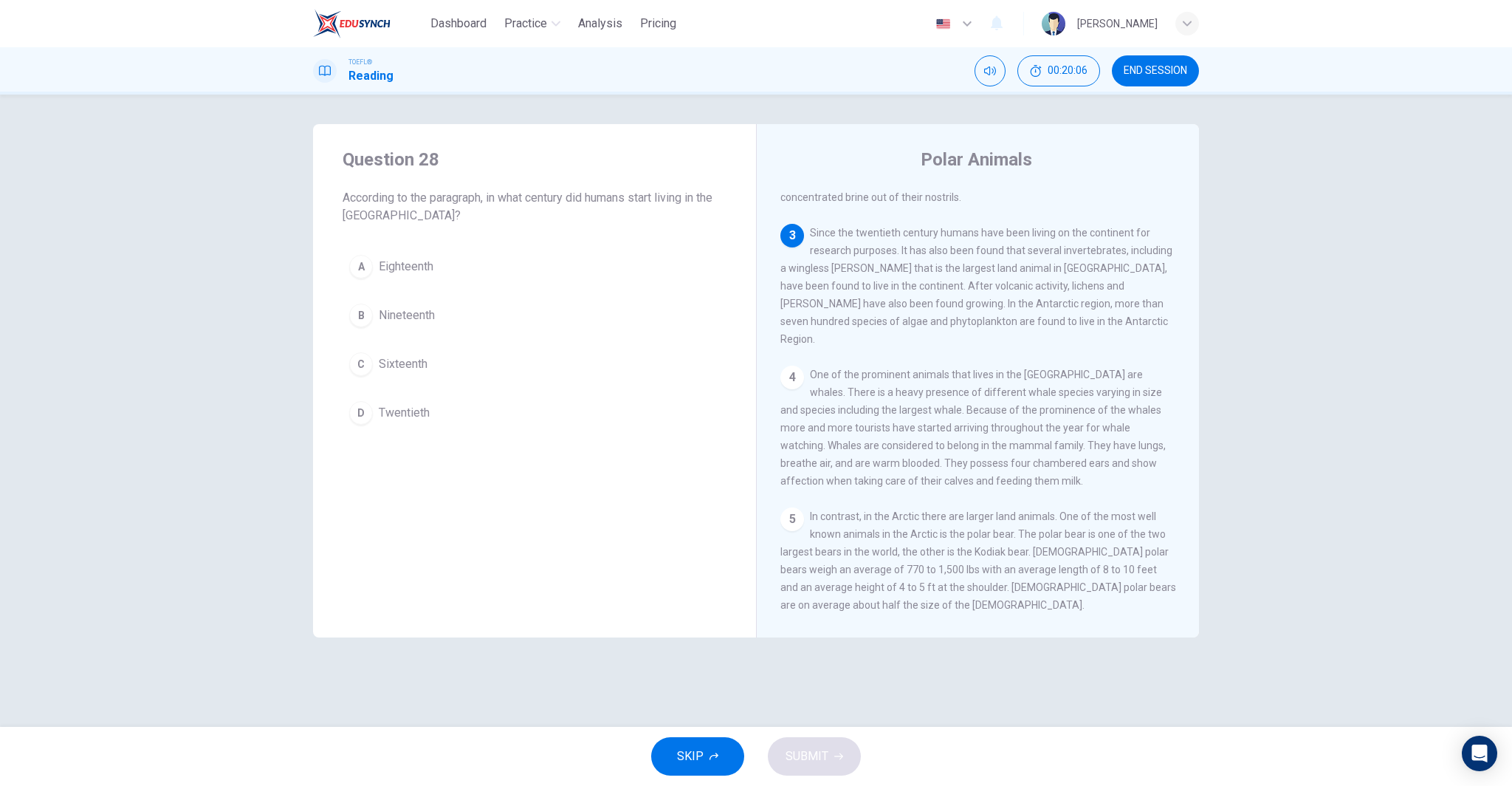
scroll to position [195, 0]
click at [468, 415] on button "D Twentieth" at bounding box center [534, 412] width 384 height 37
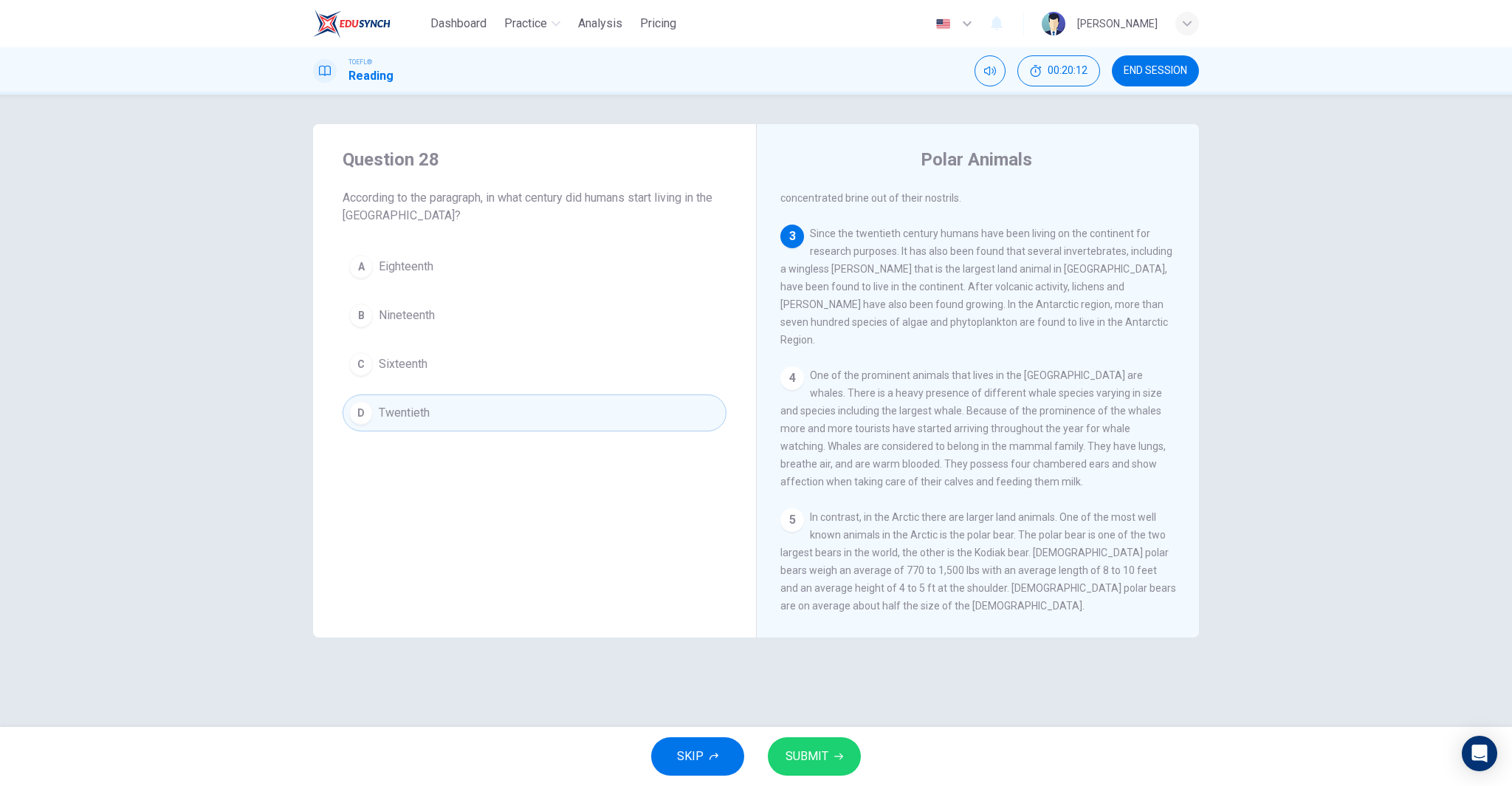
click at [816, 744] on button "SUBMIT" at bounding box center [814, 756] width 93 height 38
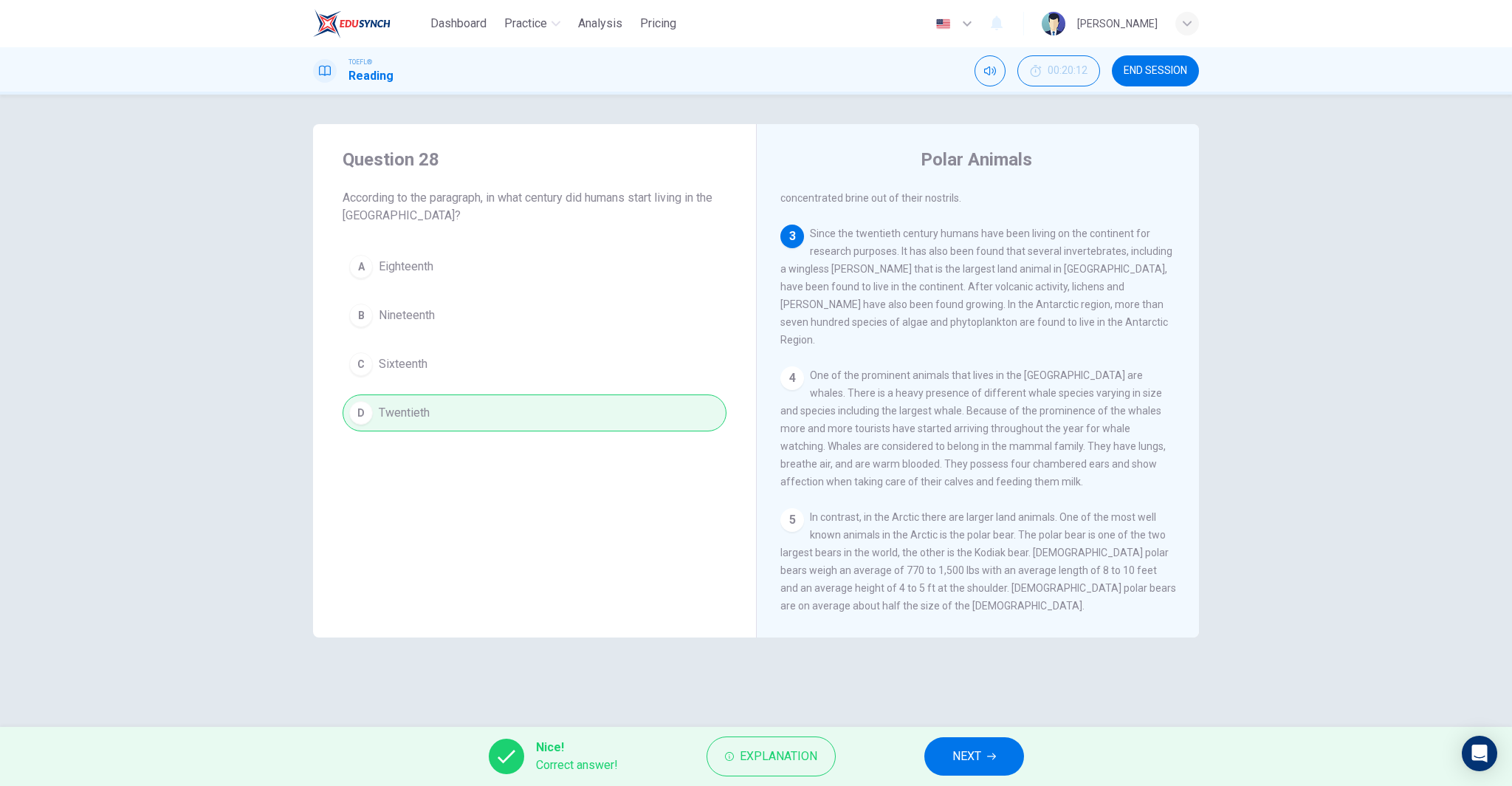
click at [980, 754] on span "NEXT" at bounding box center [966, 757] width 29 height 21
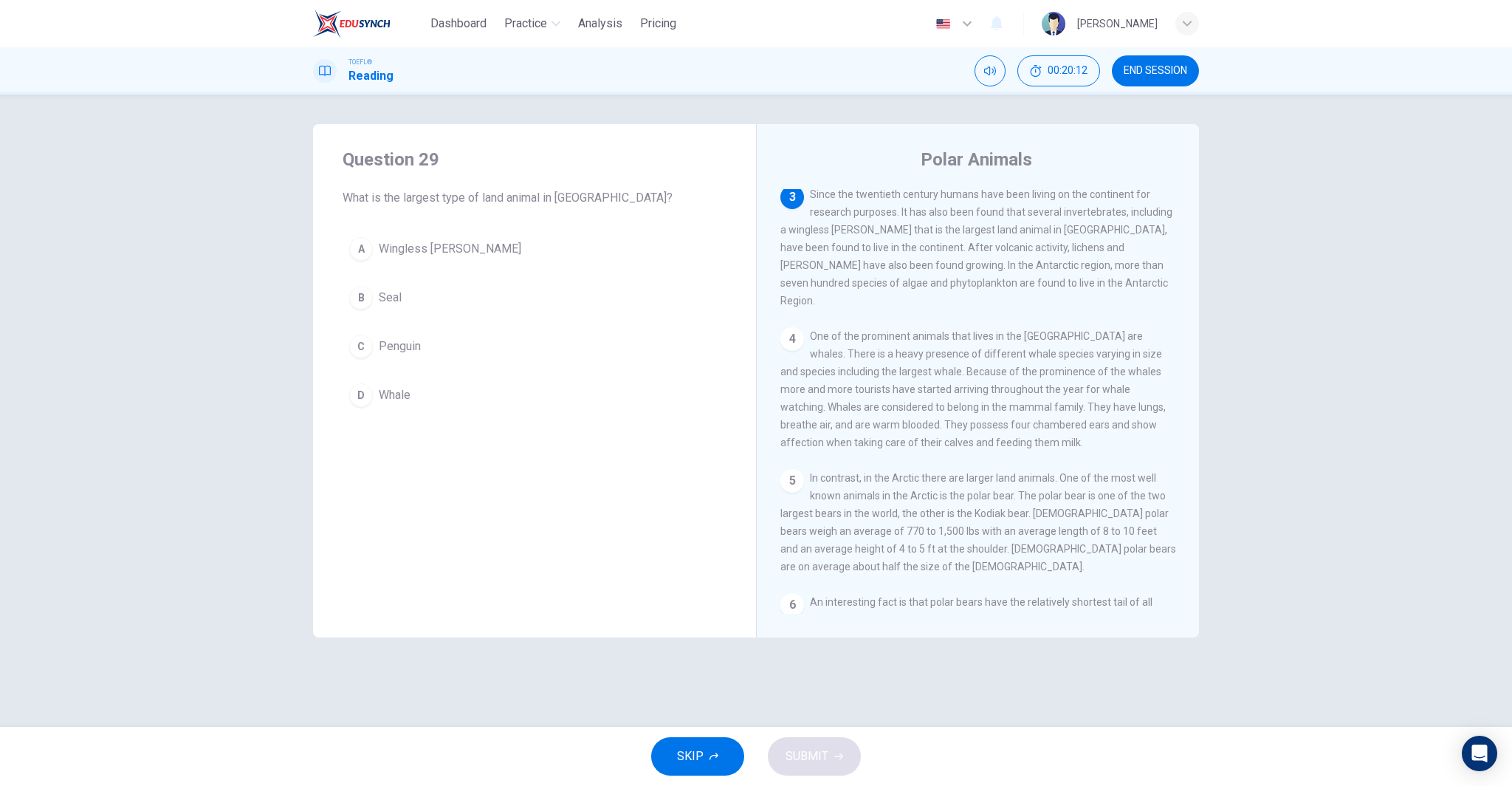
scroll to position [238, 0]
click at [500, 250] on button "A Wingless [PERSON_NAME]" at bounding box center [534, 249] width 384 height 37
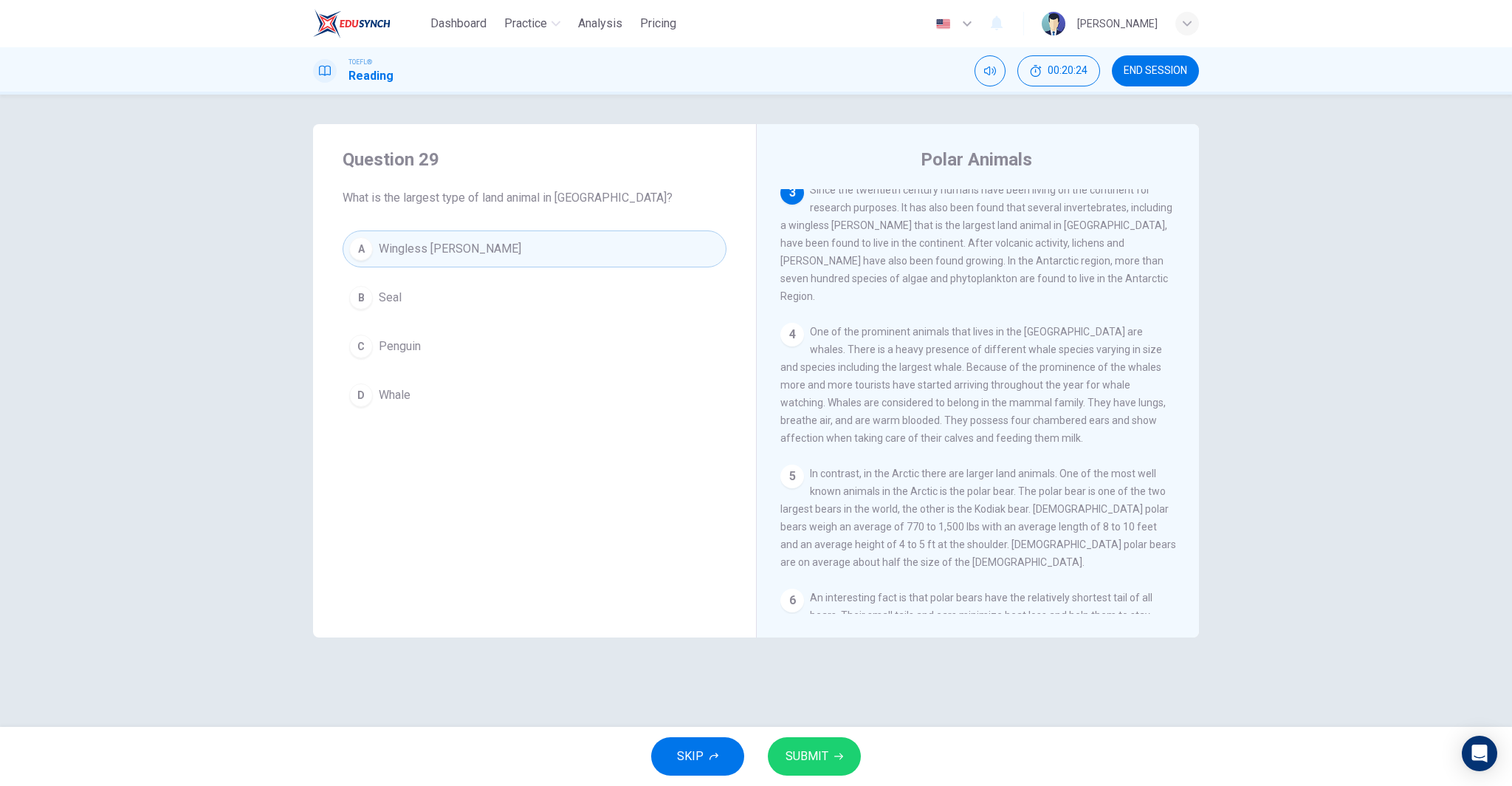
click at [834, 752] on icon "button" at bounding box center [839, 756] width 9 height 9
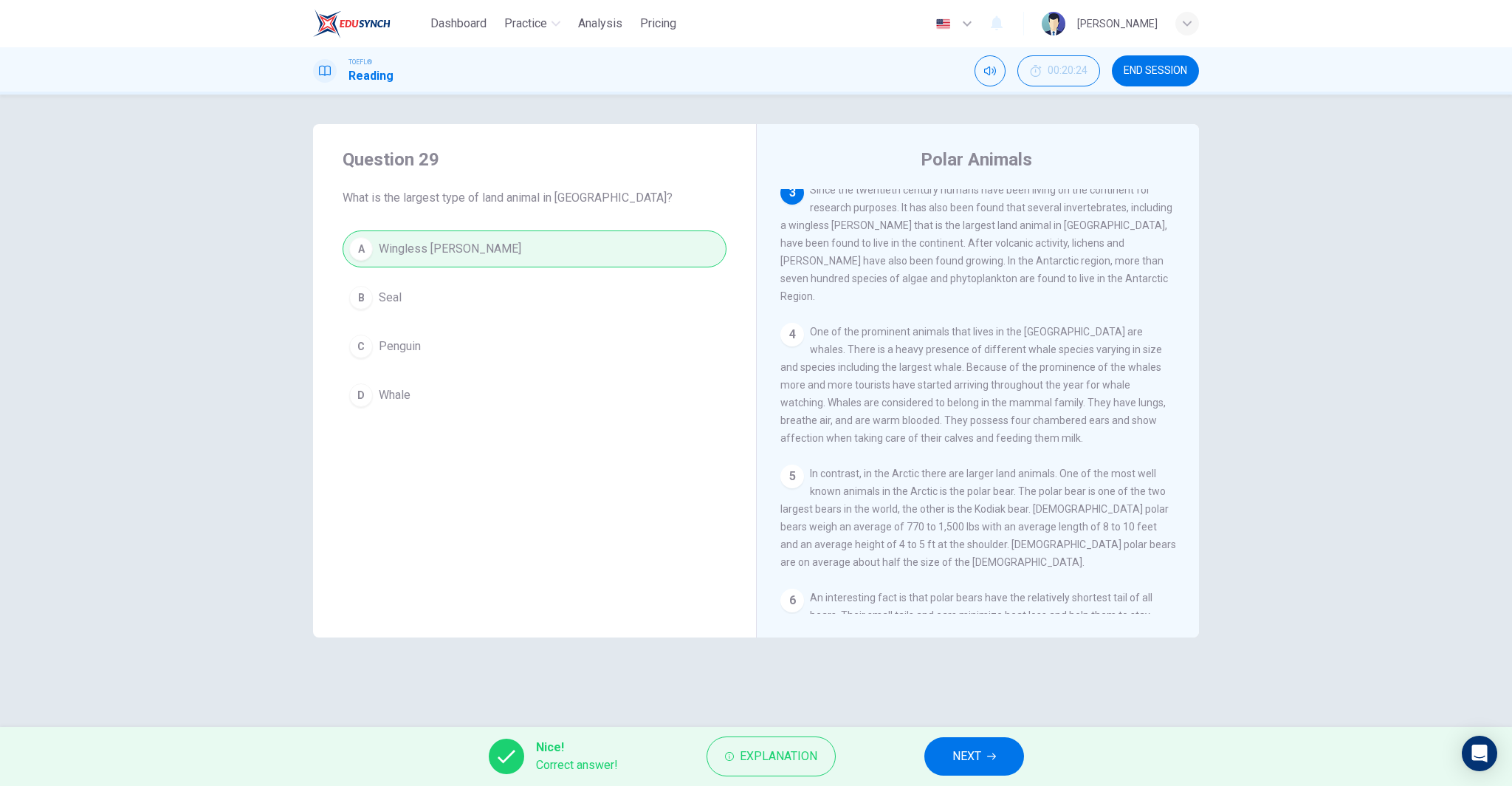
click at [925, 751] on button "NEXT" at bounding box center [974, 756] width 100 height 38
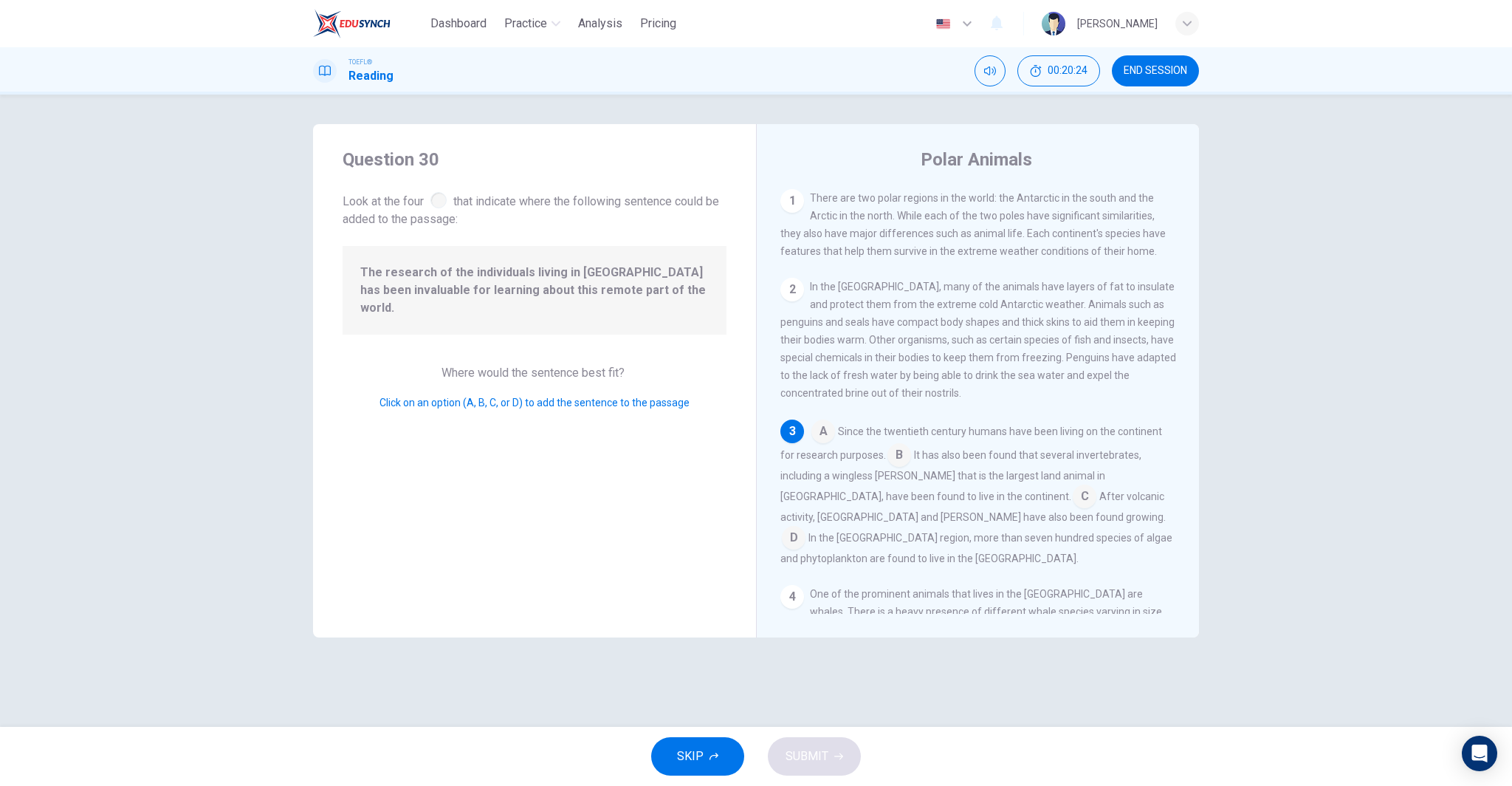
scroll to position [92, 0]
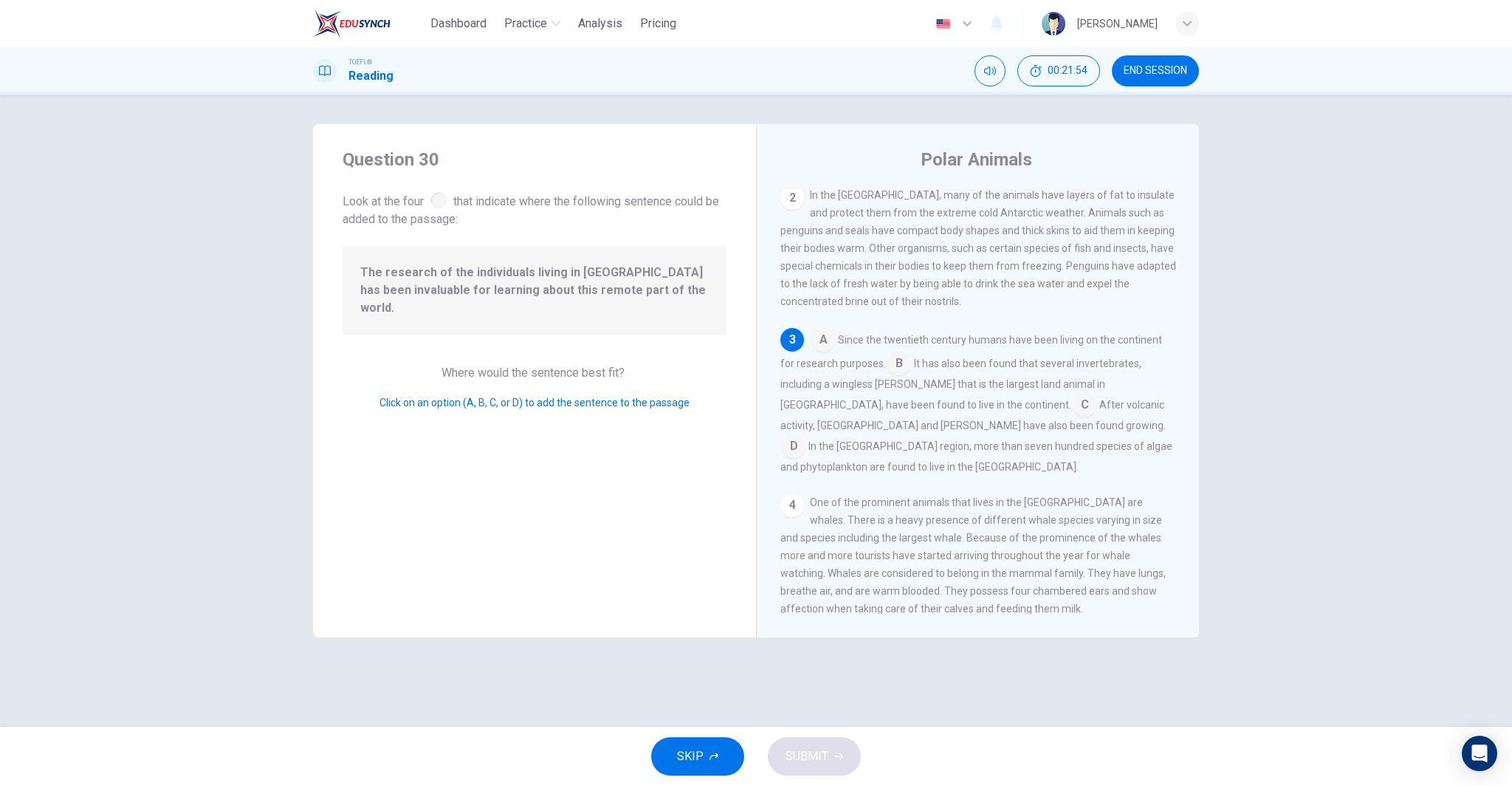
click at [1073, 412] on input at bounding box center [1084, 406] width 23 height 23
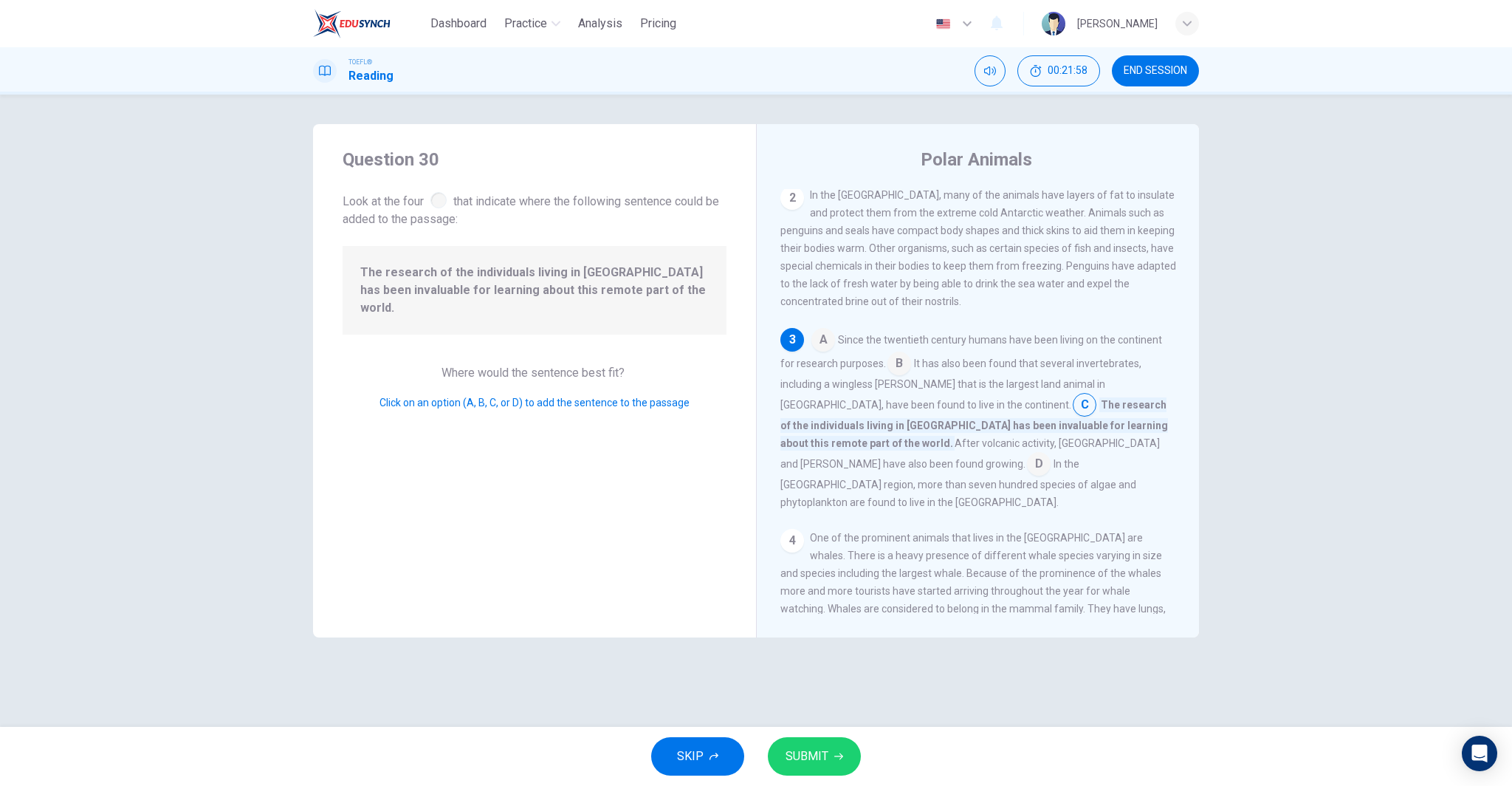
click at [1027, 453] on input at bounding box center [1038, 464] width 23 height 23
click at [1073, 417] on input at bounding box center [1084, 406] width 23 height 23
click at [896, 377] on div "A Since the twentieth century humans have been living on the continent for rese…" at bounding box center [978, 419] width 396 height 183
click at [887, 373] on input at bounding box center [899, 364] width 23 height 23
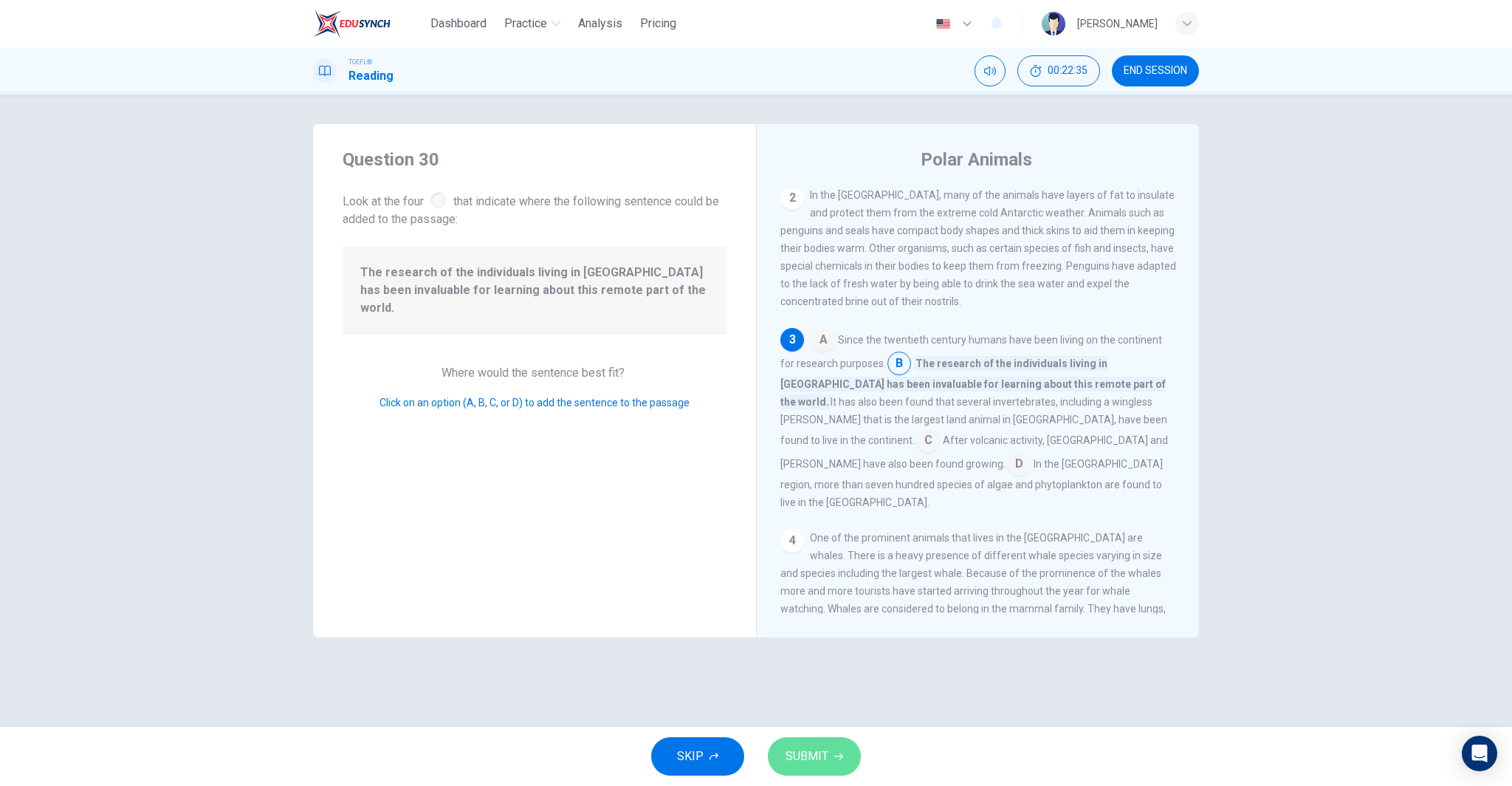
click at [826, 763] on span "SUBMIT" at bounding box center [807, 757] width 42 height 21
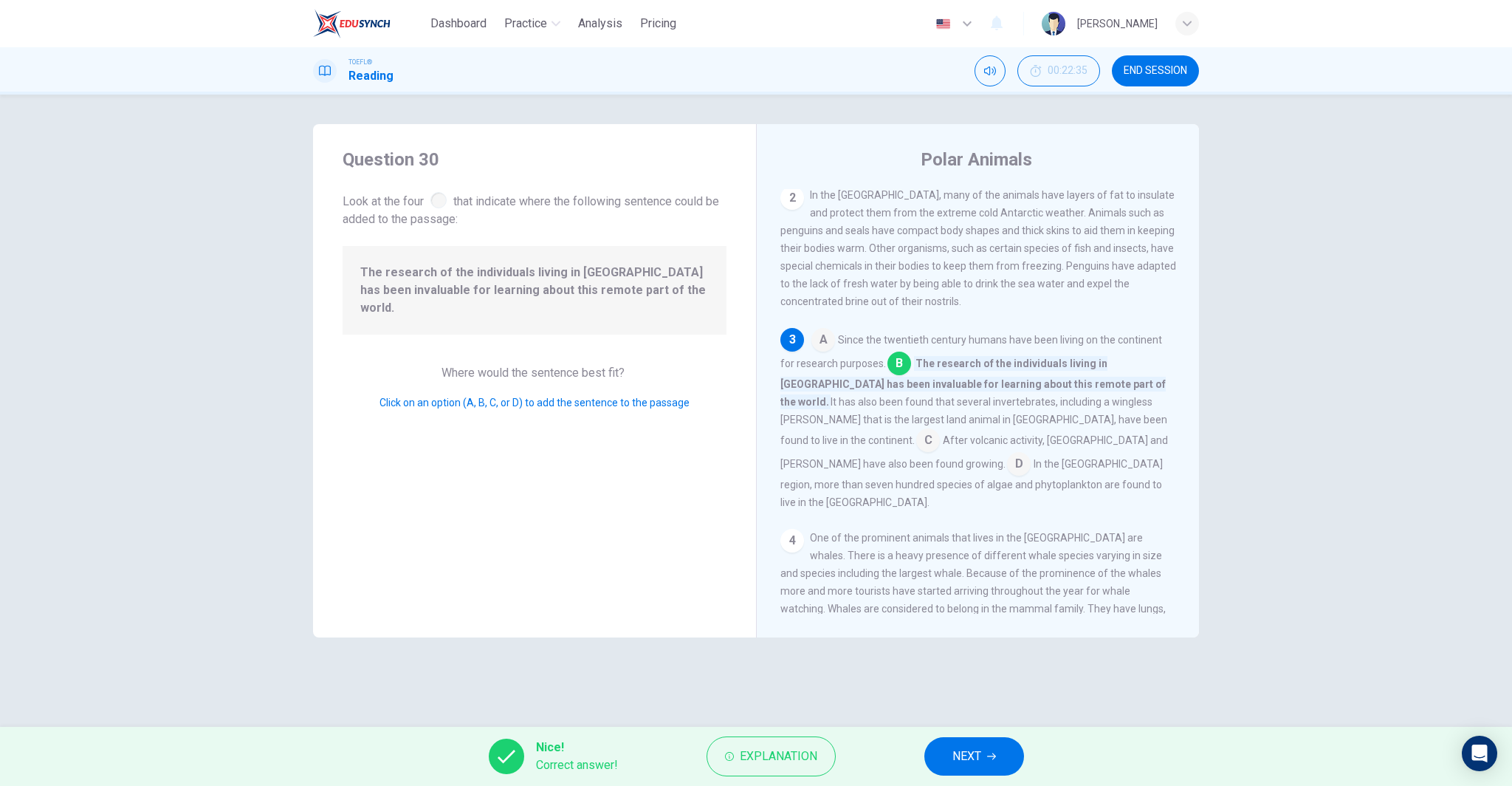
click at [975, 756] on span "NEXT" at bounding box center [966, 757] width 29 height 21
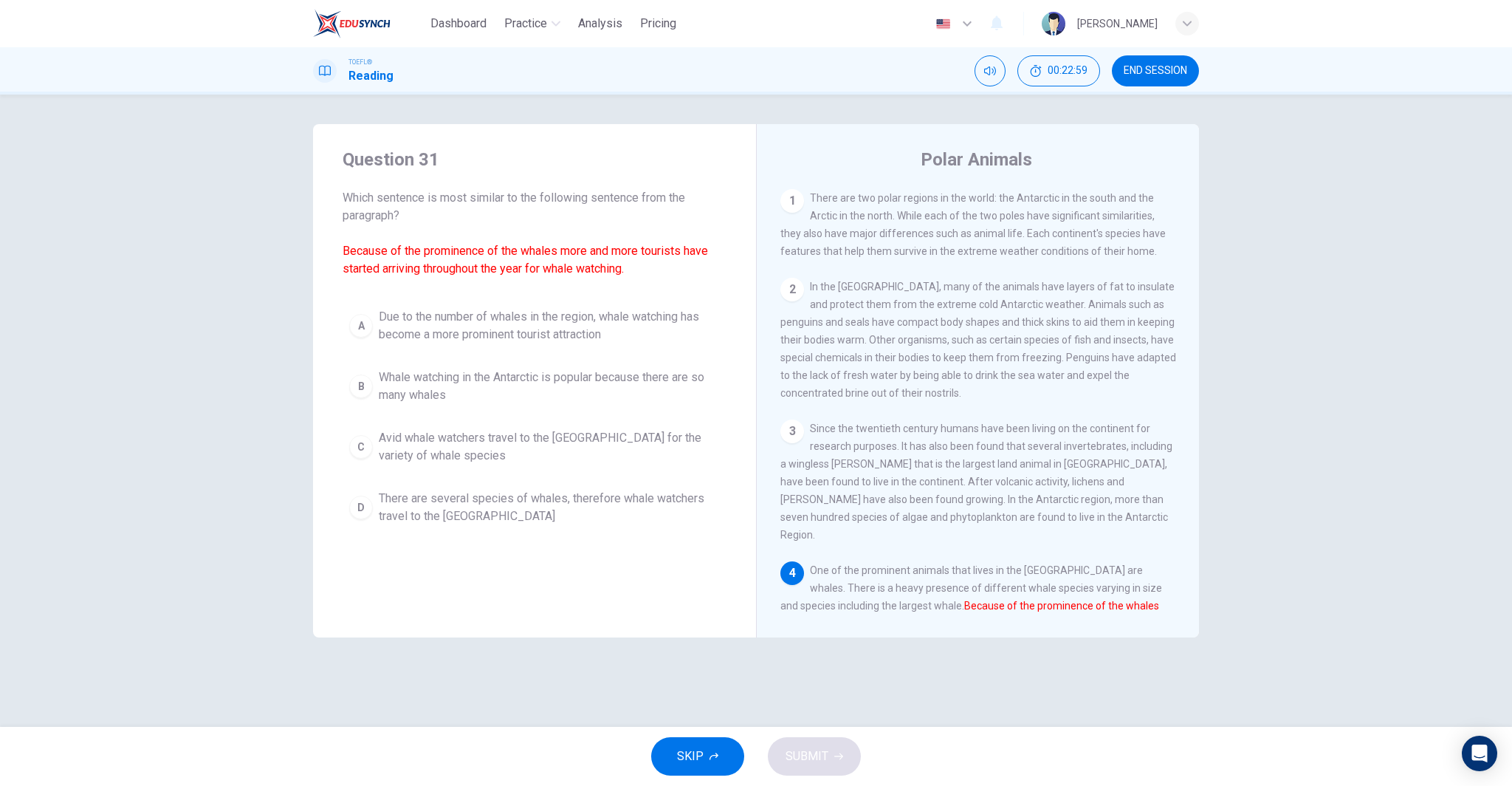
click at [516, 327] on span "Due to the number of whales in the region, whale watching has become a more pro…" at bounding box center [549, 325] width 341 height 36
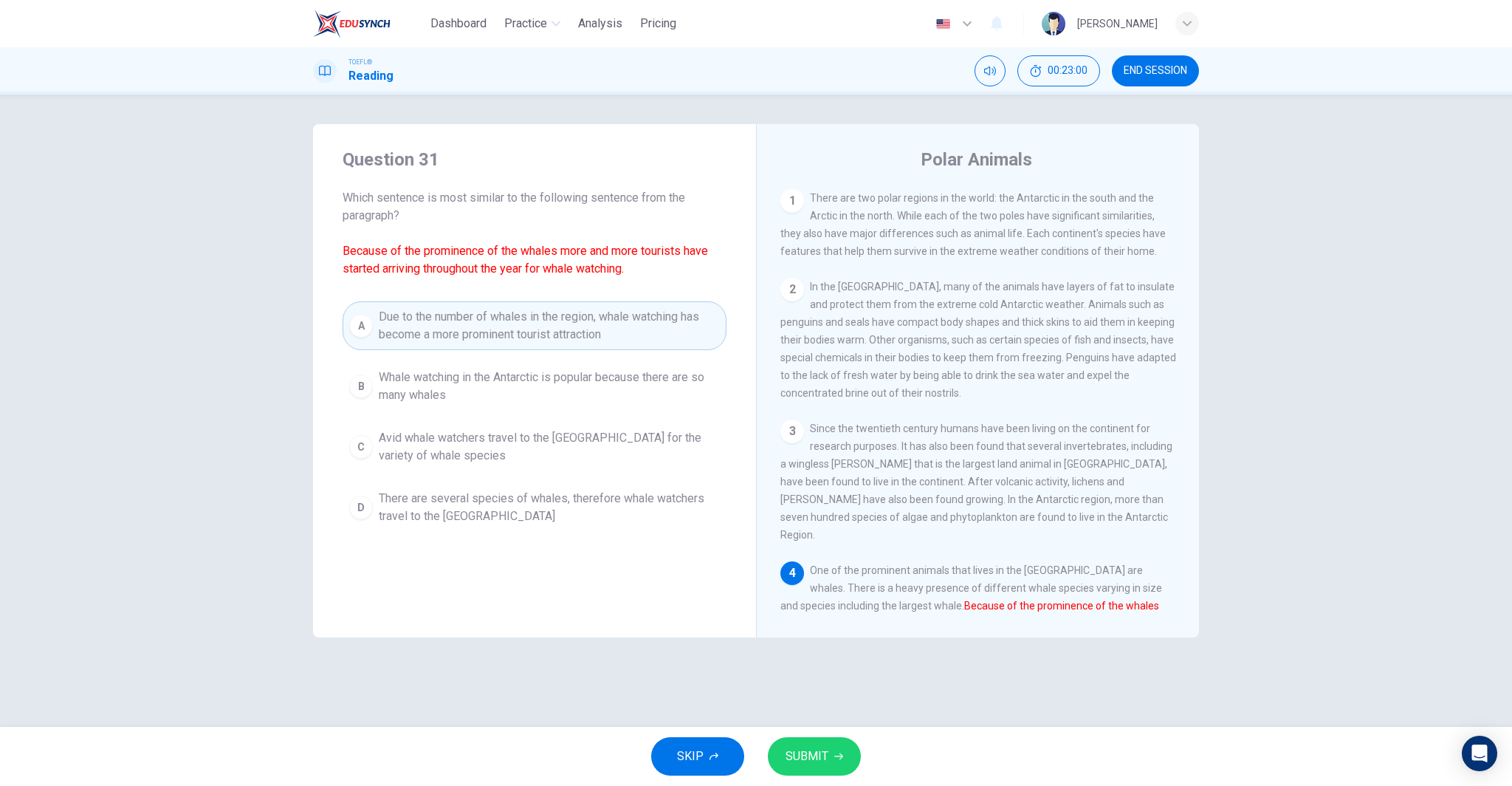
drag, startPoint x: 823, startPoint y: 743, endPoint x: 814, endPoint y: 742, distance: 9.1
click at [823, 743] on button "SUBMIT" at bounding box center [814, 756] width 93 height 38
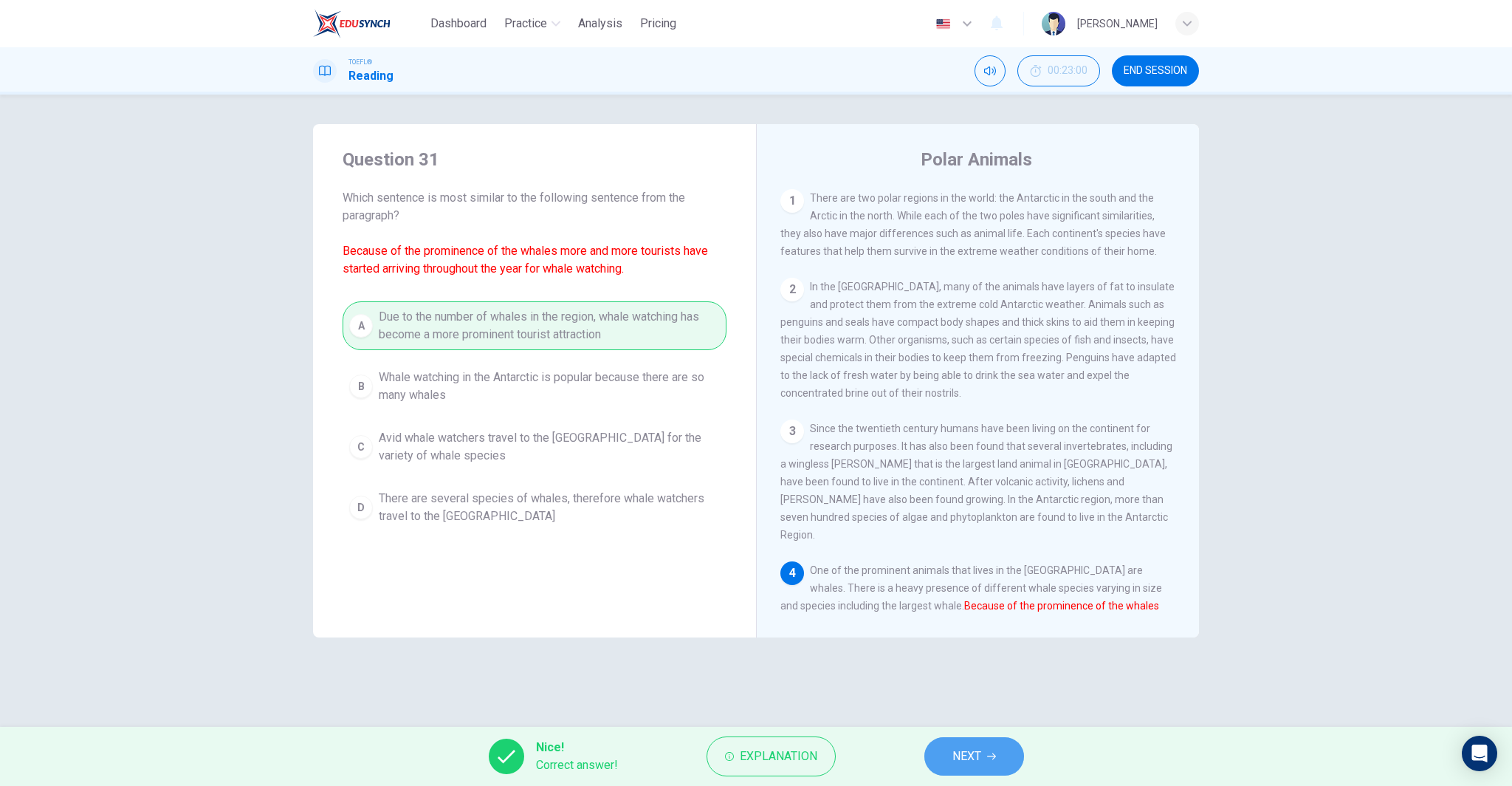
click at [995, 751] on icon "button" at bounding box center [991, 756] width 9 height 9
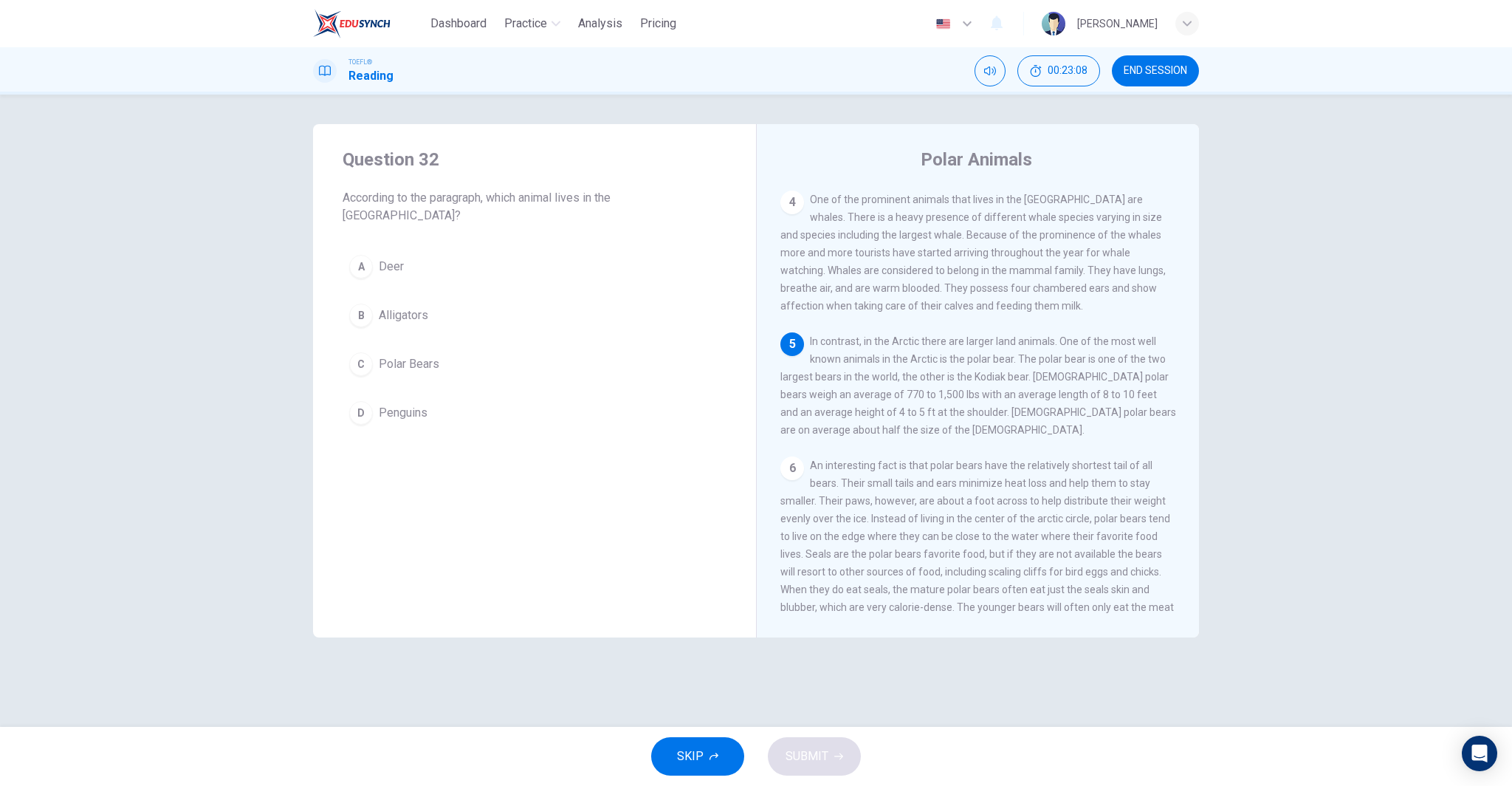
scroll to position [368, 0]
click at [483, 351] on button "C Polar Bears" at bounding box center [534, 364] width 384 height 37
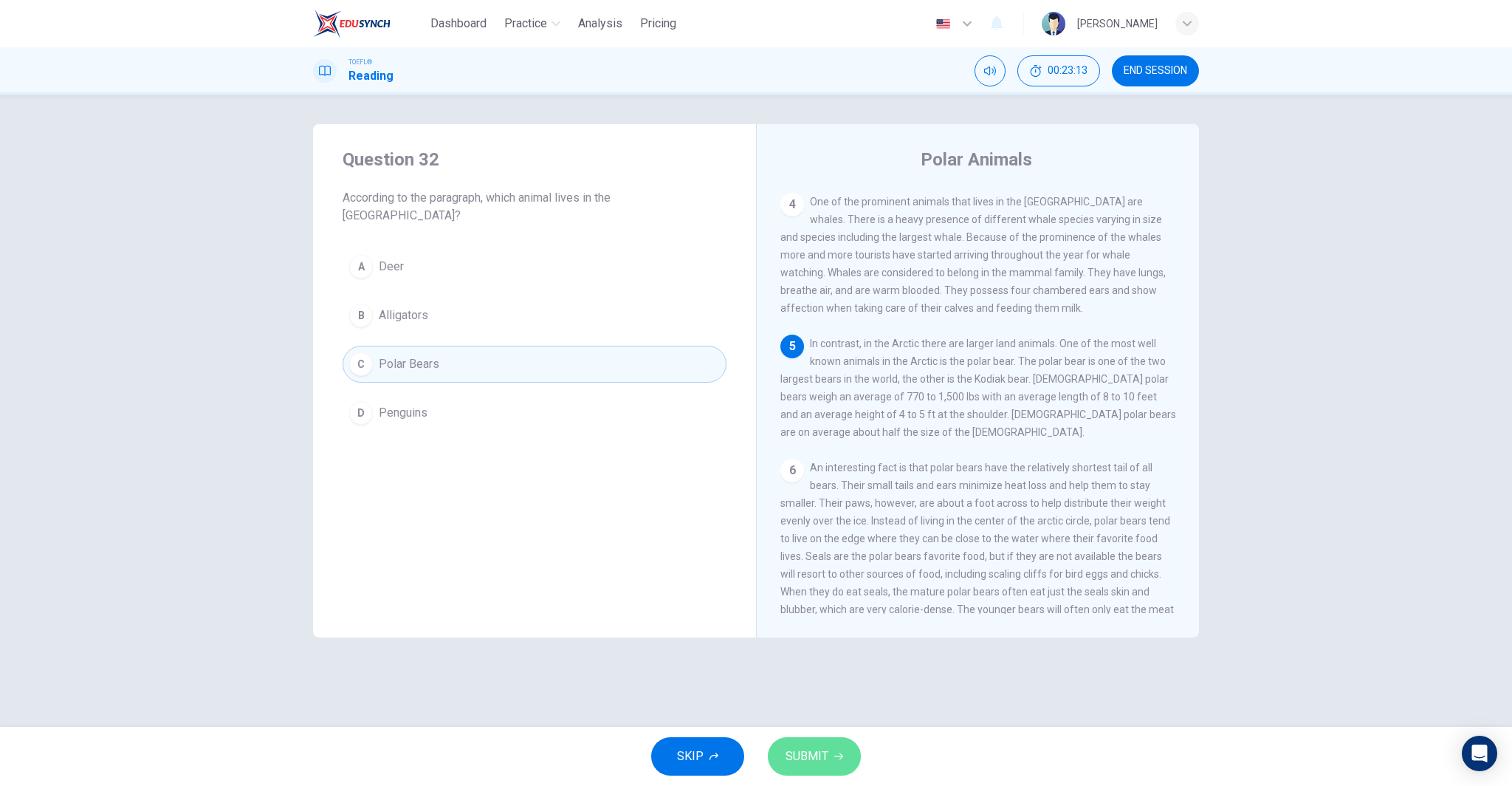
click at [820, 753] on span "SUBMIT" at bounding box center [807, 757] width 42 height 21
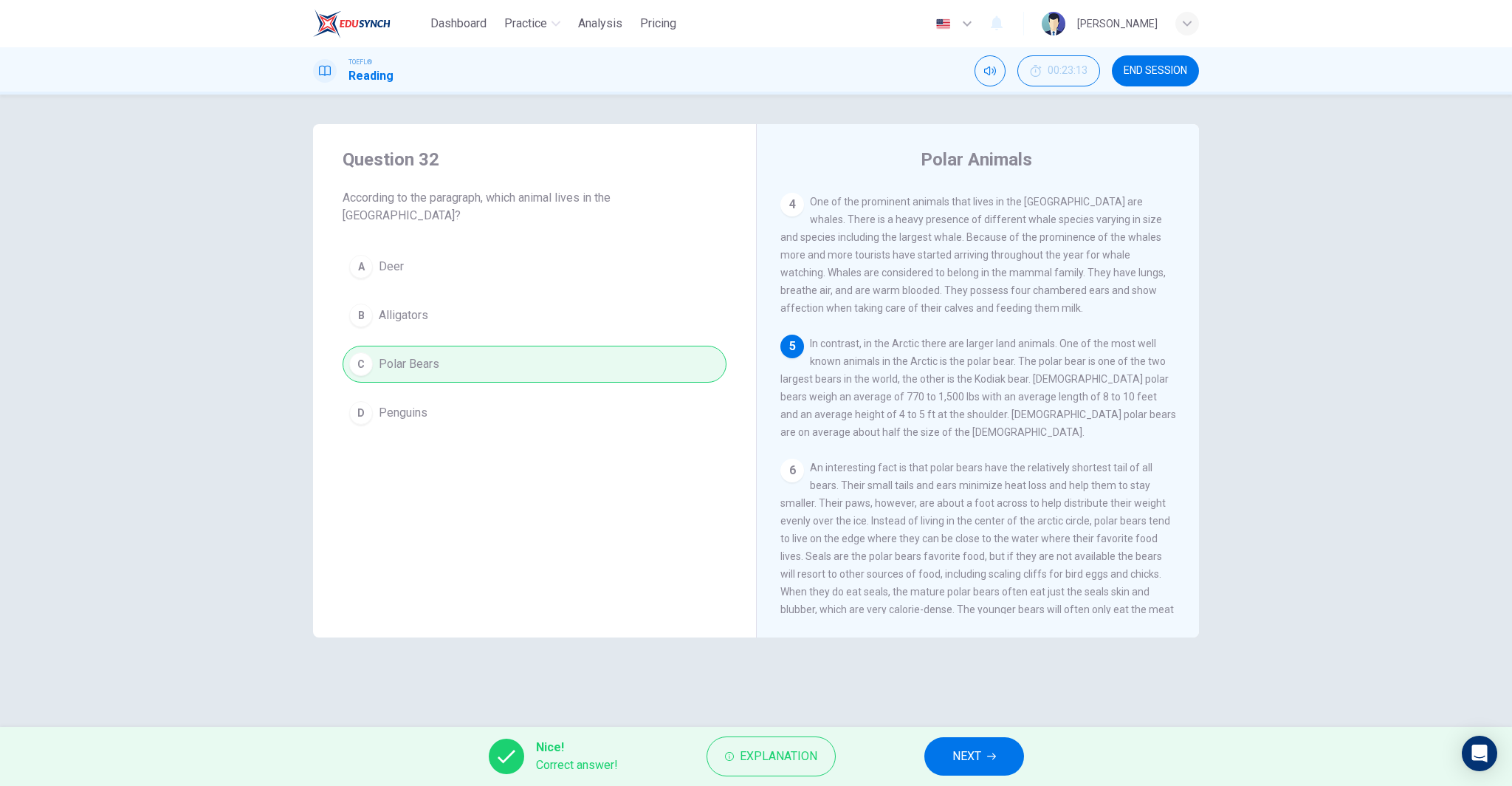
click at [967, 757] on span "NEXT" at bounding box center [966, 757] width 29 height 21
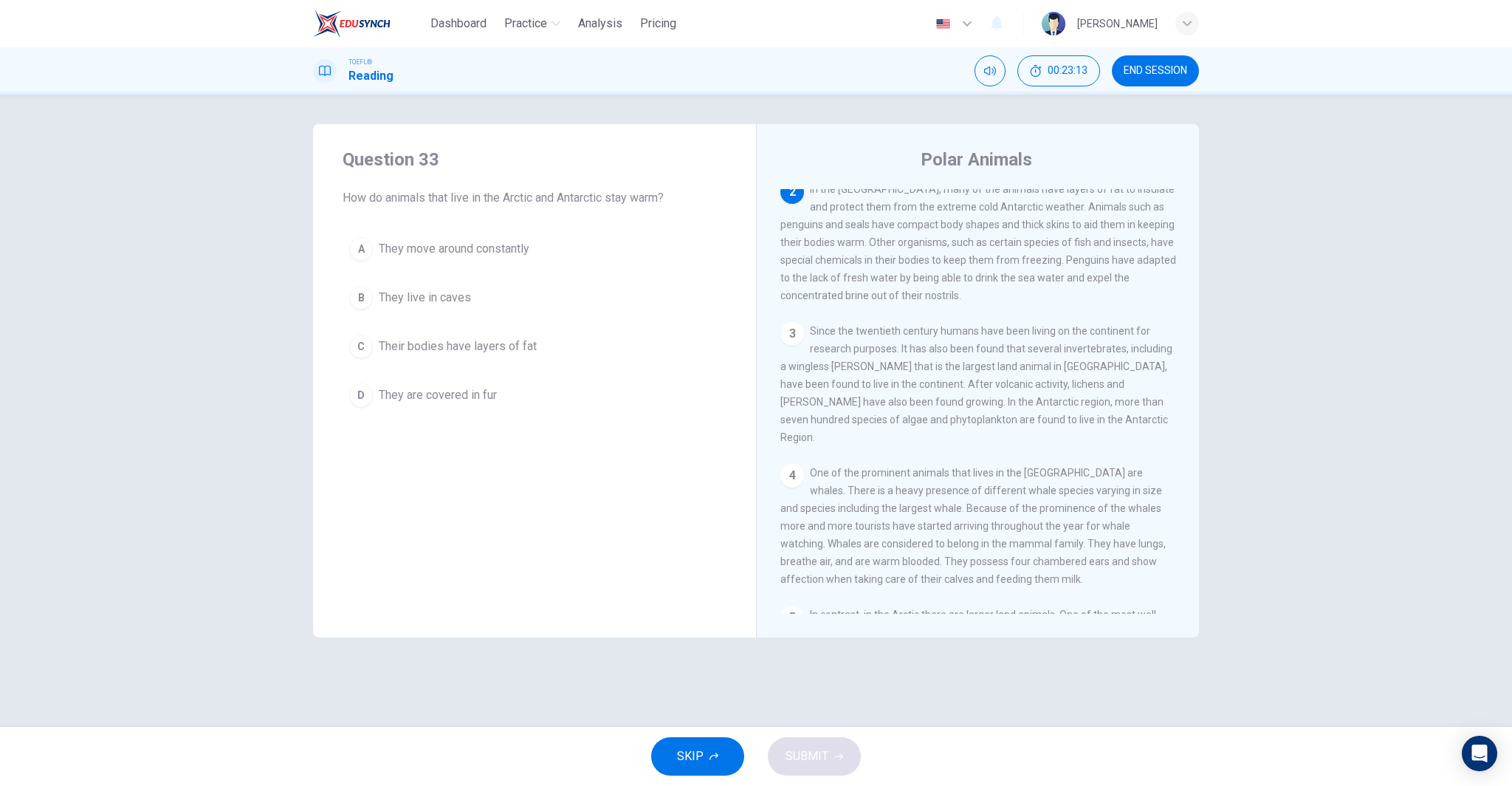
scroll to position [92, 0]
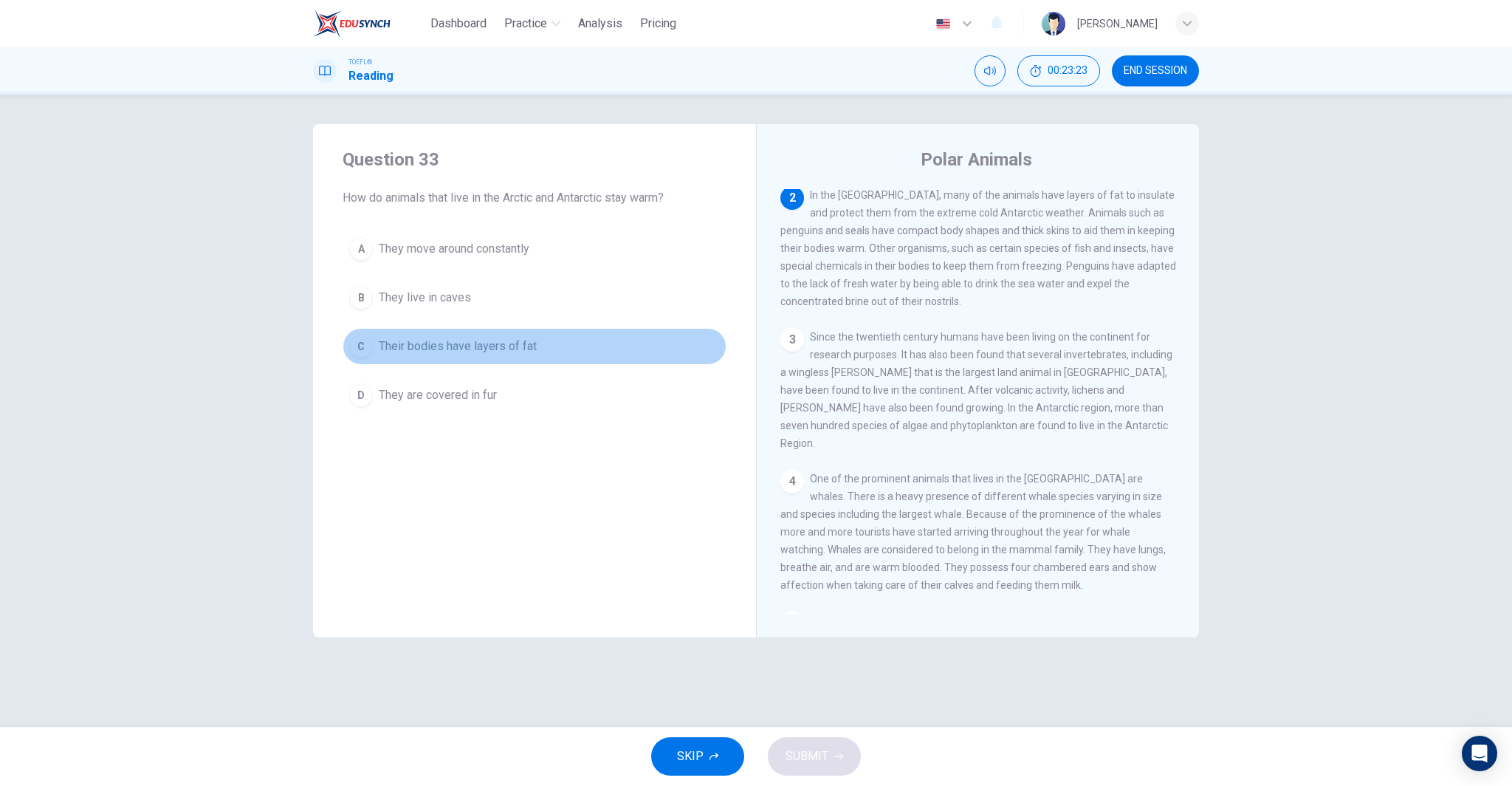
click at [516, 351] on span "Their bodies have layers of fat" at bounding box center [457, 346] width 158 height 17
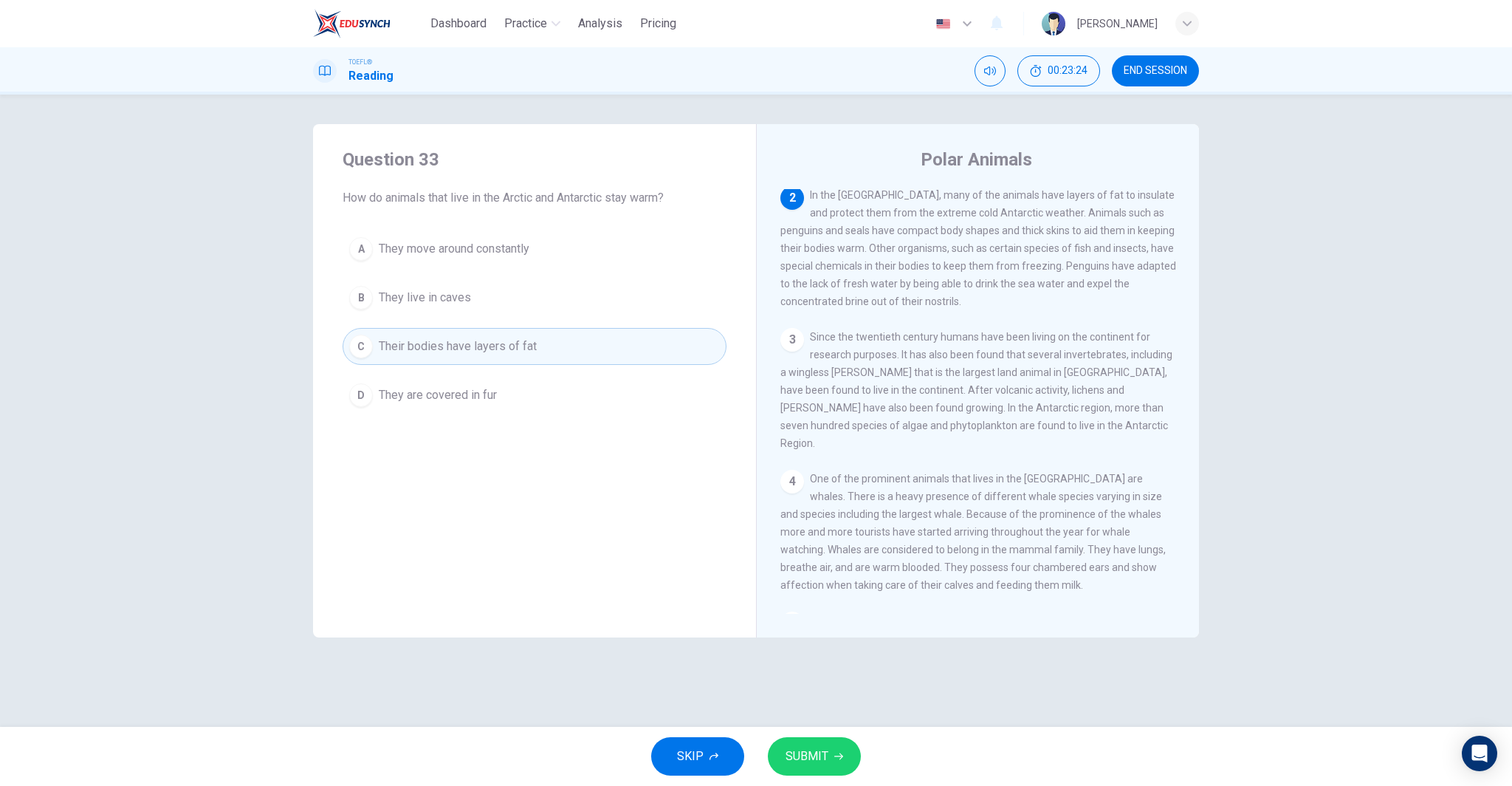
click at [818, 757] on span "SUBMIT" at bounding box center [807, 757] width 42 height 21
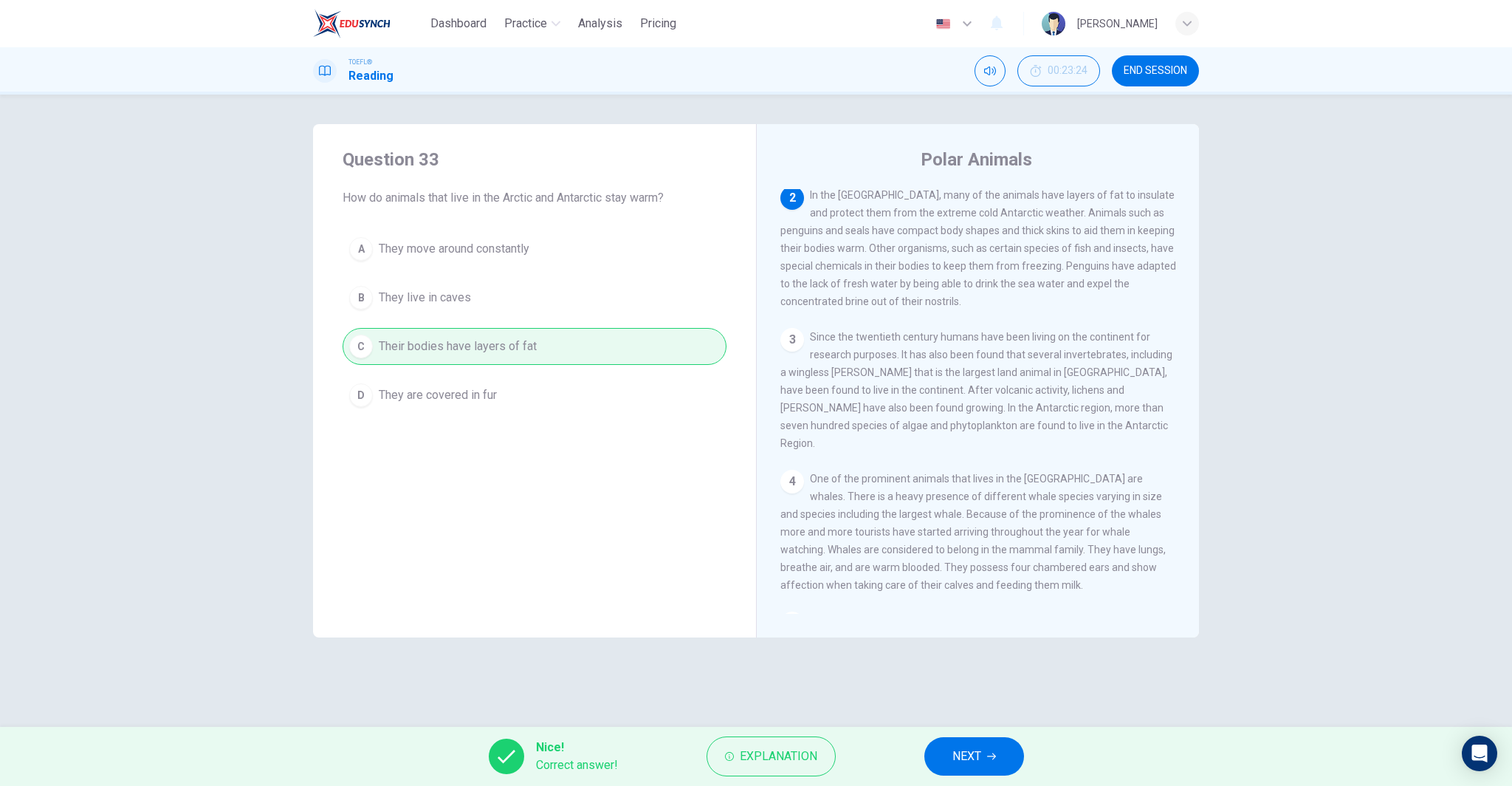
click at [983, 759] on button "NEXT" at bounding box center [974, 756] width 100 height 38
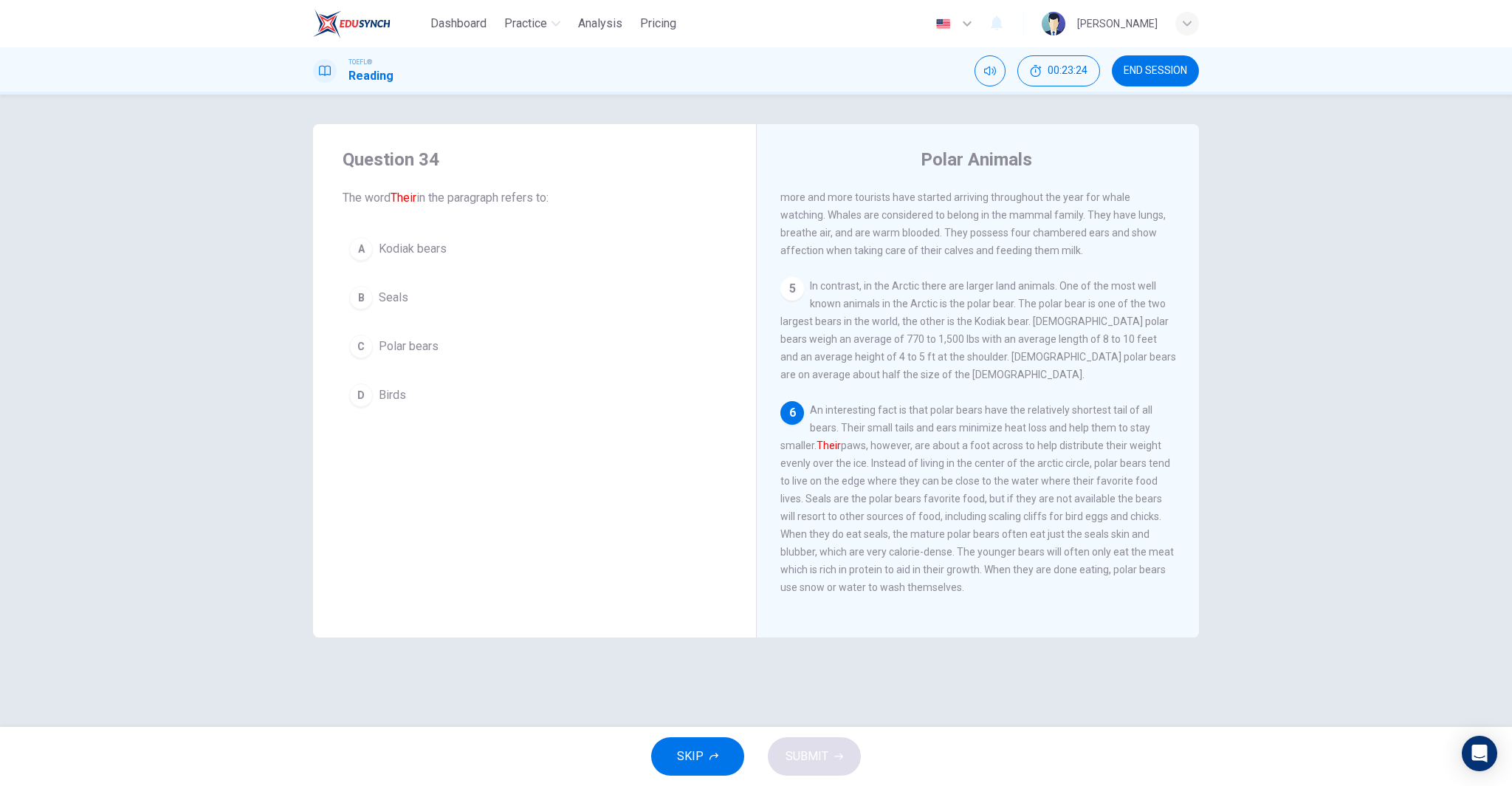
scroll to position [438, 0]
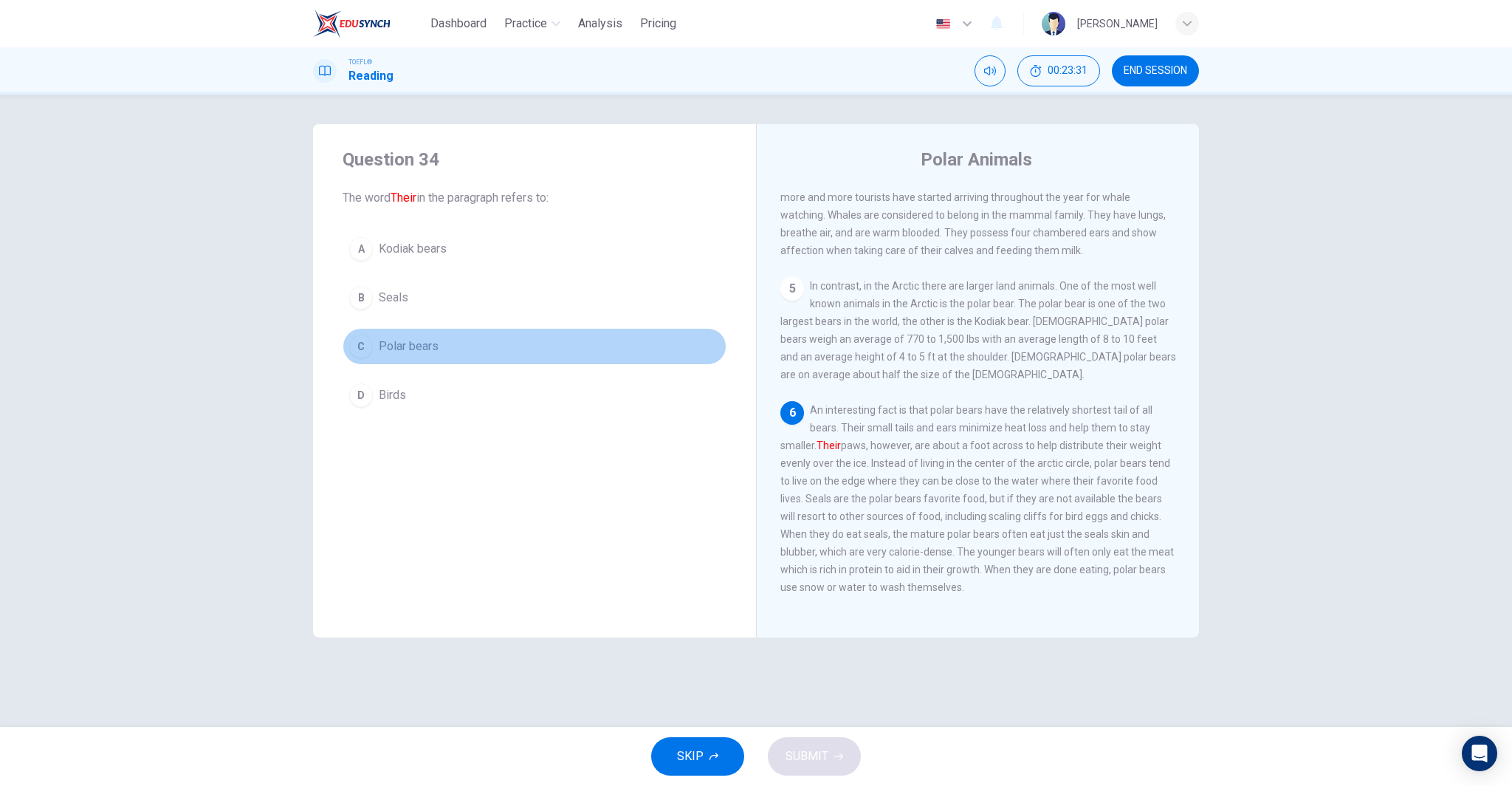
click at [432, 355] on button "C Polar bears" at bounding box center [534, 346] width 384 height 37
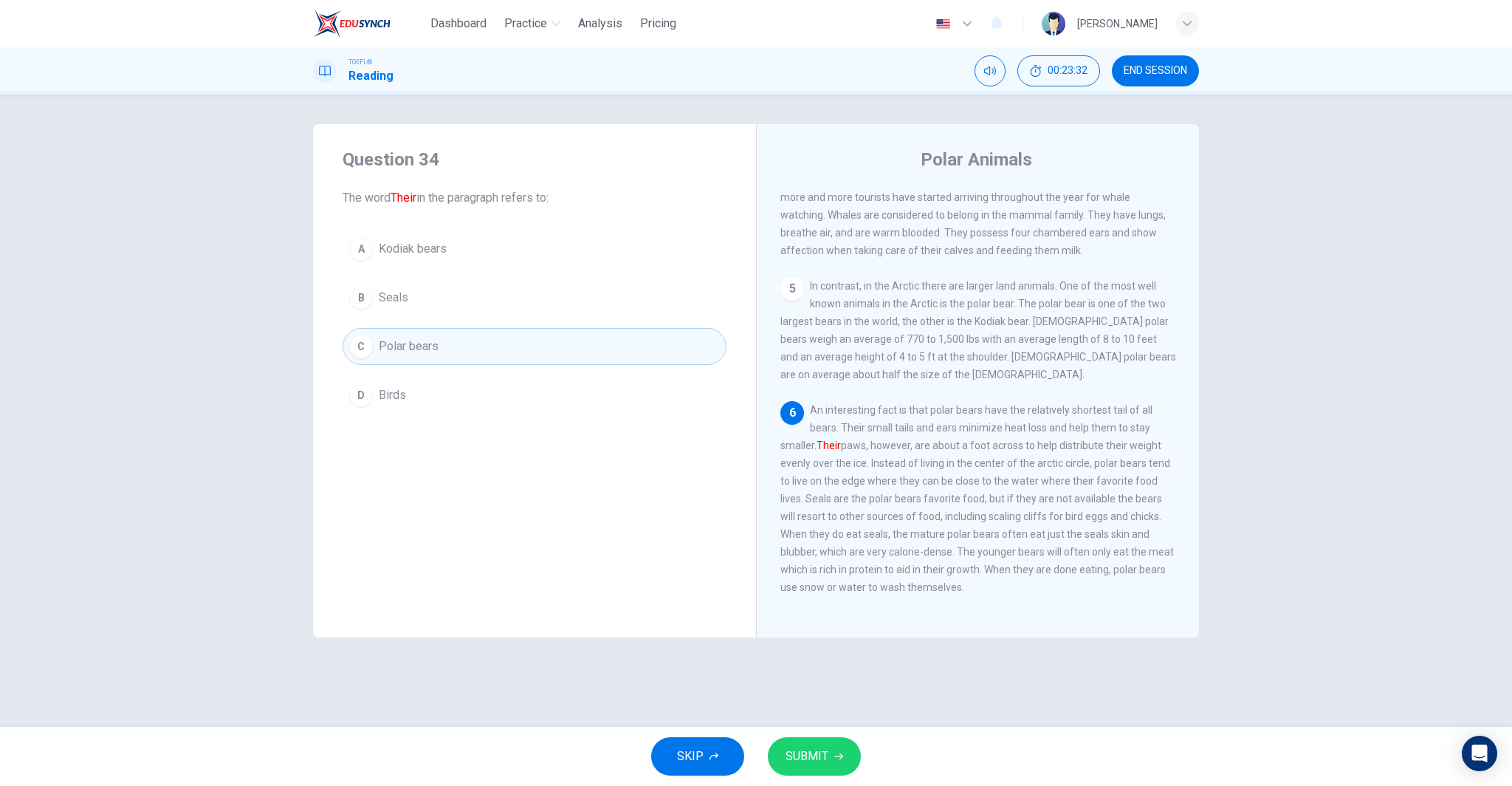
click at [829, 755] on button "SUBMIT" at bounding box center [814, 756] width 93 height 38
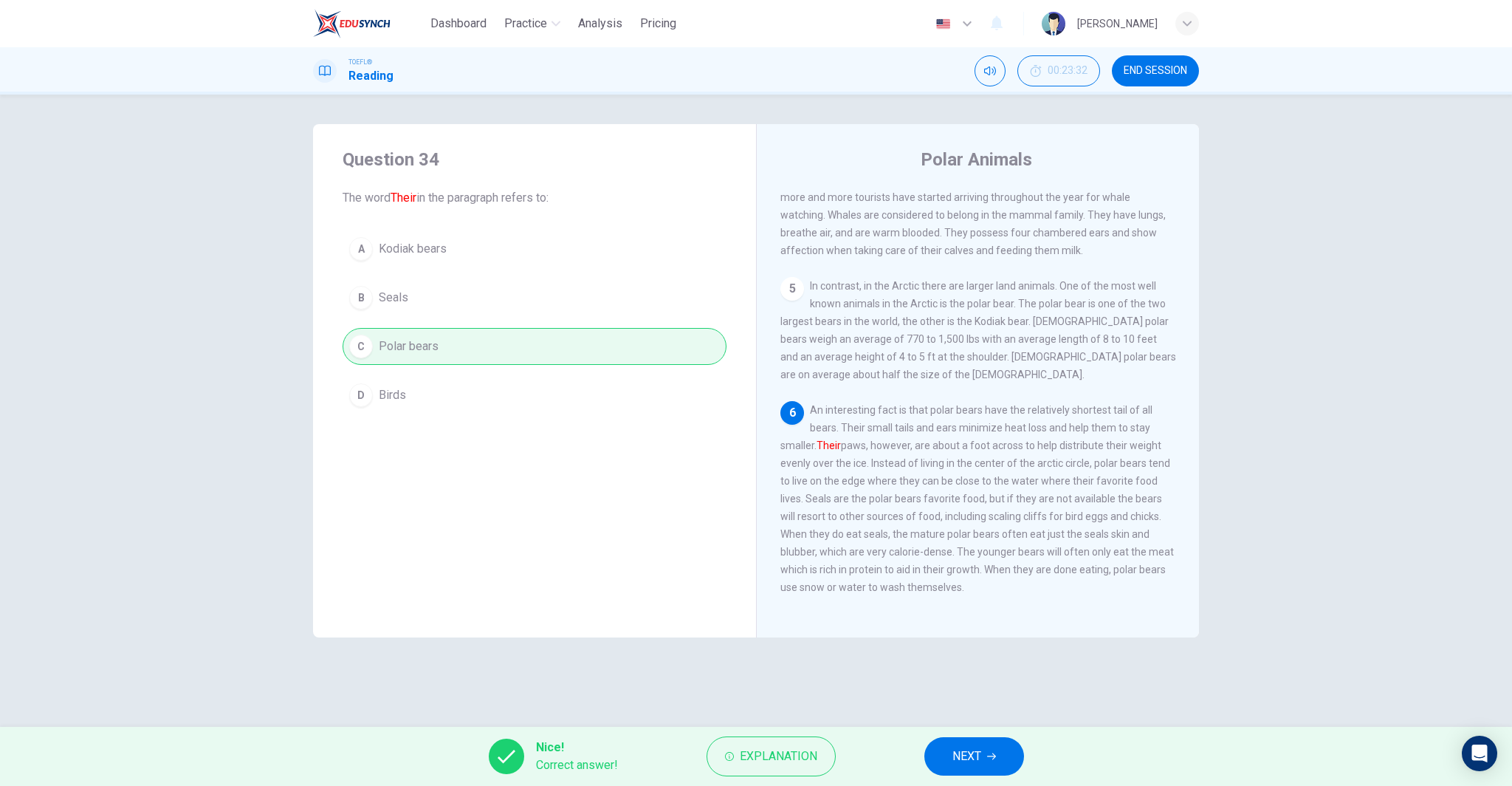
drag, startPoint x: 936, startPoint y: 757, endPoint x: 957, endPoint y: 755, distance: 21.1
click at [938, 757] on button "NEXT" at bounding box center [974, 756] width 100 height 38
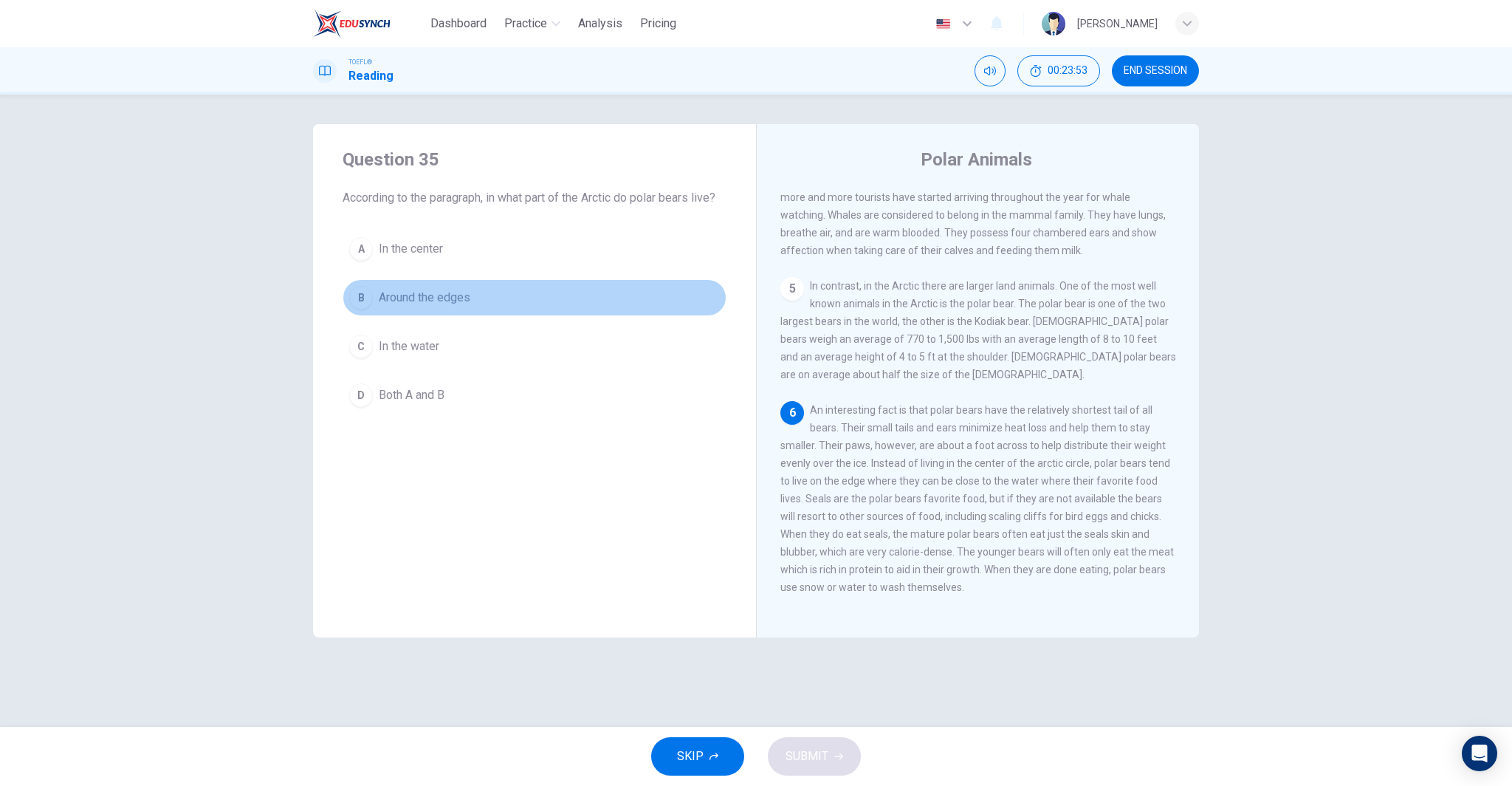
click at [489, 295] on button "B Around the edges" at bounding box center [534, 297] width 384 height 37
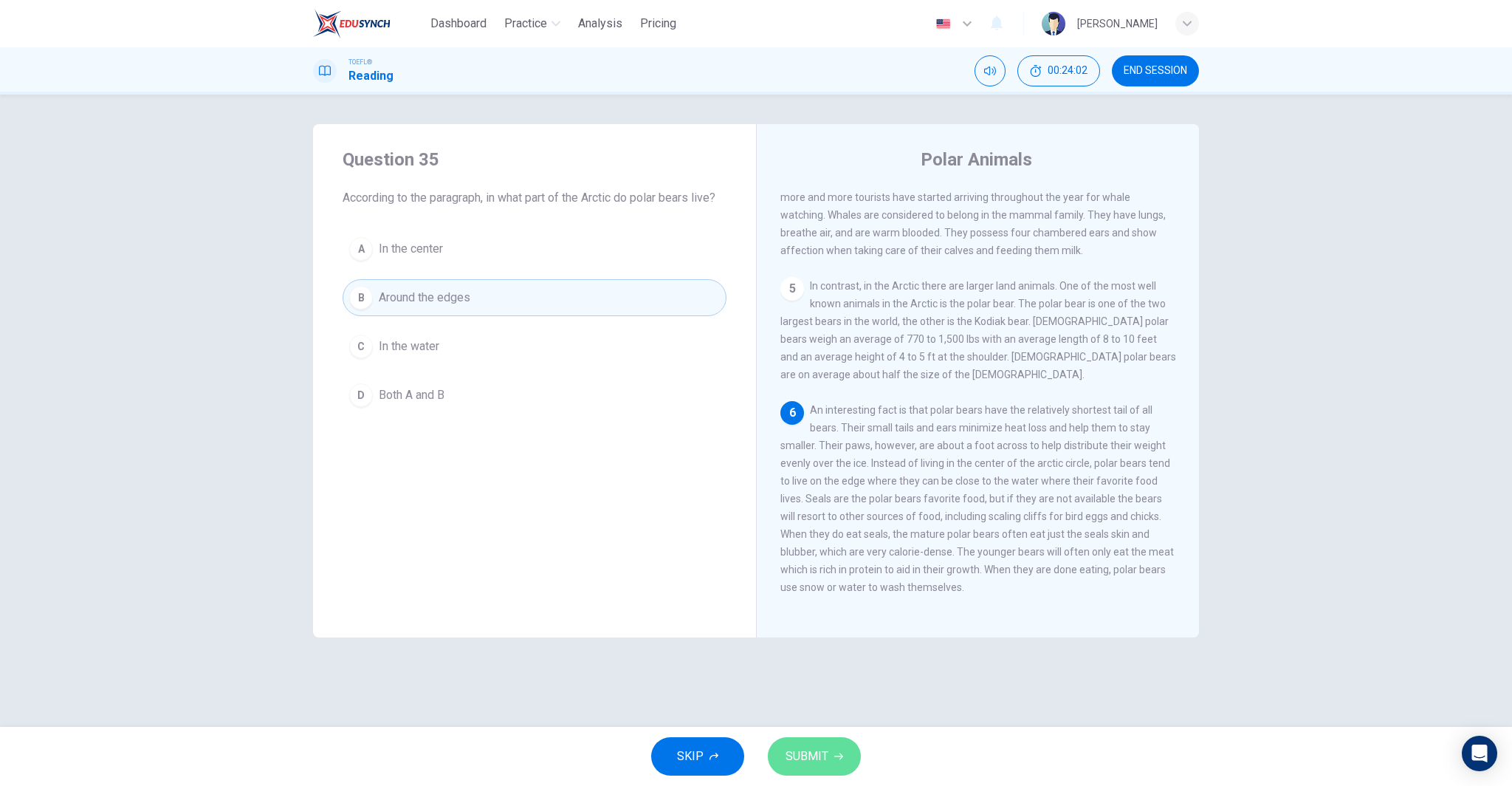
click at [818, 750] on span "SUBMIT" at bounding box center [807, 757] width 42 height 21
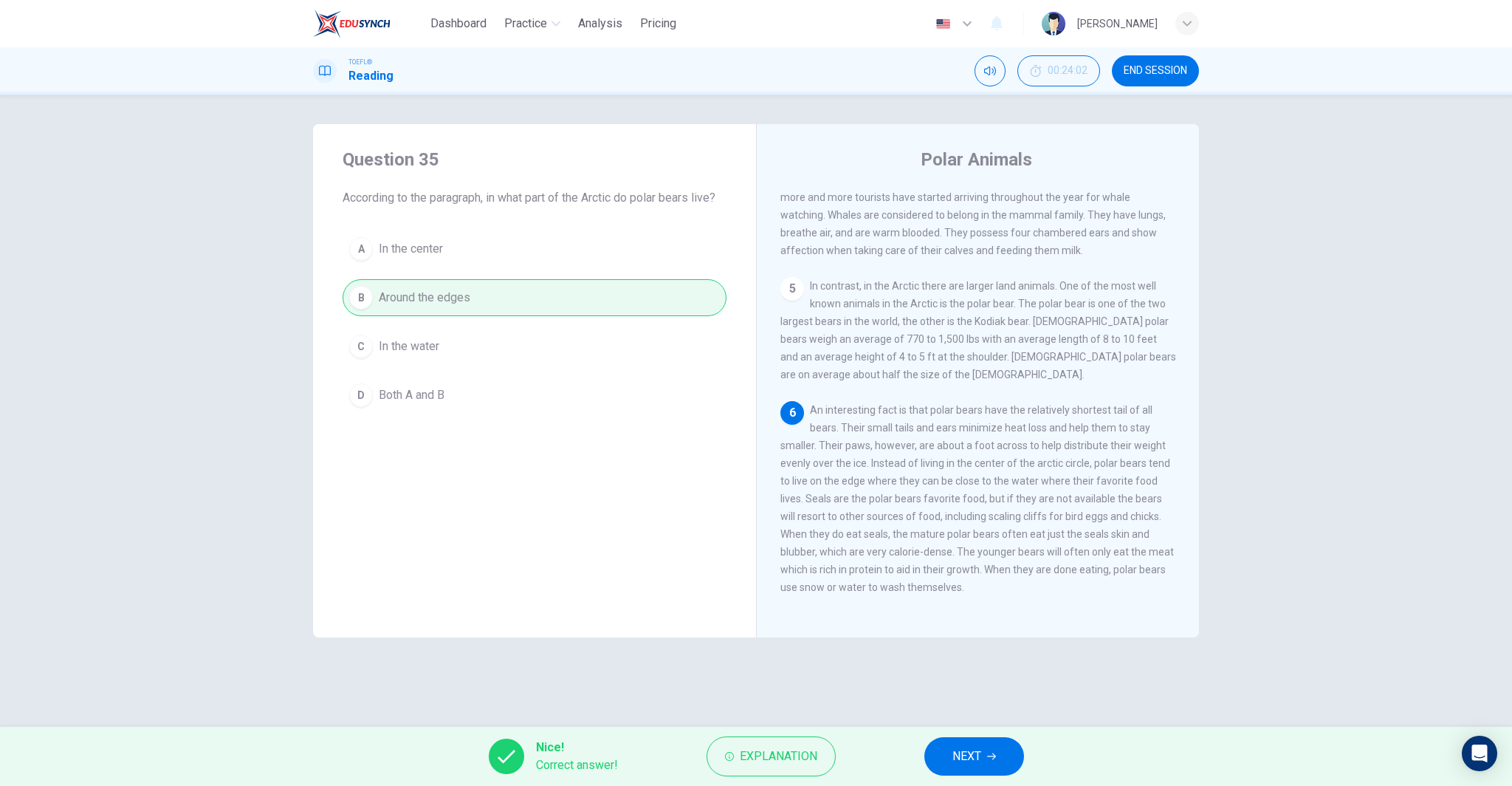
click at [962, 753] on span "NEXT" at bounding box center [966, 757] width 29 height 21
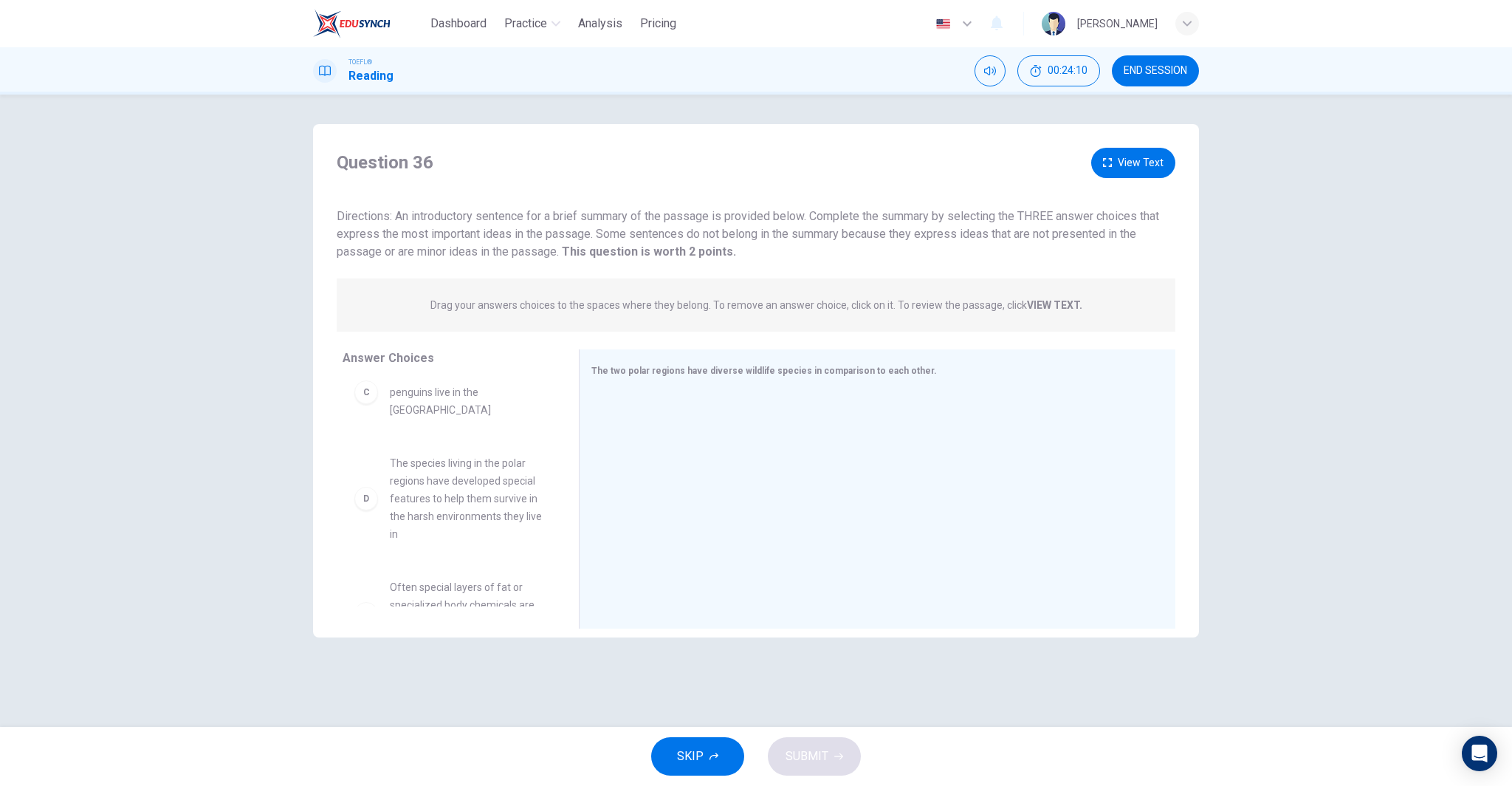
scroll to position [346, 0]
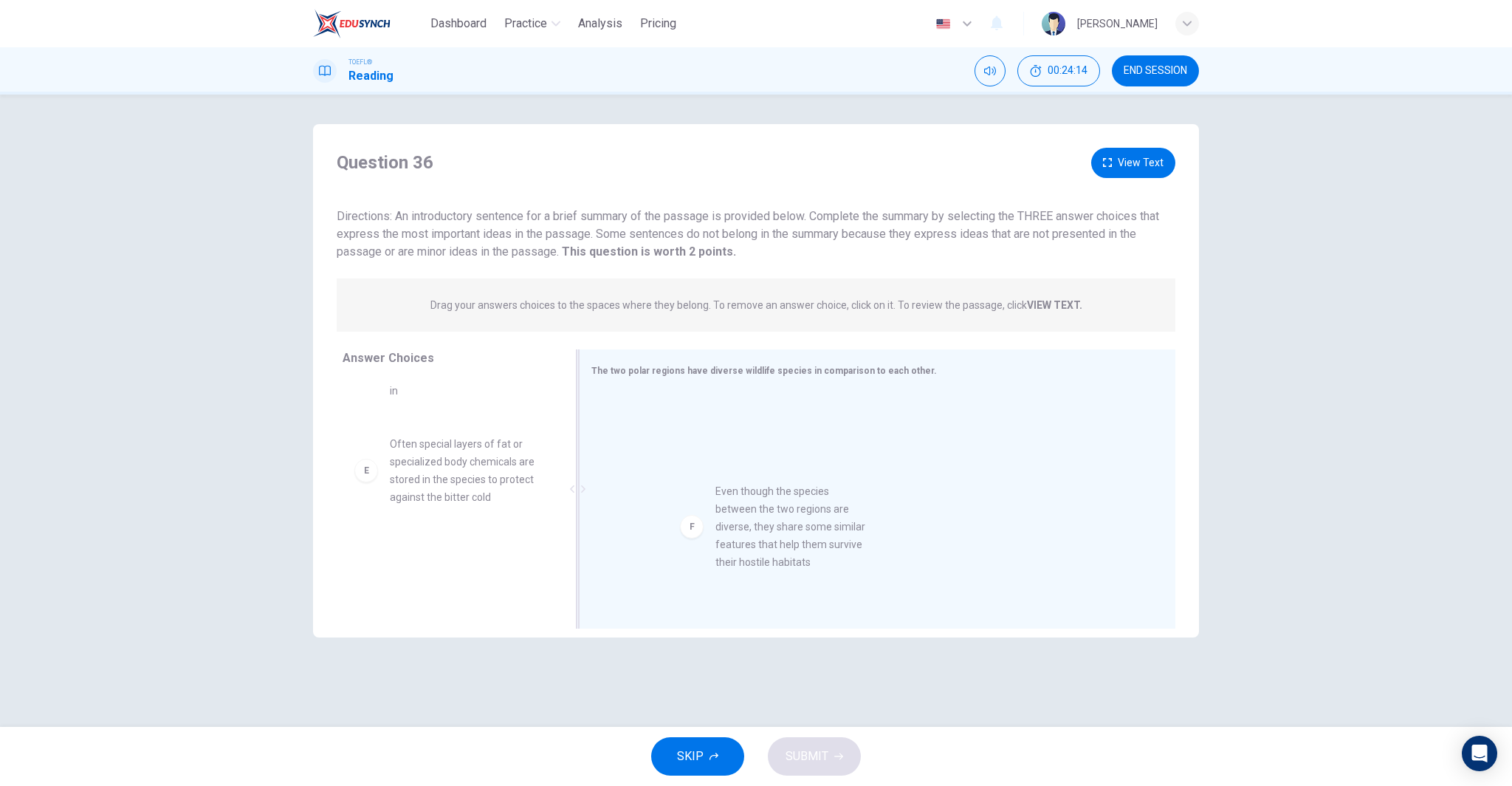
drag, startPoint x: 474, startPoint y: 562, endPoint x: 804, endPoint y: 528, distance: 331.7
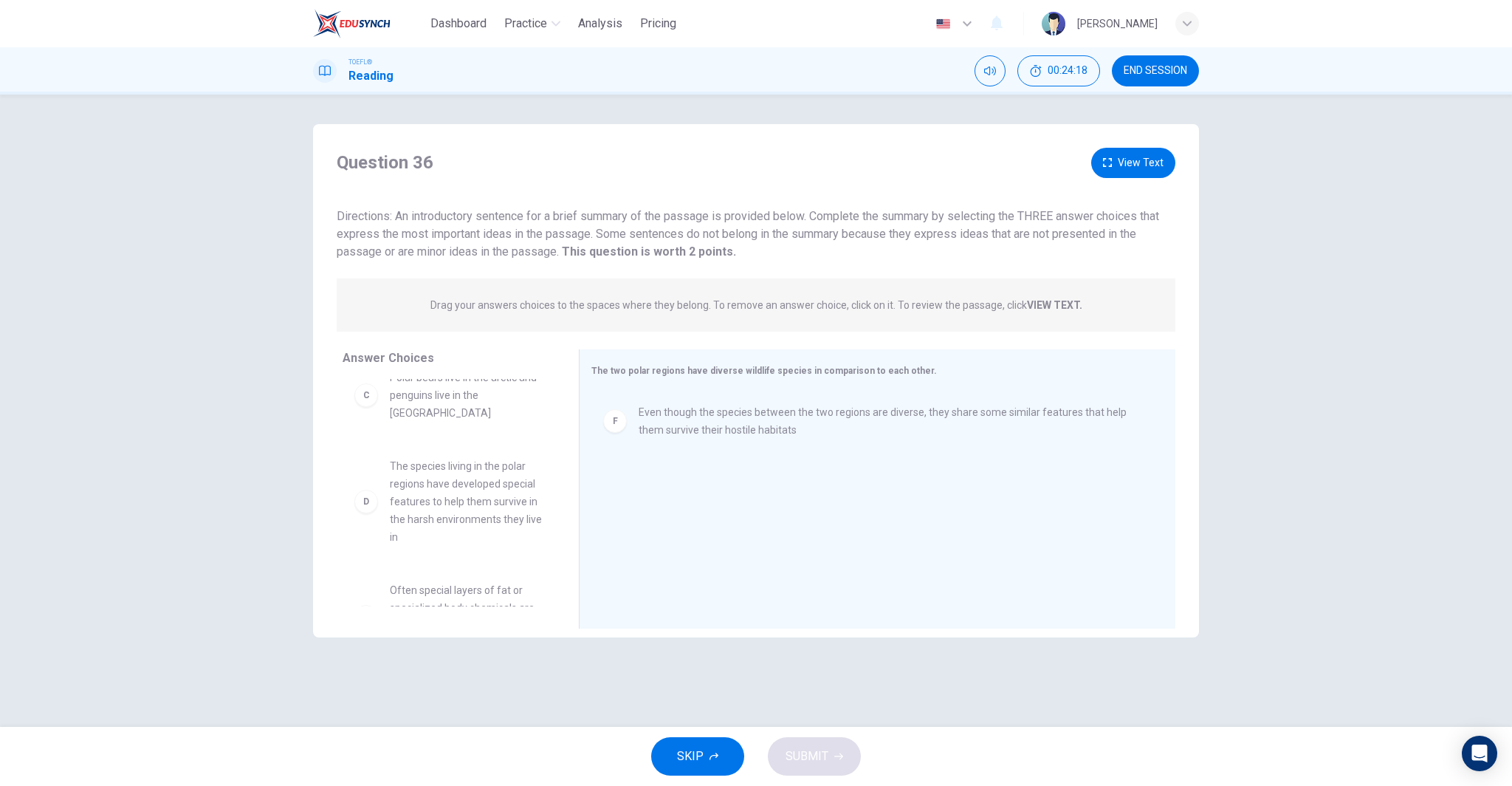
scroll to position [198, 0]
drag, startPoint x: 432, startPoint y: 469, endPoint x: 684, endPoint y: 482, distance: 252.3
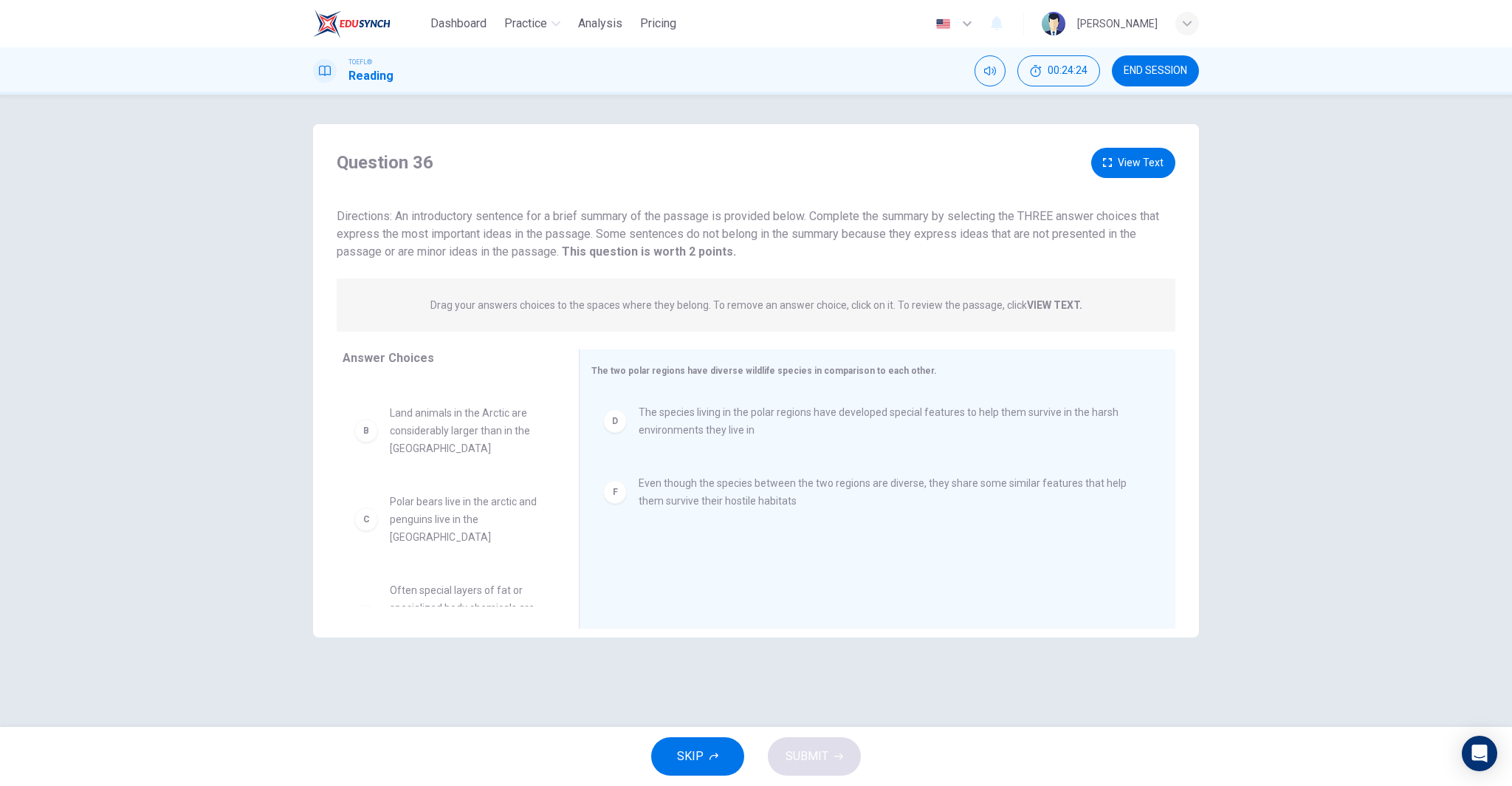
scroll to position [77, 0]
drag, startPoint x: 430, startPoint y: 581, endPoint x: 685, endPoint y: 588, distance: 255.1
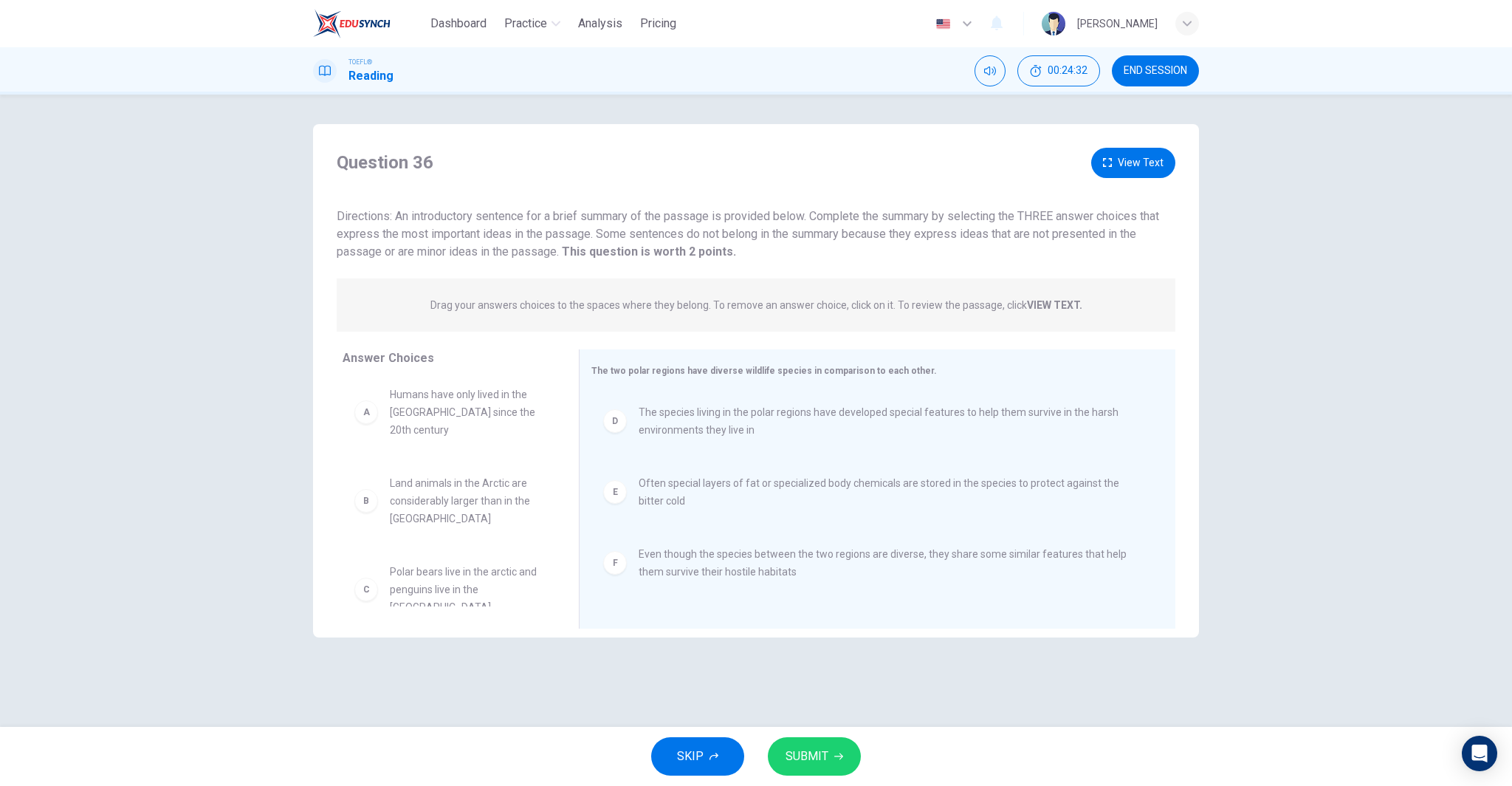
scroll to position [0, 0]
click at [812, 757] on span "SUBMIT" at bounding box center [807, 757] width 42 height 21
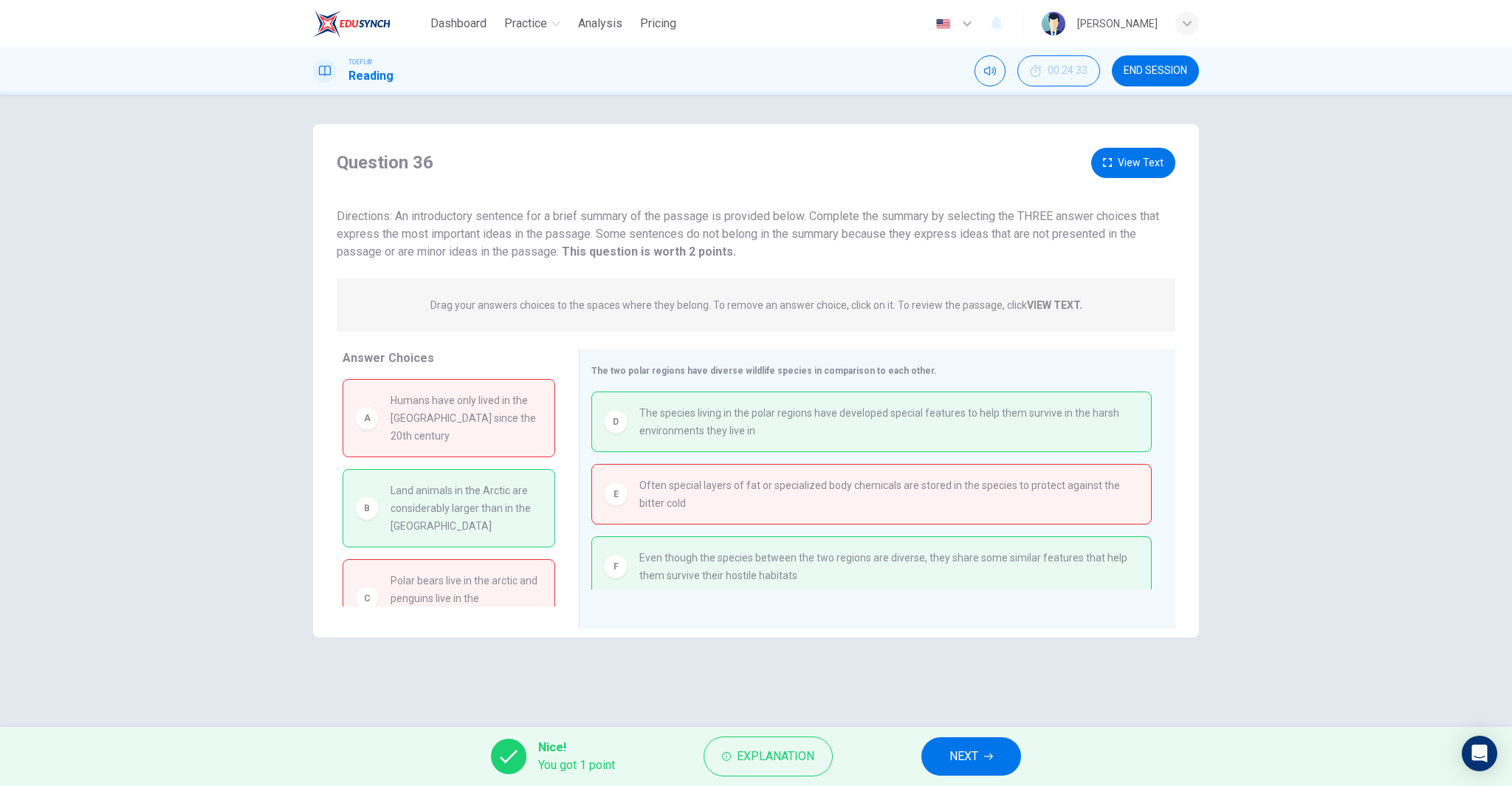
click at [945, 762] on button "NEXT" at bounding box center [970, 756] width 100 height 38
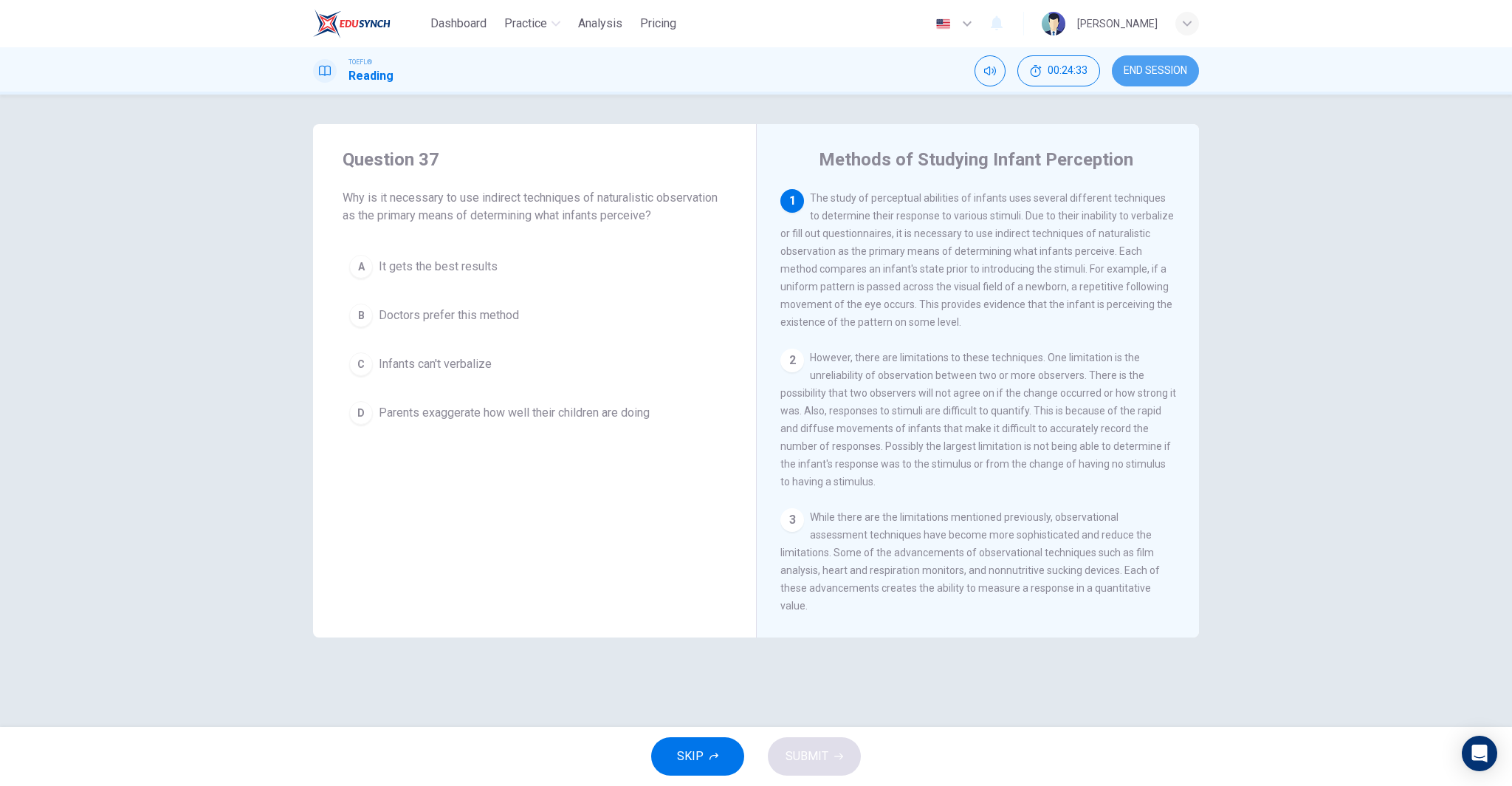
click at [1150, 74] on span "END SESSION" at bounding box center [1155, 71] width 63 height 12
